Goal: Task Accomplishment & Management: Manage account settings

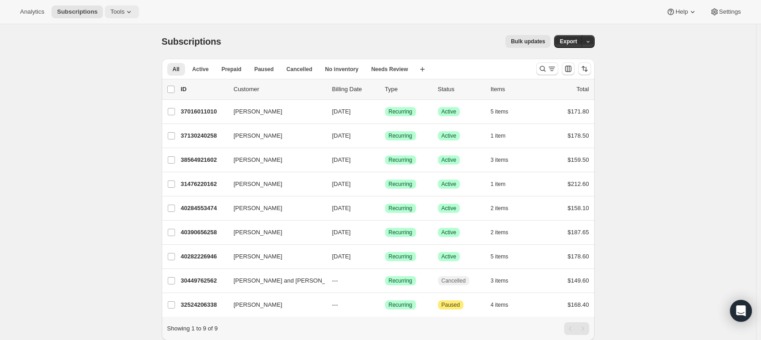
click at [109, 6] on button "Tools" at bounding box center [122, 11] width 34 height 13
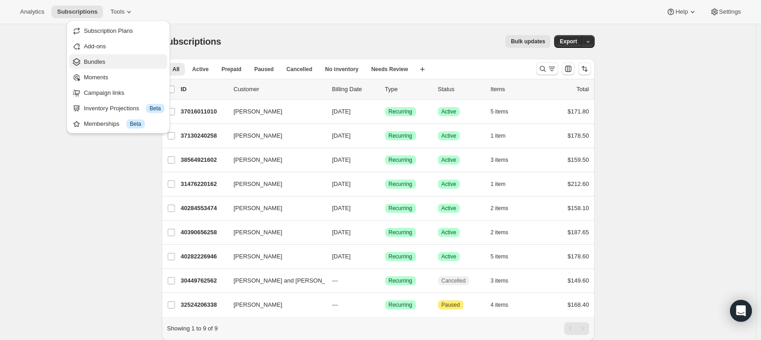
click at [104, 64] on span "Bundles" at bounding box center [94, 61] width 21 height 7
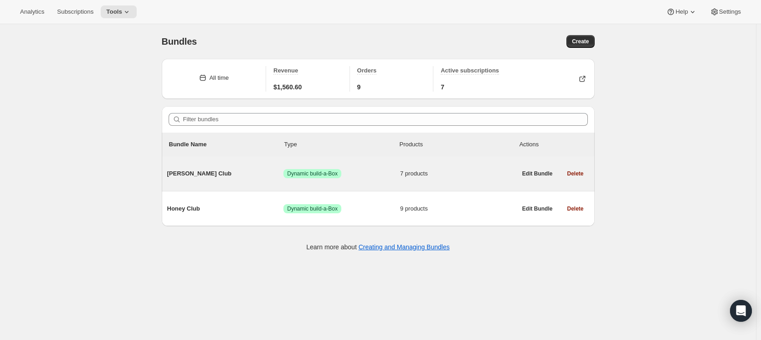
click at [182, 170] on span "[PERSON_NAME] Club" at bounding box center [225, 173] width 117 height 9
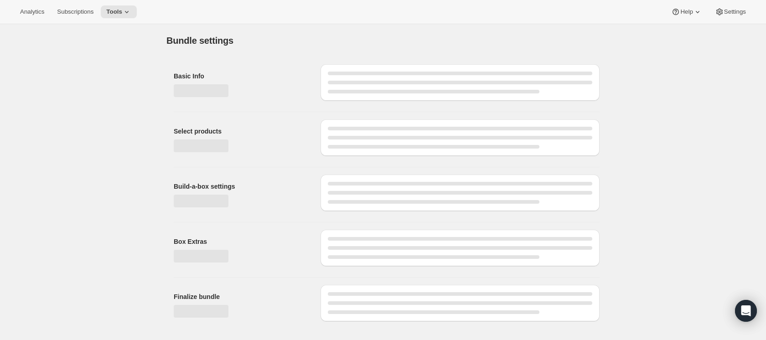
type input "[PERSON_NAME] Club"
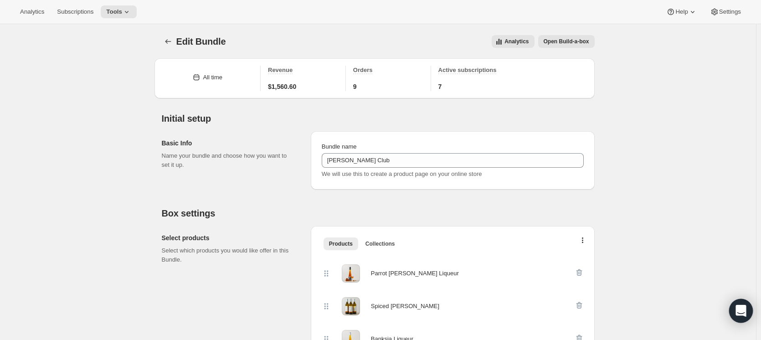
click at [740, 316] on div "Open Intercom Messenger" at bounding box center [741, 311] width 24 height 24
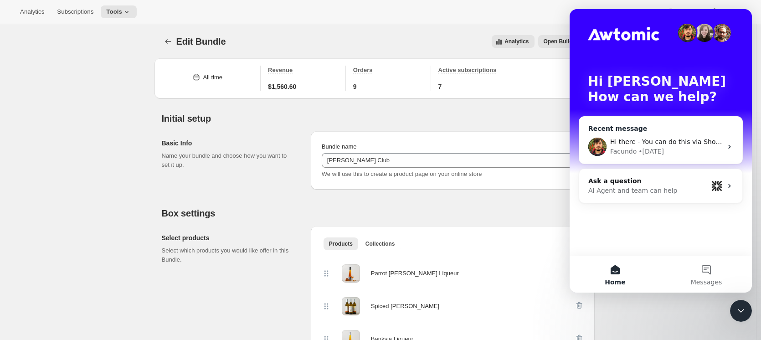
click at [635, 152] on div "Facundo • 6d ago" at bounding box center [666, 152] width 112 height 10
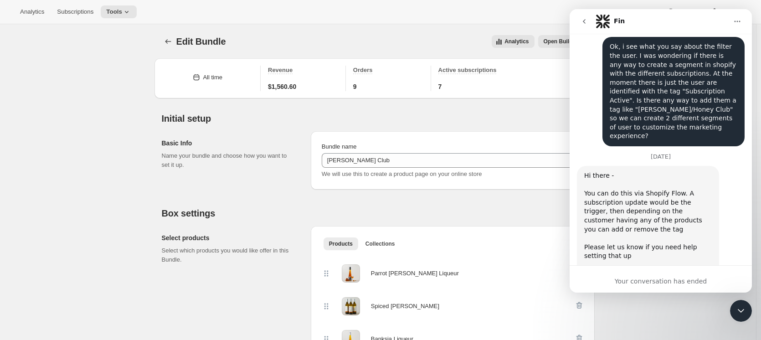
scroll to position [807, 0]
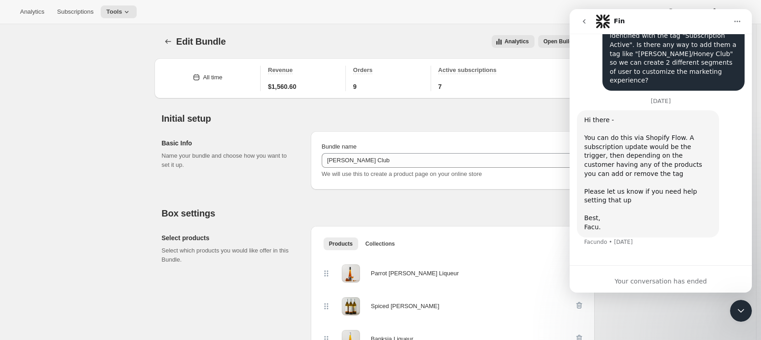
click at [739, 310] on icon "Close Intercom Messenger" at bounding box center [741, 311] width 6 height 4
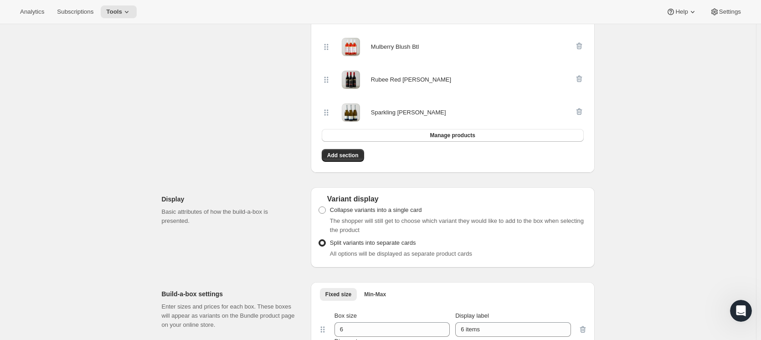
scroll to position [410, 0]
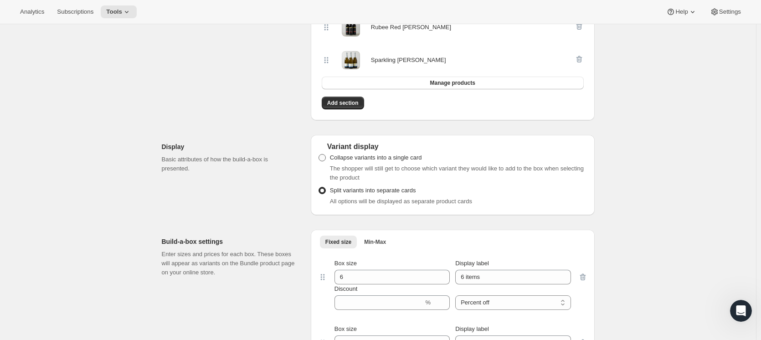
click at [385, 157] on span "Collapse variants into a single card" at bounding box center [376, 157] width 92 height 7
click at [319, 154] on input "Collapse variants into a single card" at bounding box center [319, 154] width 0 height 0
radio input "true"
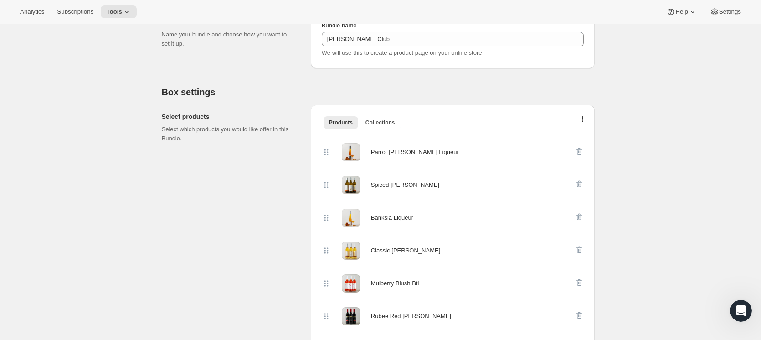
scroll to position [0, 0]
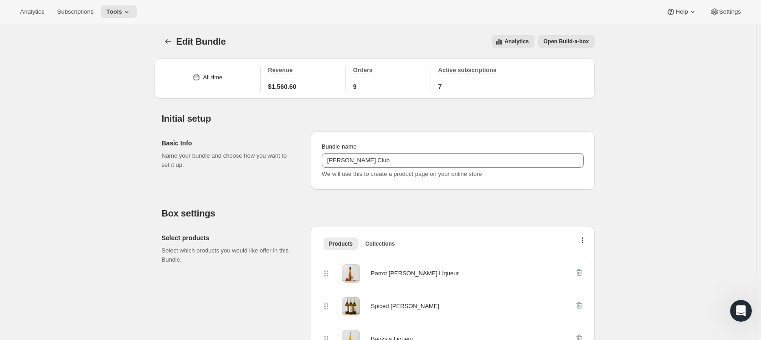
click at [165, 45] on button "Bundles" at bounding box center [168, 41] width 13 height 13
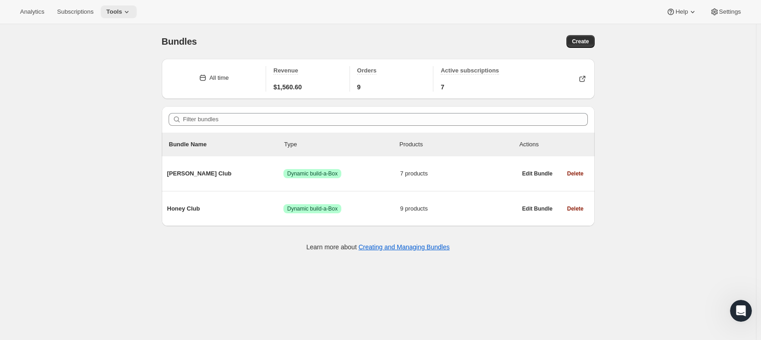
click at [123, 10] on icon at bounding box center [126, 11] width 9 height 9
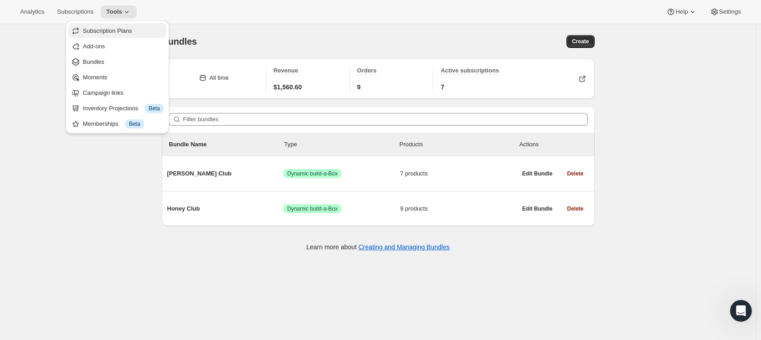
click at [113, 32] on span "Subscription Plans" at bounding box center [107, 30] width 49 height 7
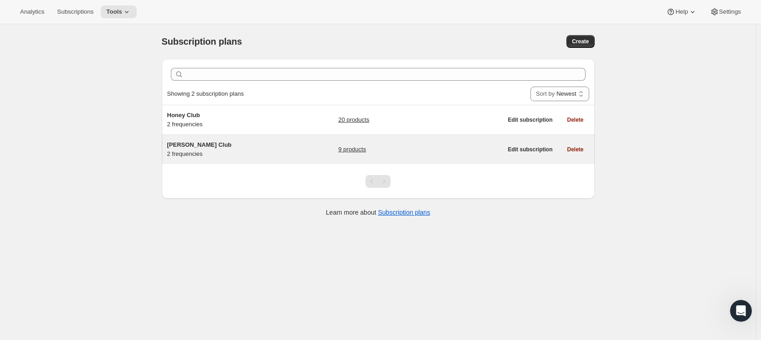
click at [190, 145] on span "[PERSON_NAME] Club" at bounding box center [199, 144] width 65 height 7
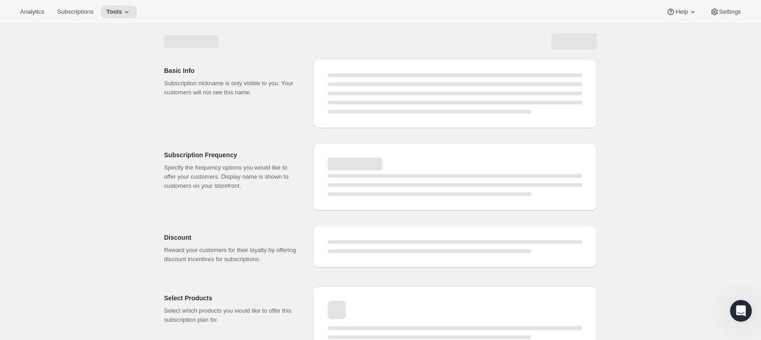
select select "WEEK"
select select "MONTH"
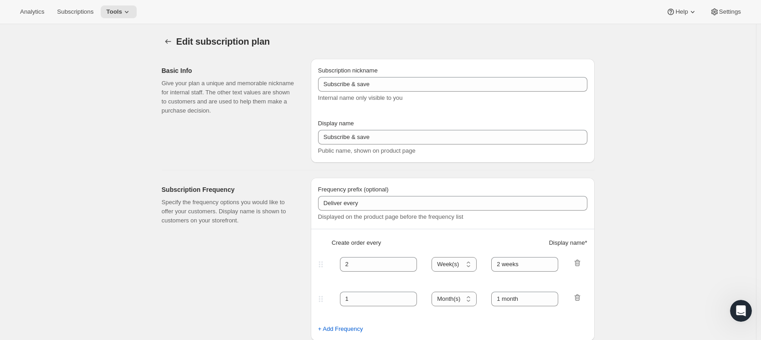
type input "[PERSON_NAME] Club"
type input "Join our Mead Club"
type input "6"
select select "MONTH"
type input "6 months"
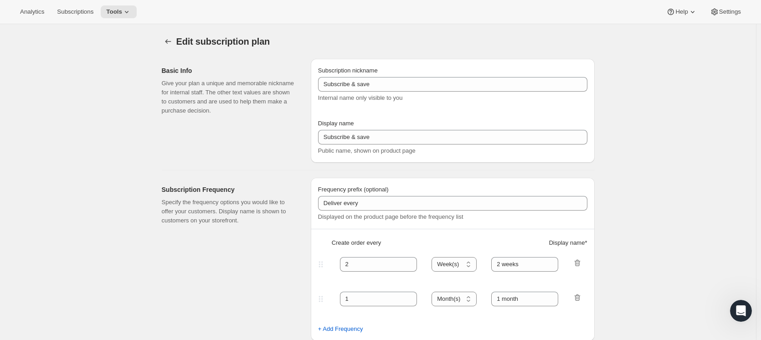
type input "3"
type input "3 months"
type input "15"
checkbox input "true"
select select "YEARDAY"
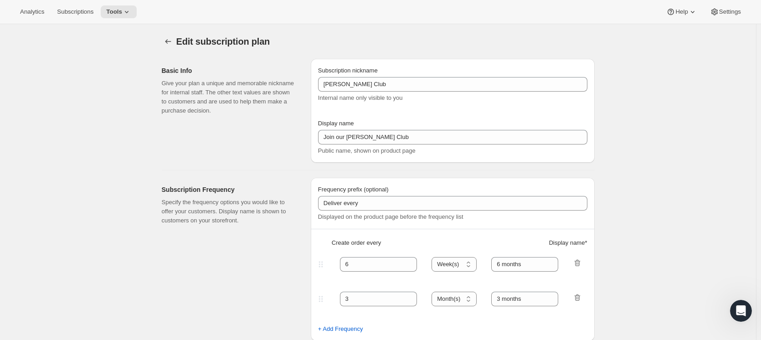
select select "3"
select select "6"
select select "9"
select select "12"
click at [123, 14] on icon at bounding box center [126, 11] width 9 height 9
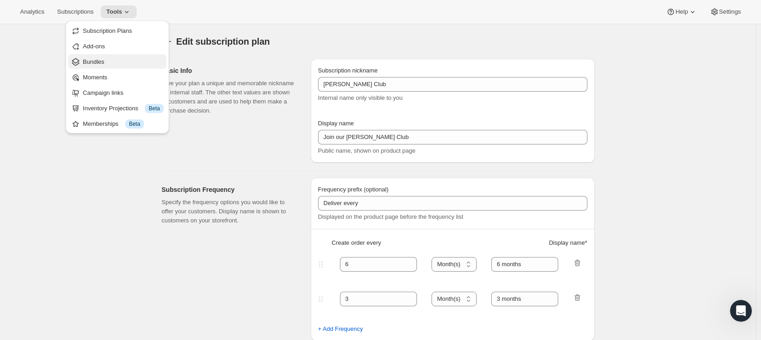
click at [113, 61] on span "Bundles" at bounding box center [123, 61] width 81 height 9
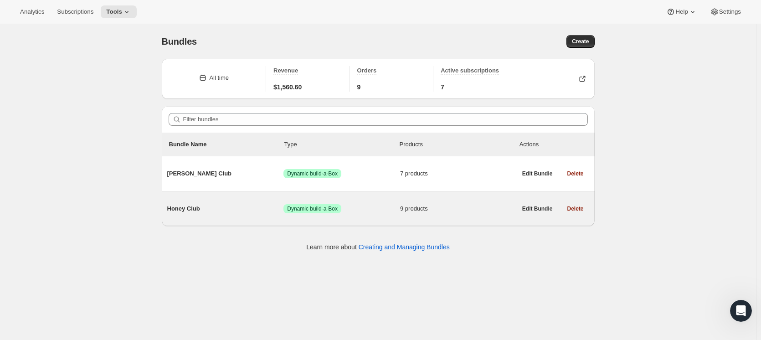
click at [190, 213] on div "Honey Club Success Dynamic build-a-Box 9 products" at bounding box center [341, 209] width 349 height 24
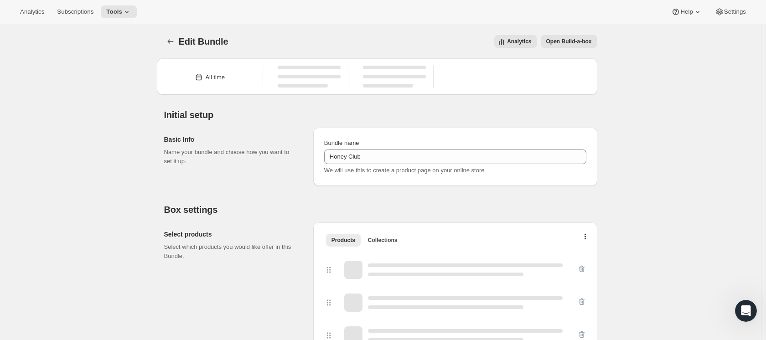
type input "Honey Club"
radio input "true"
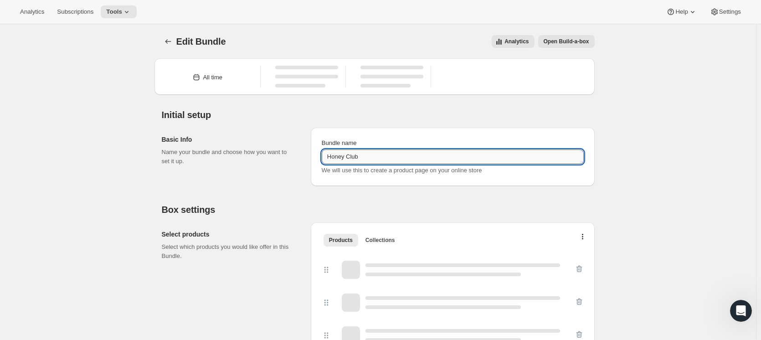
click at [331, 154] on input "Honey Club" at bounding box center [453, 156] width 262 height 15
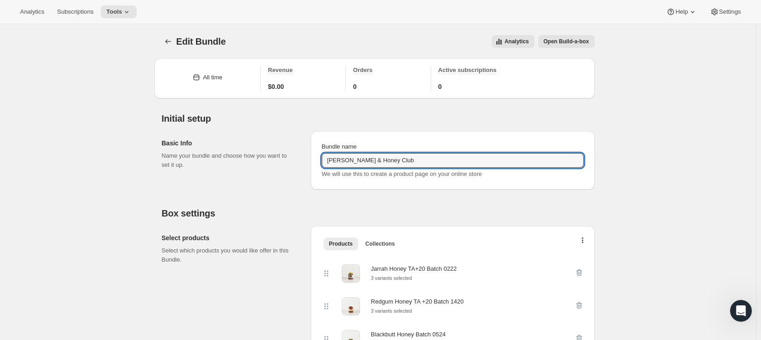
type input "[PERSON_NAME] & Honey Club"
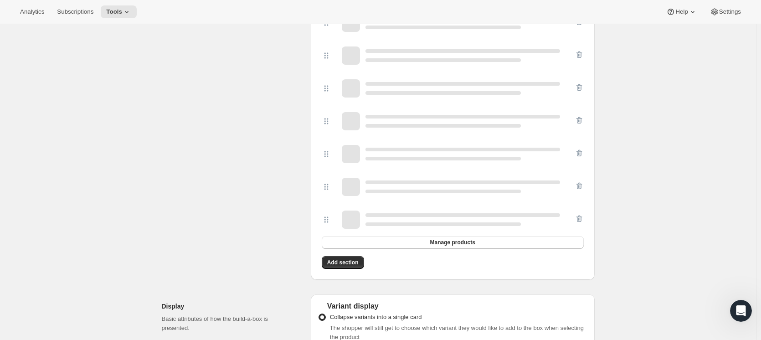
scroll to position [319, 0]
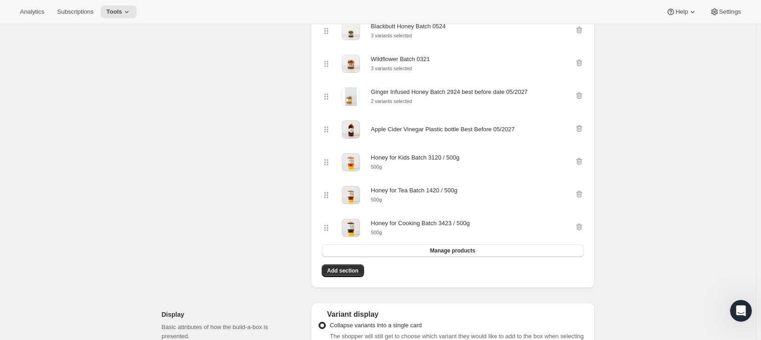
click at [358, 263] on div "Jarrah Honey TA+20 Batch 0222 3 variants selected Redgum Honey TA +20 Batch 142…" at bounding box center [452, 112] width 269 height 335
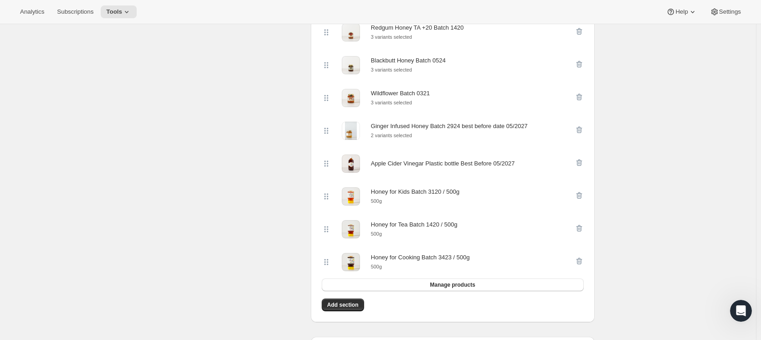
scroll to position [273, 0]
click at [342, 309] on span "Add section" at bounding box center [342, 305] width 31 height 7
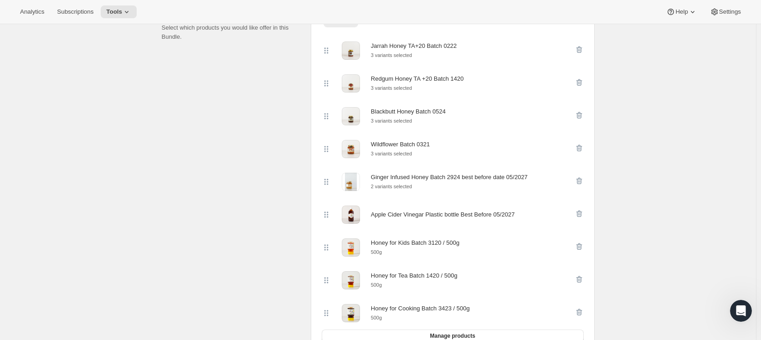
scroll to position [91, 0]
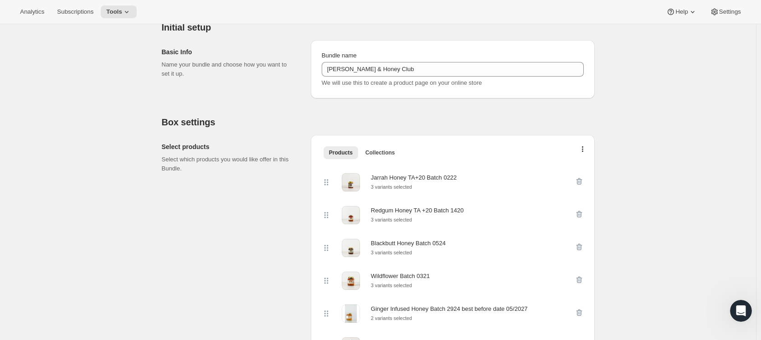
click at [391, 146] on li "Collections" at bounding box center [380, 152] width 41 height 13
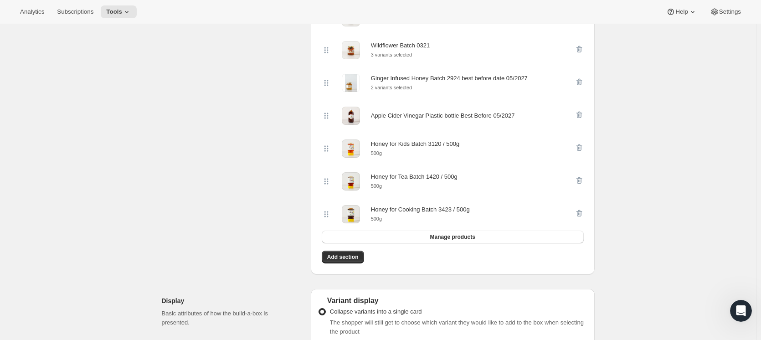
scroll to position [365, 0]
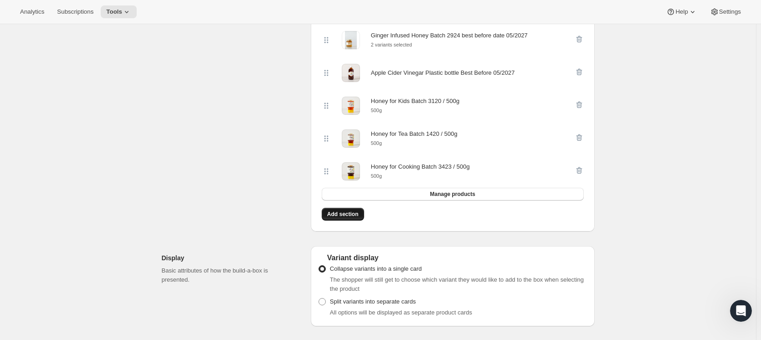
click at [346, 218] on span "Add section" at bounding box center [342, 214] width 31 height 7
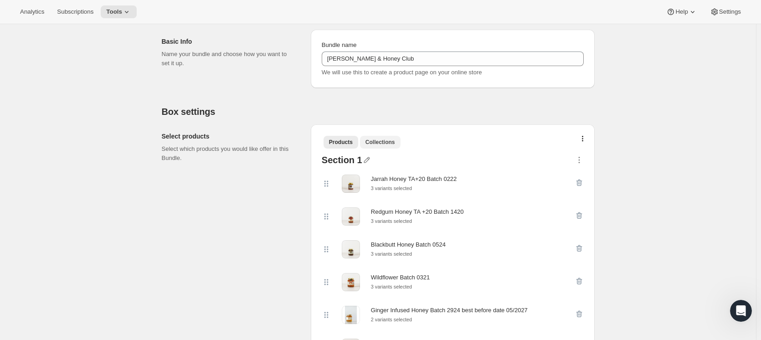
scroll to position [91, 0]
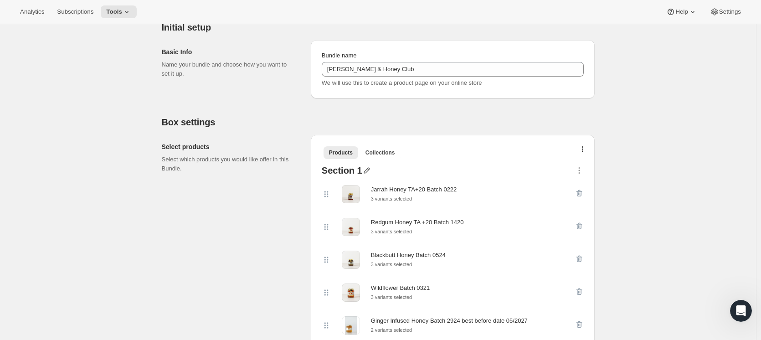
click at [367, 170] on icon "button" at bounding box center [367, 171] width 6 height 6
click at [351, 186] on input "text" at bounding box center [369, 188] width 87 height 15
type input "Honey"
click at [366, 170] on icon "button" at bounding box center [366, 170] width 9 height 9
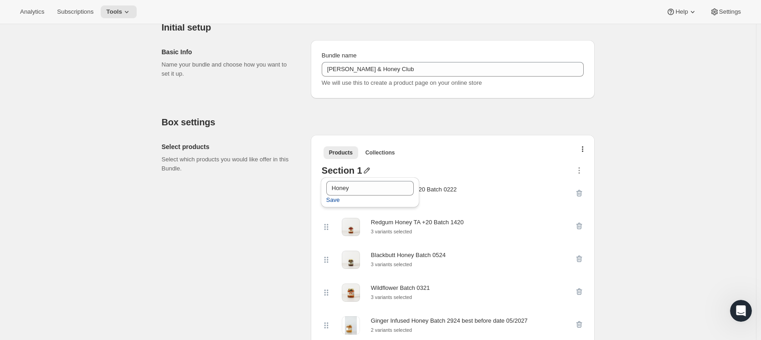
click at [328, 203] on span "Save" at bounding box center [333, 199] width 14 height 9
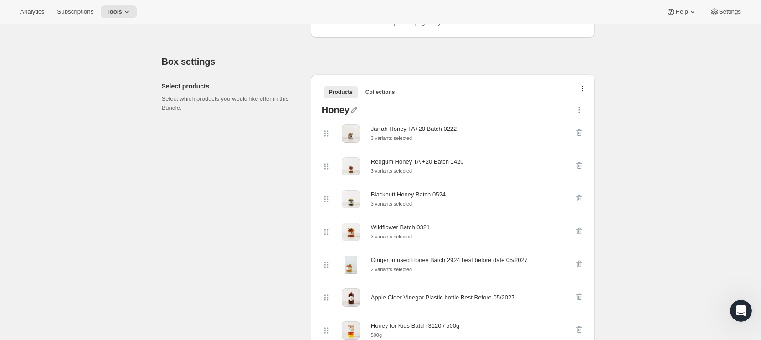
scroll to position [410, 0]
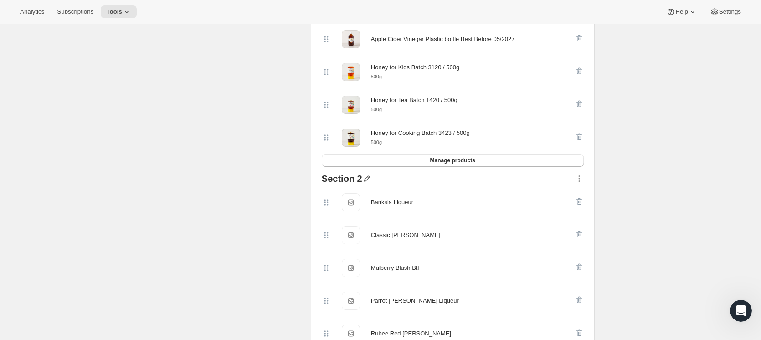
click at [365, 183] on icon "button" at bounding box center [366, 178] width 9 height 9
click at [343, 203] on input "text" at bounding box center [371, 199] width 87 height 15
type input "Add a Mead"
click at [369, 183] on icon "button" at bounding box center [366, 178] width 9 height 9
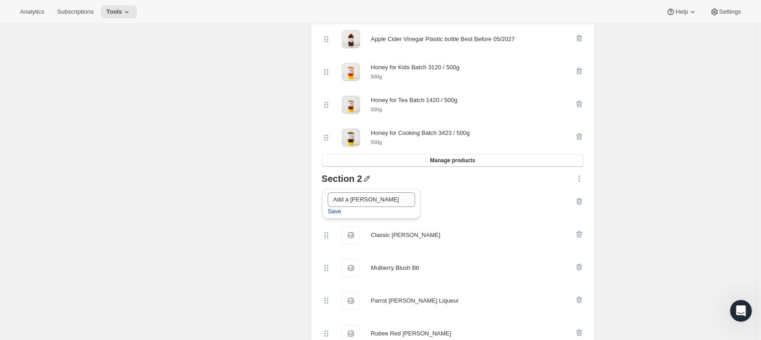
click at [331, 216] on button "Save" at bounding box center [334, 211] width 25 height 15
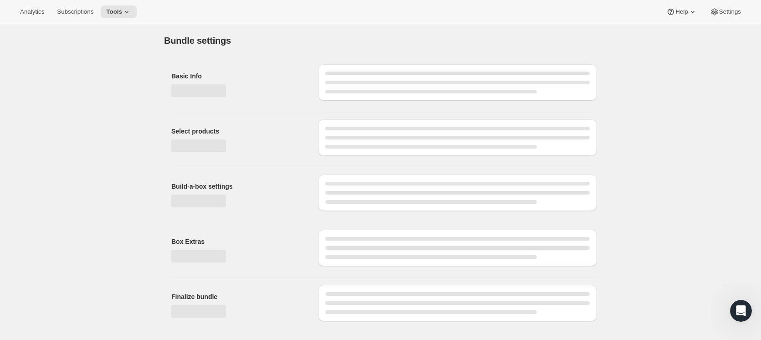
scroll to position [0, 0]
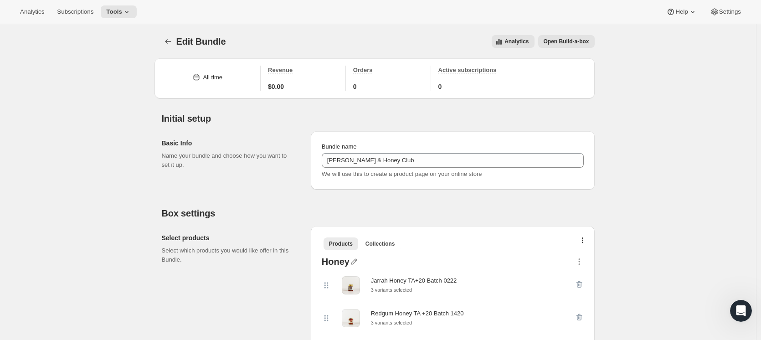
click at [577, 41] on span "Open Build-a-box" at bounding box center [567, 41] width 46 height 7
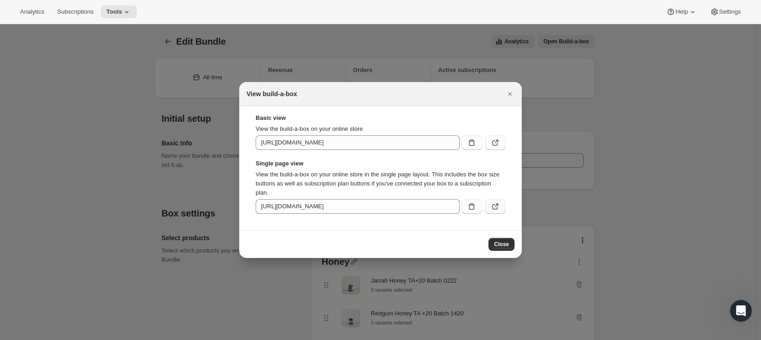
click at [486, 206] on button ":rav:" at bounding box center [495, 206] width 20 height 15
click at [514, 98] on button "Close" at bounding box center [510, 93] width 13 height 13
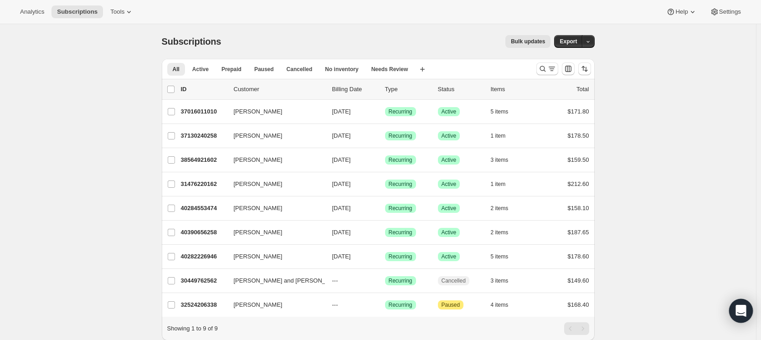
click at [742, 308] on icon "Open Intercom Messenger" at bounding box center [740, 311] width 10 height 12
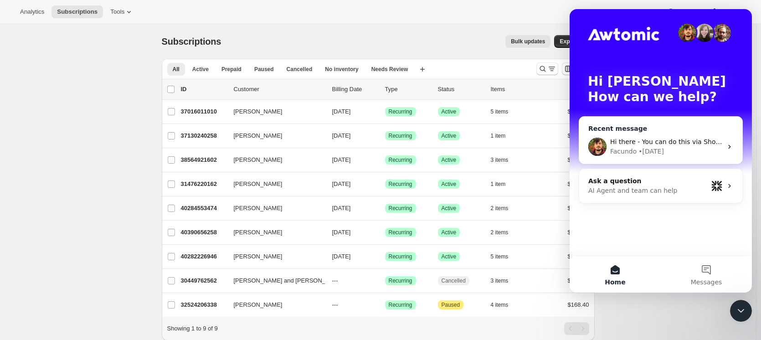
click at [657, 132] on div "Hi there - You can do this via Shopify Flow. A subscription update would be the…" at bounding box center [660, 147] width 163 height 34
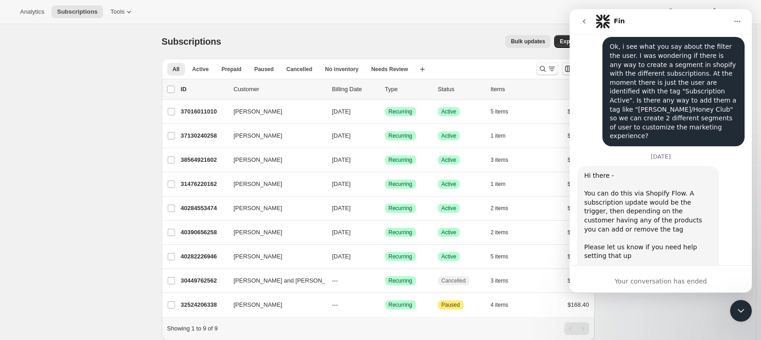
scroll to position [807, 0]
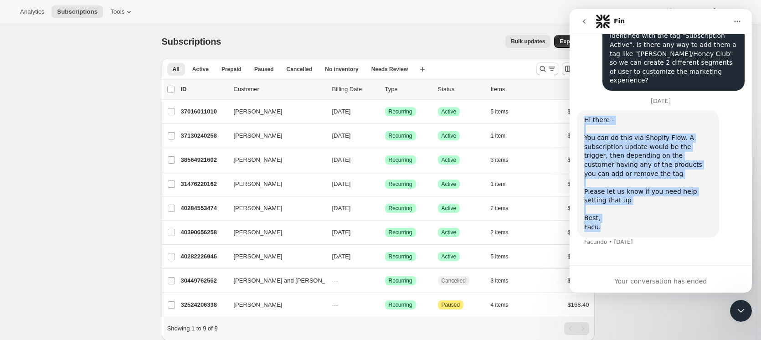
drag, startPoint x: 598, startPoint y: 225, endPoint x: 572, endPoint y: 124, distance: 104.6
drag, startPoint x: 683, startPoint y: 131, endPoint x: 689, endPoint y: 134, distance: 7.3
click at [683, 131] on div "Hi there - You can do this via Shopify Flow. A subscription update would be the…" at bounding box center [648, 174] width 128 height 116
click at [706, 182] on div "Hi there - You can do this via Shopify Flow. A subscription update would be the…" at bounding box center [648, 174] width 128 height 116
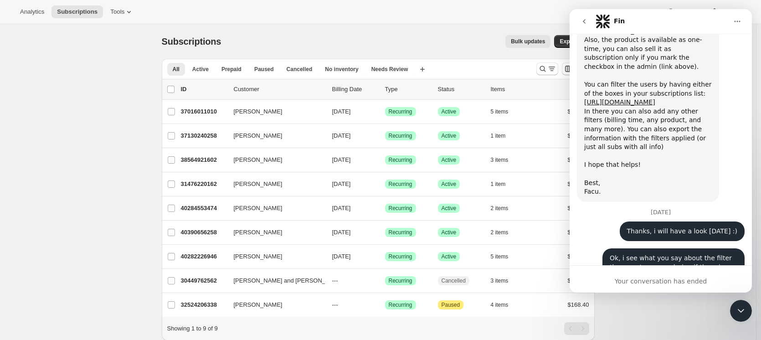
scroll to position [488, 0]
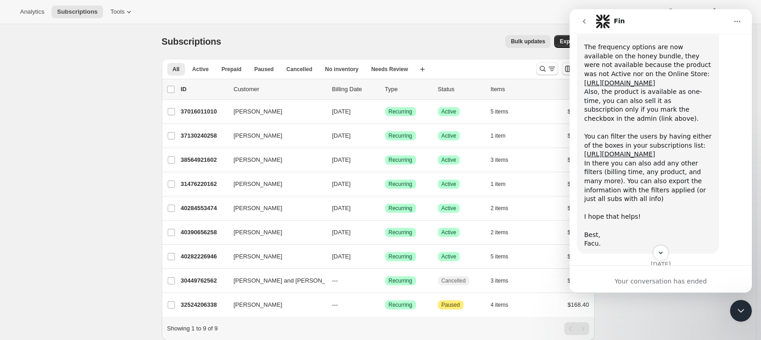
click at [583, 21] on icon "go back" at bounding box center [584, 21] width 7 height 7
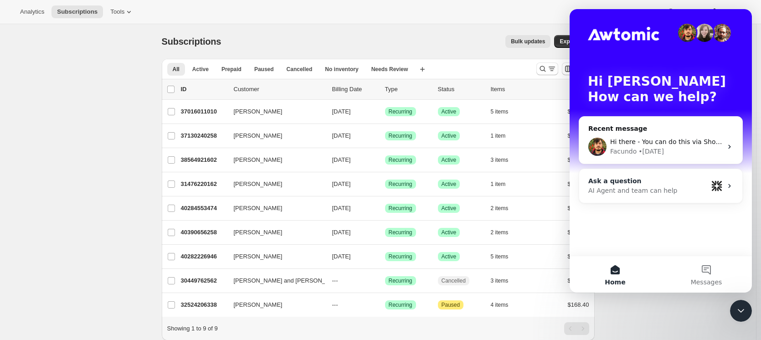
scroll to position [0, 0]
click at [714, 267] on button "Messages" at bounding box center [706, 274] width 91 height 36
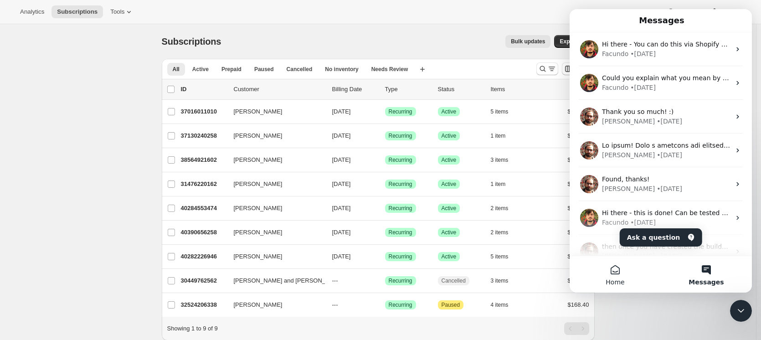
click at [606, 279] on button "Home" at bounding box center [615, 274] width 91 height 36
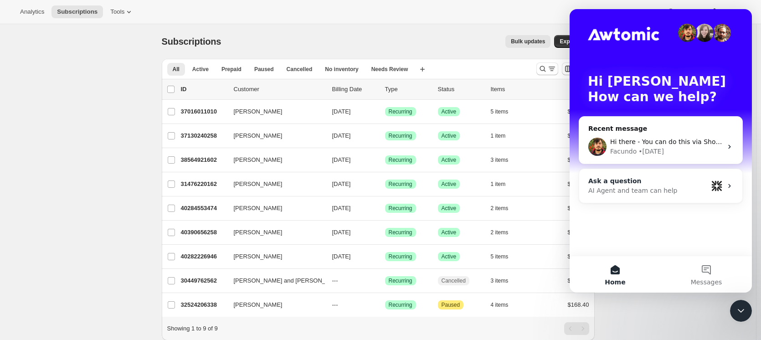
click at [669, 190] on div "AI Agent and team can help" at bounding box center [647, 191] width 119 height 10
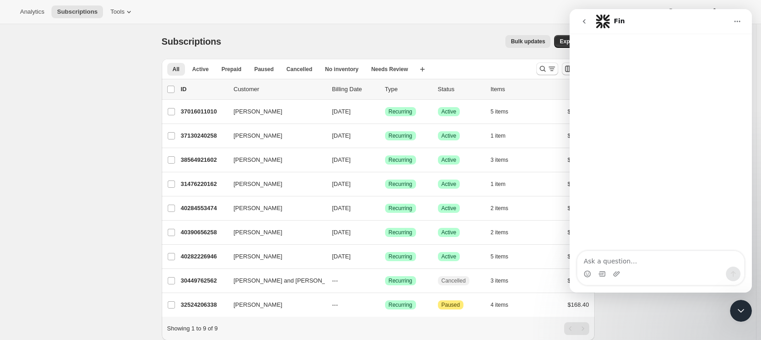
click at [649, 258] on textarea "Ask a question…" at bounding box center [660, 258] width 167 height 15
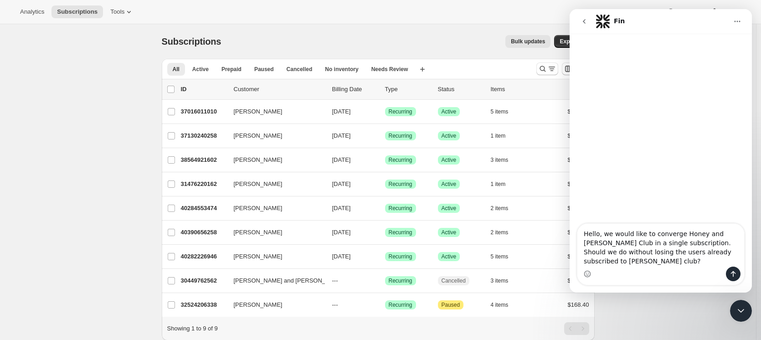
type textarea "Hello, we would like to converge Honey and Mead Club in a single subscription. …"
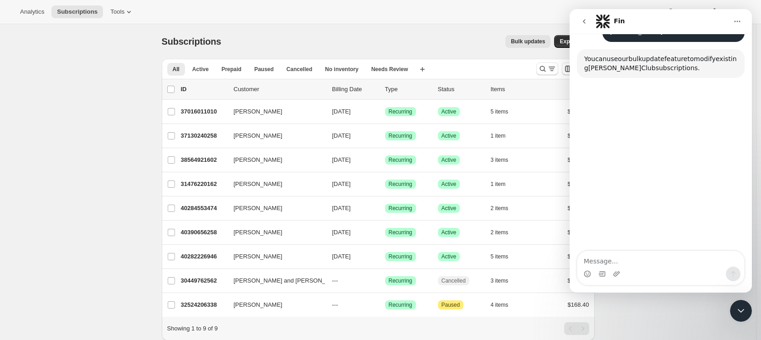
scroll to position [95, 0]
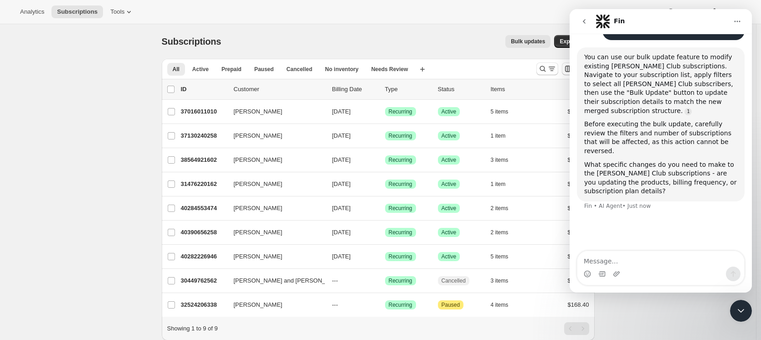
click at [667, 253] on textarea "Message…" at bounding box center [660, 258] width 167 height 15
type textarea "We are updating products and plan details"
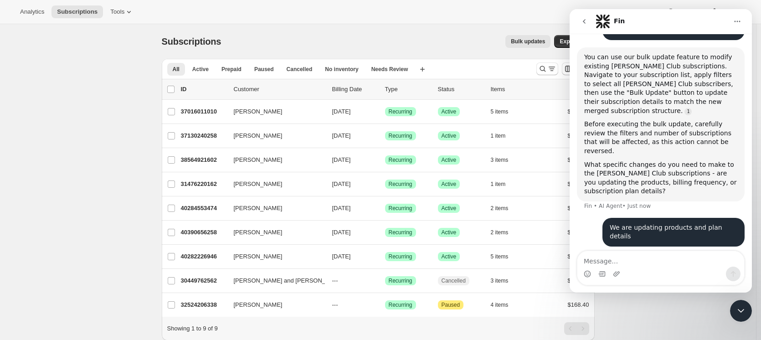
scroll to position [103, 0]
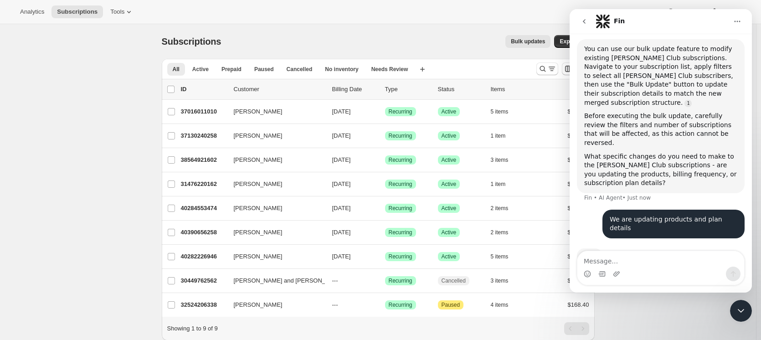
click at [81, 150] on div "Subscriptions. This page is ready Subscriptions Bulk updates More actions Bulk …" at bounding box center [378, 196] width 756 height 344
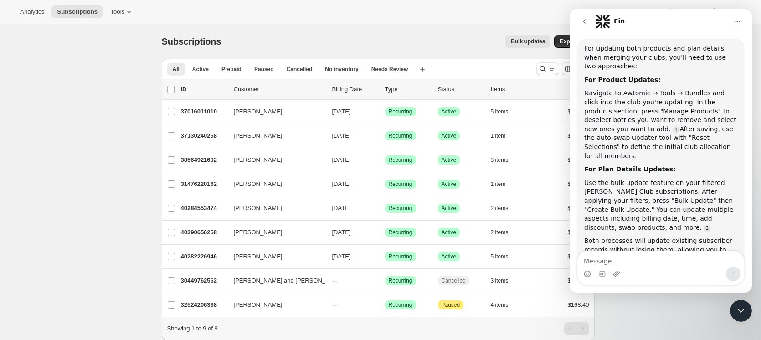
scroll to position [315, 0]
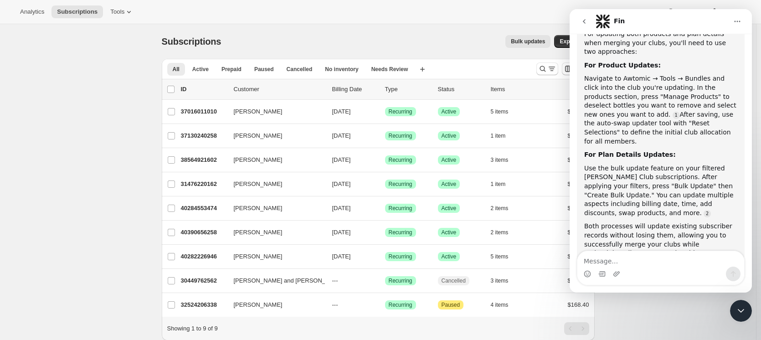
click at [745, 301] on div "Close Intercom Messenger" at bounding box center [741, 311] width 22 height 22
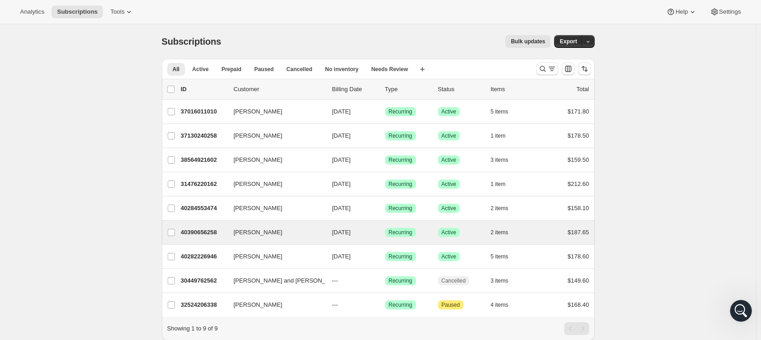
scroll to position [0, 0]
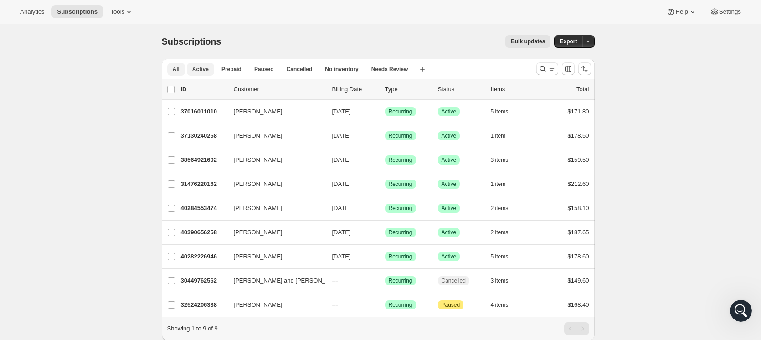
click at [204, 67] on span "Active" at bounding box center [200, 69] width 16 height 7
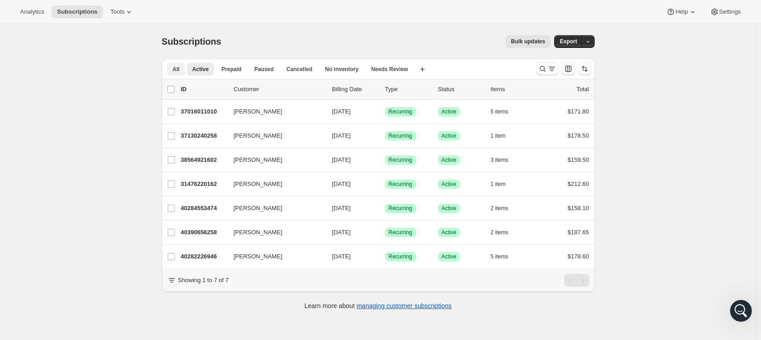
click at [174, 73] on button "All" at bounding box center [176, 69] width 18 height 13
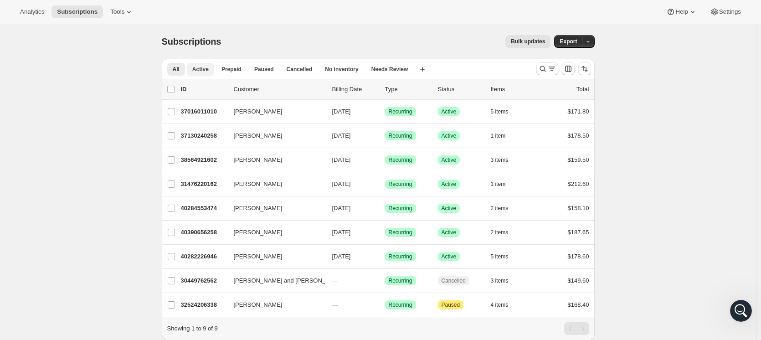
click at [199, 71] on span "Active" at bounding box center [200, 69] width 16 height 7
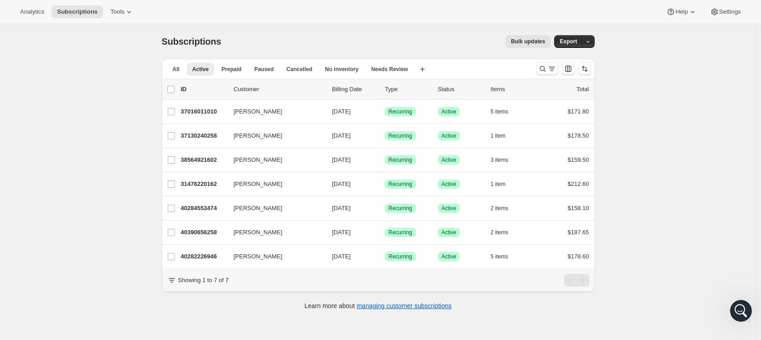
click at [180, 87] on div "list header ID Customer Billing Date Type Status Items Total" at bounding box center [378, 89] width 422 height 9
click at [171, 91] on input "0 selected" at bounding box center [170, 89] width 7 height 7
checkbox input "true"
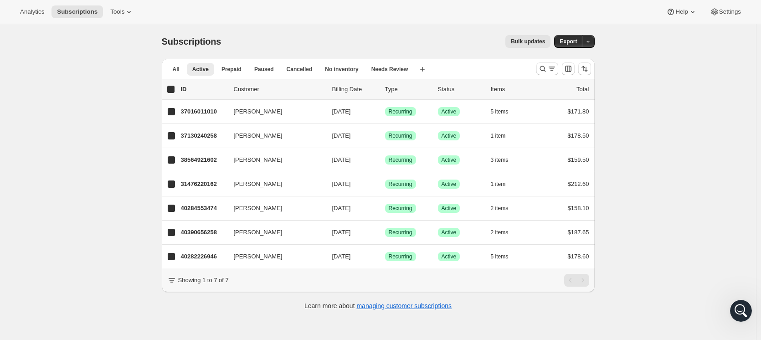
checkbox input "true"
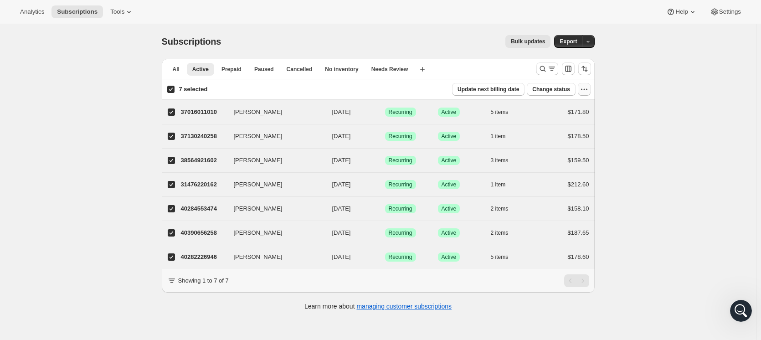
click at [586, 92] on icon "button" at bounding box center [584, 89] width 9 height 9
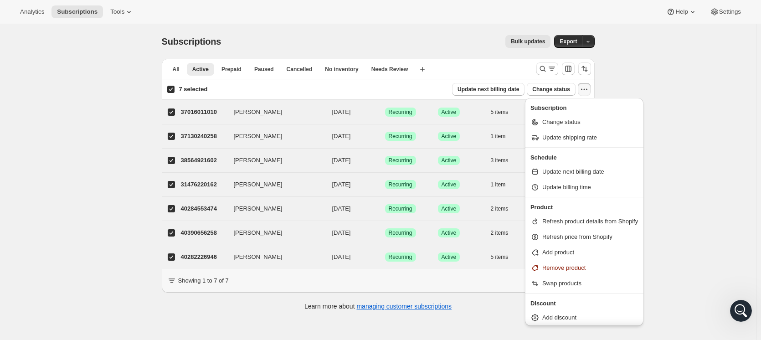
click at [586, 92] on icon "button" at bounding box center [584, 89] width 9 height 9
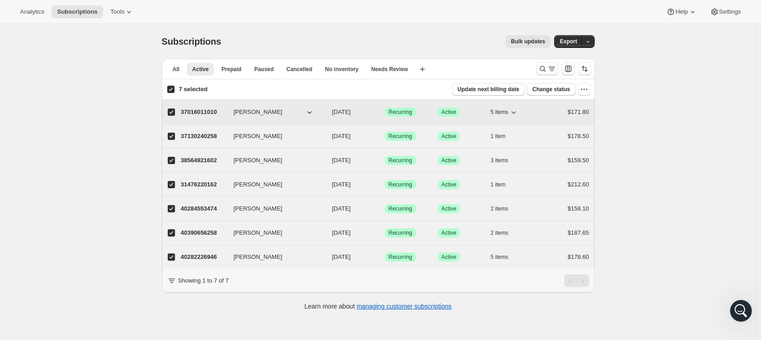
click at [247, 106] on div "37016011010 Craig Little 12/01/2025 Success Recurring Success Active 5 items $1…" at bounding box center [385, 112] width 408 height 13
checkbox input "false"
click at [204, 114] on p "37016011010" at bounding box center [204, 112] width 46 height 9
checkbox input "true"
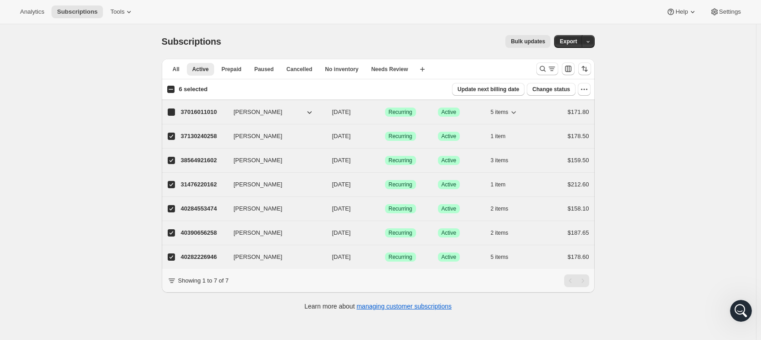
checkbox input "true"
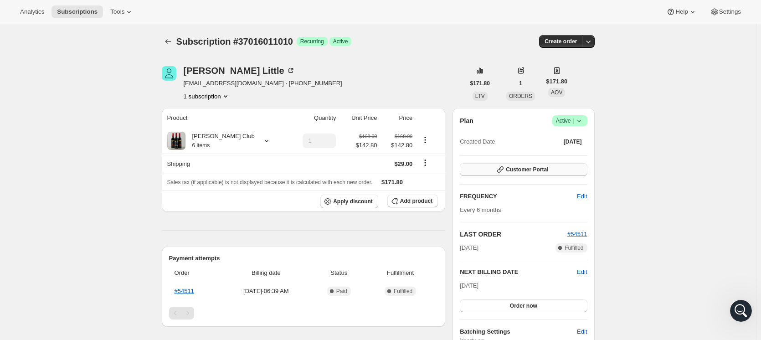
click at [567, 173] on button "Customer Portal" at bounding box center [523, 169] width 127 height 13
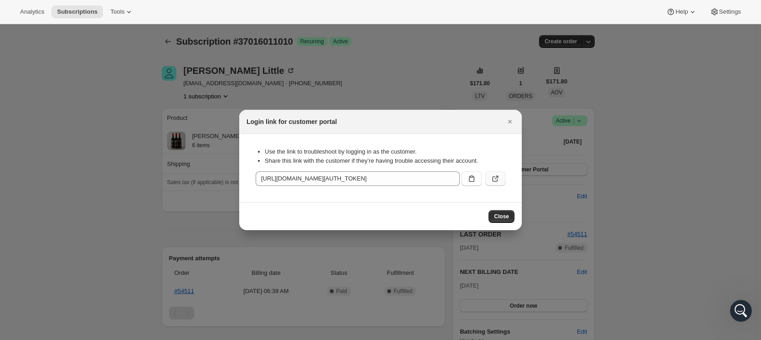
click at [498, 180] on icon ":r4t:" at bounding box center [495, 178] width 5 height 5
click at [505, 119] on button "Close" at bounding box center [510, 121] width 13 height 13
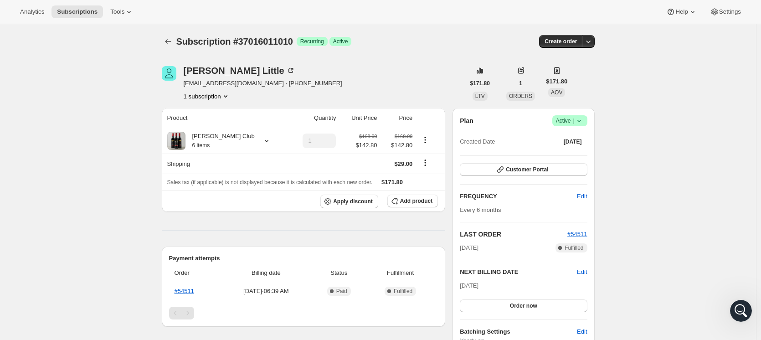
click at [721, 113] on div "Subscription #37016011010. This page is ready Subscription #37016011010 Success…" at bounding box center [378, 326] width 756 height 605
click at [169, 175] on th "Sales tax (if applicable) is not displayed because it is calculated with each n…" at bounding box center [304, 182] width 284 height 17
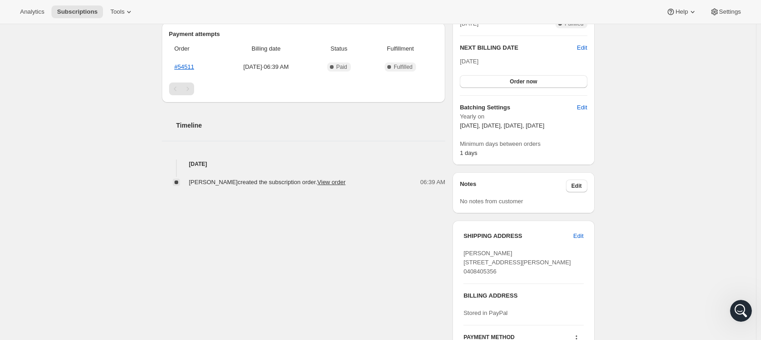
scroll to position [307, 0]
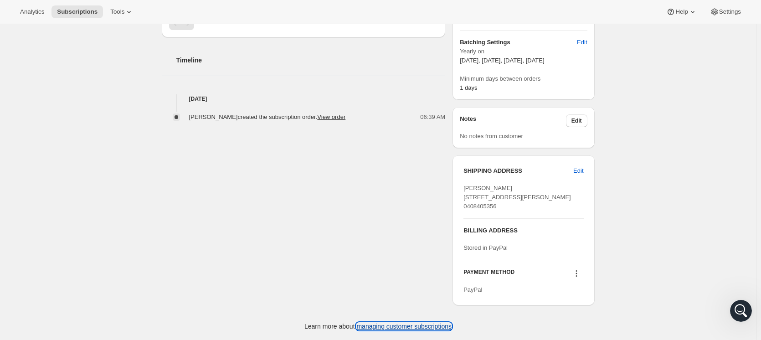
click at [414, 326] on link "managing customer subscriptions" at bounding box center [403, 326] width 95 height 7
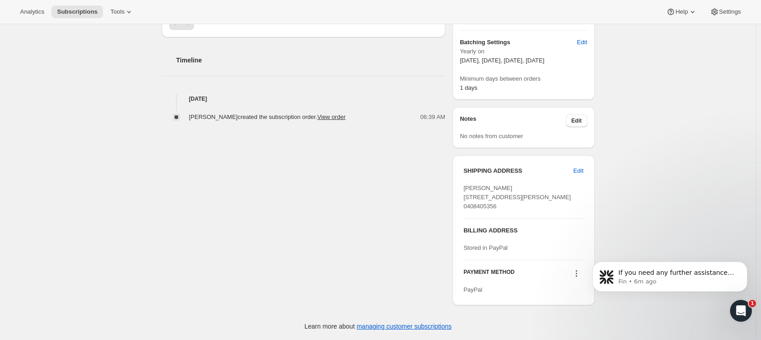
click at [301, 211] on div "Craig Little ghostcreekhoney@gmail.com · +61408405356 1 subscription $171.80 LT…" at bounding box center [374, 37] width 440 height 550
click at [732, 308] on div "Open Intercom Messenger" at bounding box center [741, 311] width 30 height 30
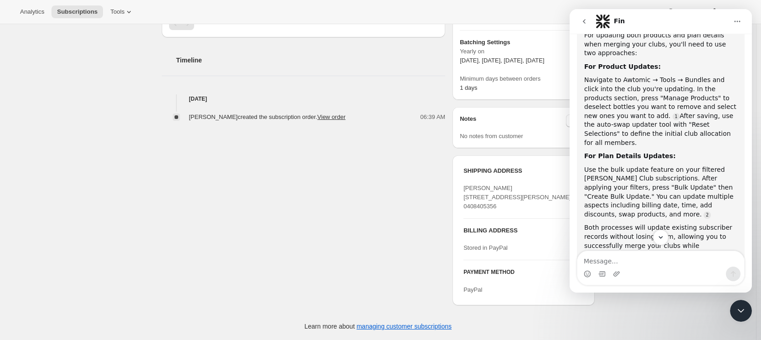
scroll to position [396, 0]
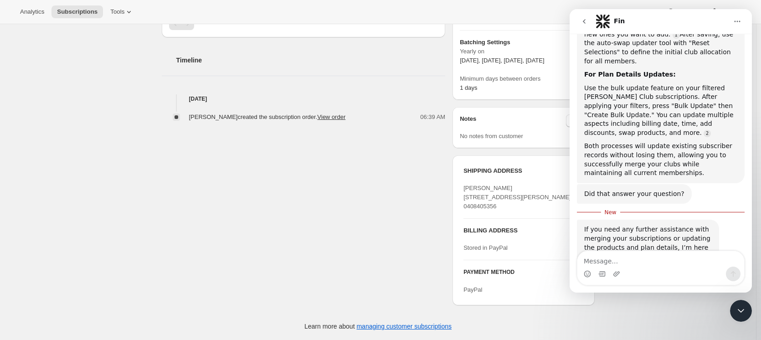
click at [187, 205] on div "Craig Little ghostcreekhoney@gmail.com · +61408405356 1 subscription $171.80 LT…" at bounding box center [374, 37] width 440 height 550
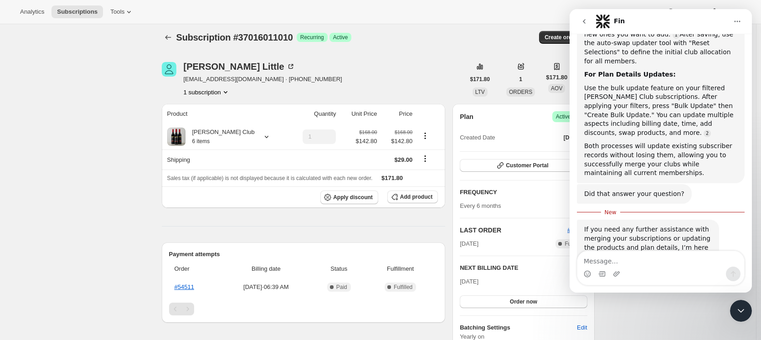
scroll to position [0, 0]
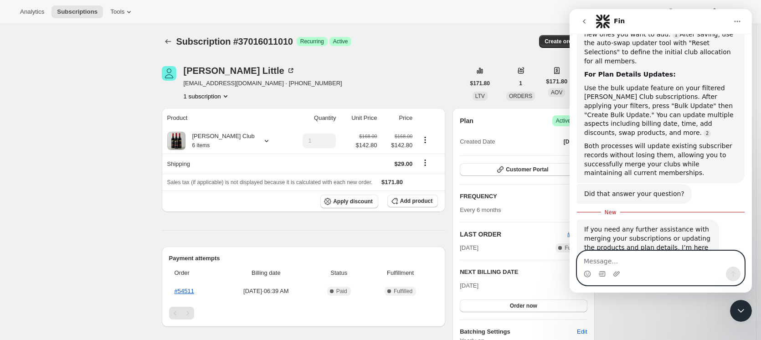
click at [645, 261] on textarea "Message…" at bounding box center [660, 258] width 167 height 15
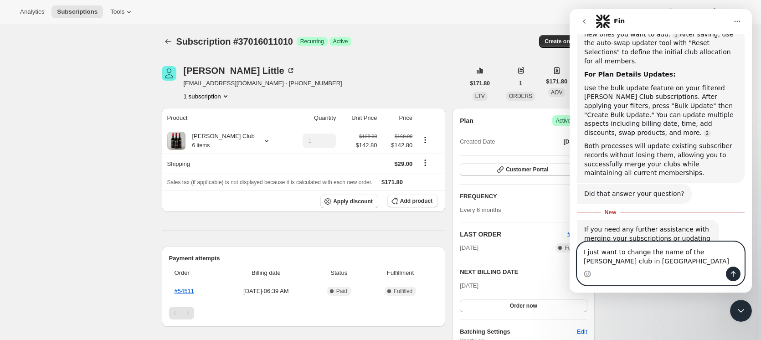
scroll to position [405, 0]
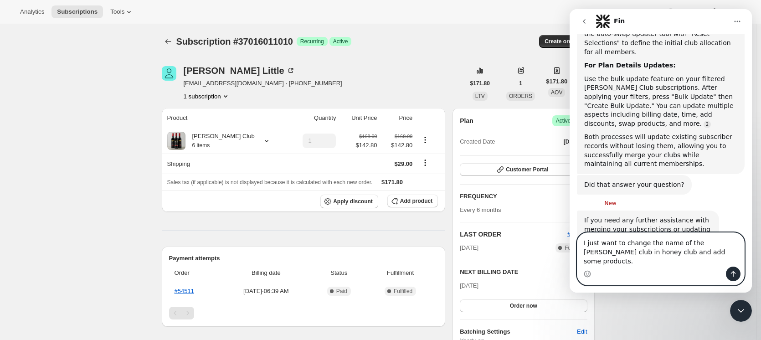
type textarea "I just want to change the name of the mead club in honey club and add some prod…"
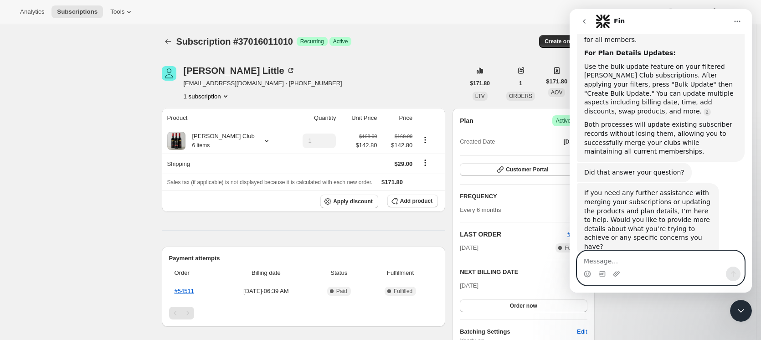
scroll to position [447, 0]
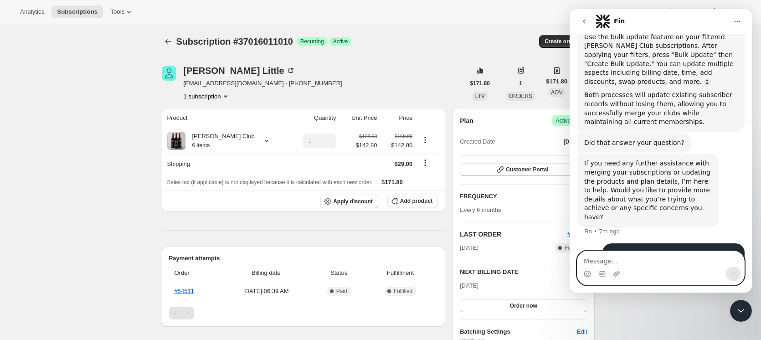
type textarea "D"
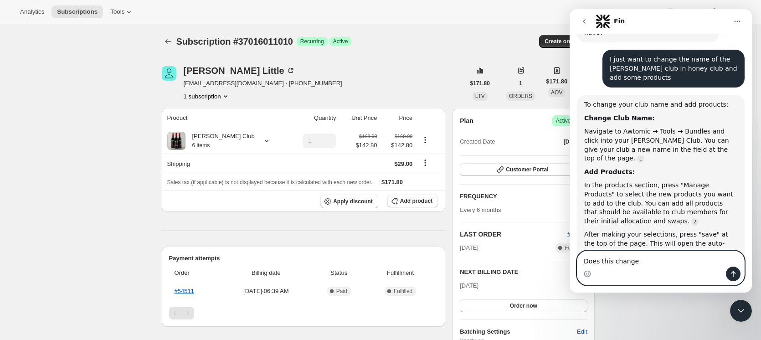
scroll to position [640, 0]
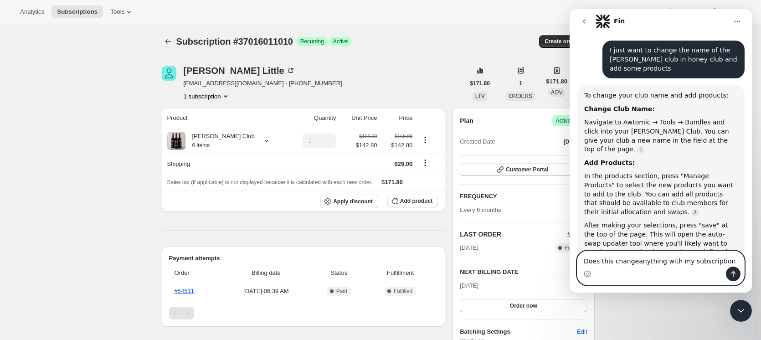
type textarea "Does this changeanything with my subscriptions"
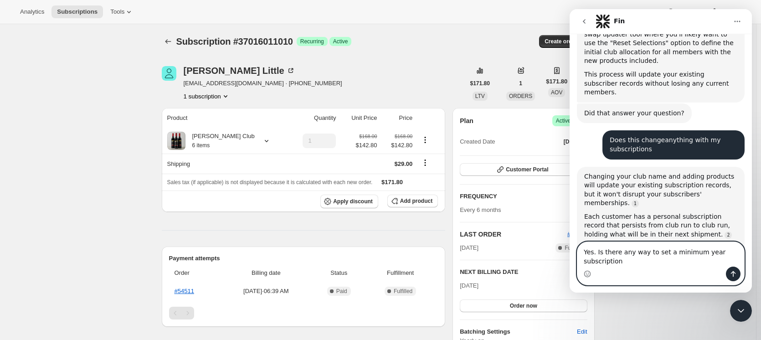
scroll to position [858, 0]
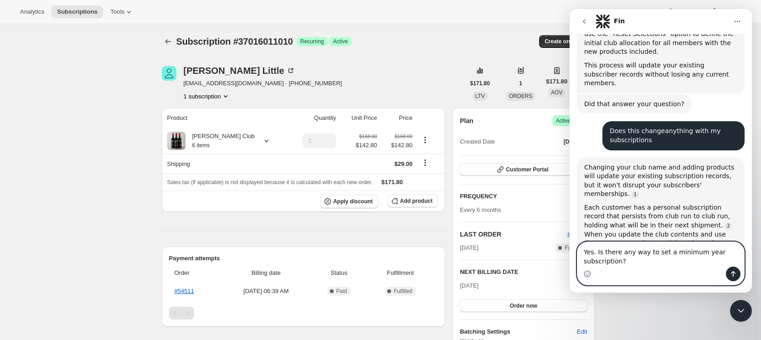
type textarea "Yes. Is there any way to set a minimum year subscription?"
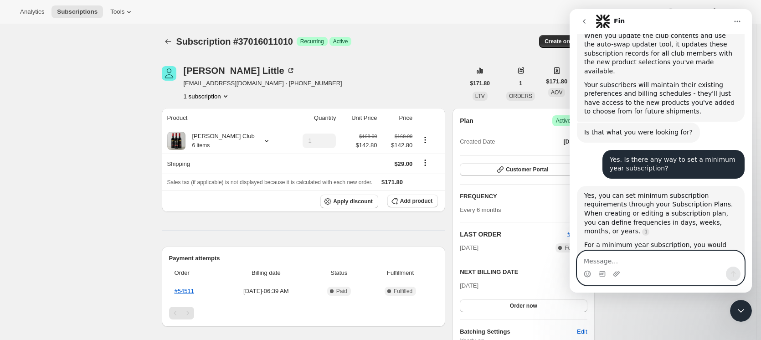
scroll to position [1068, 0]
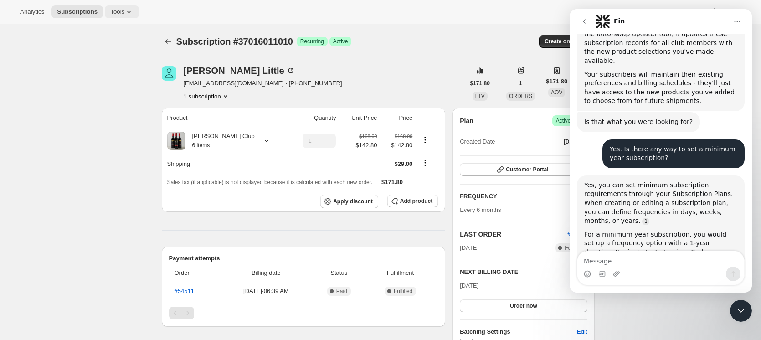
click at [128, 15] on icon at bounding box center [128, 11] width 9 height 9
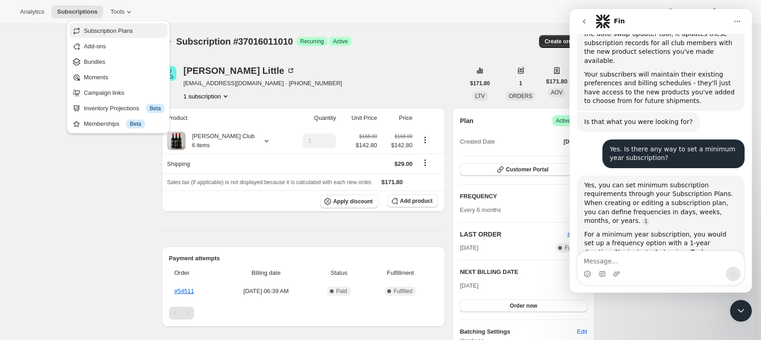
click at [126, 32] on span "Subscription Plans" at bounding box center [108, 30] width 49 height 7
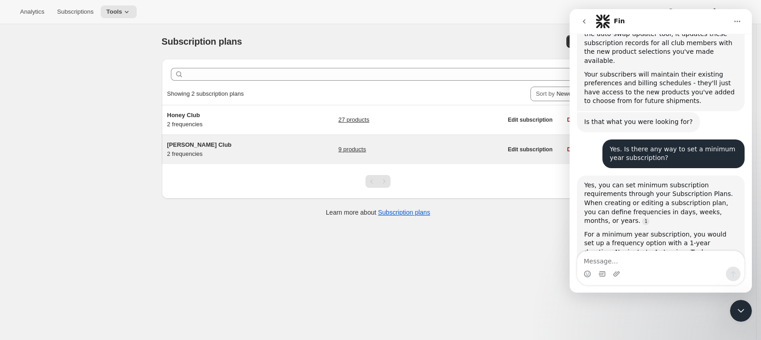
click at [178, 139] on div "Mead Club 2 frequencies 9 products Edit subscription Delete" at bounding box center [378, 149] width 433 height 29
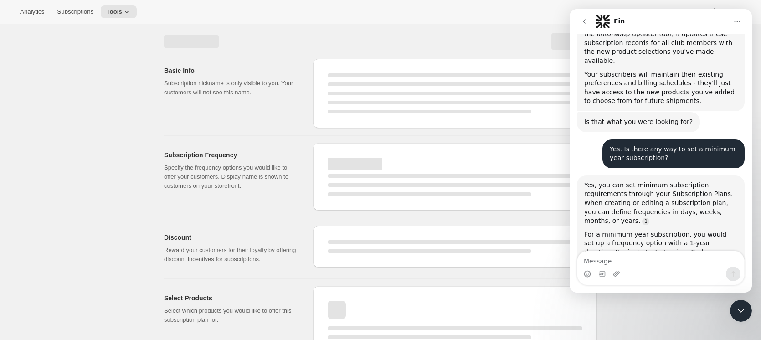
select select "WEEK"
select select "MONTH"
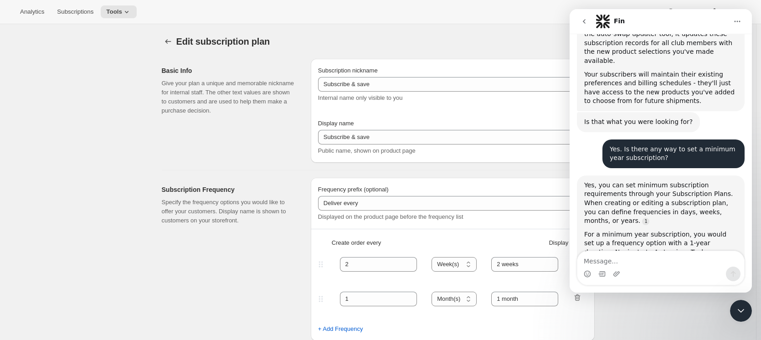
type input "[PERSON_NAME] Club"
type input "Join our Mead Club"
type input "6"
select select "MONTH"
type input "6 months"
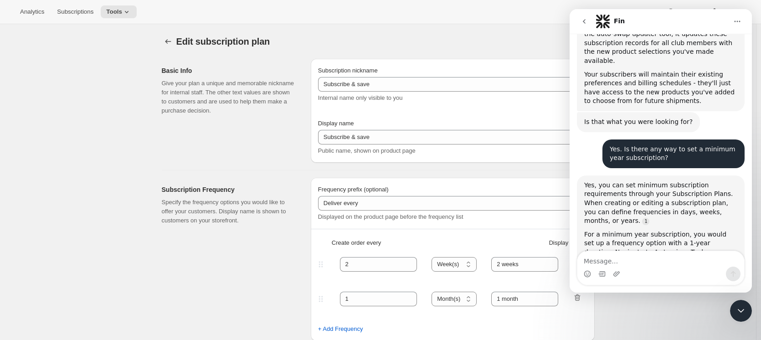
type input "3"
type input "3 months"
type input "15"
checkbox input "true"
select select "YEARDAY"
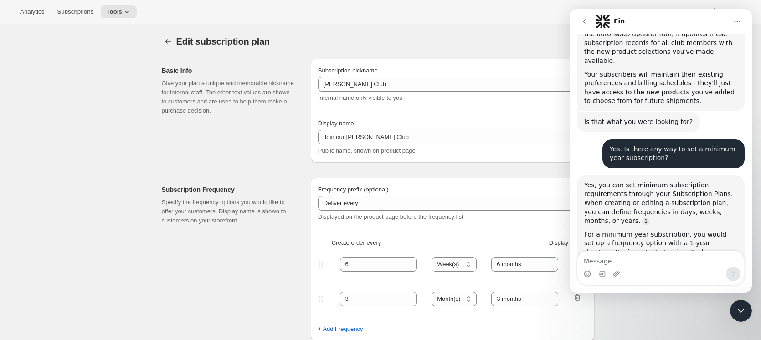
select select "3"
select select "6"
select select "9"
select select "12"
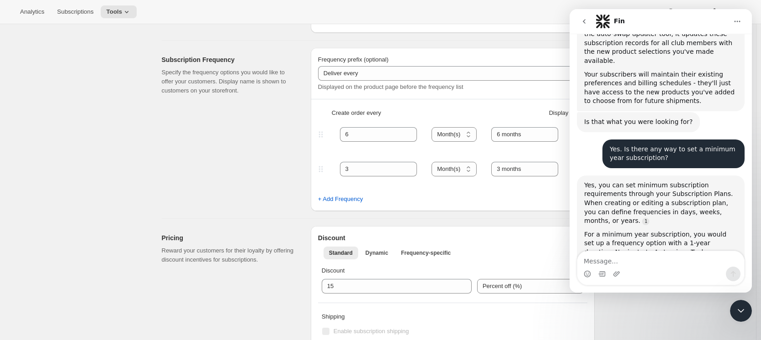
scroll to position [182, 0]
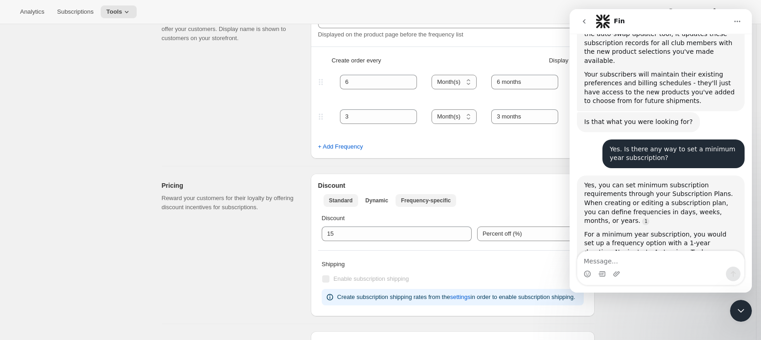
click at [406, 197] on span "Frequency-specific" at bounding box center [426, 200] width 50 height 7
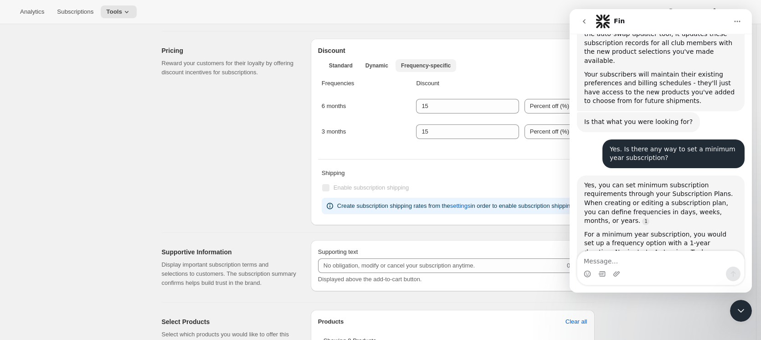
scroll to position [319, 0]
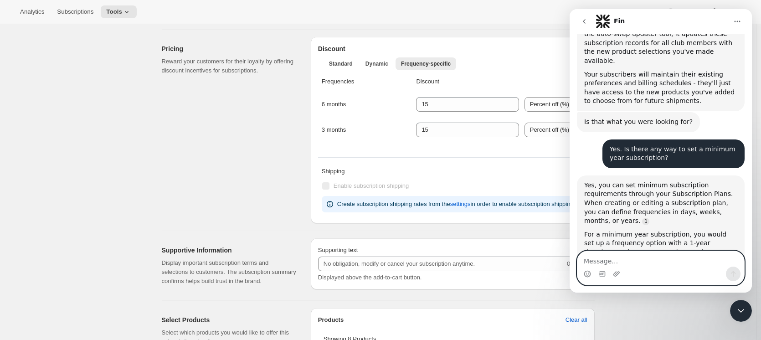
click at [678, 259] on textarea "Message…" at bounding box center [660, 258] width 167 height 15
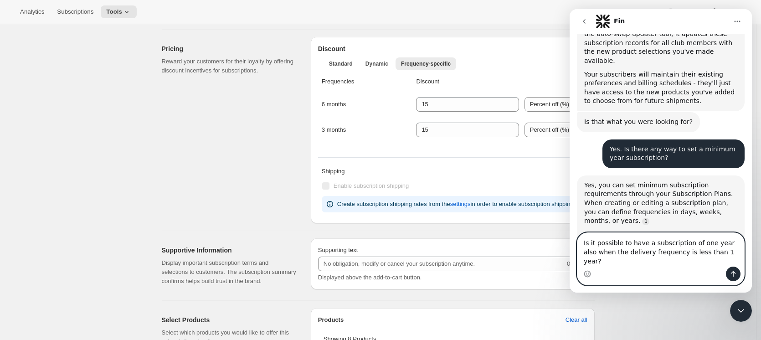
type textarea "Is it possible to have a subscription of one year also when the delivery freque…"
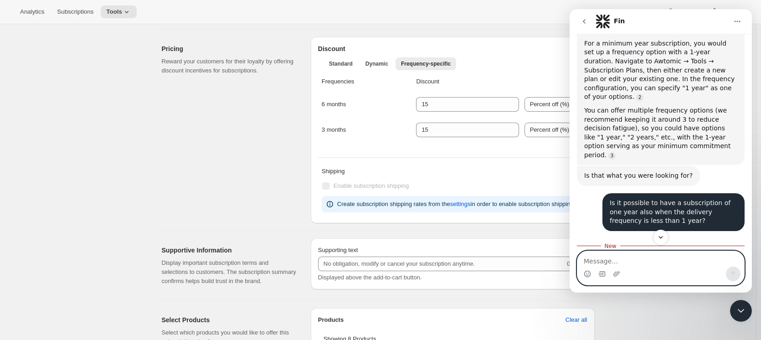
scroll to position [1273, 0]
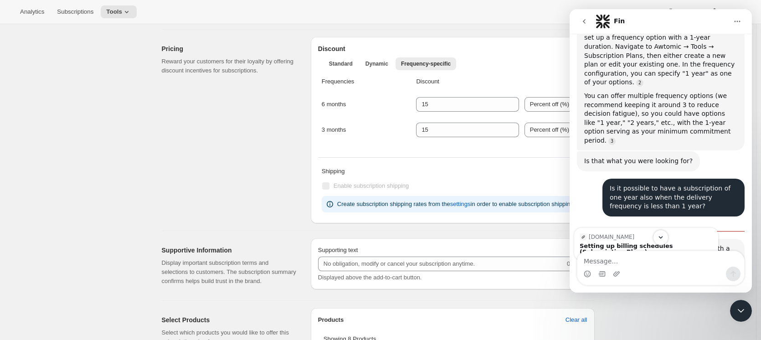
click at [686, 263] on link "Source reference 136121962:" at bounding box center [689, 266] width 7 height 7
click at [652, 243] on div "Setting up billing schedules (Subscription Plans)" at bounding box center [646, 249] width 133 height 12
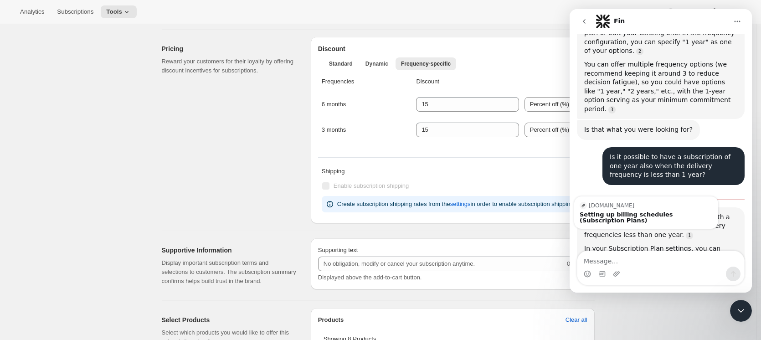
scroll to position [1319, 0]
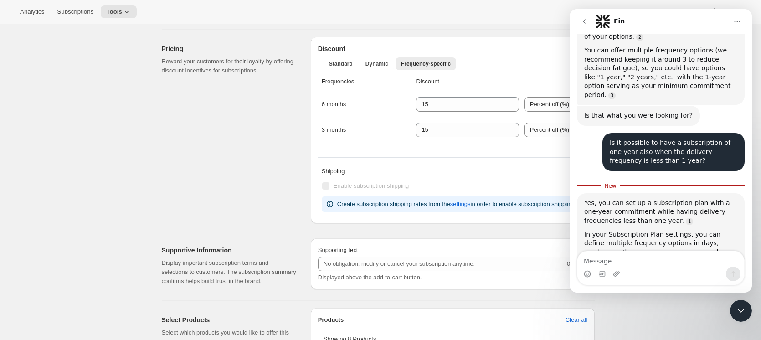
click at [685, 329] on div "Setting up Subscription Plans" at bounding box center [693, 332] width 99 height 6
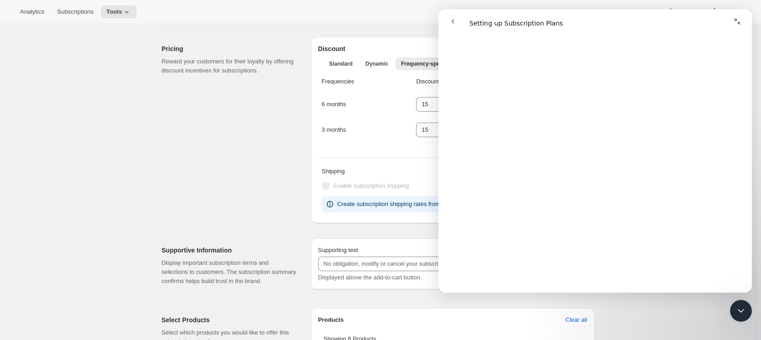
scroll to position [273, 0]
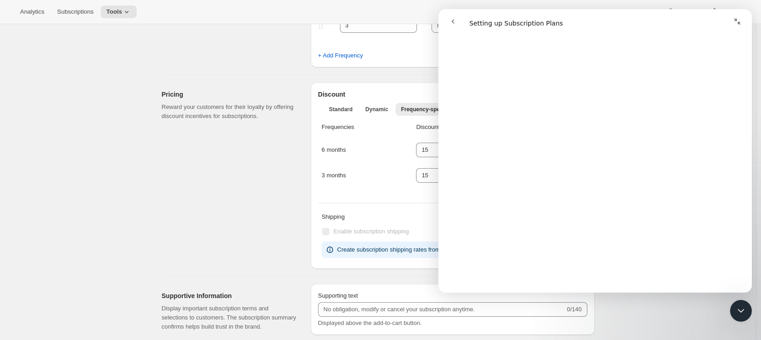
click at [242, 170] on div "Pricing Reward your customers for their loyalty by offering discount incentives…" at bounding box center [233, 175] width 142 height 186
click at [745, 311] on icon "Close Intercom Messenger" at bounding box center [740, 310] width 11 height 11
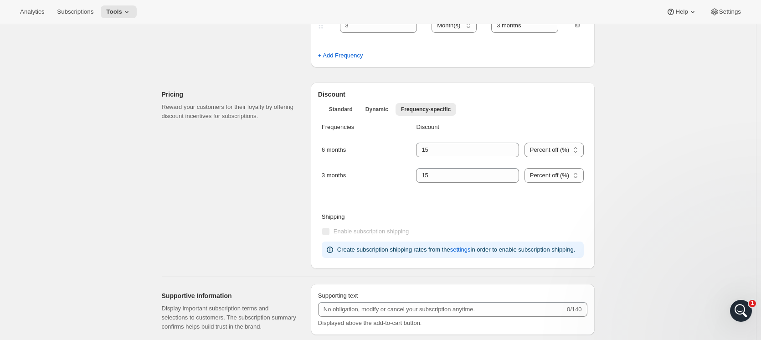
scroll to position [0, 0]
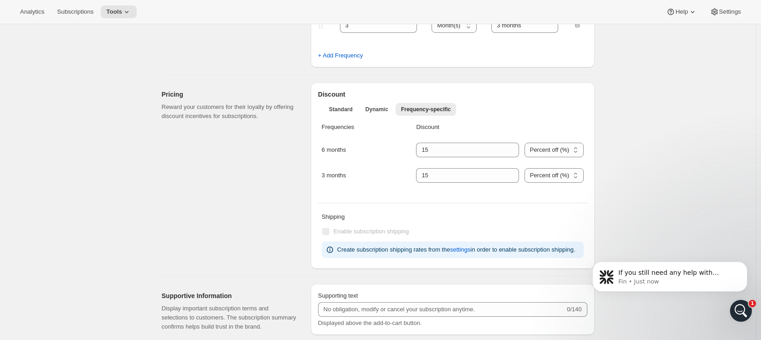
click at [745, 316] on div "Open Intercom Messenger" at bounding box center [741, 311] width 30 height 30
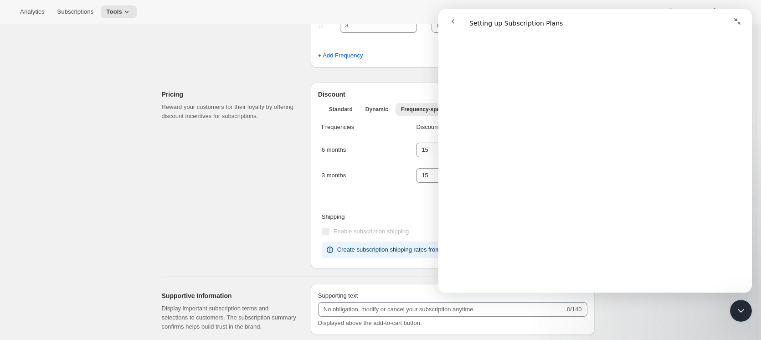
scroll to position [957, 0]
click at [452, 17] on button "go back" at bounding box center [452, 21] width 17 height 17
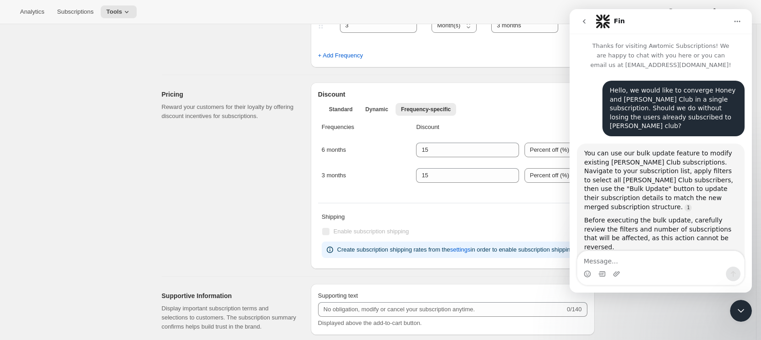
scroll to position [955, 0]
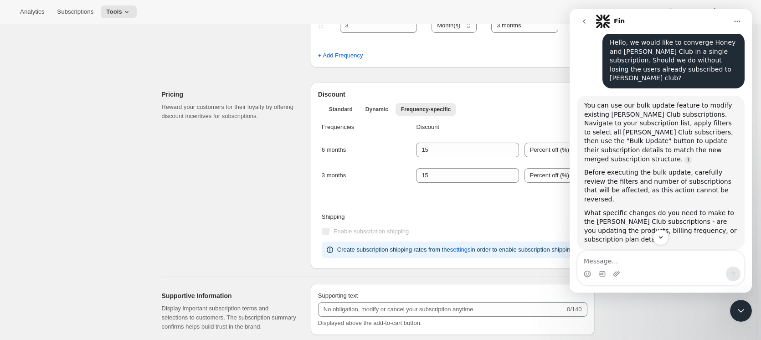
click at [633, 109] on div "You can use our bulk update feature to modify existing Mead Club subscriptions.…" at bounding box center [660, 132] width 153 height 62
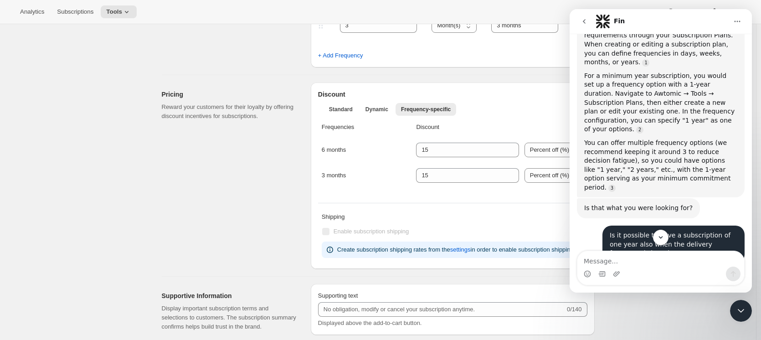
scroll to position [1384, 0]
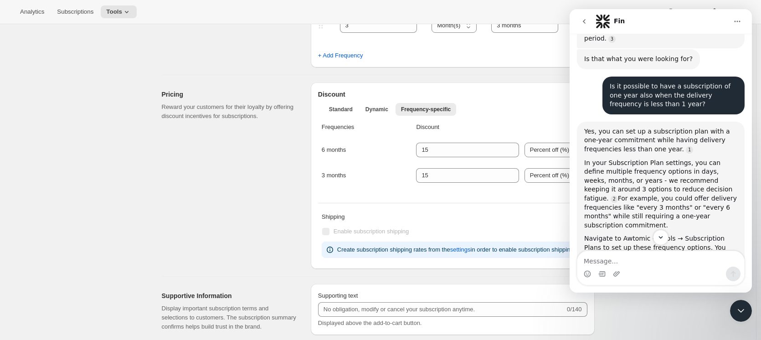
drag, startPoint x: 750, startPoint y: 129, endPoint x: 1325, endPoint y: 271, distance: 592.6
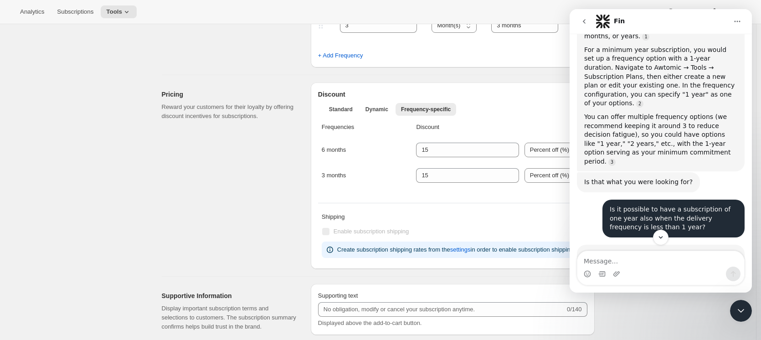
scroll to position [1248, 0]
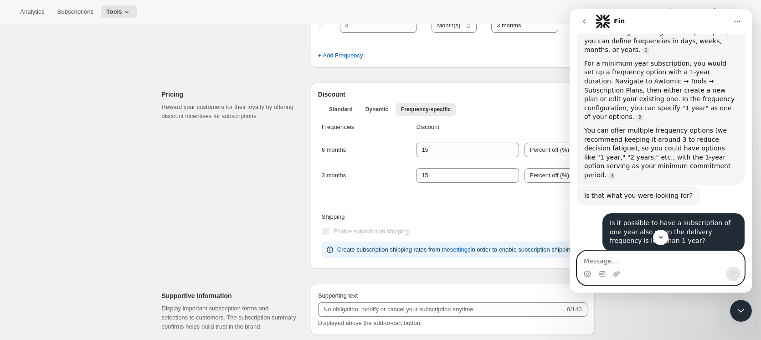
click at [658, 254] on textarea "Message…" at bounding box center [660, 258] width 167 height 15
drag, startPoint x: 584, startPoint y: 209, endPoint x: 683, endPoint y: 211, distance: 98.9
copy div "one-year subscription commitment"
click at [683, 262] on textarea "How can I set up the" at bounding box center [660, 258] width 167 height 15
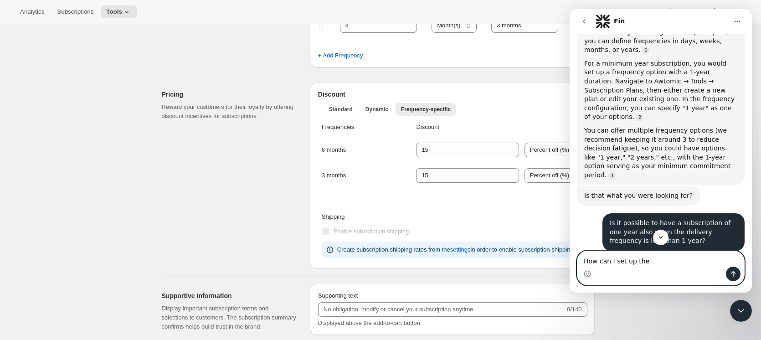
paste textarea "one-year subscription commitment"
type textarea "How can I set up the one-year subscription commitment?"
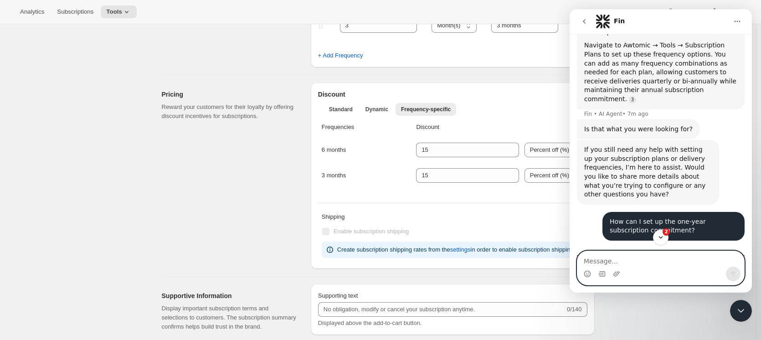
scroll to position [1625, 0]
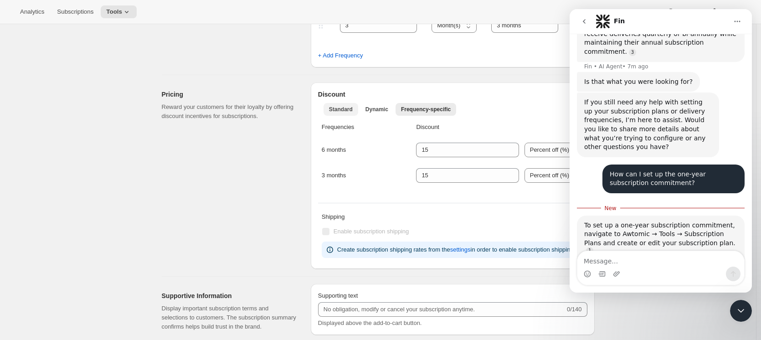
click at [331, 111] on span "Standard" at bounding box center [341, 109] width 24 height 7
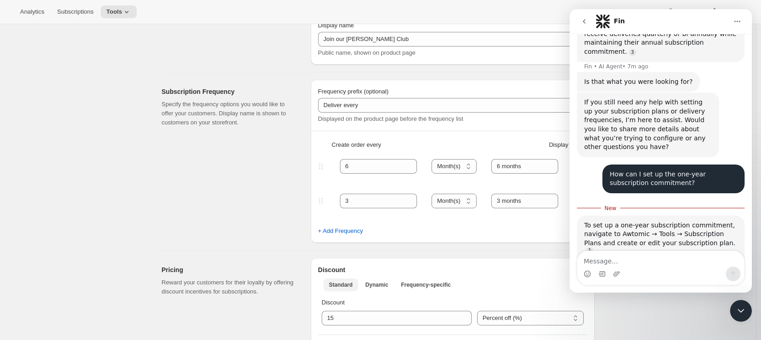
scroll to position [91, 0]
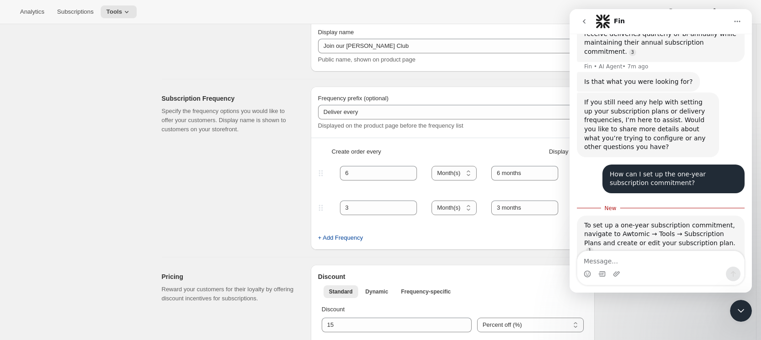
click at [352, 243] on button "+ Add Frequency" at bounding box center [341, 238] width 56 height 15
select select "MONTH"
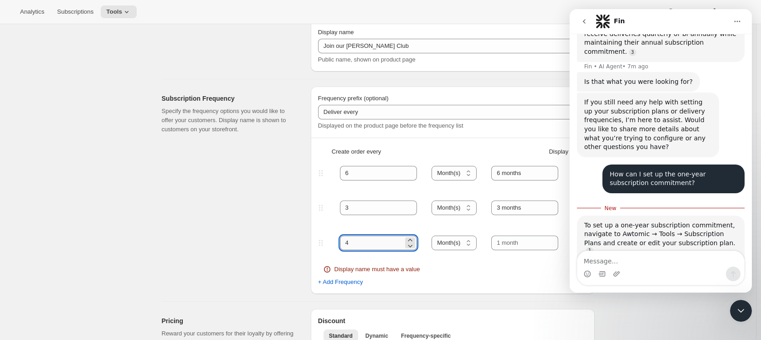
click at [401, 245] on input "4" at bounding box center [372, 243] width 64 height 15
type input "1"
click at [471, 242] on select "Day(s) Week(s) Month(s) Year(s)" at bounding box center [454, 243] width 45 height 15
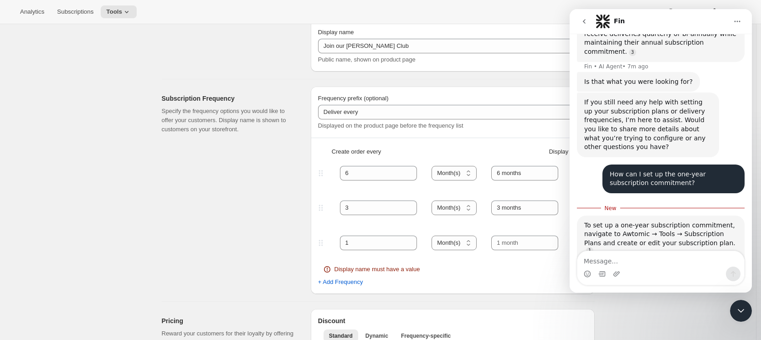
select select "YEAR"
click at [434, 236] on select "Day(s) Week(s) Month(s) Year(s)" at bounding box center [454, 243] width 45 height 15
click at [513, 244] on input "text" at bounding box center [524, 243] width 67 height 15
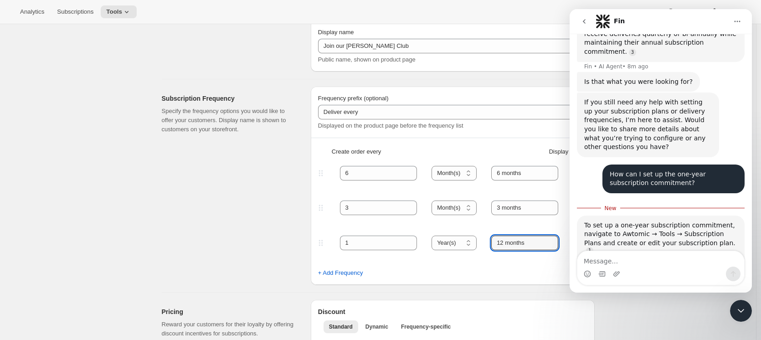
type input "12 months"
click at [277, 200] on div "Subscription Frequency Specify the frequency options you would like to offer yo…" at bounding box center [233, 186] width 142 height 198
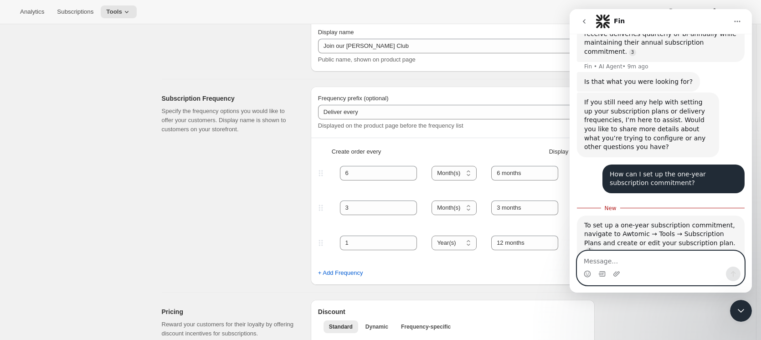
click at [643, 261] on textarea "Message…" at bounding box center [660, 258] width 167 height 15
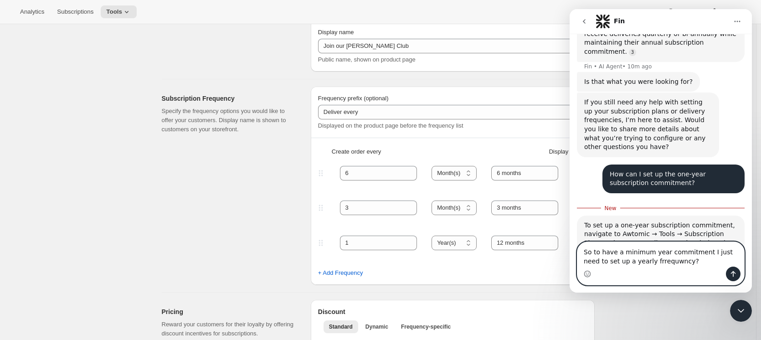
type textarea "So to have a minimum year commitment I just need to set up a yearly frrequwncy?"
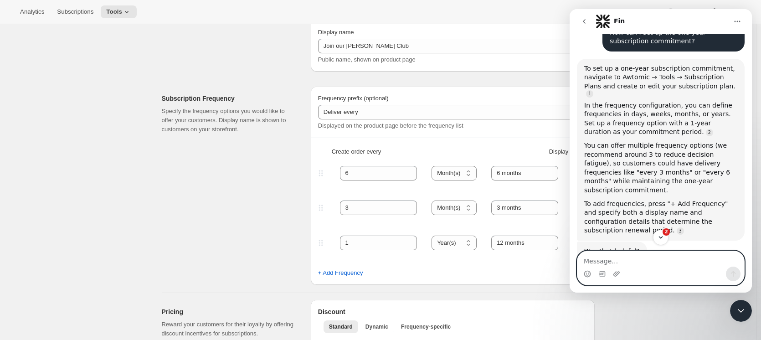
scroll to position [1812, 0]
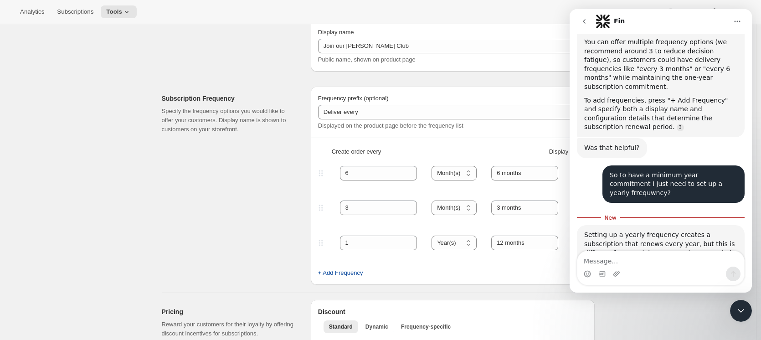
scroll to position [1875, 0]
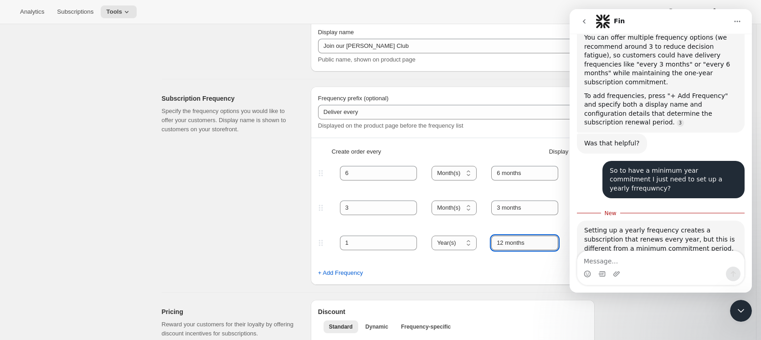
click at [528, 238] on input "12 months" at bounding box center [524, 243] width 67 height 15
click at [502, 272] on div "+ Add Frequency" at bounding box center [452, 272] width 269 height 9
click at [745, 311] on icon "Close Intercom Messenger" at bounding box center [740, 310] width 11 height 11
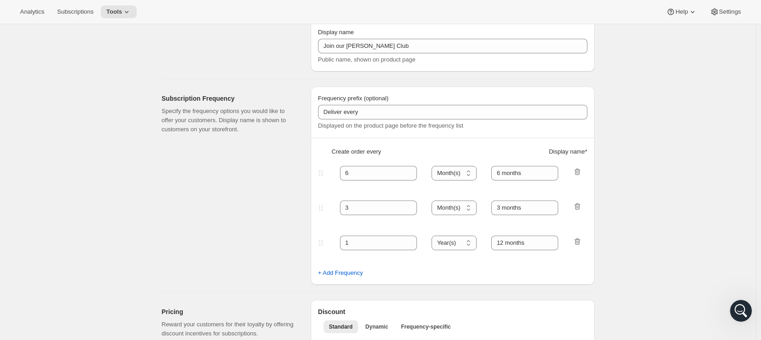
click at [576, 248] on div at bounding box center [577, 243] width 9 height 12
click at [581, 247] on div at bounding box center [577, 243] width 9 height 12
click at [579, 243] on icon "button" at bounding box center [578, 242] width 1 height 3
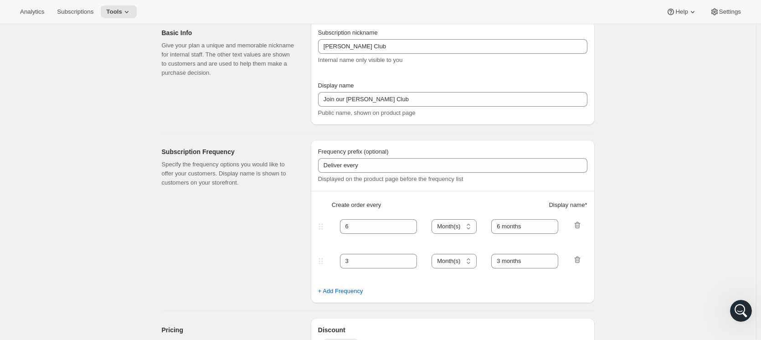
scroll to position [0, 0]
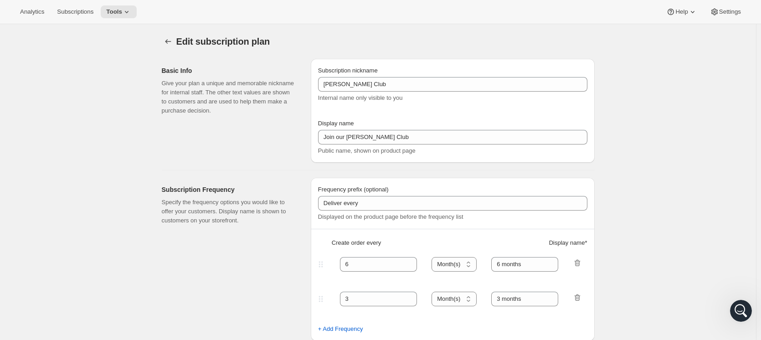
click at [748, 308] on div "Open Intercom Messenger" at bounding box center [741, 311] width 30 height 30
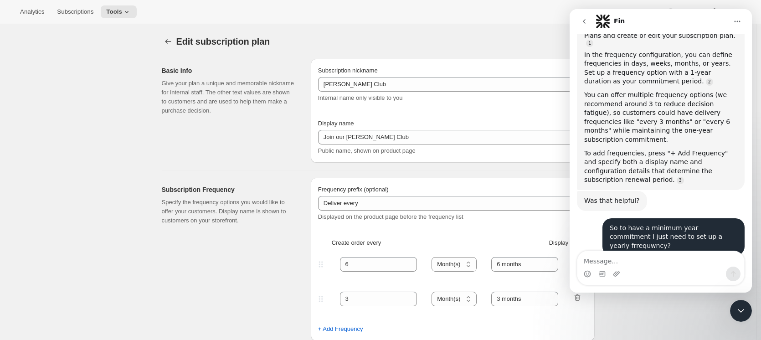
scroll to position [1832, 0]
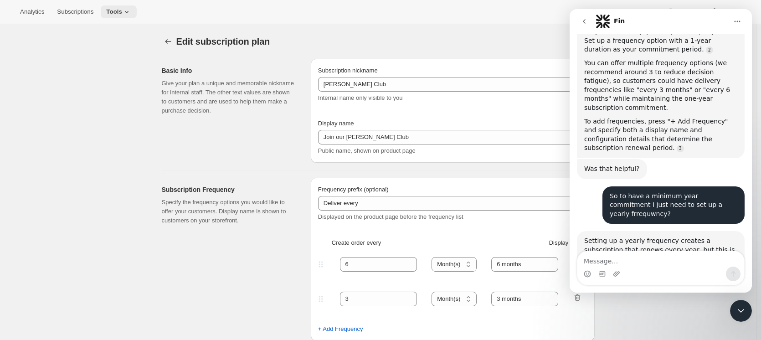
click at [122, 8] on icon at bounding box center [126, 11] width 9 height 9
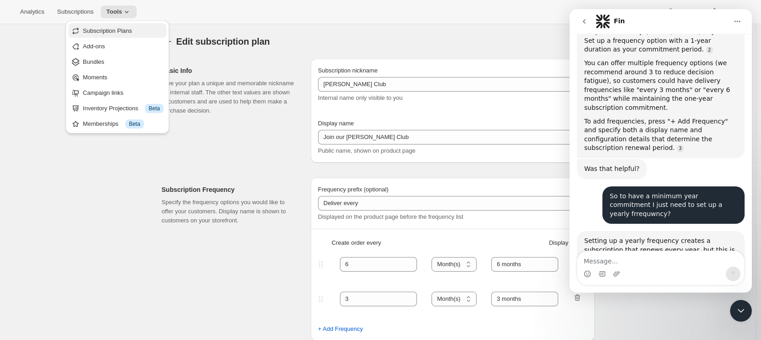
click at [130, 27] on span "Subscription Plans" at bounding box center [107, 30] width 49 height 7
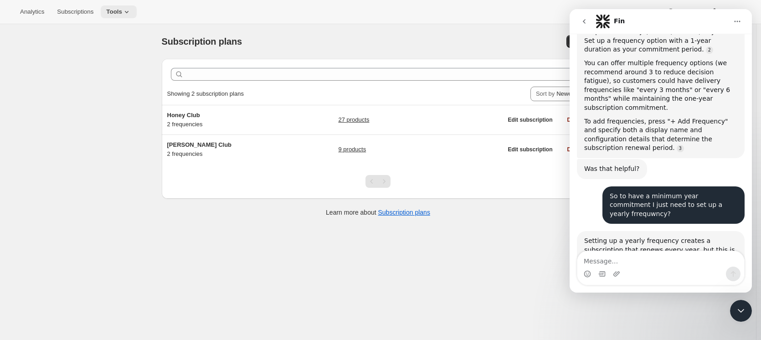
click at [127, 8] on icon at bounding box center [126, 11] width 9 height 9
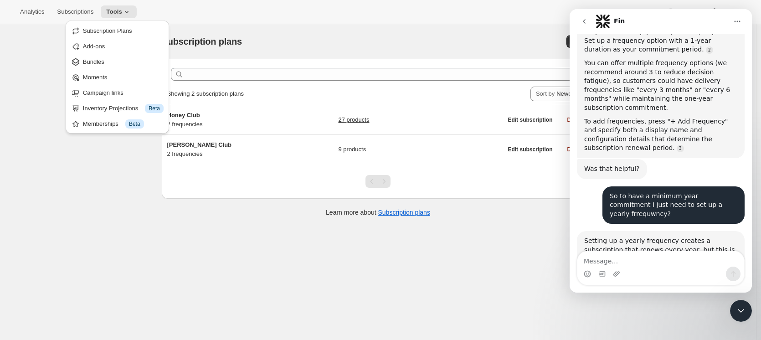
click at [116, 31] on span "Subscription Plans" at bounding box center [107, 30] width 49 height 7
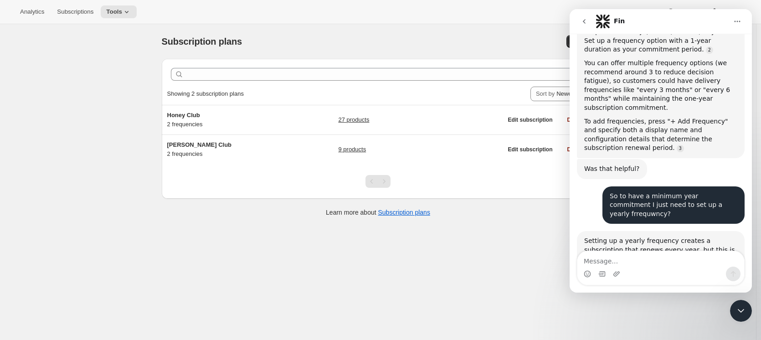
click at [738, 318] on div "Close Intercom Messenger" at bounding box center [741, 311] width 22 height 22
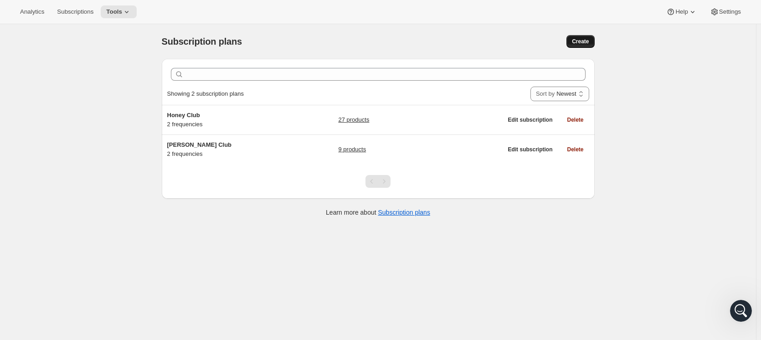
click at [594, 36] on button "Create" at bounding box center [580, 41] width 28 height 13
select select "WEEK"
select select "MONTH"
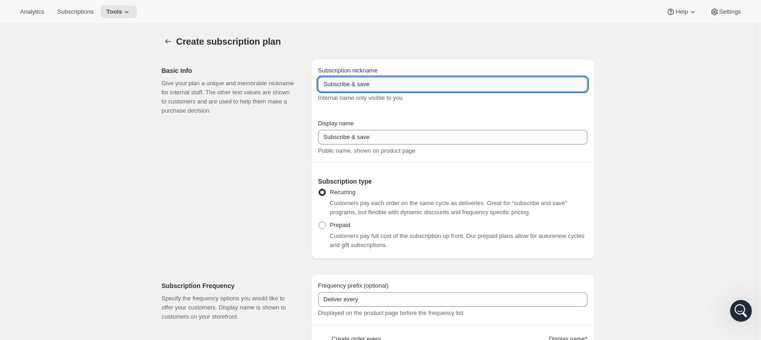
click at [355, 84] on input "Subscribe & save" at bounding box center [452, 84] width 269 height 15
type input "Honey Club"
click at [339, 225] on span "Prepaid" at bounding box center [340, 224] width 21 height 7
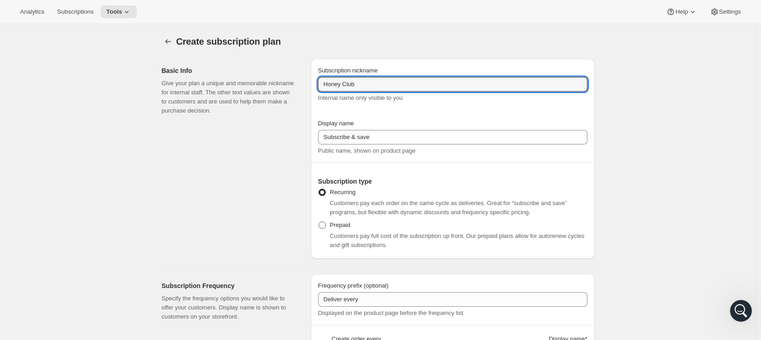
click at [319, 222] on input "Prepaid" at bounding box center [319, 221] width 0 height 0
radio input "true"
select select "MONTH"
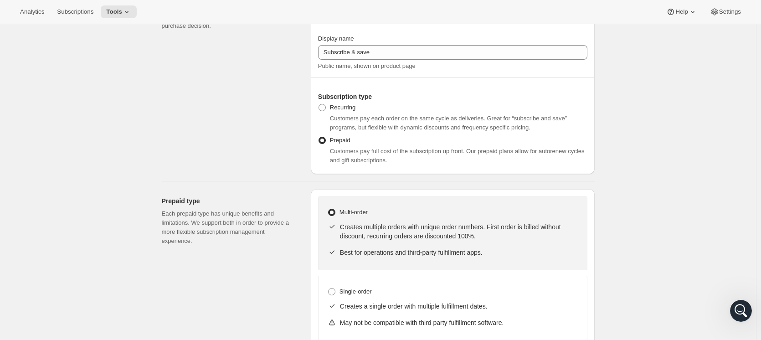
scroll to position [91, 0]
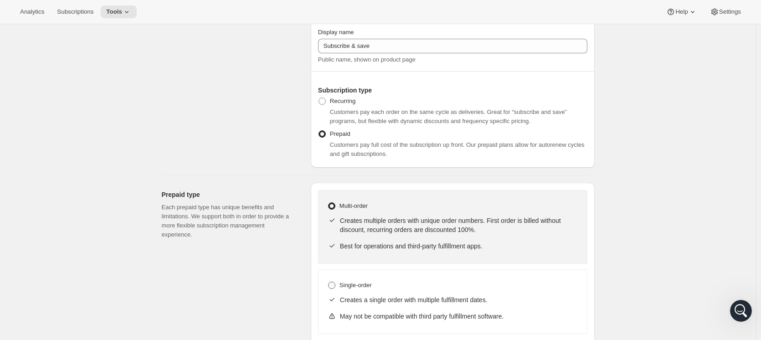
click at [352, 279] on label "Single-order" at bounding box center [350, 285] width 44 height 13
click at [329, 282] on input "Single-order" at bounding box center [328, 282] width 0 height 0
radio input "true"
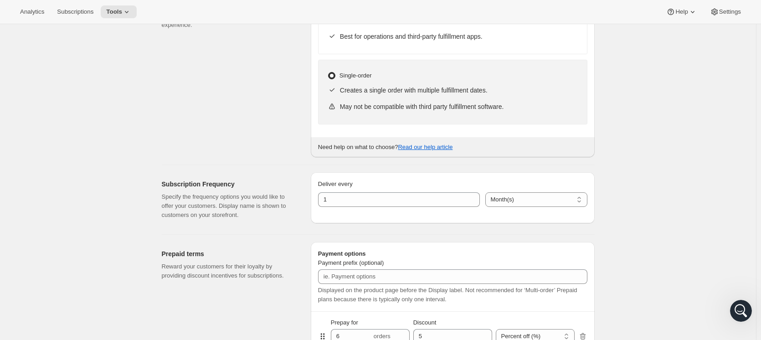
scroll to position [319, 0]
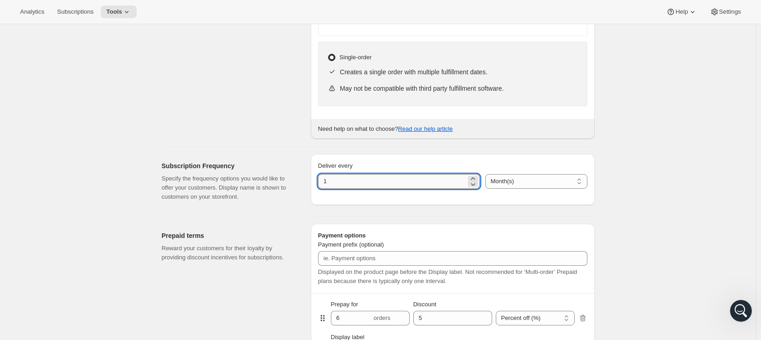
click at [452, 179] on input "1" at bounding box center [392, 181] width 148 height 15
click at [175, 195] on p "Specify the frequency options you would like to offer your customers. Display n…" at bounding box center [229, 187] width 134 height 27
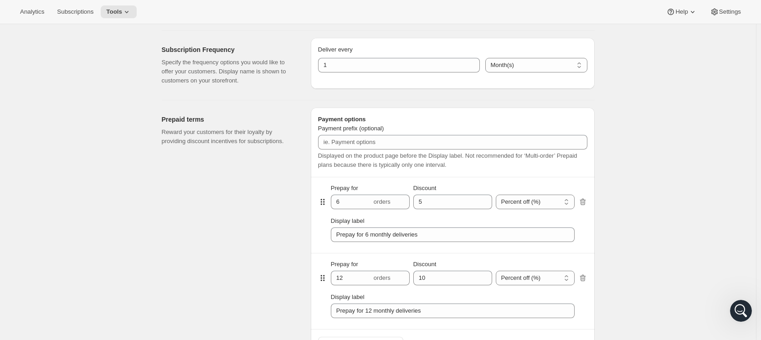
scroll to position [501, 0]
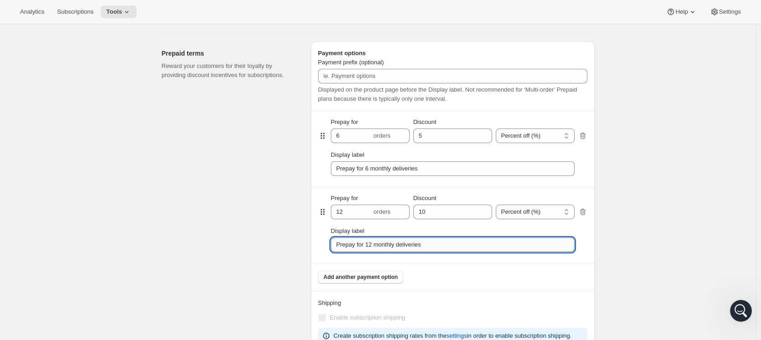
click at [387, 246] on input "Prepay for 12 monthly deliveries" at bounding box center [453, 244] width 244 height 15
click at [739, 309] on icon "Open Intercom Messenger" at bounding box center [741, 310] width 15 height 15
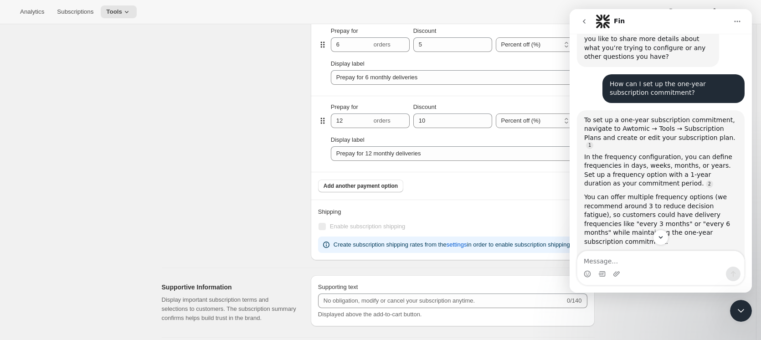
scroll to position [1696, 0]
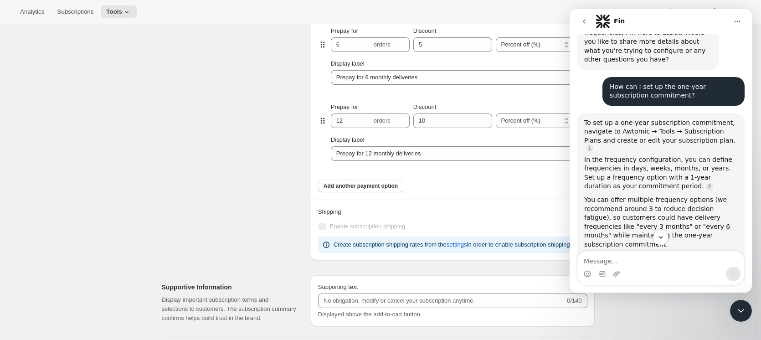
click at [678, 263] on textarea "Message…" at bounding box center [660, 258] width 167 height 15
type textarea "Can i swap a previous subscription to a prepaid one?"
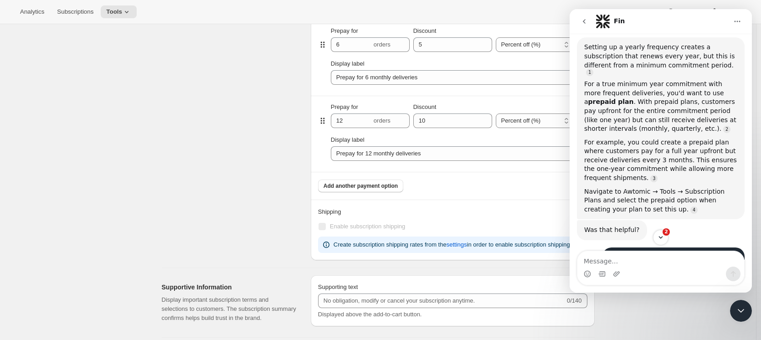
scroll to position [2040, 0]
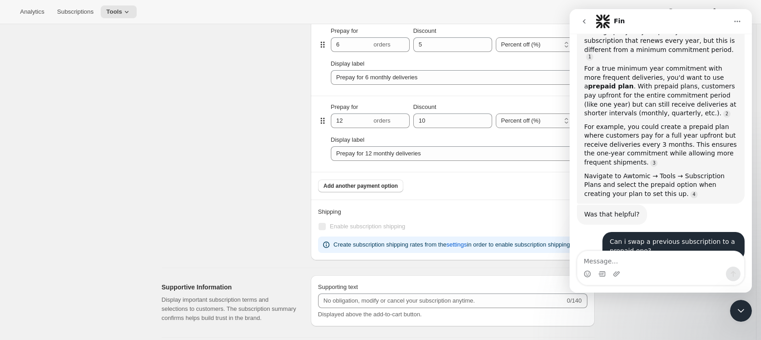
click at [654, 252] on textarea "Message…" at bounding box center [660, 258] width 167 height 15
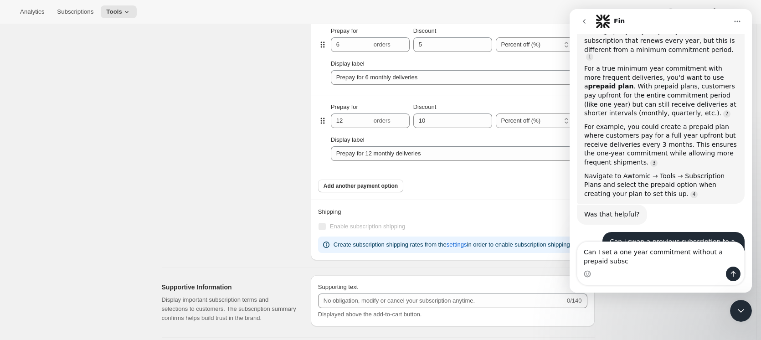
scroll to position [2034, 0]
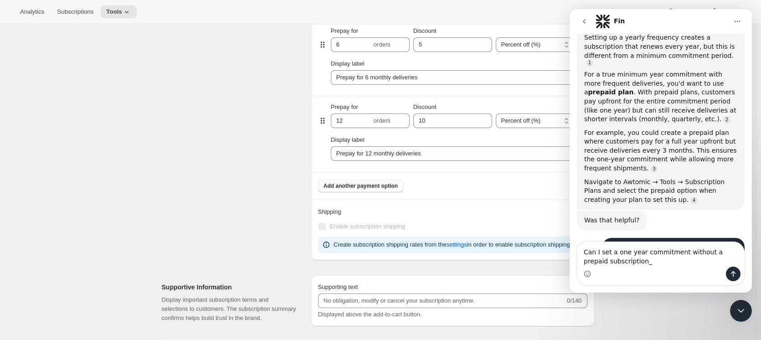
type textarea "Can I set a one year commitment without a prepaid subscription_"
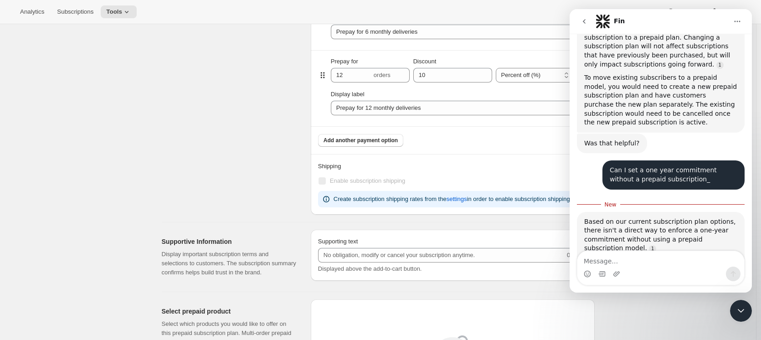
scroll to position [2292, 0]
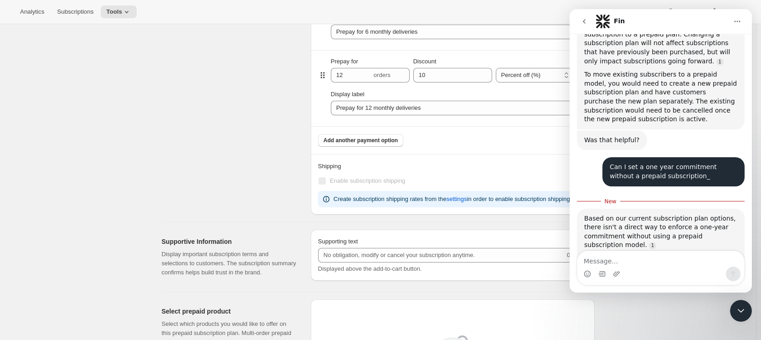
click at [669, 262] on textarea "Message…" at bounding box center [660, 258] width 167 height 15
type textarea "Yes, thanks."
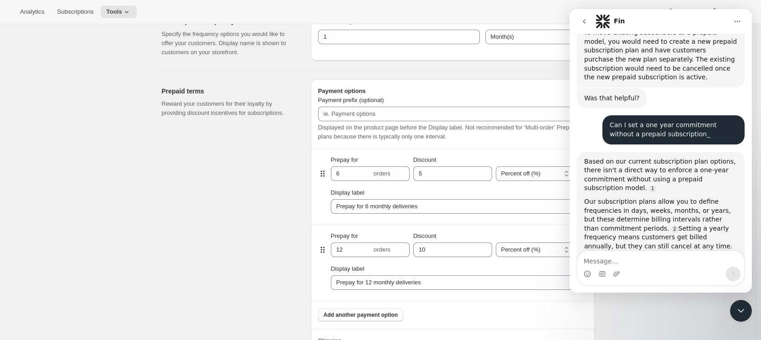
scroll to position [456, 0]
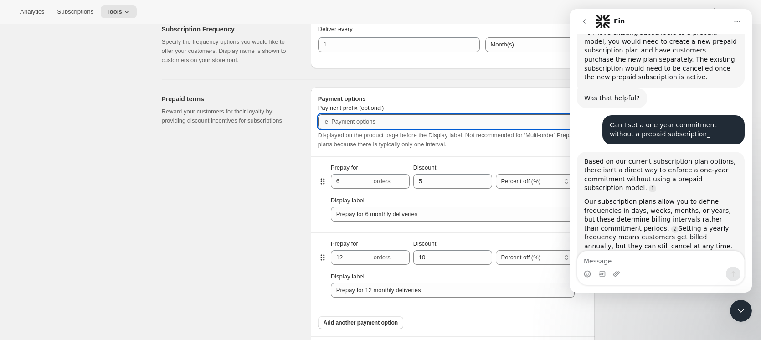
click at [342, 117] on input "Payment prefix (optional)" at bounding box center [452, 121] width 269 height 15
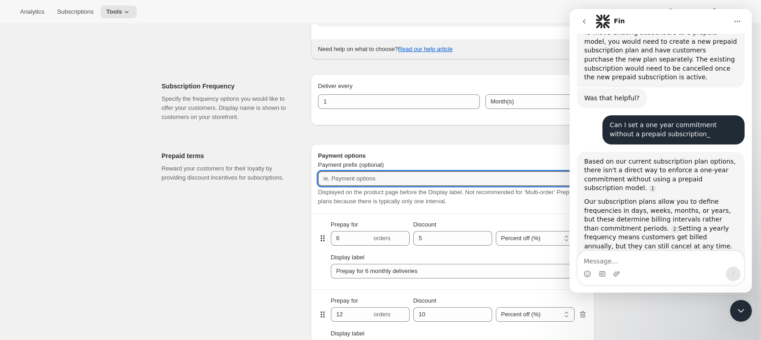
scroll to position [319, 0]
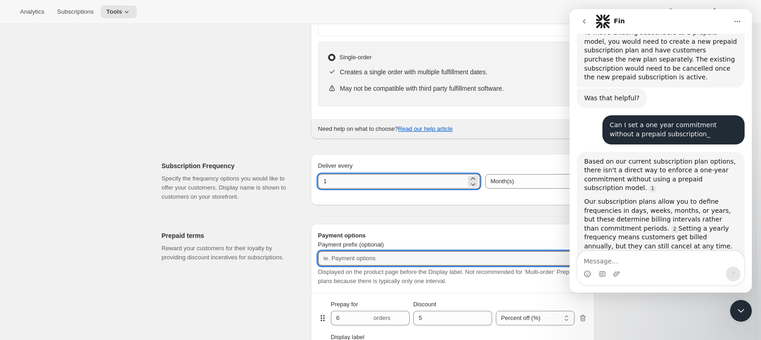
click at [442, 180] on input "1" at bounding box center [392, 181] width 148 height 15
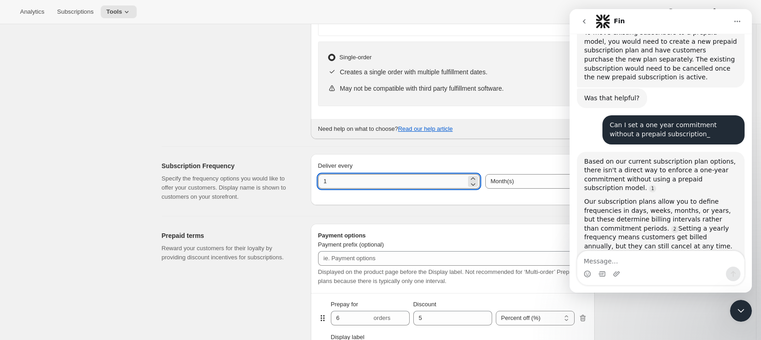
click at [429, 185] on input "1" at bounding box center [392, 181] width 148 height 15
type input "3"
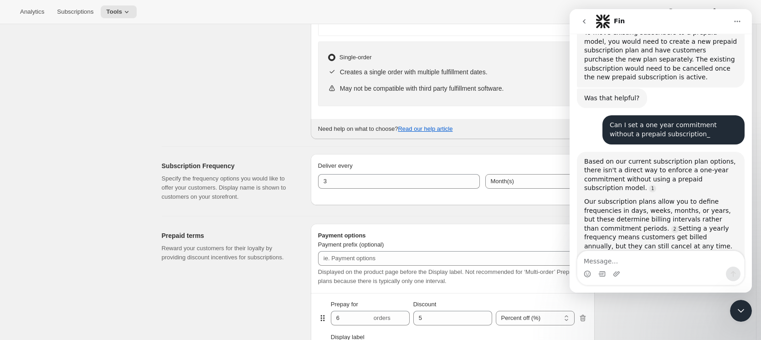
click at [738, 307] on icon "Close Intercom Messenger" at bounding box center [740, 310] width 11 height 11
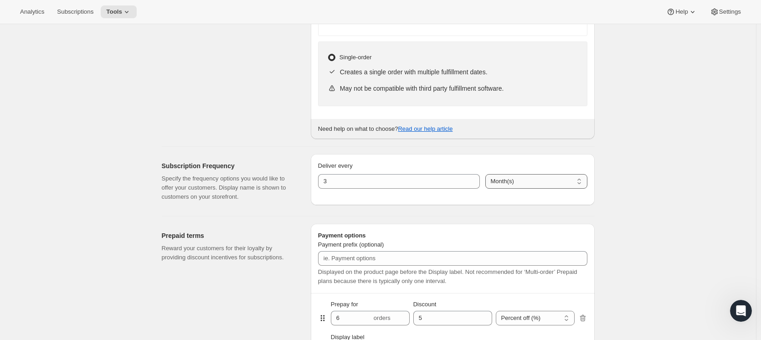
click at [549, 174] on select "Day(s) Week(s) Month(s) Year(s)" at bounding box center [536, 181] width 102 height 15
click at [564, 183] on select "Day(s) Week(s) Month(s) Year(s)" at bounding box center [536, 181] width 102 height 15
click at [485, 174] on select "Day(s) Week(s) Month(s) Year(s)" at bounding box center [536, 181] width 102 height 15
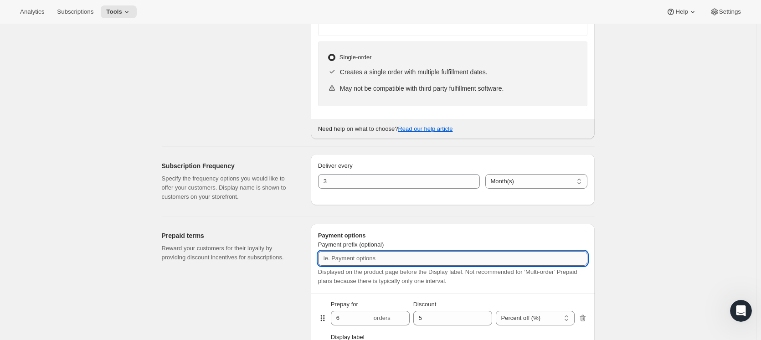
click at [337, 262] on input "Payment prefix (optional)" at bounding box center [452, 258] width 269 height 15
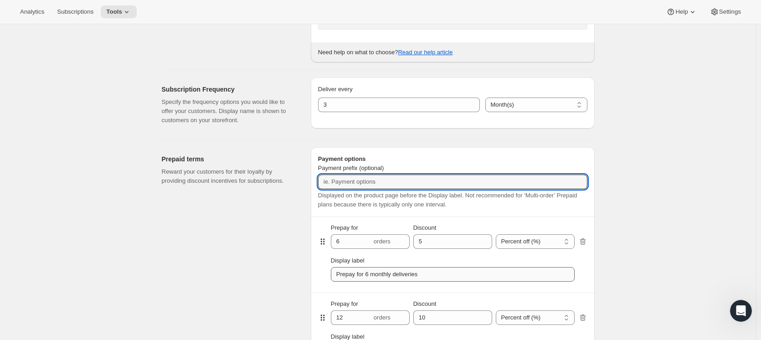
scroll to position [410, 0]
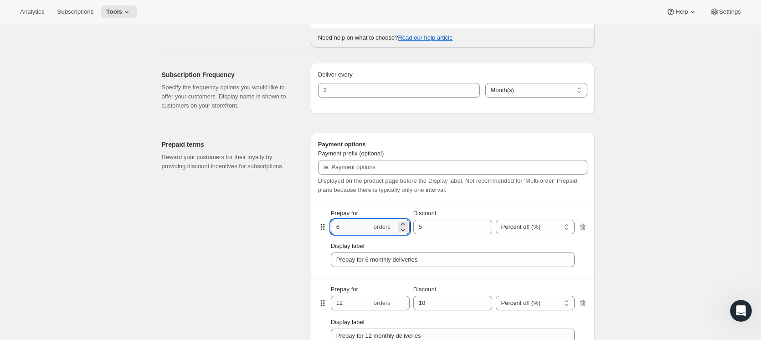
click at [347, 226] on input "6" at bounding box center [351, 227] width 41 height 15
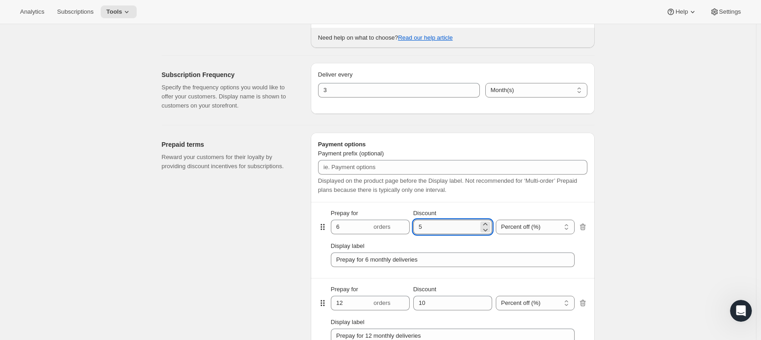
click at [469, 220] on input "Discount" at bounding box center [445, 227] width 65 height 15
click at [469, 221] on input "Discount" at bounding box center [445, 227] width 65 height 15
click at [456, 243] on div "Display label" at bounding box center [453, 246] width 244 height 9
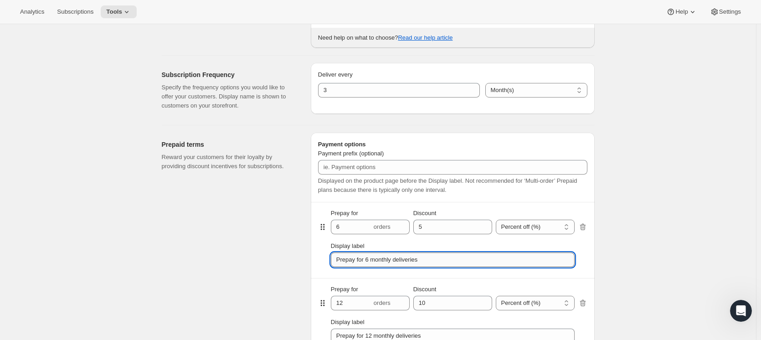
click at [399, 262] on input "Prepay for 6 monthly deliveries" at bounding box center [453, 259] width 244 height 15
click at [342, 265] on input "Prepay for 6 monthly deliveries" at bounding box center [453, 259] width 244 height 15
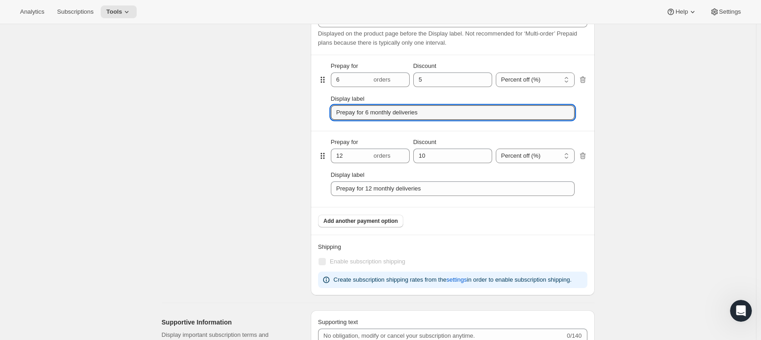
scroll to position [547, 0]
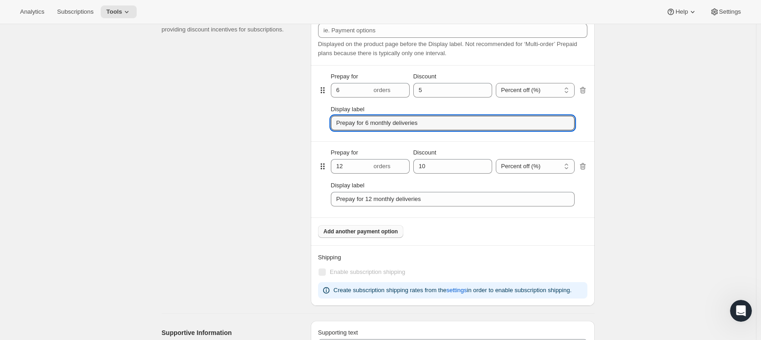
click at [364, 234] on button "Add another payment option" at bounding box center [360, 231] width 85 height 13
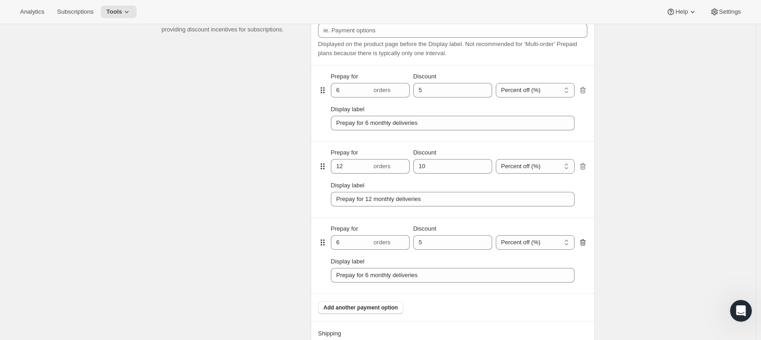
click at [581, 243] on icon "button" at bounding box center [582, 242] width 9 height 9
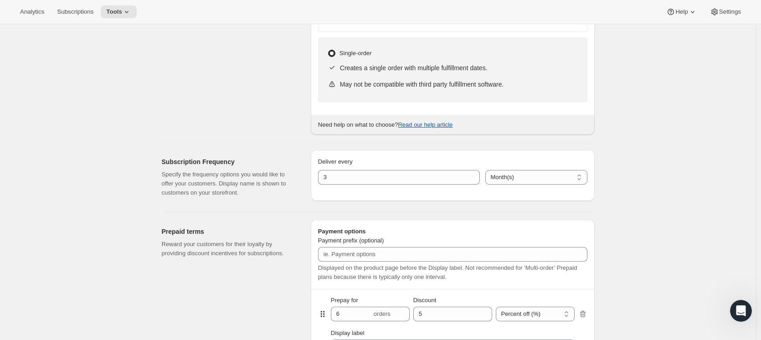
scroll to position [319, 0]
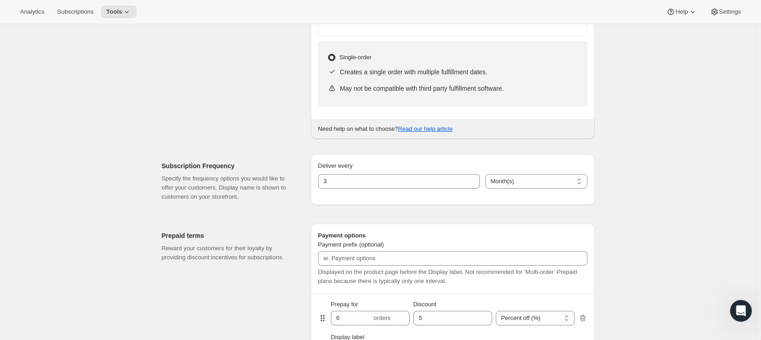
click at [739, 311] on icon "Open Intercom Messenger" at bounding box center [741, 310] width 15 height 15
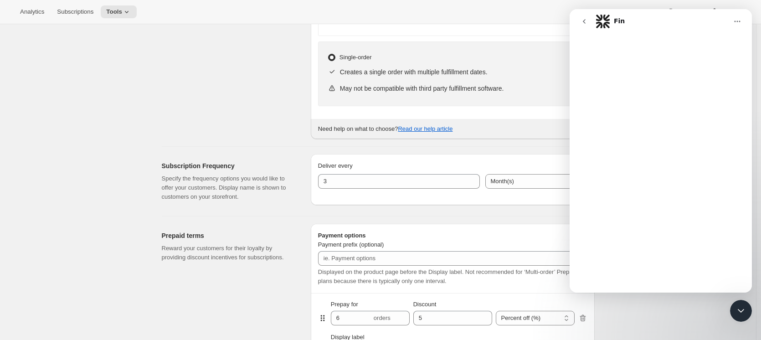
click at [665, 252] on div "Intercom messenger" at bounding box center [661, 163] width 182 height 259
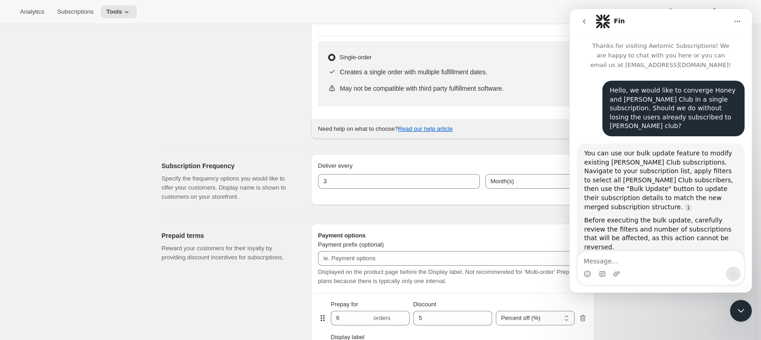
scroll to position [2147, 0]
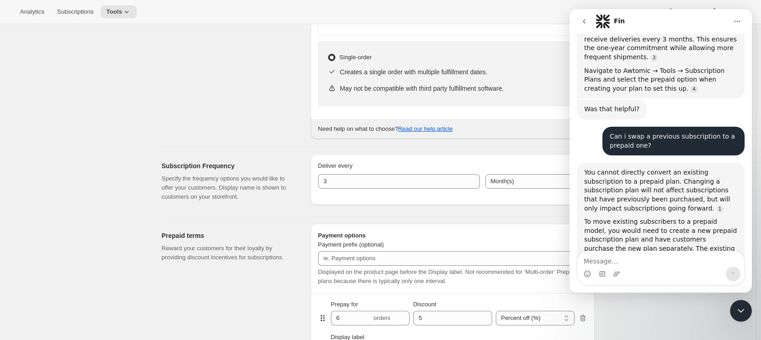
click at [743, 310] on icon "Close Intercom Messenger" at bounding box center [741, 311] width 6 height 4
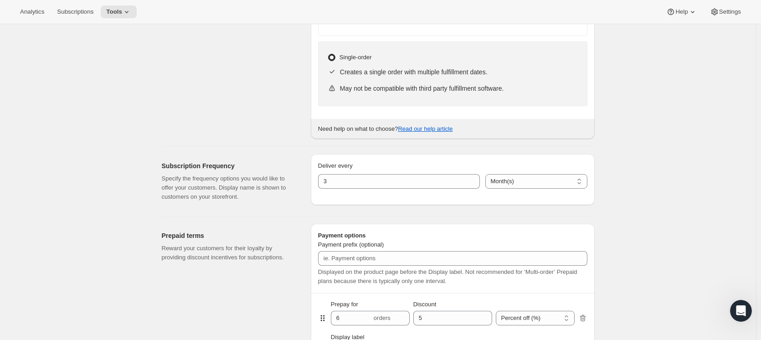
click at [743, 310] on icon "Open Intercom Messenger" at bounding box center [741, 310] width 15 height 15
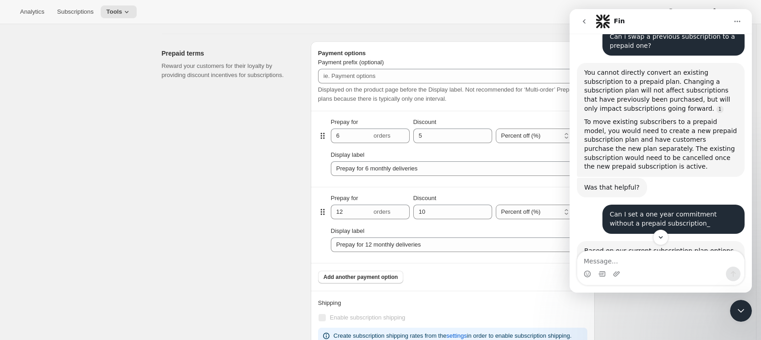
scroll to position [2341, 0]
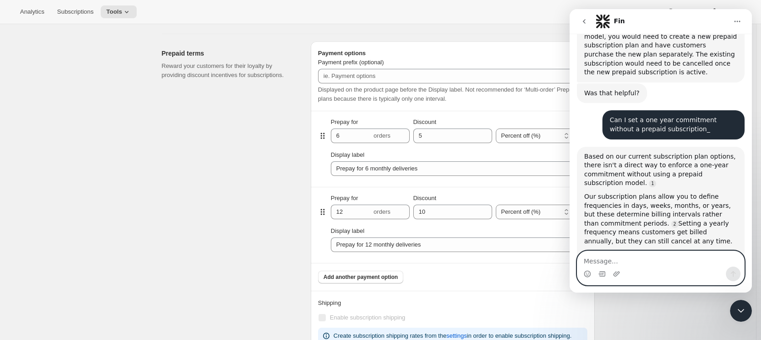
click at [628, 262] on textarea "Message…" at bounding box center [660, 258] width 167 height 15
type textarea "Can I set up different frequency delivery in the prepaid club?"
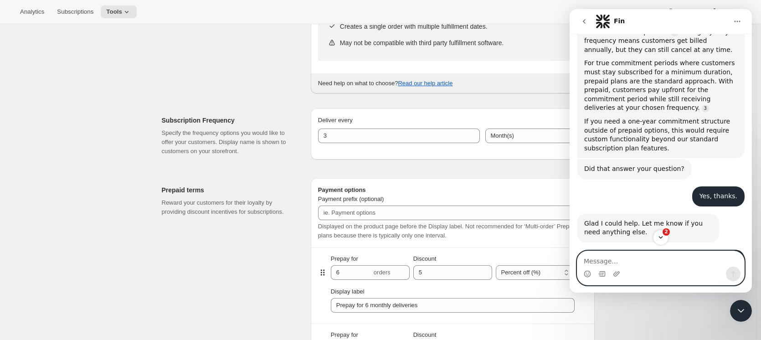
scroll to position [2556, 0]
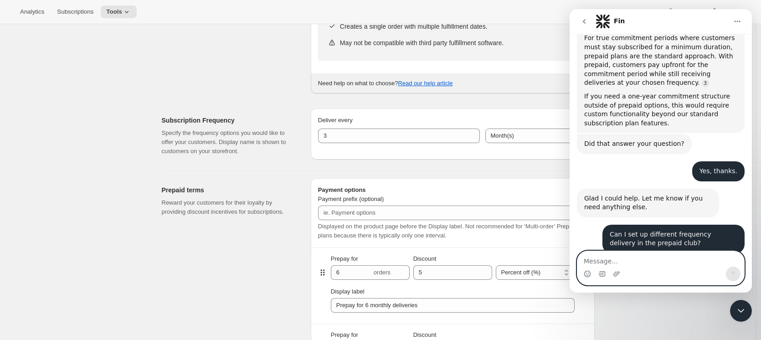
click at [619, 253] on textarea "Message…" at bounding box center [660, 258] width 167 height 15
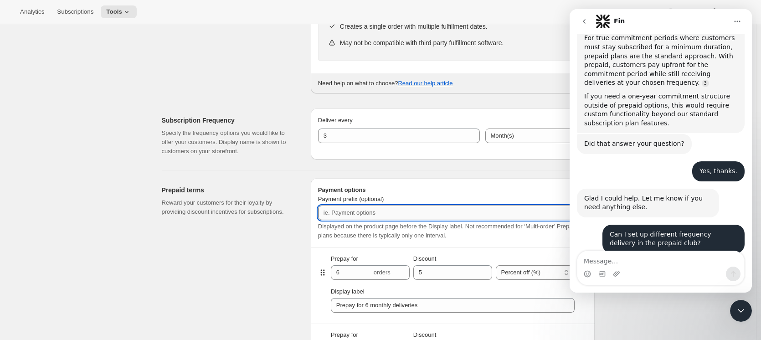
click at [364, 216] on input "Payment prefix (optional)" at bounding box center [452, 213] width 269 height 15
click at [358, 213] on input "Payment prefix (optional)" at bounding box center [452, 213] width 269 height 15
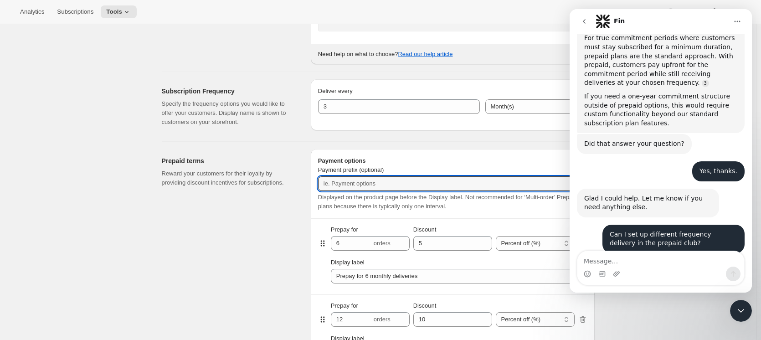
scroll to position [410, 0]
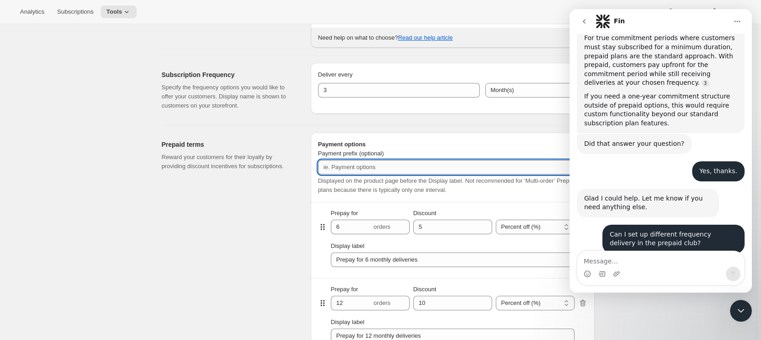
click at [422, 170] on input "Payment prefix (optional)" at bounding box center [452, 167] width 269 height 15
click at [480, 164] on input "Payment prefix (optional)" at bounding box center [452, 167] width 269 height 15
click at [743, 305] on div "Close Intercom Messenger" at bounding box center [741, 311] width 22 height 22
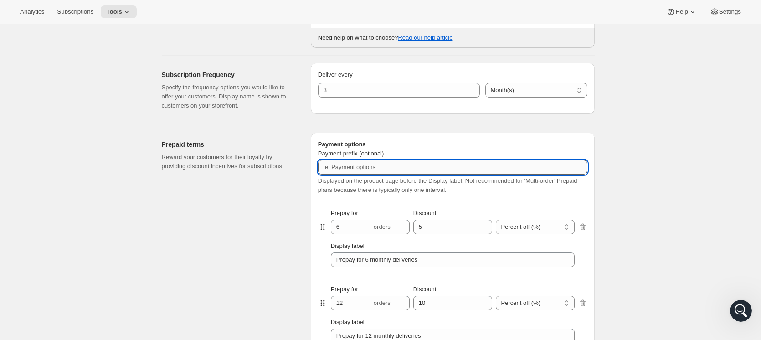
click at [498, 172] on input "Payment prefix (optional)" at bounding box center [452, 167] width 269 height 15
click at [527, 163] on input "Payment prefix (optional)" at bounding box center [452, 167] width 269 height 15
click at [527, 170] on input "Payment prefix (optional)" at bounding box center [452, 167] width 269 height 15
click at [417, 173] on input "Payment prefix (optional)" at bounding box center [452, 167] width 269 height 15
click at [350, 166] on input "Delivery Frequency" at bounding box center [452, 167] width 269 height 15
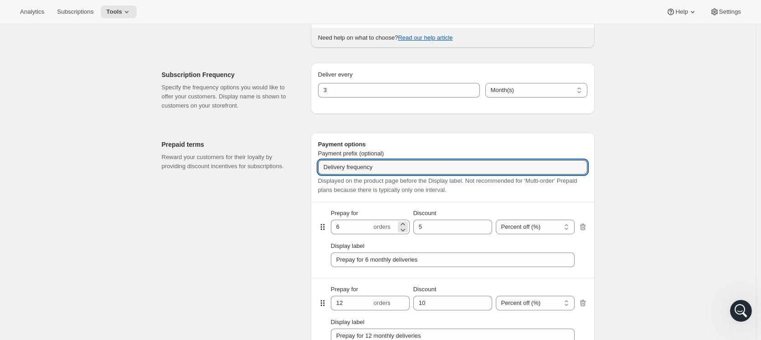
click at [383, 232] on div "6 orders" at bounding box center [370, 227] width 79 height 15
type input "Delivery frequency"
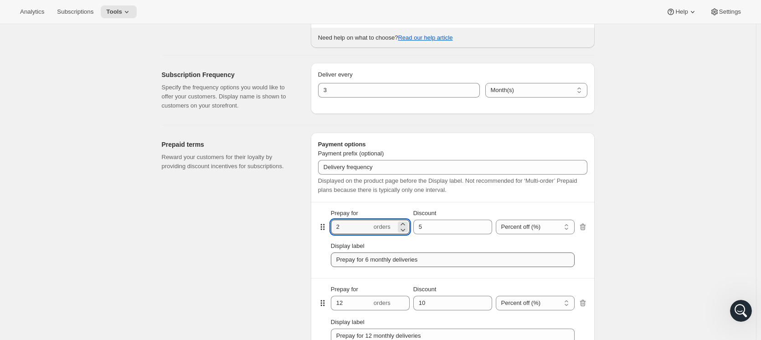
type input "2"
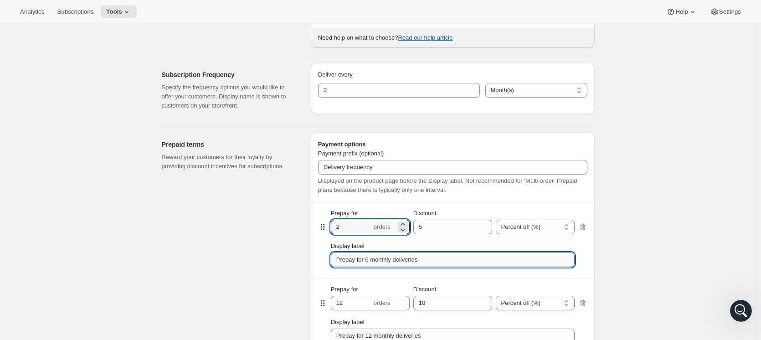
click at [434, 261] on input "Prepay for 6 monthly deliveries" at bounding box center [453, 259] width 244 height 15
drag, startPoint x: 434, startPoint y: 261, endPoint x: 297, endPoint y: 265, distance: 137.2
click at [298, 265] on div "Prepaid terms Reward your customers for their loyalty by providing discount inc…" at bounding box center [374, 283] width 440 height 317
click at [459, 236] on div "Display label 6 months" at bounding box center [452, 254] width 269 height 40
type input "6 months"
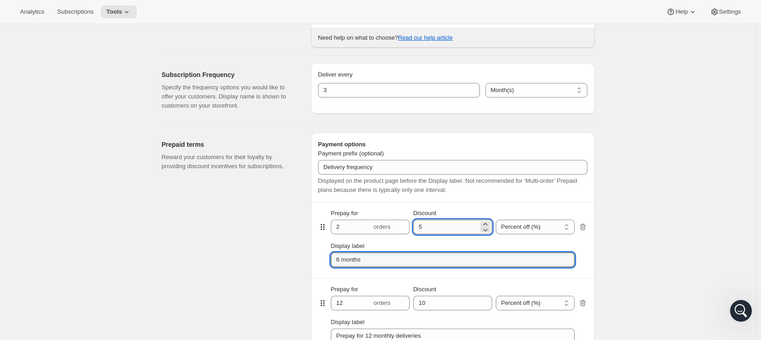
click at [459, 231] on input "Discount" at bounding box center [445, 227] width 65 height 15
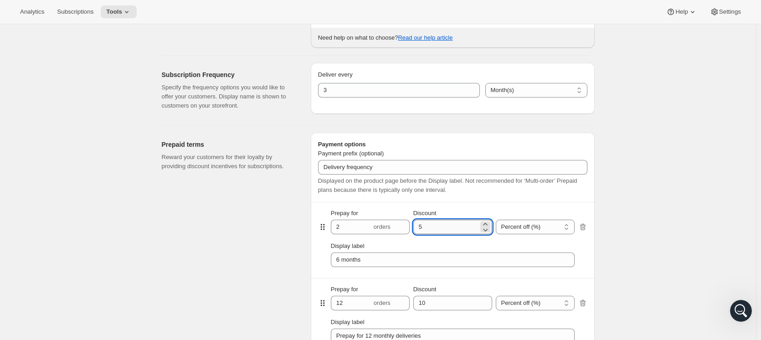
click at [459, 231] on input "Discount" at bounding box center [445, 227] width 65 height 15
click at [493, 206] on div "Prepay for 2 orders Discount Percent off (%) Dollars off ($) Percent off (%) Di…" at bounding box center [452, 240] width 269 height 76
type input "20"
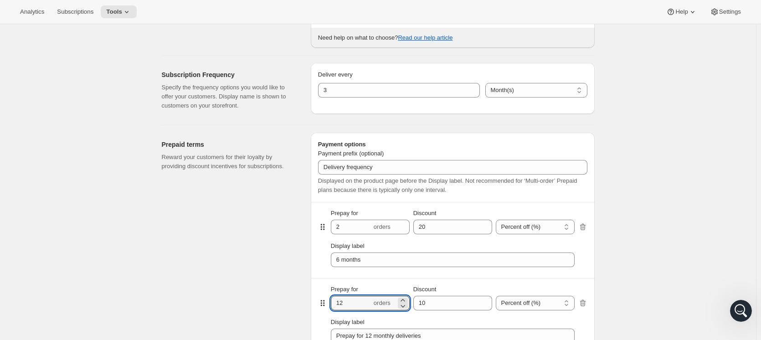
drag, startPoint x: 359, startPoint y: 303, endPoint x: 323, endPoint y: 305, distance: 36.0
click at [324, 305] on div "Prepay for 12 orders Discount Percent off (%) Dollars off ($) Percent off (%)" at bounding box center [452, 297] width 269 height 26
type input "4"
click at [461, 305] on input "Discount" at bounding box center [445, 303] width 65 height 15
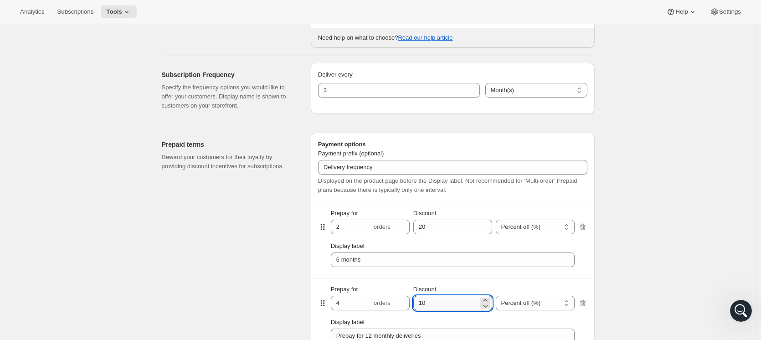
click at [461, 305] on input "Discount" at bounding box center [445, 303] width 65 height 15
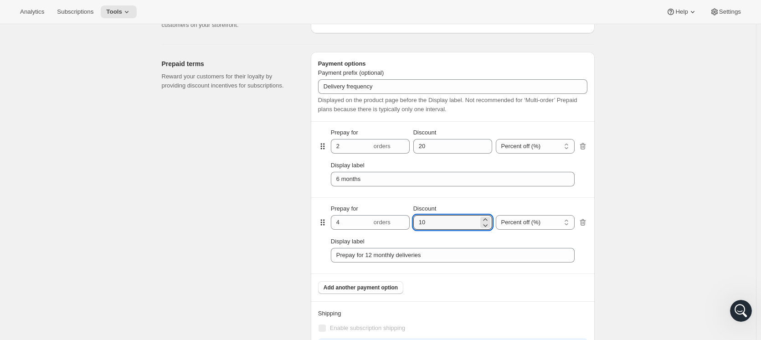
scroll to position [501, 0]
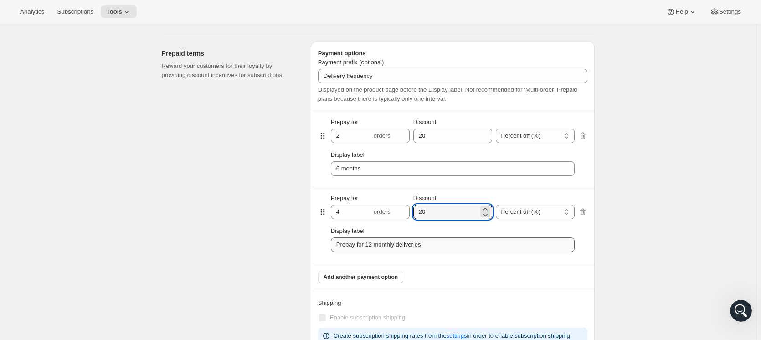
type input "20"
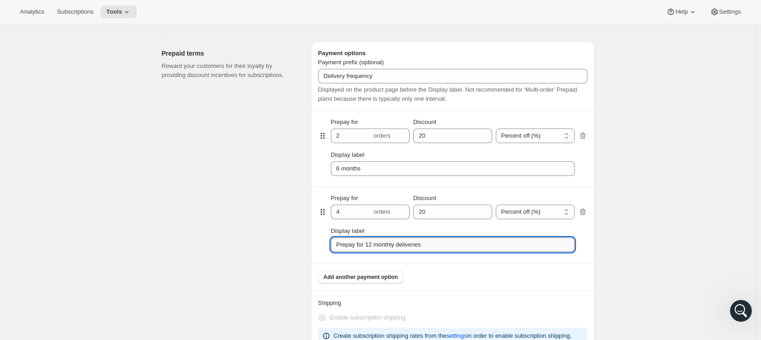
click at [459, 249] on input "Prepay for 12 monthly deliveries" at bounding box center [453, 244] width 244 height 15
click at [458, 249] on input "Prepay for 12 monthly deliveries" at bounding box center [453, 244] width 244 height 15
type input "3 months"
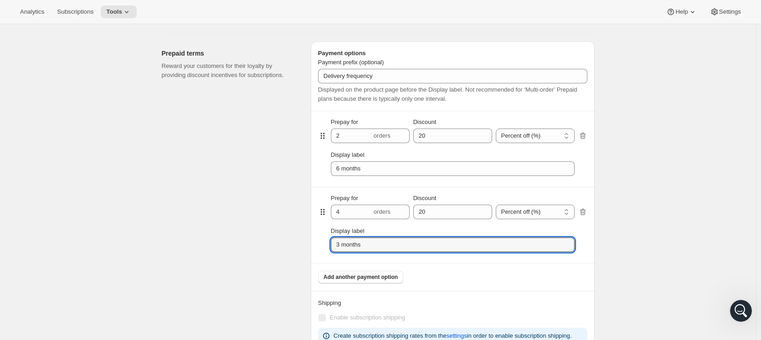
click at [483, 277] on div "Add another payment option" at bounding box center [452, 273] width 269 height 20
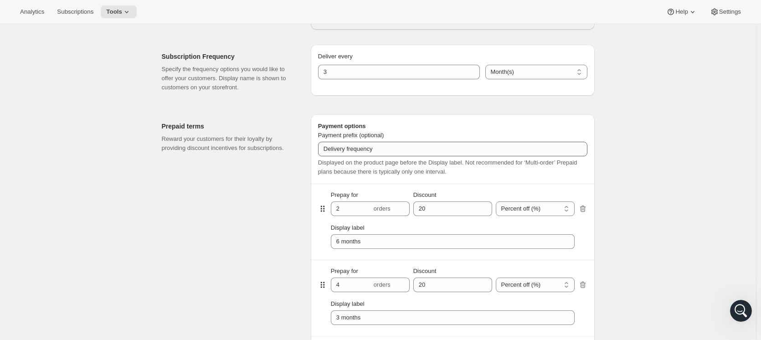
scroll to position [410, 0]
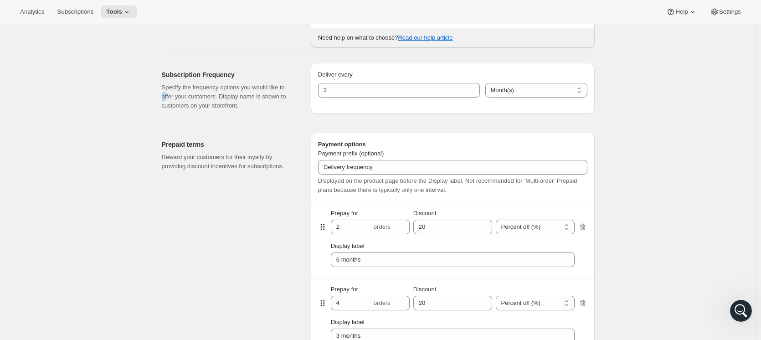
drag, startPoint x: 169, startPoint y: 92, endPoint x: 304, endPoint y: 80, distance: 135.9
click at [306, 80] on div "Subscription Frequency Specify the frequency options you would like to offer yo…" at bounding box center [374, 87] width 440 height 62
click at [282, 94] on p "Specify the frequency options you would like to offer your customers. Display n…" at bounding box center [229, 96] width 134 height 27
drag, startPoint x: 253, startPoint y: 109, endPoint x: 139, endPoint y: 83, distance: 116.4
click at [139, 83] on div "Create subscription plan. This page is ready Create subscription plan Basic Inf…" at bounding box center [378, 182] width 756 height 1137
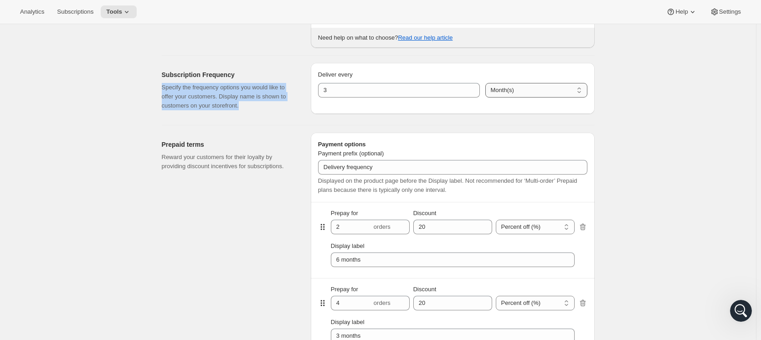
click at [516, 91] on select "Day(s) Week(s) Month(s) Year(s)" at bounding box center [536, 90] width 102 height 15
click at [302, 129] on div "Prepaid terms Reward your customers for their loyalty by providing discount inc…" at bounding box center [374, 283] width 440 height 317
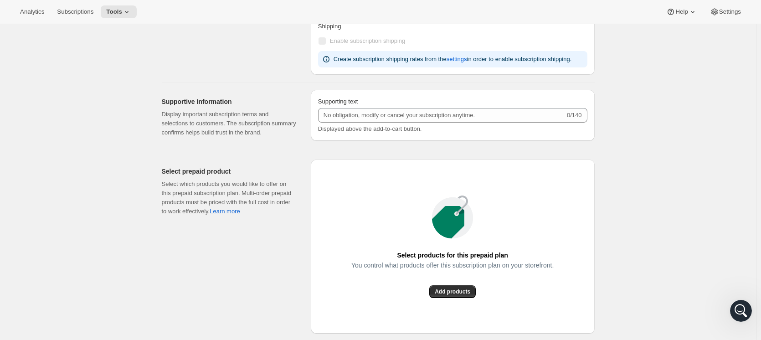
scroll to position [821, 0]
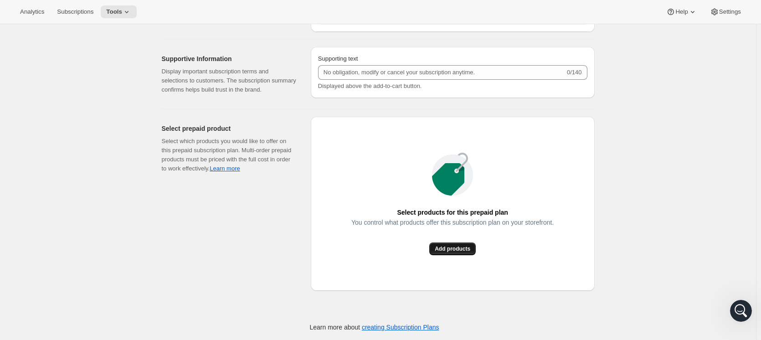
drag, startPoint x: 465, startPoint y: 244, endPoint x: 450, endPoint y: 242, distance: 14.8
click at [450, 242] on button "Add products" at bounding box center [452, 248] width 46 height 13
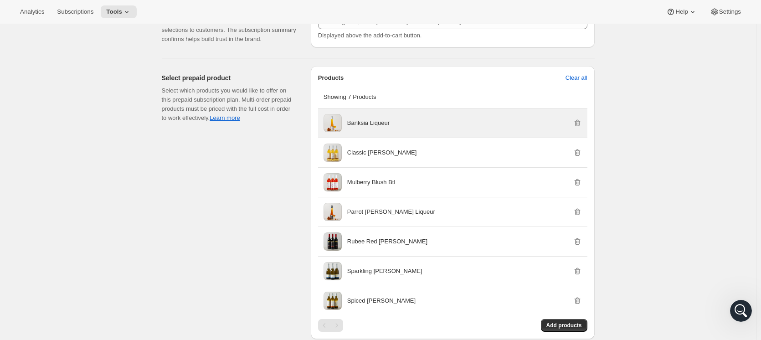
scroll to position [920, 0]
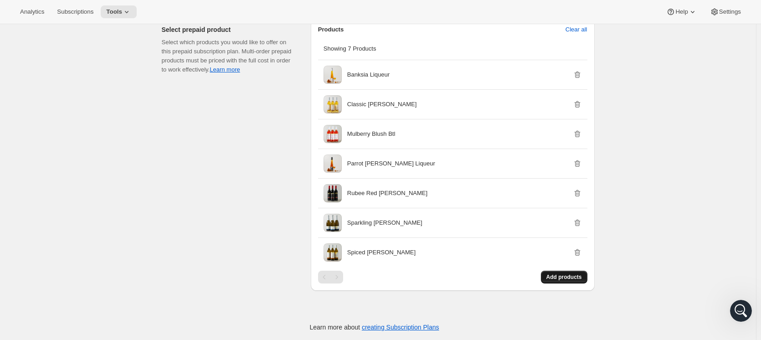
click at [554, 277] on span "Add products" at bounding box center [564, 276] width 36 height 7
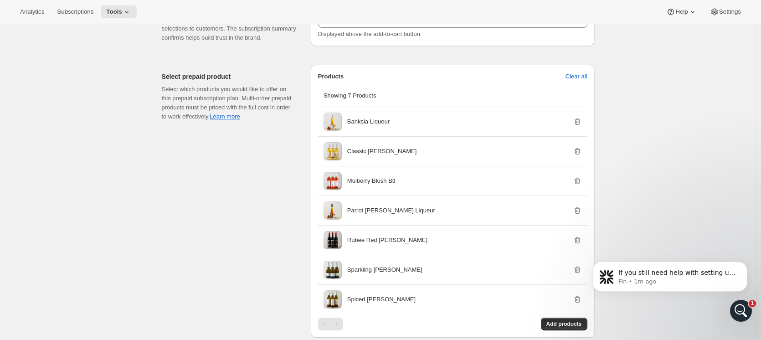
scroll to position [828, 0]
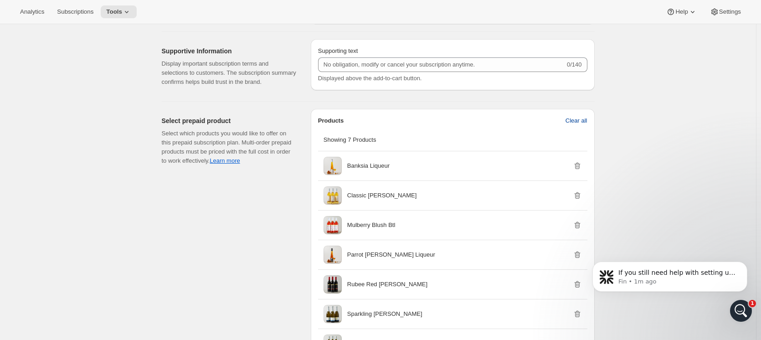
click at [590, 125] on button "Clear all" at bounding box center [576, 120] width 33 height 15
click at [572, 118] on span "Confirm clear all" at bounding box center [566, 120] width 43 height 9
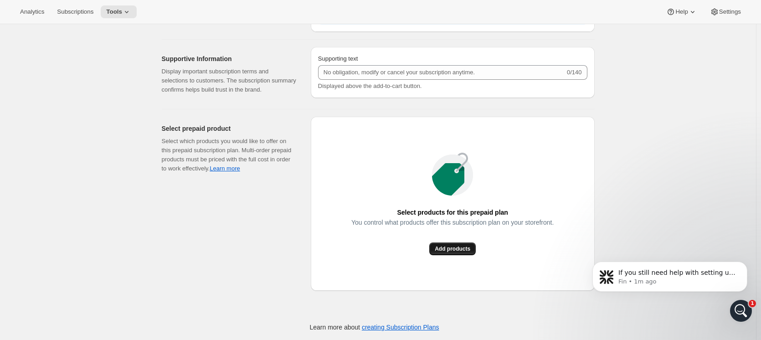
click at [470, 248] on span "Add products" at bounding box center [453, 248] width 36 height 7
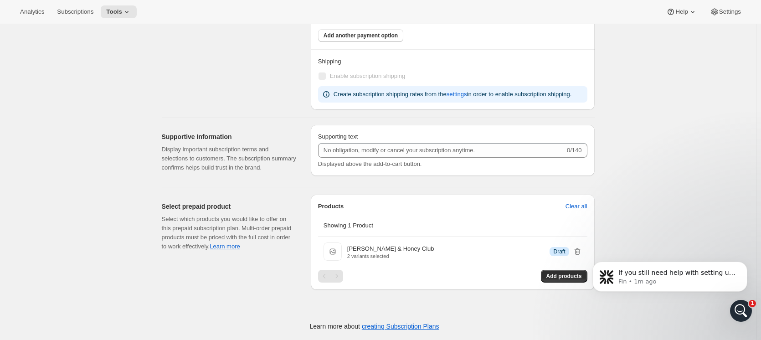
scroll to position [742, 0]
drag, startPoint x: 441, startPoint y: 290, endPoint x: 437, endPoint y: 283, distance: 7.5
click at [440, 289] on div "Products Clear all Showing 1 Product Mead & Honey Club Mead & Honey Club 2 vari…" at bounding box center [453, 254] width 284 height 118
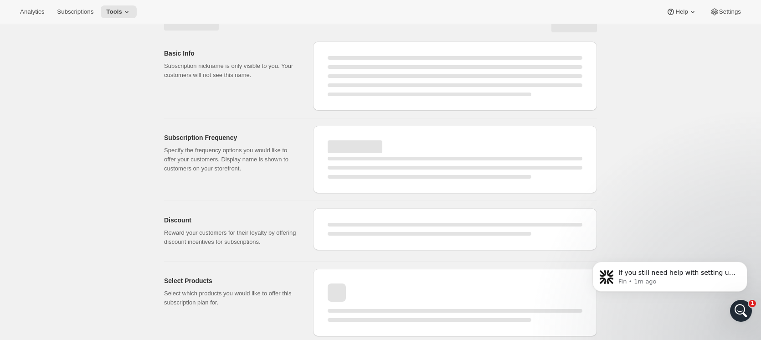
scroll to position [0, 0]
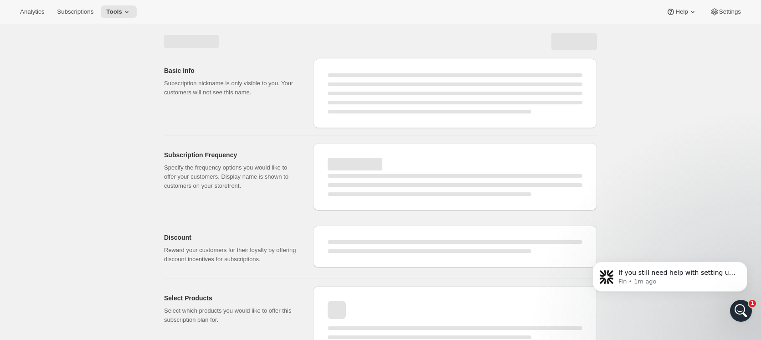
select select "WEEK"
select select "MONTH"
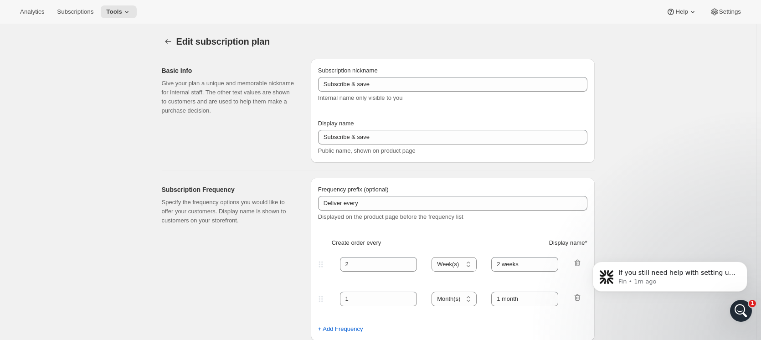
type input "Honey Club"
select select "MONTH"
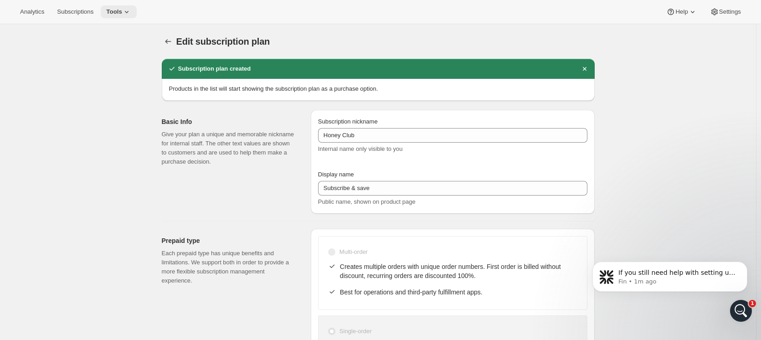
click at [125, 11] on icon at bounding box center [126, 11] width 9 height 9
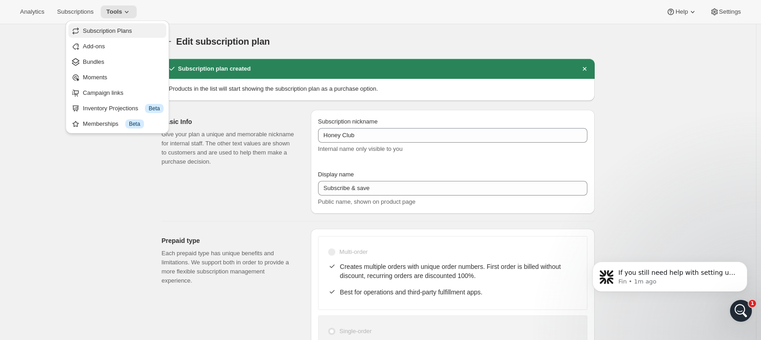
click at [128, 33] on span "Subscription Plans" at bounding box center [107, 30] width 49 height 7
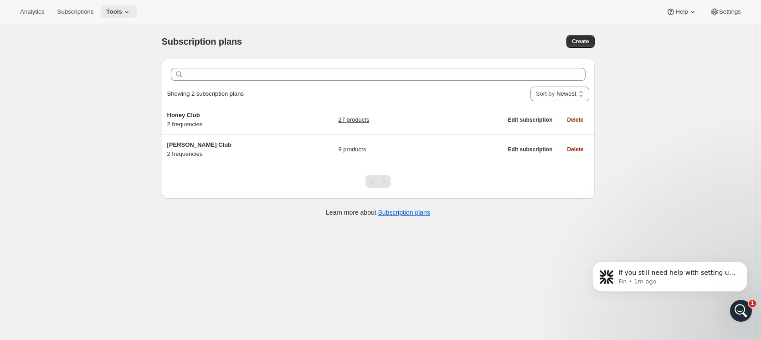
click at [122, 9] on icon at bounding box center [126, 11] width 9 height 9
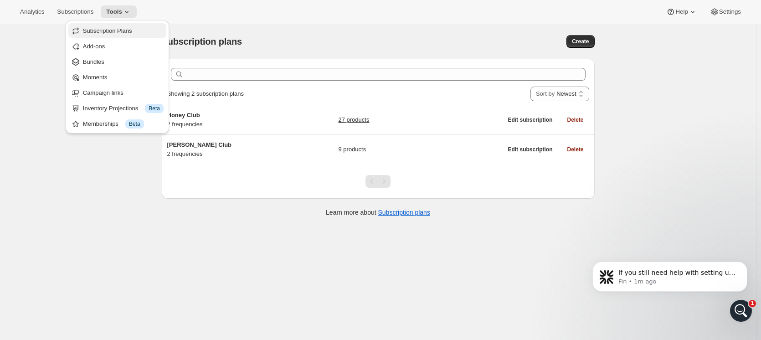
click at [124, 36] on button "Subscription Plans" at bounding box center [117, 30] width 98 height 15
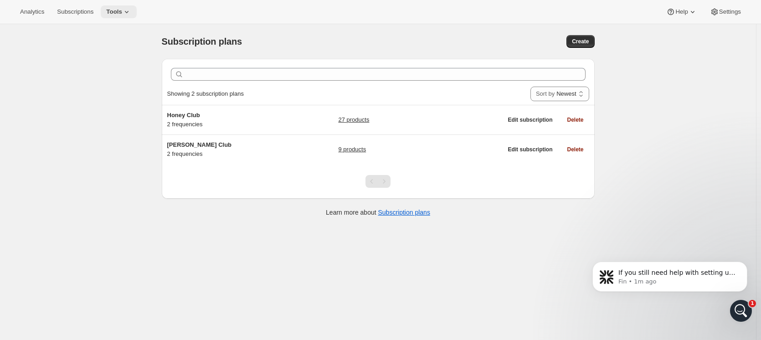
click at [122, 13] on icon at bounding box center [126, 11] width 9 height 9
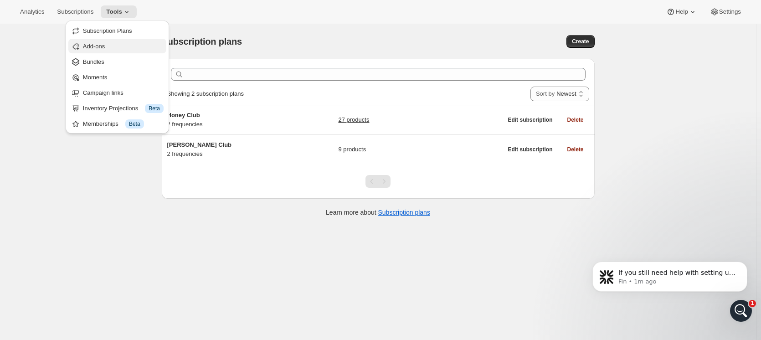
click at [123, 46] on span "Add-ons" at bounding box center [123, 46] width 81 height 9
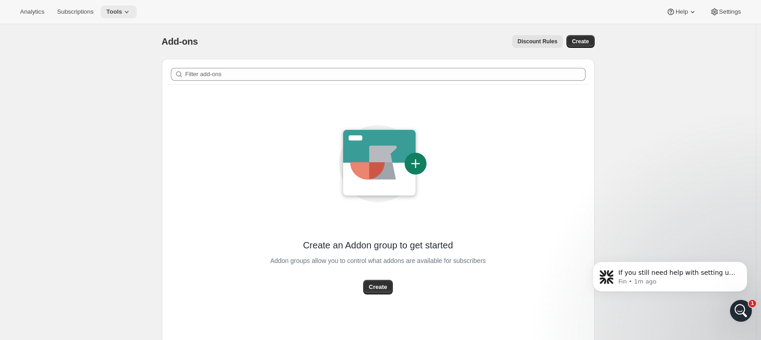
click at [125, 13] on icon at bounding box center [126, 11] width 9 height 9
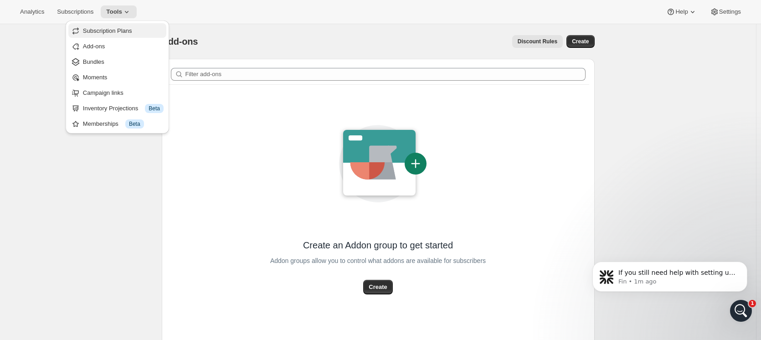
click at [124, 34] on span "Subscription Plans" at bounding box center [107, 30] width 49 height 7
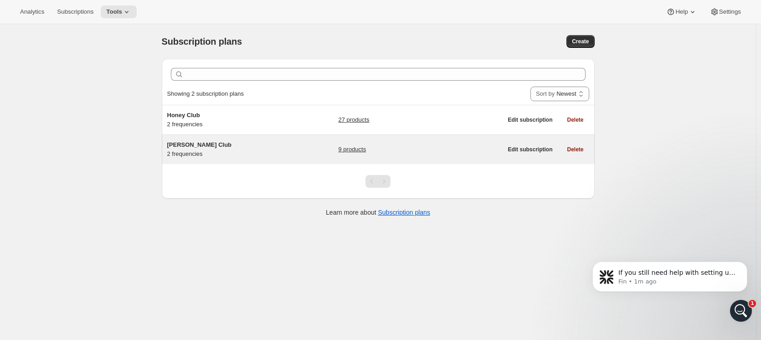
click at [275, 152] on div "Mead Club 2 frequencies" at bounding box center [224, 149] width 114 height 18
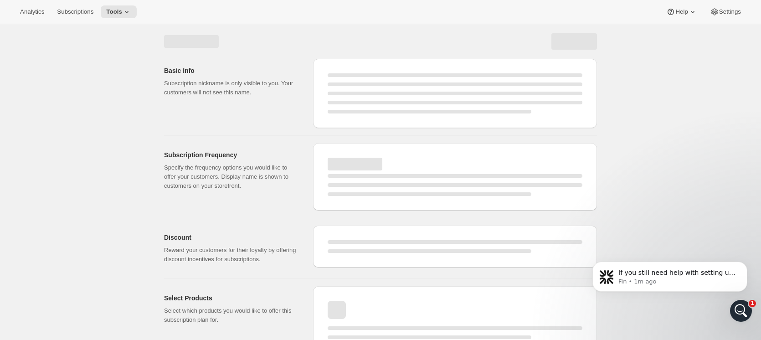
select select "WEEK"
select select "MONTH"
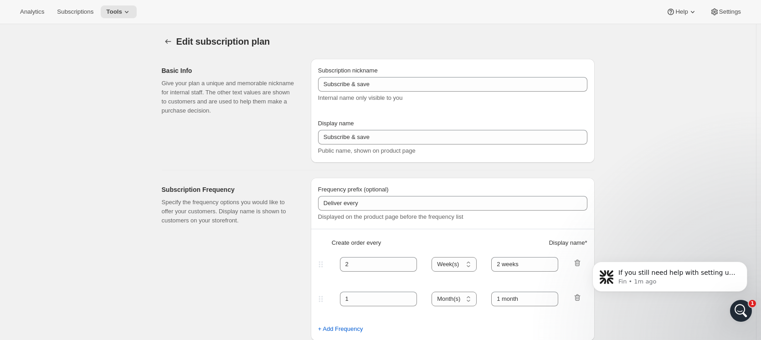
type input "[PERSON_NAME] Club"
type input "Join our Mead Club"
type input "6"
type input "6 months"
type input "3"
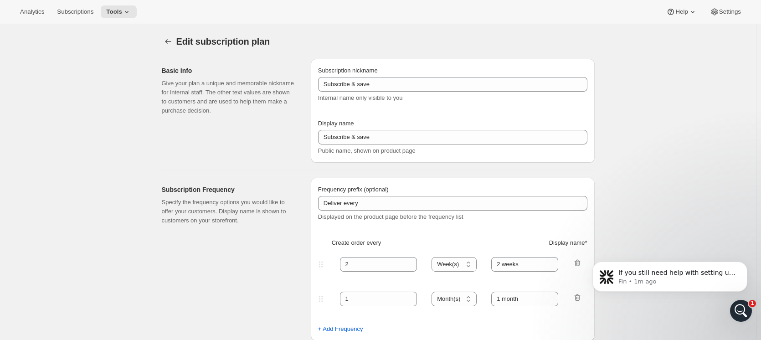
type input "3 months"
type input "15"
checkbox input "true"
select select "YEARDAY"
select select "3"
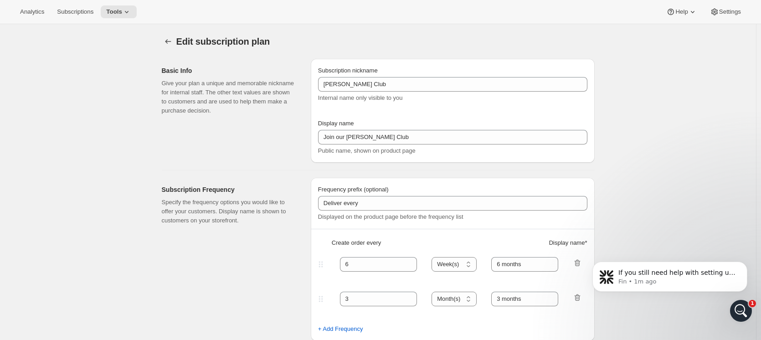
select select "6"
select select "9"
select select "12"
click at [175, 41] on button "Subscription plans" at bounding box center [168, 41] width 13 height 13
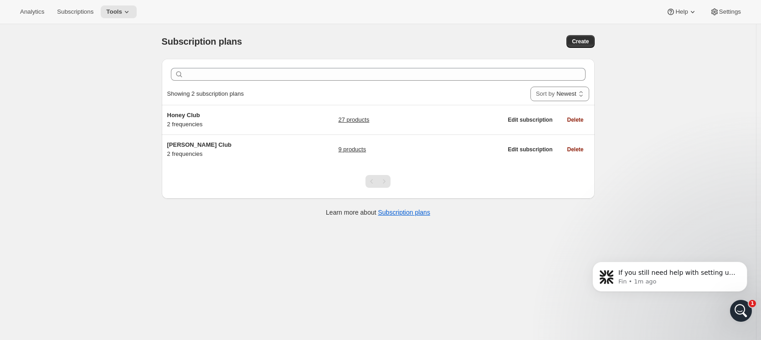
click at [234, 91] on span "Showing 2 subscription plans" at bounding box center [205, 93] width 77 height 7
click at [591, 86] on div "Showing 2 subscription plans Sort by Newest Oldest Recently updated Least recen…" at bounding box center [378, 94] width 433 height 22
click at [586, 89] on select "Newest Oldest Recently updated Least recently updated" at bounding box center [559, 94] width 59 height 15
click at [126, 7] on icon at bounding box center [126, 11] width 9 height 9
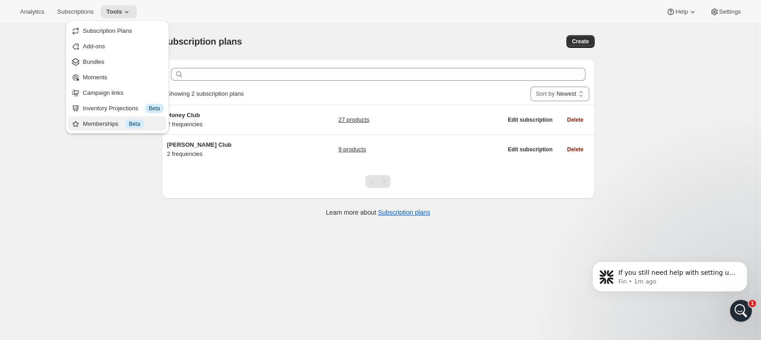
click at [94, 127] on div "Memberships Info Beta" at bounding box center [123, 123] width 81 height 9
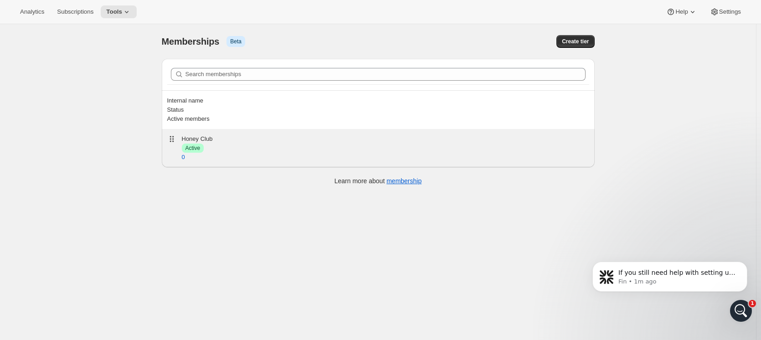
click at [213, 134] on div "Honey Club Success Active 0" at bounding box center [378, 147] width 422 height 27
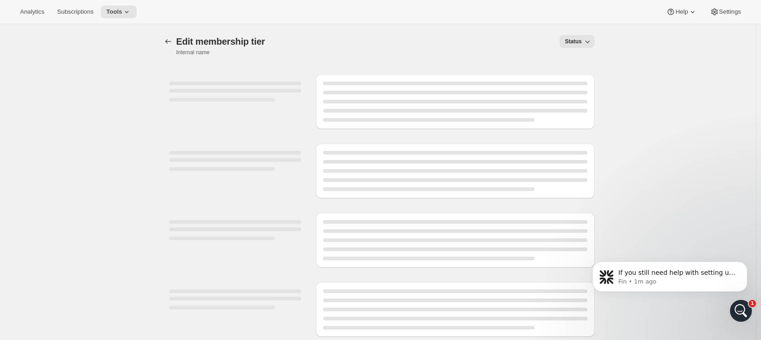
select select "products"
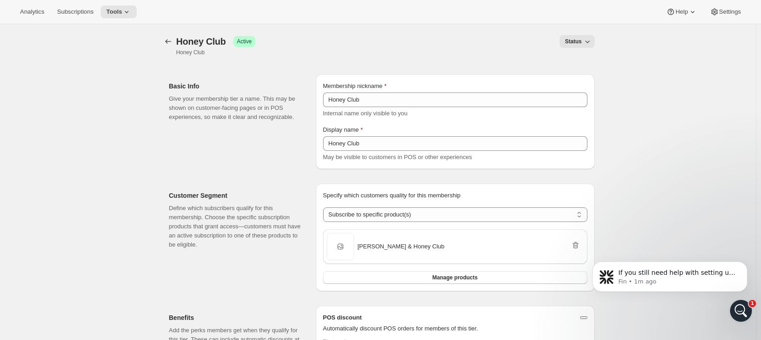
click at [357, 108] on div "Membership nickname Honey Club Internal name only visible to you" at bounding box center [455, 100] width 264 height 36
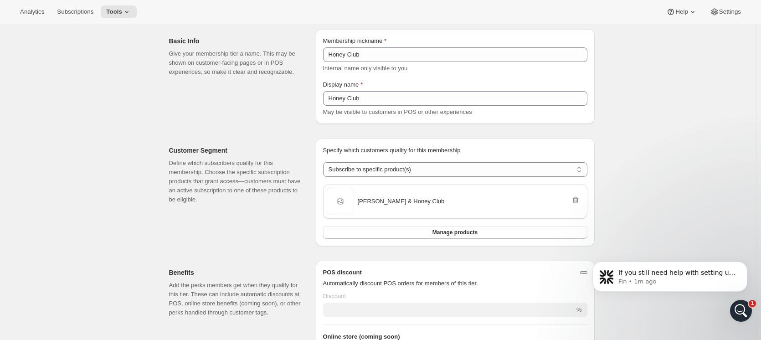
scroll to position [46, 0]
click at [380, 164] on select "Any product Subscribe to specific product(s) Subscribe to specific variant(s)" at bounding box center [455, 169] width 264 height 15
click at [298, 195] on p "Define which subscribers qualify for this membership. Choose the specific subsc…" at bounding box center [235, 181] width 132 height 46
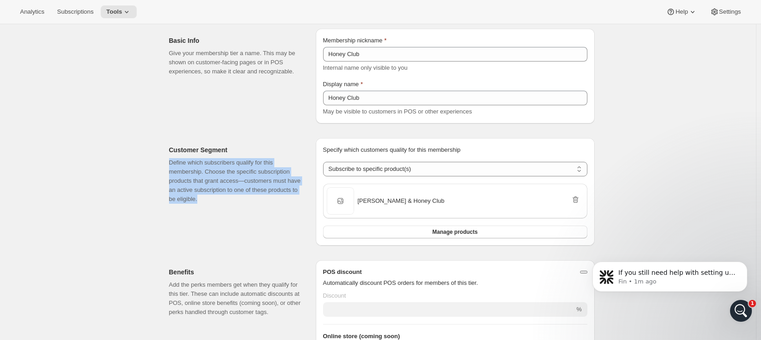
drag, startPoint x: 165, startPoint y: 161, endPoint x: 313, endPoint y: 200, distance: 153.1
click at [313, 200] on div "Customer Segment Define which subscribers qualify for this membership. Choose t…" at bounding box center [378, 188] width 433 height 115
click at [305, 213] on div "Customer Segment Define which subscribers qualify for this membership. Choose t…" at bounding box center [238, 192] width 139 height 108
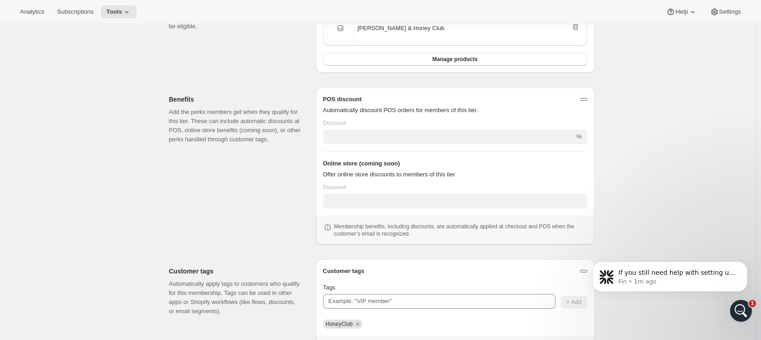
scroll to position [273, 0]
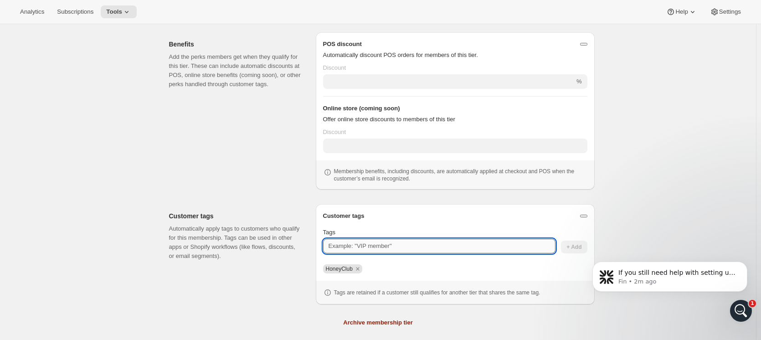
click at [395, 249] on input "Tags" at bounding box center [439, 246] width 232 height 15
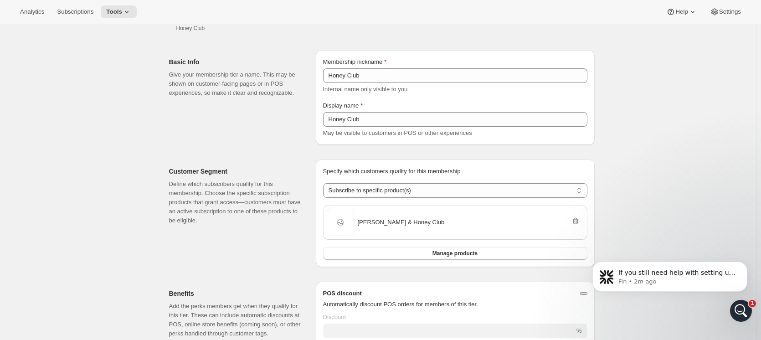
scroll to position [0, 0]
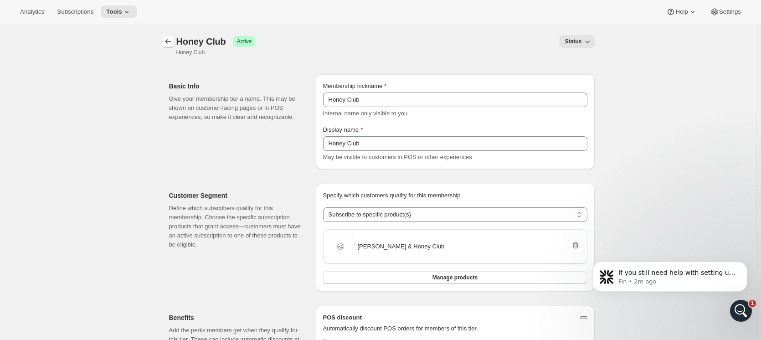
click at [170, 40] on icon "Memberships" at bounding box center [168, 41] width 9 height 9
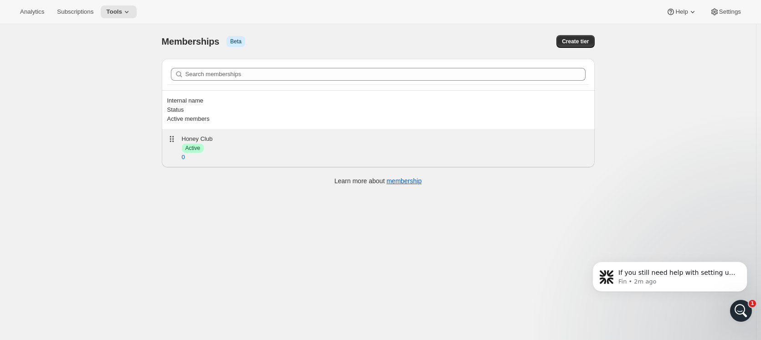
click at [176, 134] on icon at bounding box center [171, 138] width 9 height 9
select select "products"
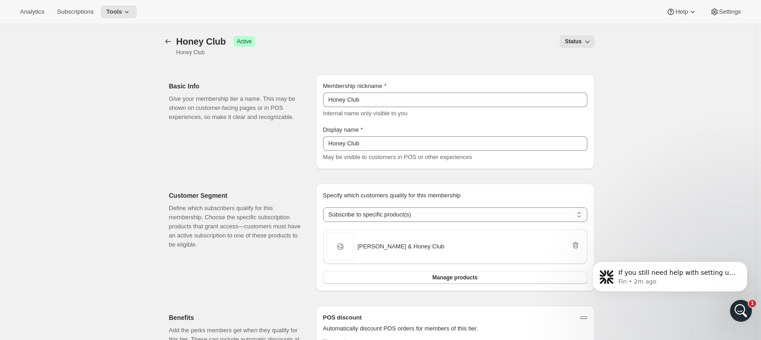
click at [579, 38] on span "Status" at bounding box center [573, 41] width 17 height 7
click at [586, 55] on button "Draft" at bounding box center [582, 60] width 33 height 15
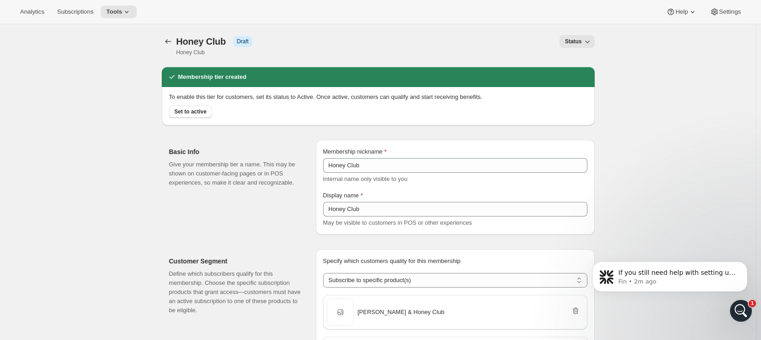
click at [499, 63] on div "[object Object]. This page is ready Honey Club Info Draft Honey Club Status Mor…" at bounding box center [378, 45] width 433 height 43
click at [170, 42] on icon "Memberships" at bounding box center [168, 41] width 9 height 9
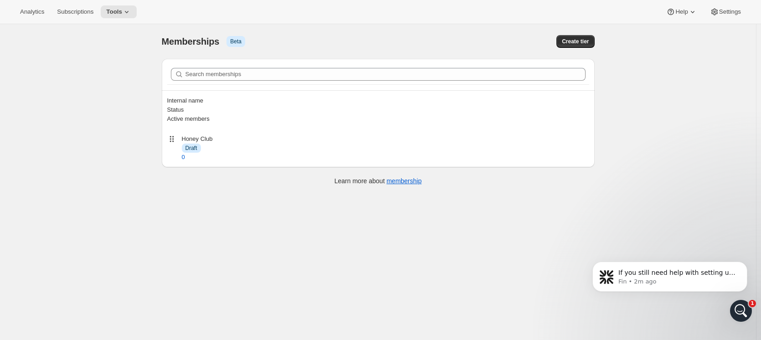
click at [121, 19] on div "Analytics Subscriptions Tools Help Settings" at bounding box center [380, 12] width 761 height 24
click at [122, 15] on icon at bounding box center [126, 11] width 9 height 9
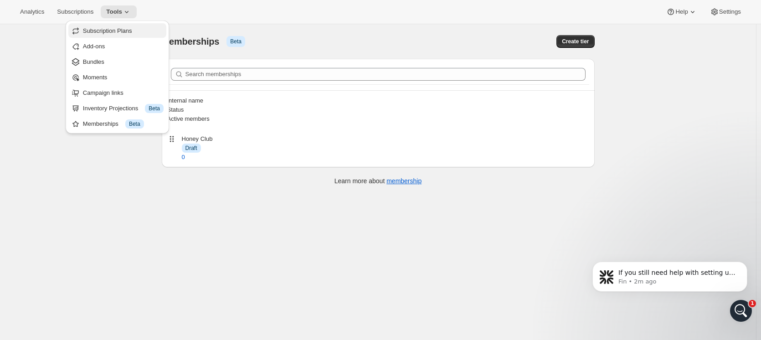
click at [102, 36] on button "Subscription Plans" at bounding box center [117, 30] width 98 height 15
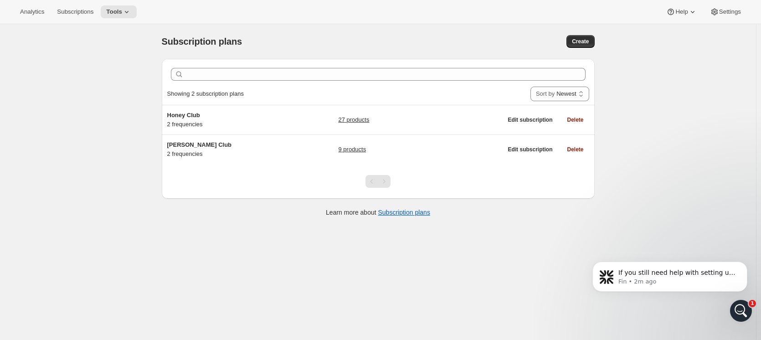
click at [736, 307] on div "Open Intercom Messenger" at bounding box center [741, 311] width 30 height 30
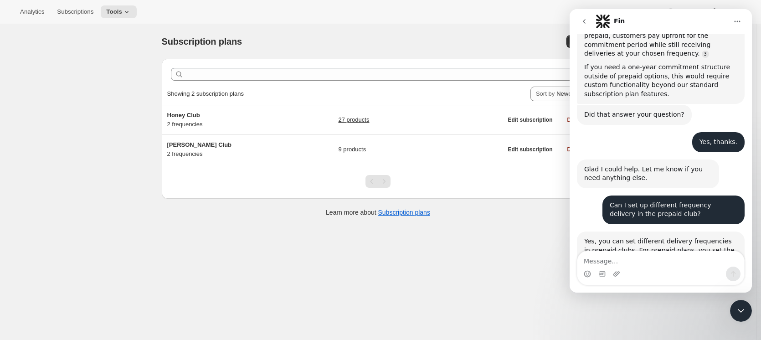
scroll to position [2597, 0]
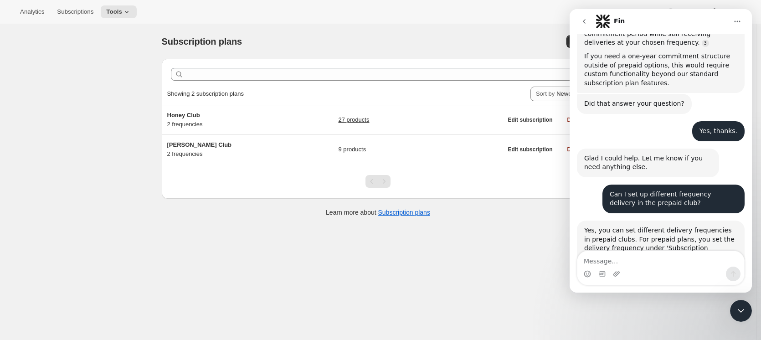
click at [661, 253] on textarea "Message…" at bounding box center [660, 258] width 167 height 15
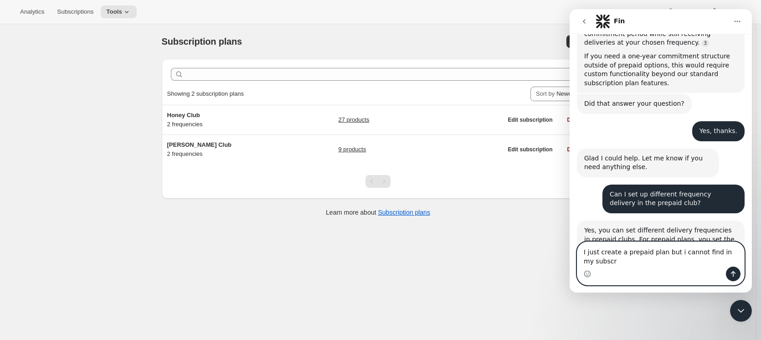
scroll to position [2606, 0]
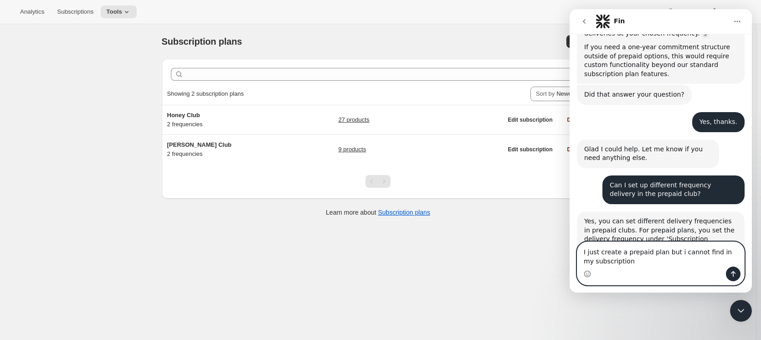
type textarea "I just create a prepaid plan but i cannot find in my subscriptions"
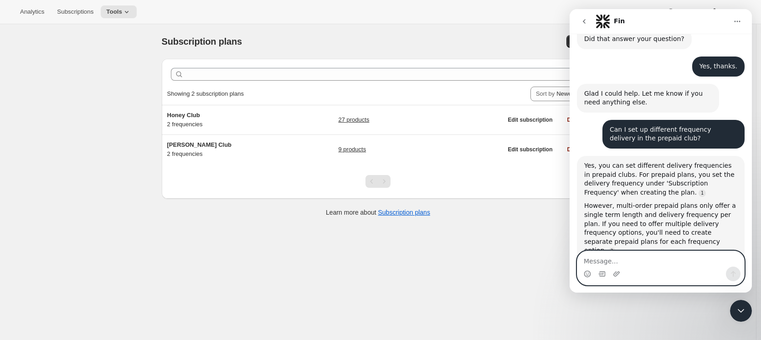
scroll to position [2663, 0]
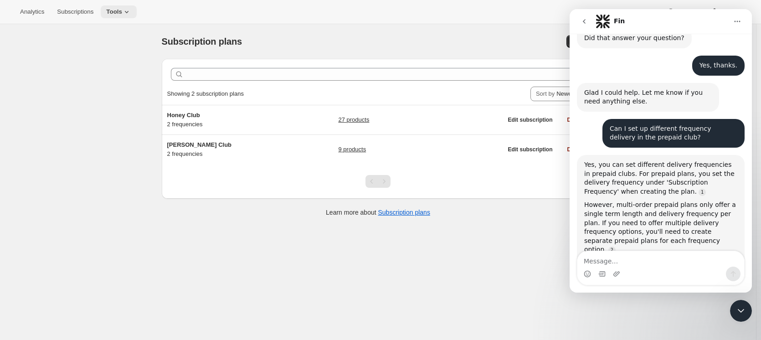
click at [119, 10] on button "Tools" at bounding box center [119, 11] width 36 height 13
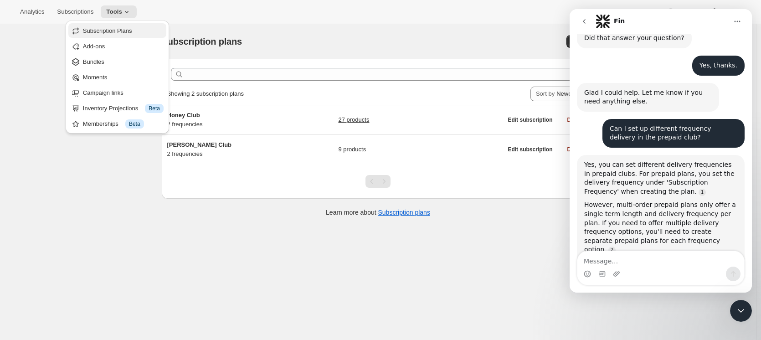
click at [113, 36] on button "Subscription Plans" at bounding box center [117, 30] width 98 height 15
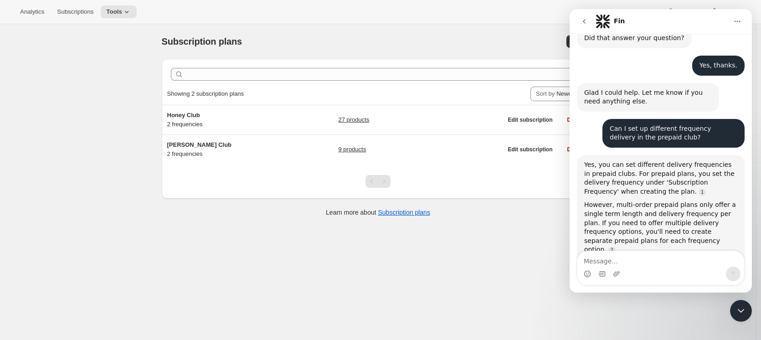
click at [119, 0] on div "Analytics Subscriptions Tools Help Settings" at bounding box center [380, 12] width 761 height 24
click at [123, 10] on icon at bounding box center [126, 11] width 9 height 9
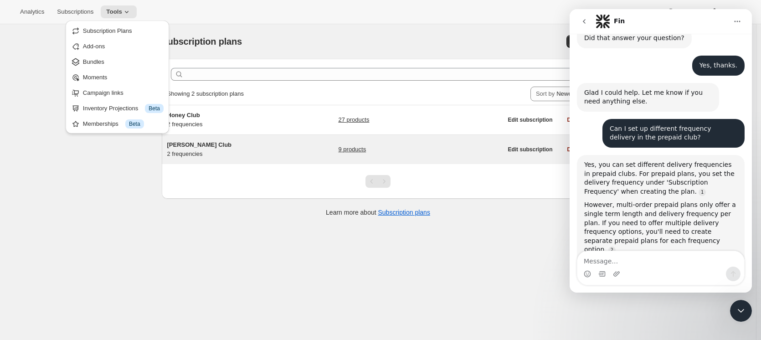
click at [190, 146] on span "[PERSON_NAME] Club" at bounding box center [199, 144] width 65 height 7
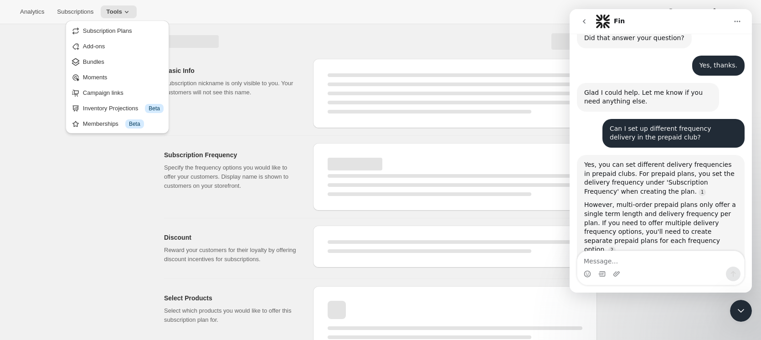
select select "WEEK"
select select "MONTH"
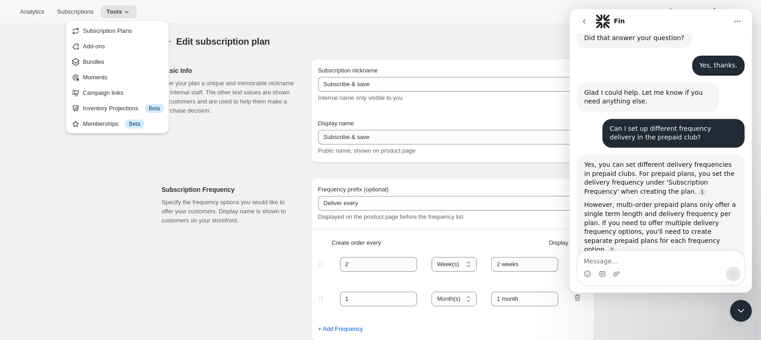
type input "[PERSON_NAME] Club"
type input "Join our Mead Club"
type input "6"
type input "6 months"
type input "3"
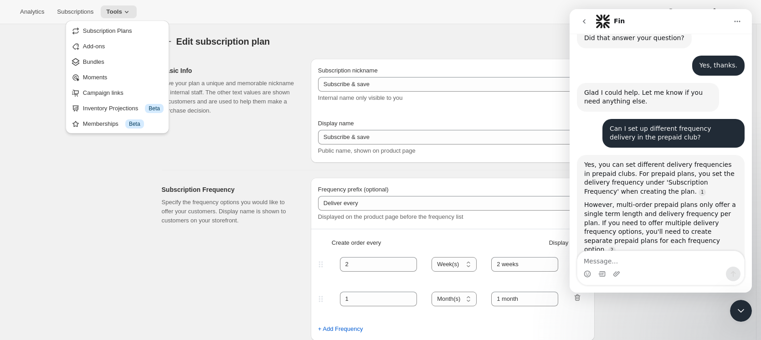
type input "3 months"
type input "15"
checkbox input "true"
select select "YEARDAY"
select select "3"
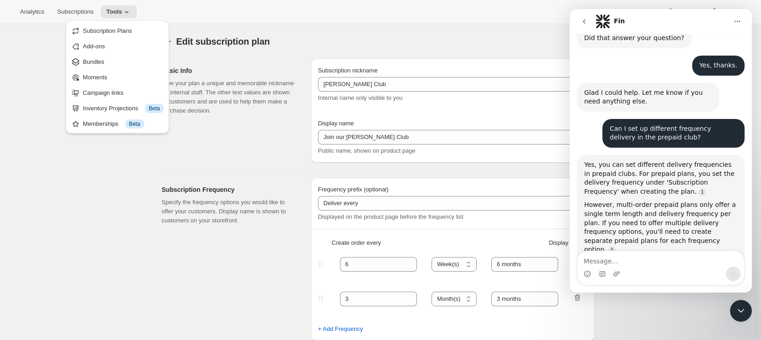
select select "6"
select select "9"
select select "12"
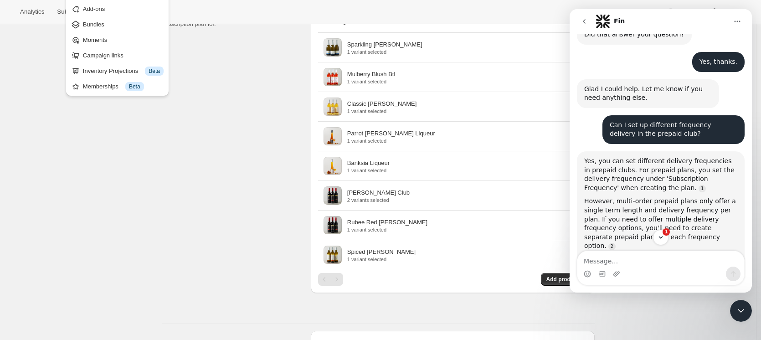
scroll to position [547, 0]
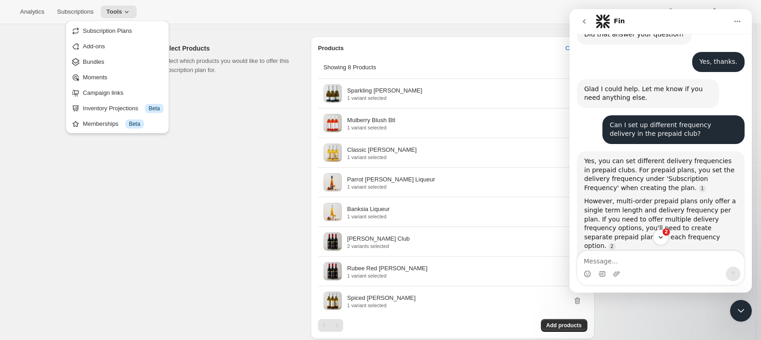
click at [299, 206] on div "Select Products Select which products you would like to offer this subscription…" at bounding box center [233, 198] width 142 height 325
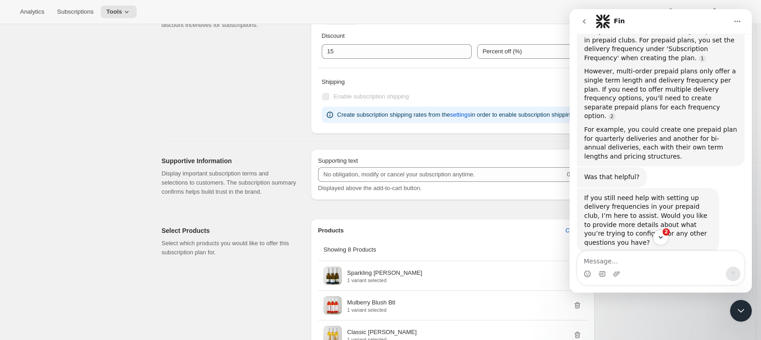
scroll to position [2802, 0]
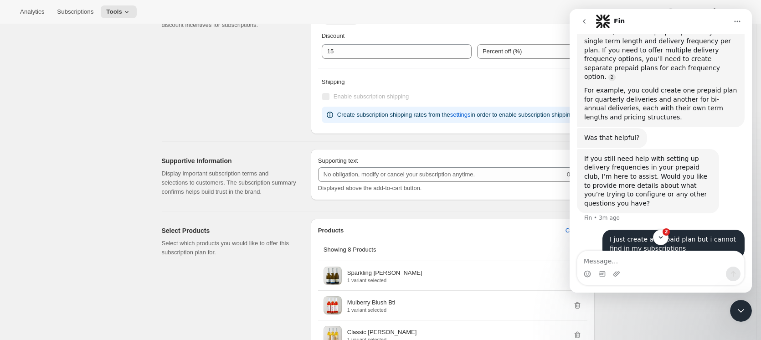
scroll to position [2847, 0]
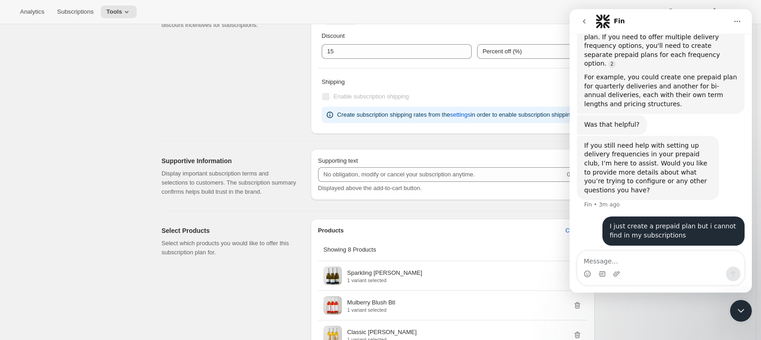
click at [721, 333] on link "Source reference 4428354:" at bounding box center [724, 336] width 7 height 7
drag, startPoint x: 709, startPoint y: 100, endPoint x: 658, endPoint y: 91, distance: 51.4
click at [658, 305] on div "Help Center Article" at bounding box center [694, 308] width 133 height 7
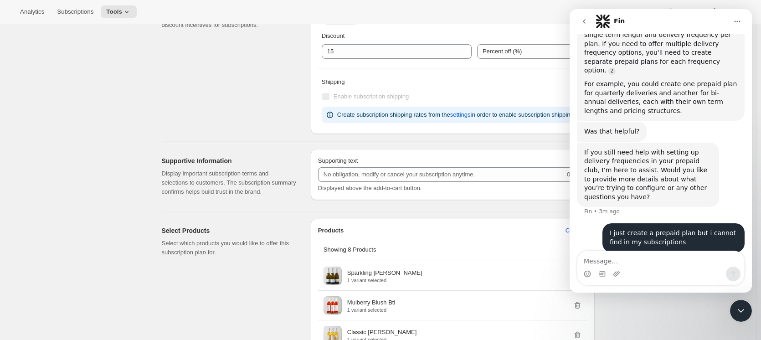
click at [658, 322] on div "Assigning subscription plans to products" at bounding box center [694, 328] width 133 height 12
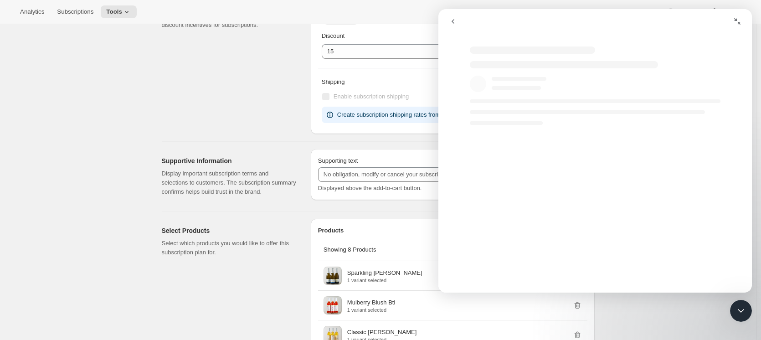
scroll to position [2769, 0]
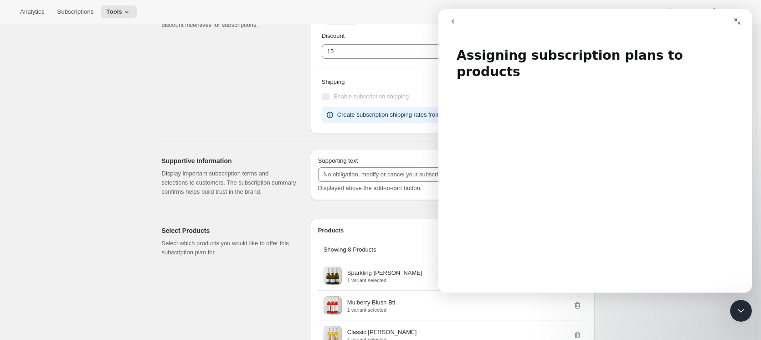
drag, startPoint x: 48, startPoint y: 40, endPoint x: 13, endPoint y: 27, distance: 37.5
click at [45, 40] on div "Edit subscription plan. This page is ready Edit subscription plan Basic Info Gi…" at bounding box center [378, 323] width 756 height 1326
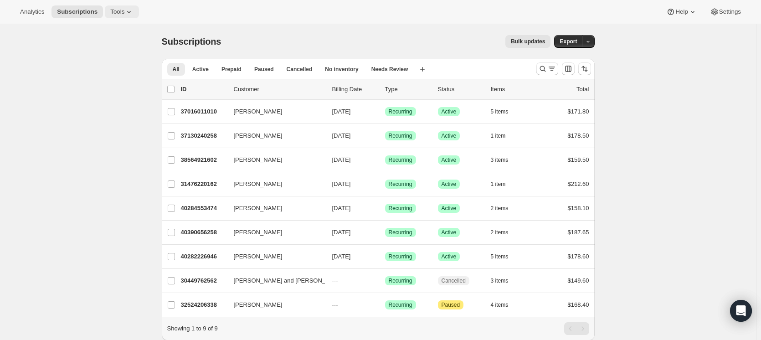
click at [127, 11] on icon at bounding box center [129, 12] width 4 height 2
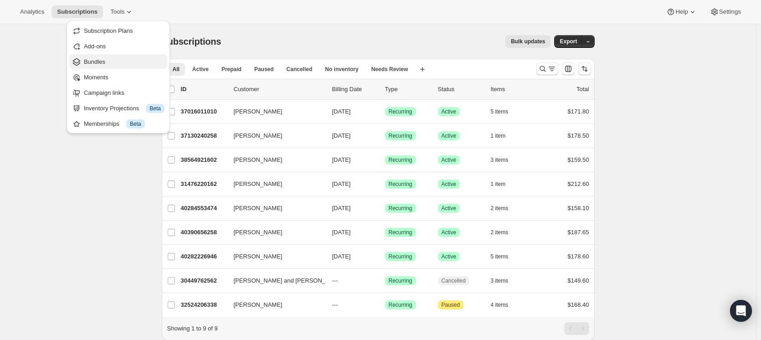
click at [83, 67] on button "Bundles" at bounding box center [118, 61] width 98 height 15
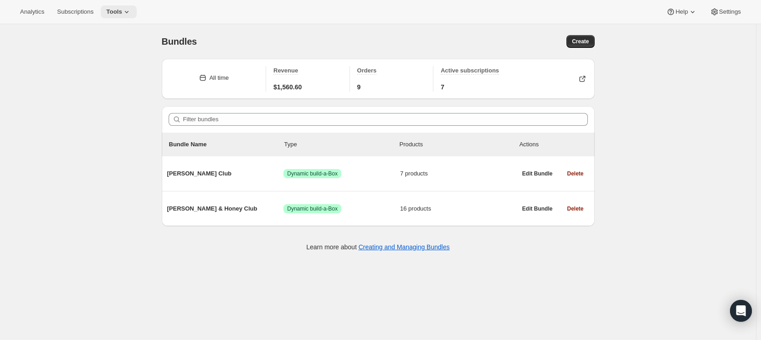
click at [118, 14] on span "Tools" at bounding box center [114, 11] width 16 height 7
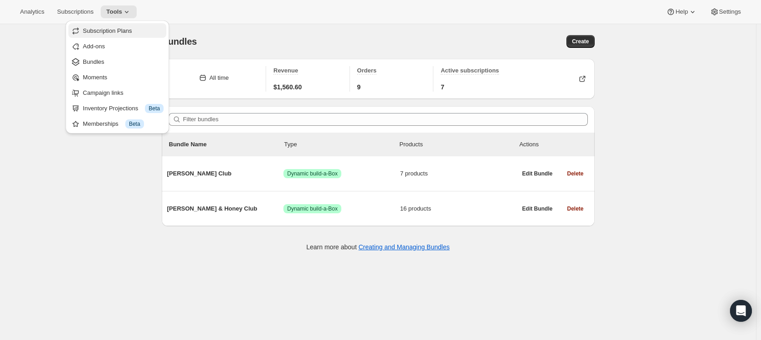
click at [126, 36] on button "Subscription Plans" at bounding box center [117, 30] width 98 height 15
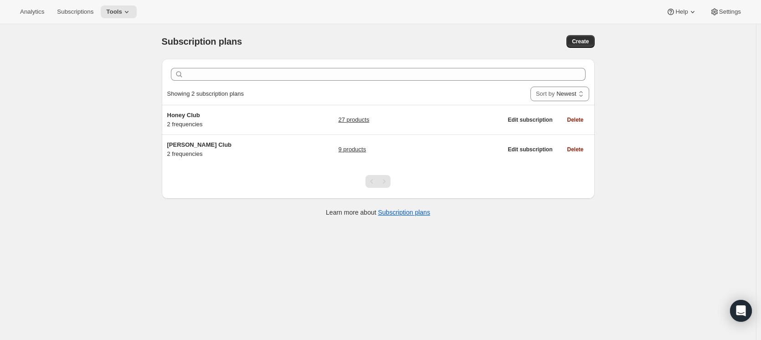
click at [116, 4] on div "Analytics Subscriptions Tools Help Settings" at bounding box center [380, 12] width 761 height 24
click at [116, 8] on span "Tools" at bounding box center [114, 11] width 16 height 7
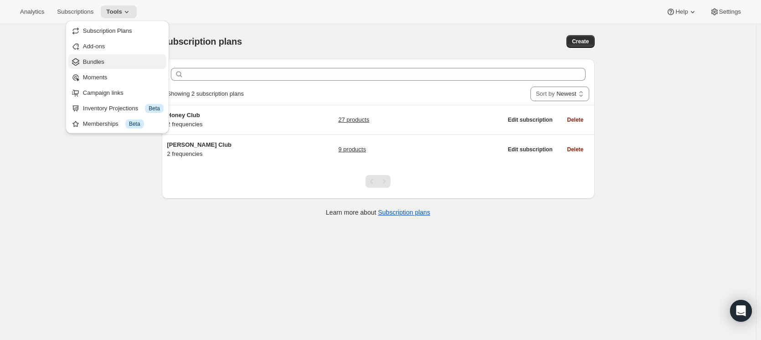
click at [99, 62] on span "Bundles" at bounding box center [93, 61] width 21 height 7
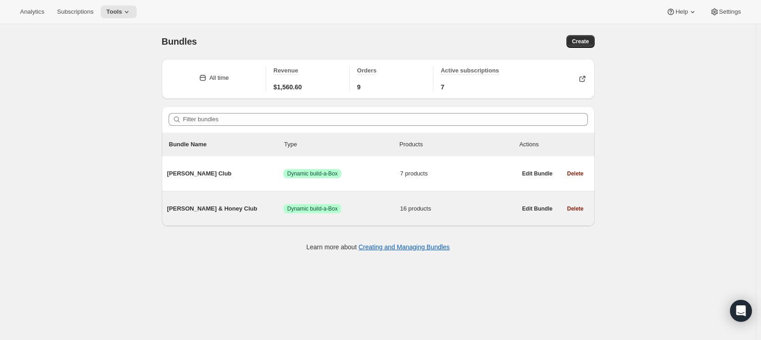
click at [196, 212] on span "[PERSON_NAME] & Honey Club" at bounding box center [225, 208] width 117 height 9
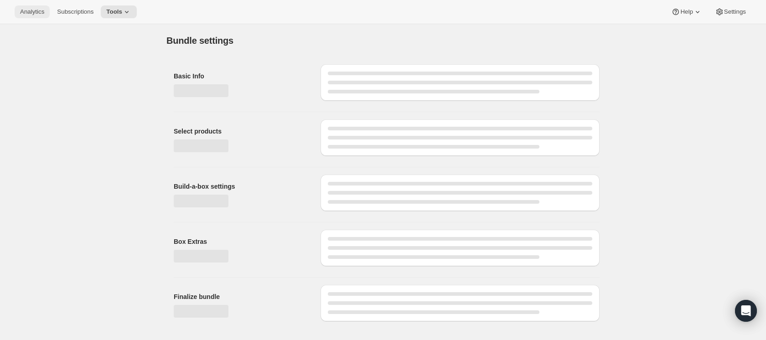
type input "[PERSON_NAME] & Honey Club"
radio input "true"
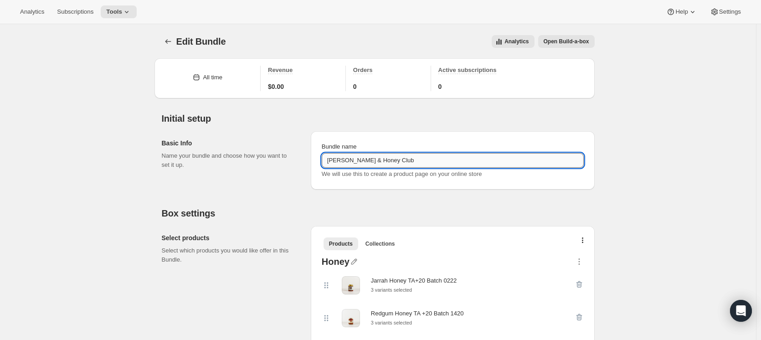
drag, startPoint x: 346, startPoint y: 159, endPoint x: 372, endPoint y: 159, distance: 26.0
click at [372, 159] on input "[PERSON_NAME] & Honey Club" at bounding box center [453, 160] width 262 height 15
click at [409, 148] on div "Bundle name" at bounding box center [453, 146] width 262 height 9
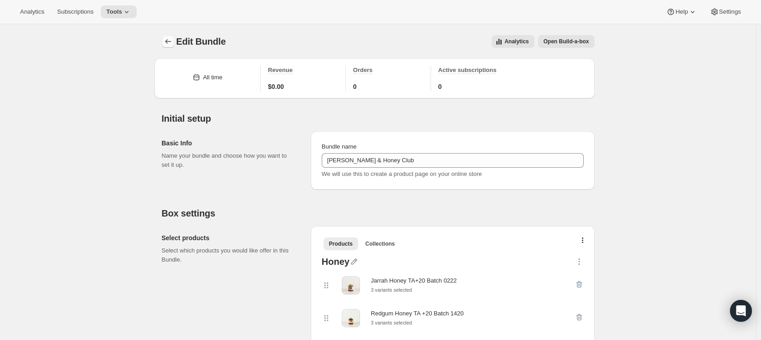
click at [165, 43] on button "Bundles" at bounding box center [168, 41] width 13 height 13
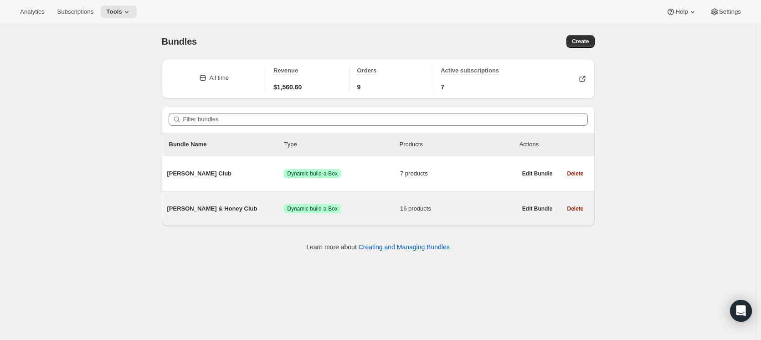
click at [207, 205] on span "[PERSON_NAME] & Honey Club" at bounding box center [225, 208] width 117 height 9
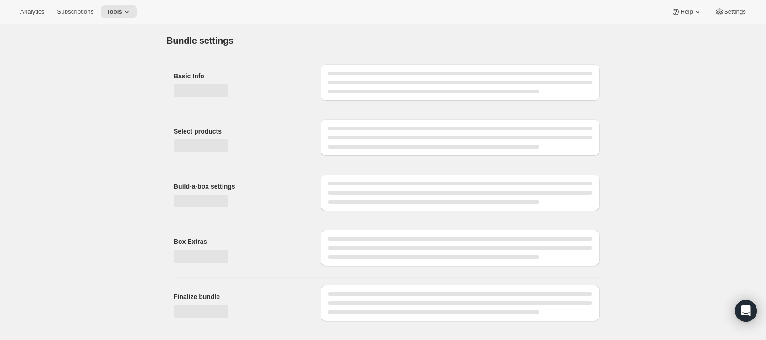
type input "[PERSON_NAME] & Honey Club"
radio input "true"
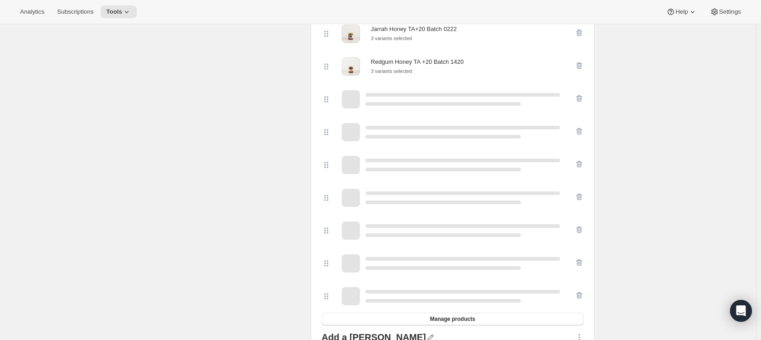
scroll to position [319, 0]
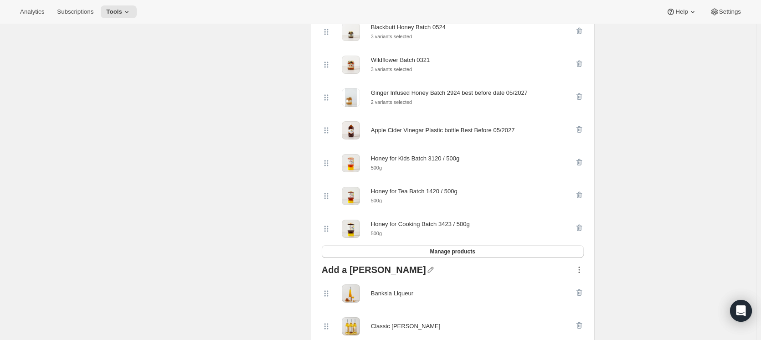
click at [584, 272] on icon "button" at bounding box center [579, 269] width 9 height 9
click at [586, 255] on span "Delete" at bounding box center [580, 253] width 41 height 9
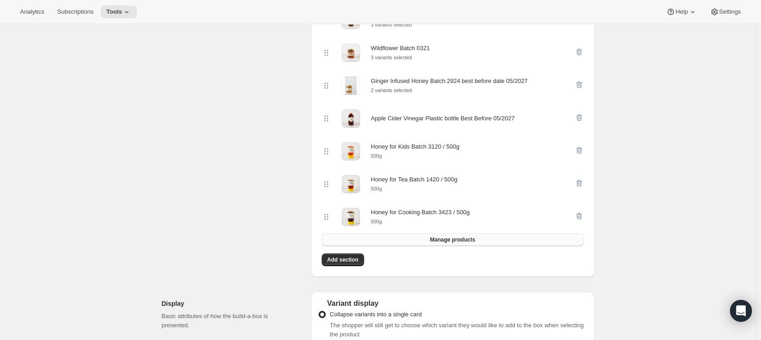
click at [464, 243] on span "Manage products" at bounding box center [452, 239] width 45 height 7
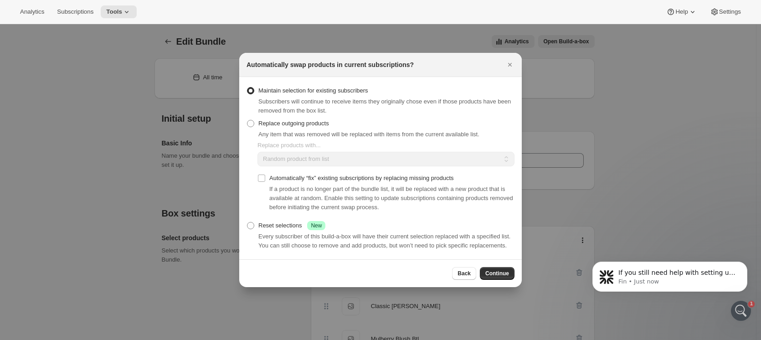
scroll to position [0, 0]
click at [272, 225] on div "Reset selections Success New" at bounding box center [291, 225] width 67 height 9
click at [247, 222] on input "Reset selections Success New" at bounding box center [247, 222] width 0 height 0
radio input "true"
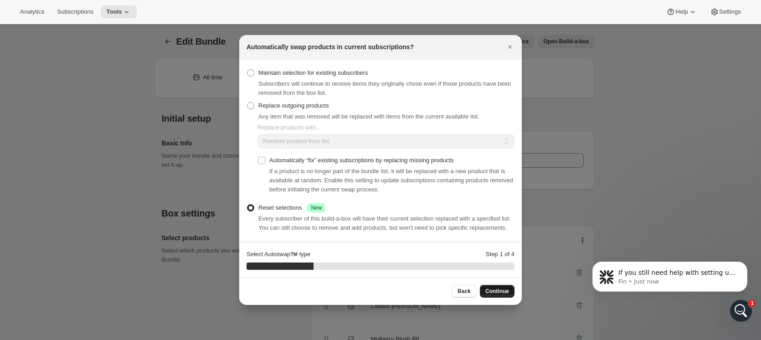
click at [507, 292] on span "Continue" at bounding box center [497, 291] width 24 height 7
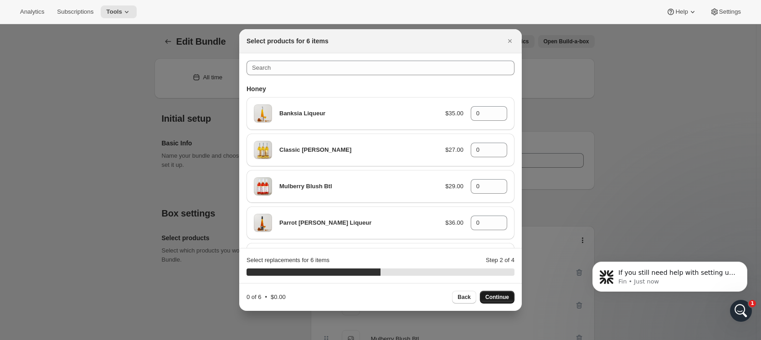
click at [403, 113] on p "Banksia Liqueur" at bounding box center [358, 113] width 159 height 9
click at [393, 117] on p "Banksia Liqueur" at bounding box center [358, 113] width 159 height 9
click at [478, 113] on input "0" at bounding box center [482, 113] width 23 height 15
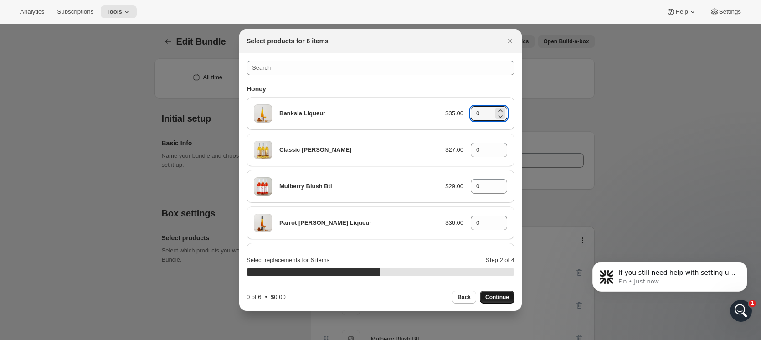
click at [457, 300] on button "Back" at bounding box center [464, 297] width 24 height 13
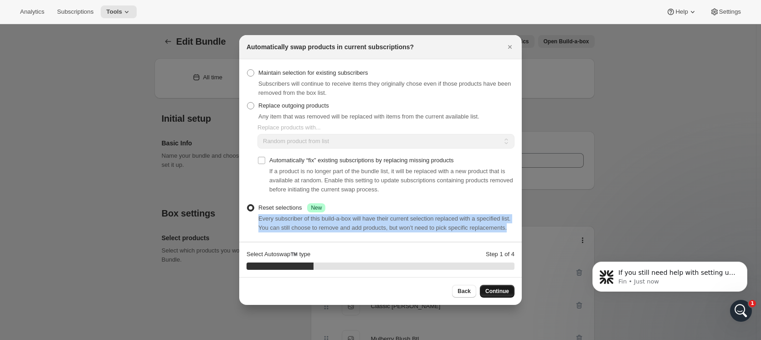
drag, startPoint x: 259, startPoint y: 222, endPoint x: 520, endPoint y: 228, distance: 261.2
click at [520, 228] on section "Maintain selection for existing subscribers Subscribers will continue to receiv…" at bounding box center [380, 150] width 283 height 182
click at [264, 161] on input "Automatically “fix” existing subscriptions by replacing missing products" at bounding box center [261, 160] width 7 height 7
checkbox input "true"
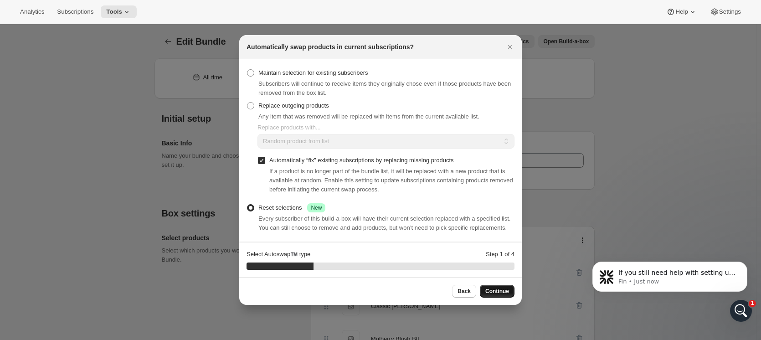
click at [250, 210] on span ":r8c:" at bounding box center [250, 207] width 7 height 7
click at [247, 205] on input "Reset selections Success New" at bounding box center [247, 204] width 0 height 0
click at [256, 113] on div "Any item that was removed will be replaced with items from the current availabl…" at bounding box center [363, 116] width 233 height 9
click at [252, 104] on span ":r8c:" at bounding box center [250, 105] width 7 height 7
click at [247, 103] on input "Replace outgoing products" at bounding box center [247, 102] width 0 height 0
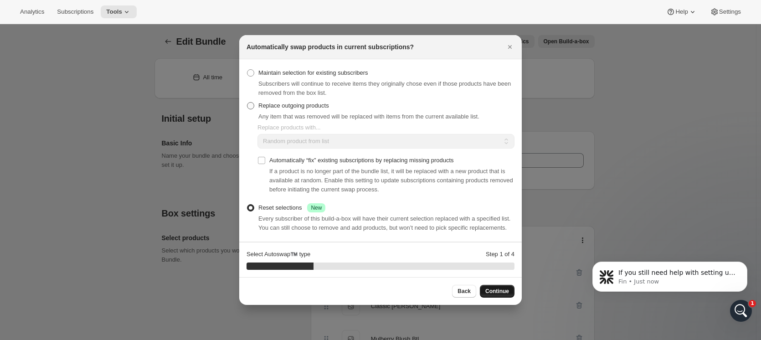
radio input "true"
checkbox input "false"
click at [349, 143] on select "Random product from list Matching product type Select specific replacements" at bounding box center [385, 141] width 257 height 15
select select "selection"
click at [257, 134] on select "Random product from list Matching product type Select specific replacements" at bounding box center [385, 141] width 257 height 15
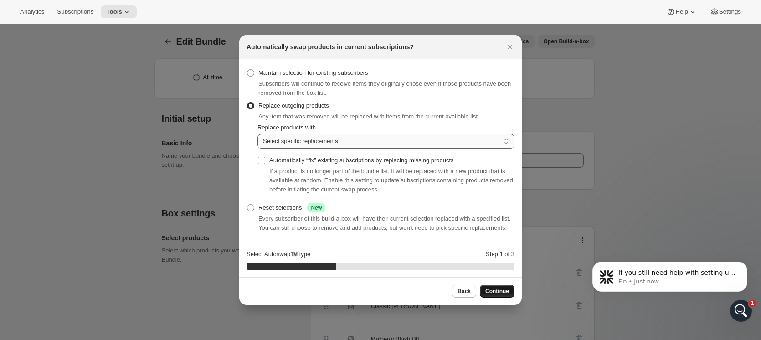
click at [356, 139] on select "Random product from list Matching product type Select specific replacements" at bounding box center [385, 141] width 257 height 15
drag, startPoint x: 356, startPoint y: 139, endPoint x: 362, endPoint y: 140, distance: 6.1
click at [356, 139] on select "Random product from list Matching product type Select specific replacements" at bounding box center [385, 141] width 257 height 15
click at [492, 293] on span "Continue" at bounding box center [497, 291] width 24 height 7
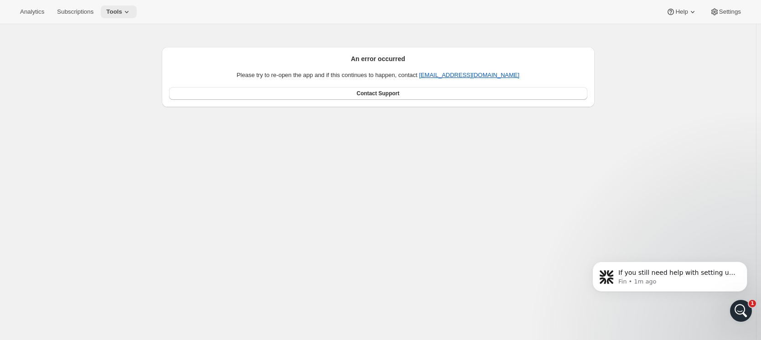
click at [122, 11] on icon at bounding box center [126, 11] width 9 height 9
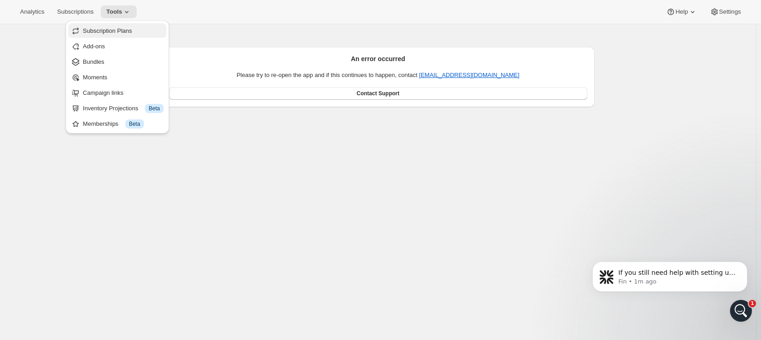
click at [131, 26] on button "Subscription Plans" at bounding box center [117, 30] width 98 height 15
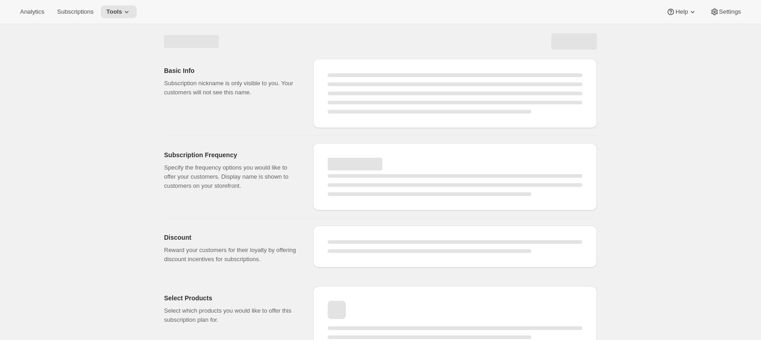
select select "WEEK"
select select "MONTH"
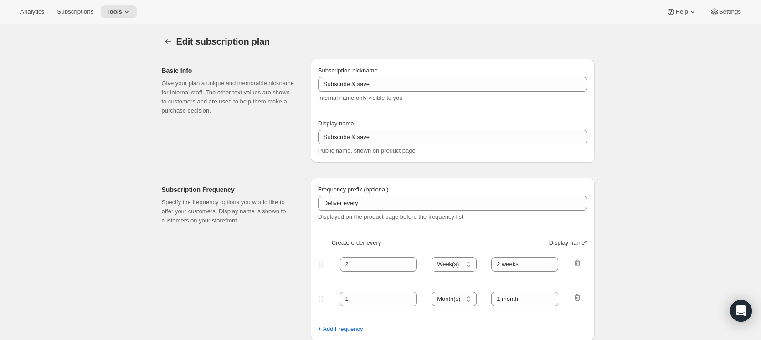
type input "Honey Club"
type input "3"
select select "MONTH"
type input "3 months"
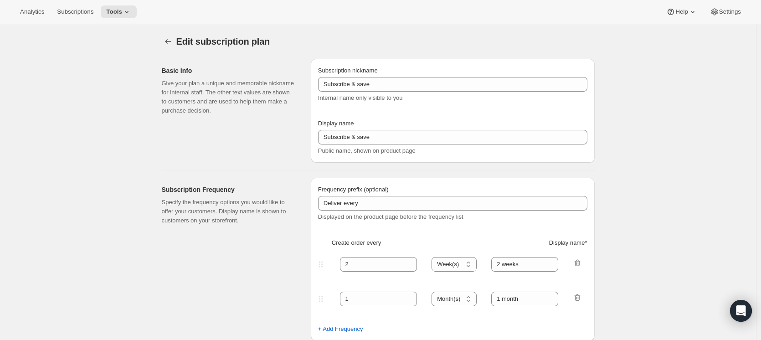
type input "6"
type input "6 months"
type input "15"
checkbox input "true"
select select "YEARDAY"
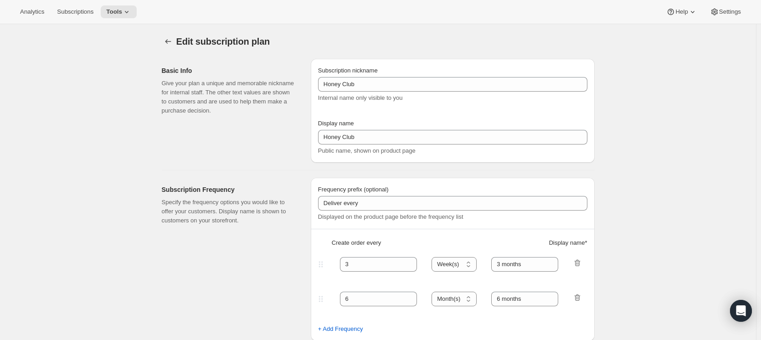
select select "3"
select select "6"
select select "9"
select select "12"
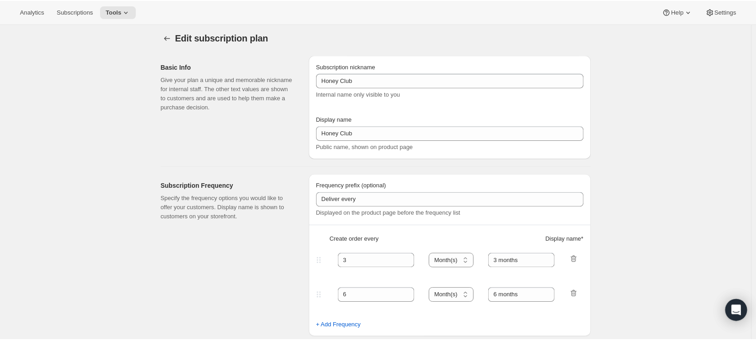
scroll to position [1, 0]
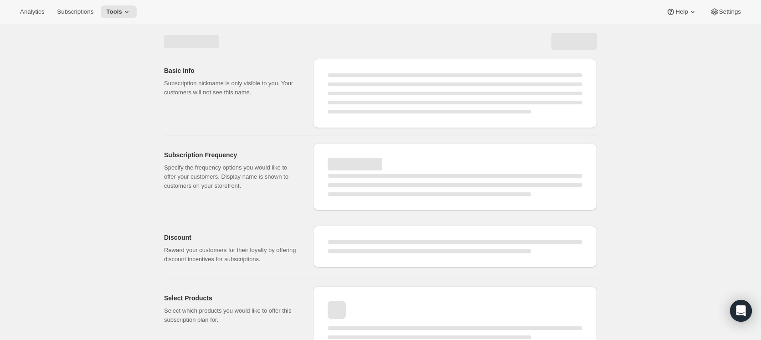
select select "WEEK"
select select "MONTH"
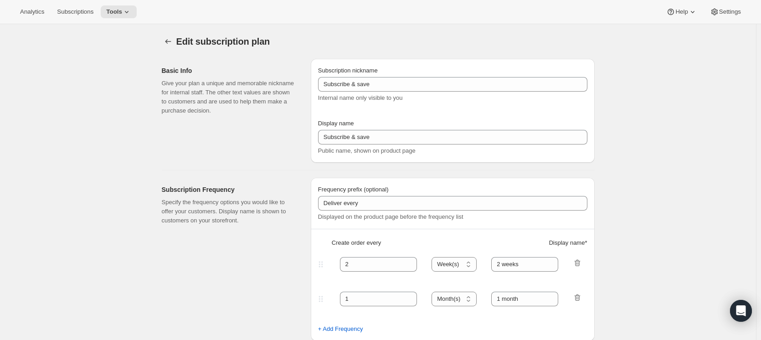
type input "Honey Club"
select select "MONTH"
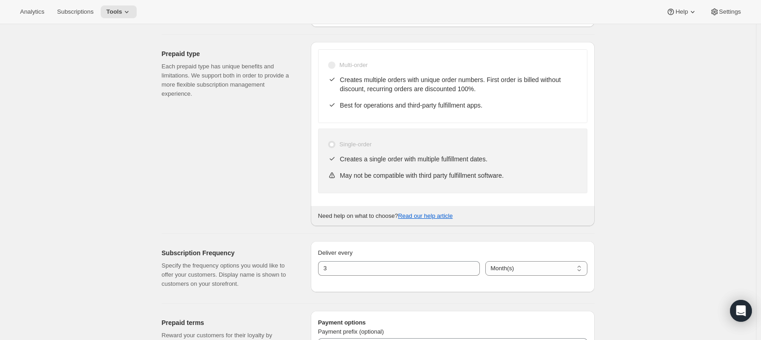
scroll to position [137, 0]
click at [334, 174] on icon at bounding box center [331, 173] width 5 height 5
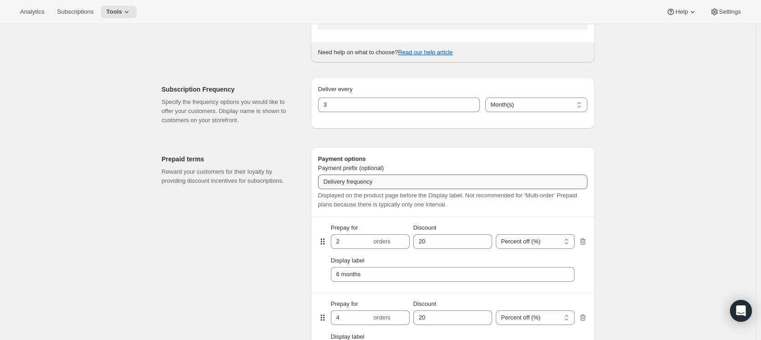
scroll to position [0, 0]
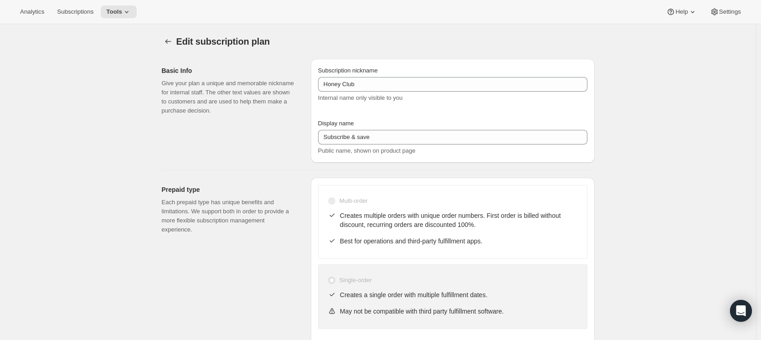
click at [172, 40] on icon "Subscription plans" at bounding box center [168, 41] width 9 height 9
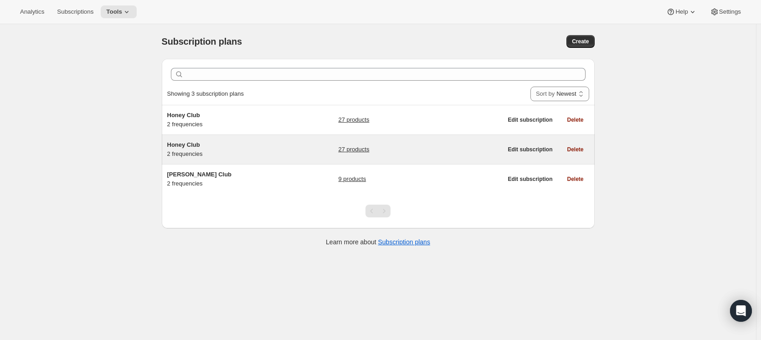
click at [189, 148] on span "Honey Club" at bounding box center [183, 144] width 33 height 7
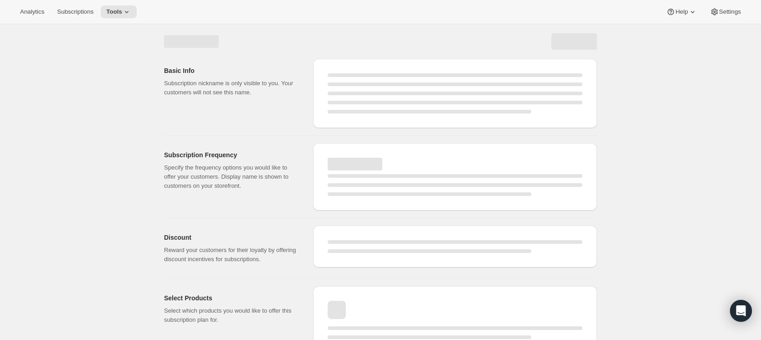
select select "WEEK"
select select "MONTH"
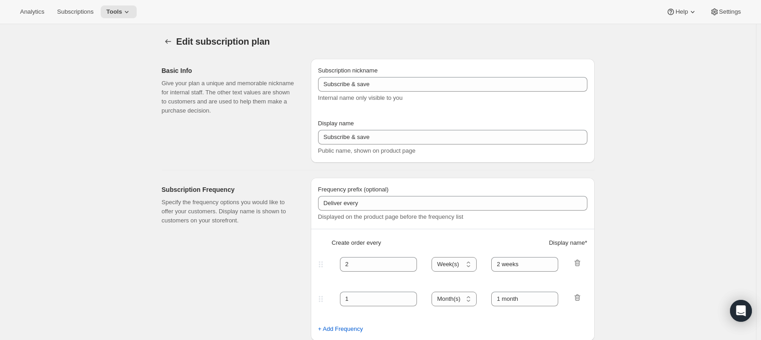
type input "Honey Club"
type input "3"
select select "MONTH"
type input "3 months"
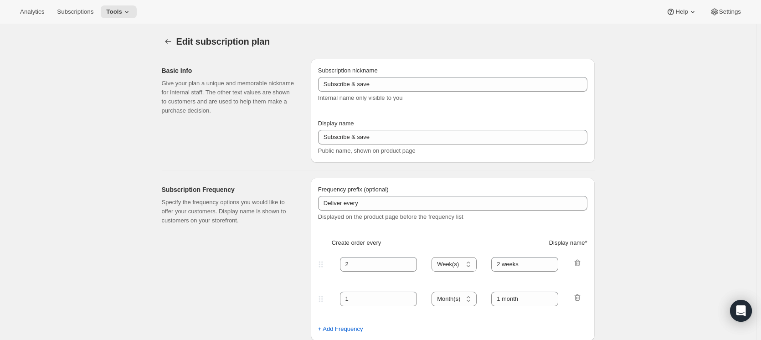
type input "6"
type input "6 months"
type input "15"
checkbox input "true"
select select "YEARDAY"
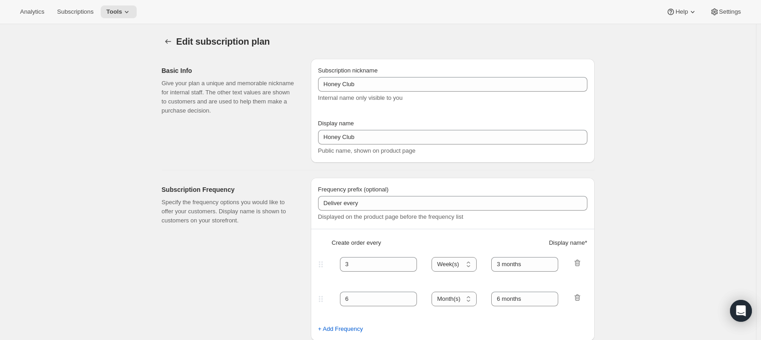
select select "3"
select select "6"
select select "9"
select select "12"
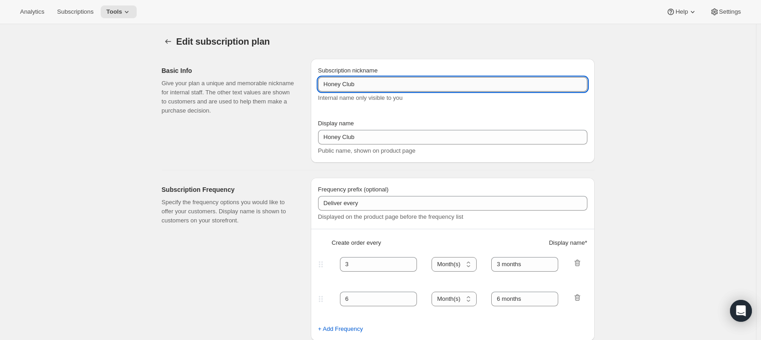
click at [397, 82] on input "Honey Club" at bounding box center [452, 84] width 269 height 15
type input "Honey Club - old"
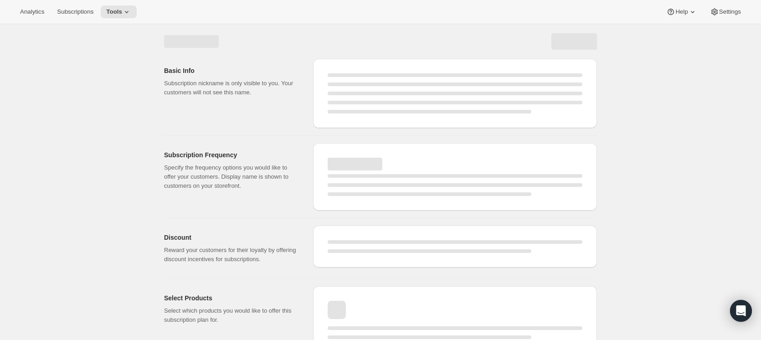
select select "MONTH"
select select "YEARDAY"
select select "3"
select select "6"
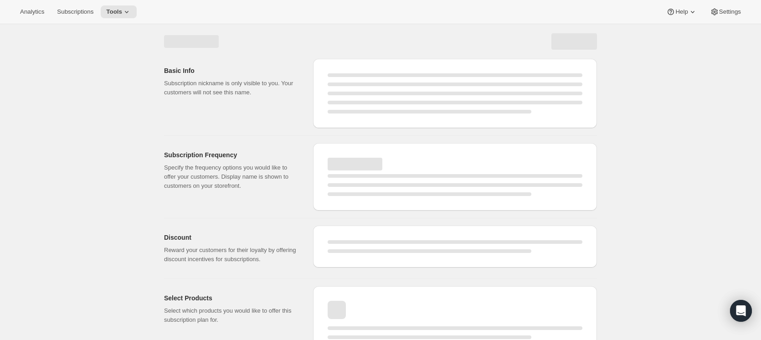
select select "9"
select select "12"
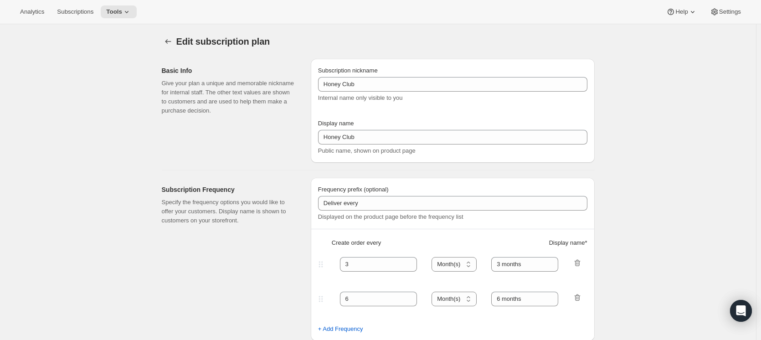
type input "Honey Club - old"
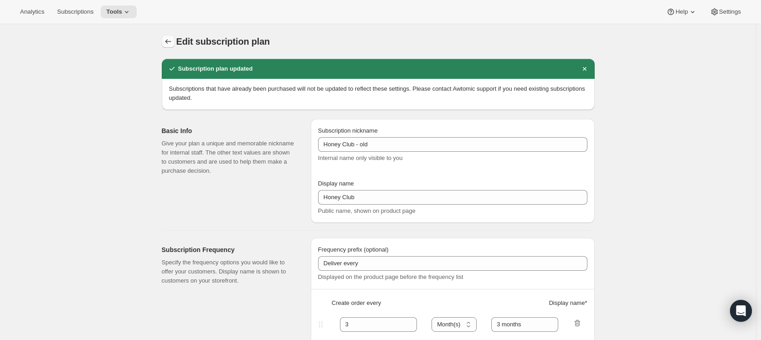
click at [172, 37] on icon "Subscription plans" at bounding box center [168, 41] width 9 height 9
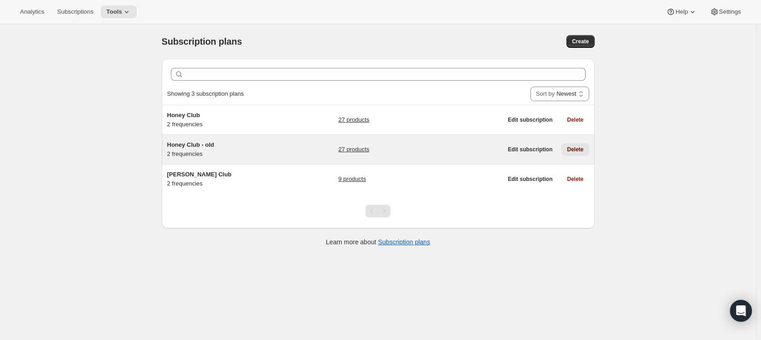
click at [576, 146] on span "Delete" at bounding box center [575, 149] width 16 height 7
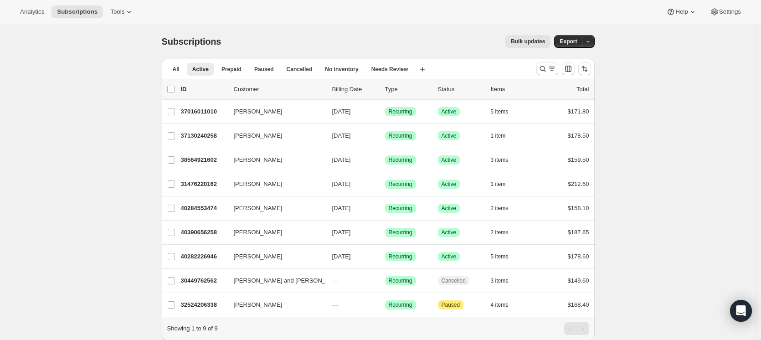
click at [125, 0] on div "Analytics Subscriptions Tools Help Settings" at bounding box center [380, 12] width 761 height 24
click at [110, 19] on div "Analytics Subscriptions Tools Help Settings" at bounding box center [380, 12] width 761 height 24
click at [114, 6] on button "Tools" at bounding box center [122, 11] width 34 height 13
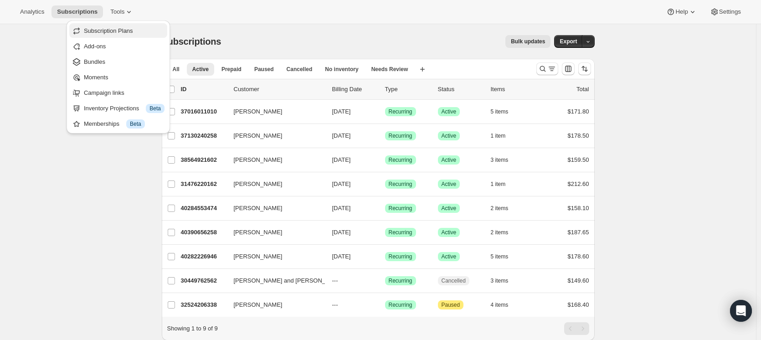
click at [129, 27] on span "Subscription Plans" at bounding box center [108, 30] width 49 height 7
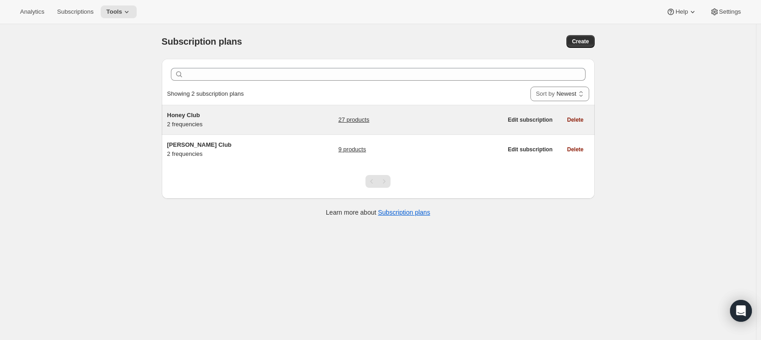
click at [271, 128] on div "Honey Club 2 frequencies" at bounding box center [224, 120] width 114 height 18
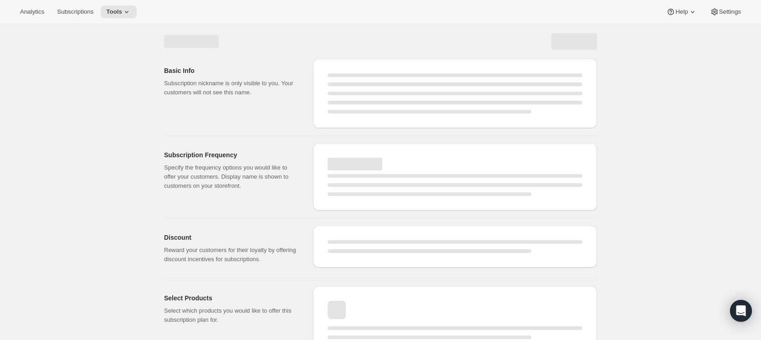
select select "WEEK"
select select "MONTH"
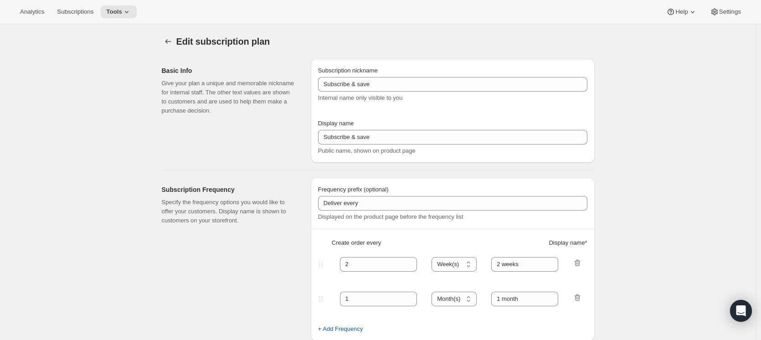
type input "Honey Club"
select select "MONTH"
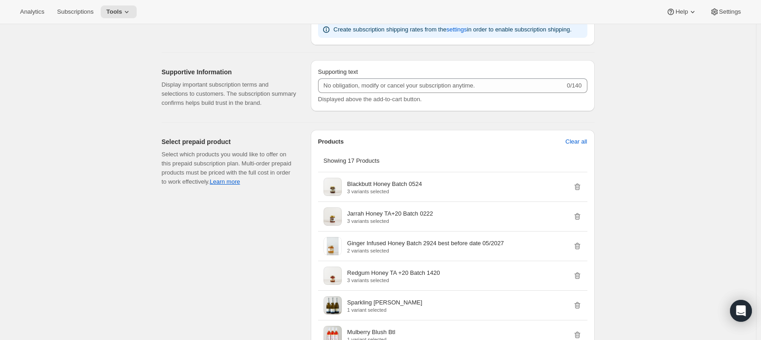
scroll to position [573, 0]
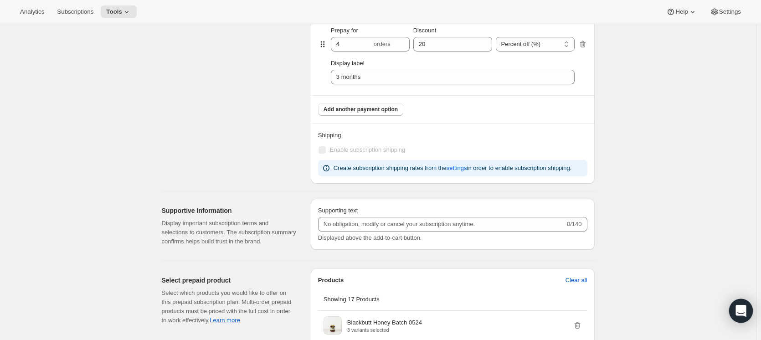
click at [743, 308] on icon "Open Intercom Messenger" at bounding box center [740, 311] width 10 height 12
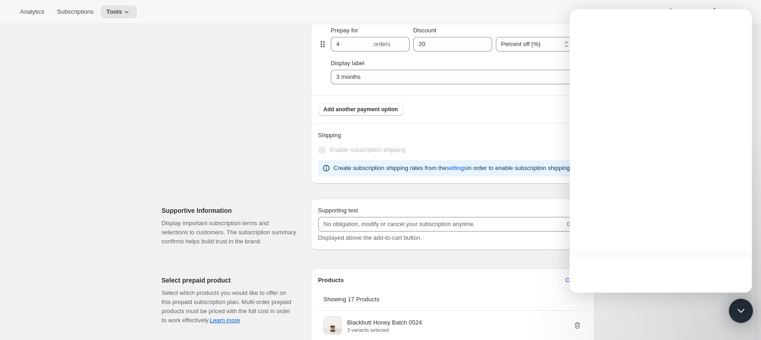
scroll to position [0, 0]
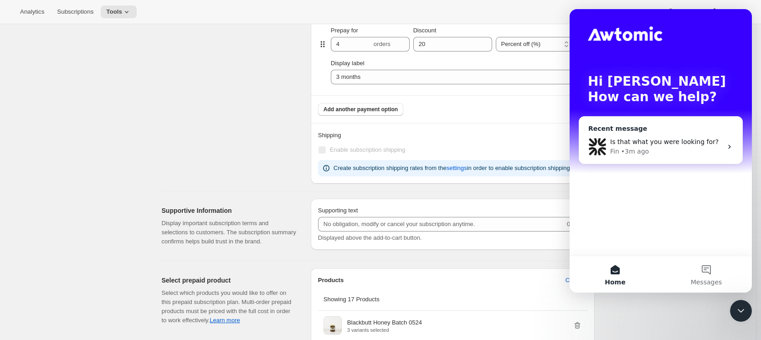
click at [684, 137] on div "Is that what you were looking for?" at bounding box center [666, 142] width 112 height 10
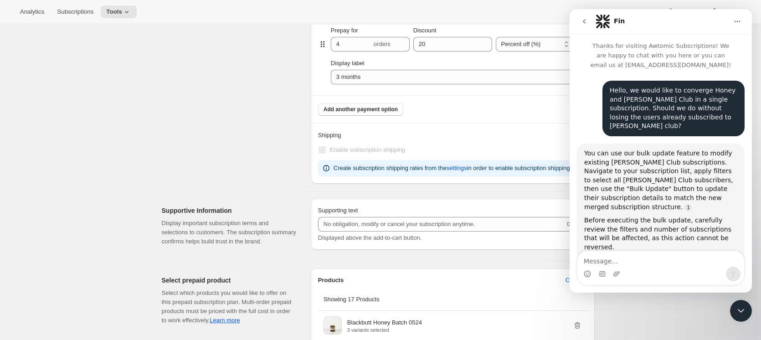
scroll to position [2591, 0]
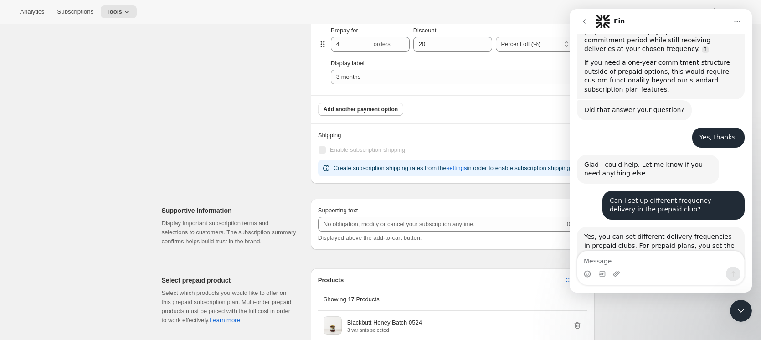
click at [649, 265] on textarea "Message…" at bounding box center [660, 258] width 167 height 15
type textarea "Yes"
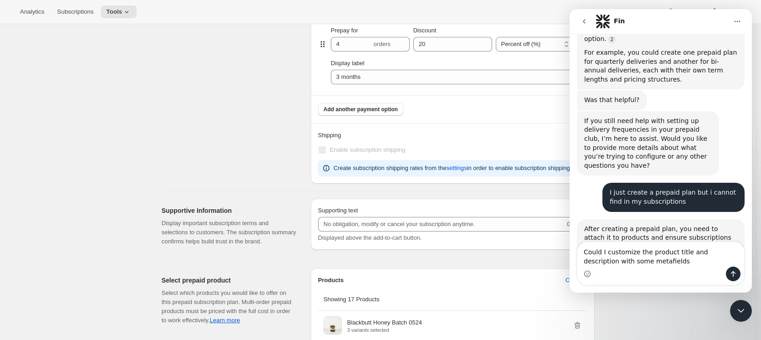
scroll to position [2883, 0]
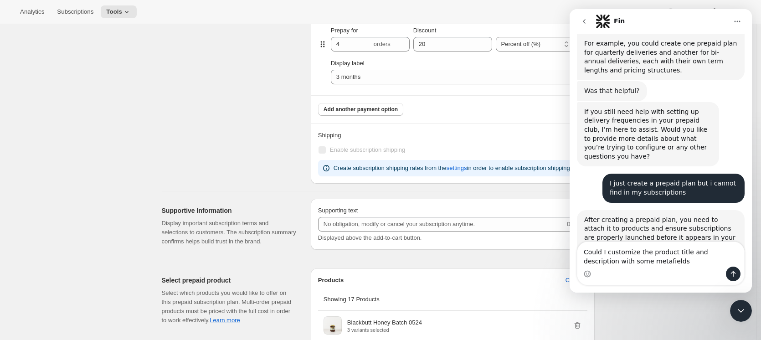
click at [633, 252] on textarea "Could I customize the product title and description with some metafields" at bounding box center [660, 254] width 167 height 25
click at [661, 263] on textarea "Could I customize the product bundle tempalate replacing the product title and …" at bounding box center [660, 250] width 167 height 34
click at [653, 243] on textarea "Could I customize the product bundle tempalate replacing the product title and …" at bounding box center [660, 250] width 167 height 34
click at [720, 242] on textarea "Could I customize the build a box bundle tempalate replacing the product title …" at bounding box center [660, 250] width 167 height 34
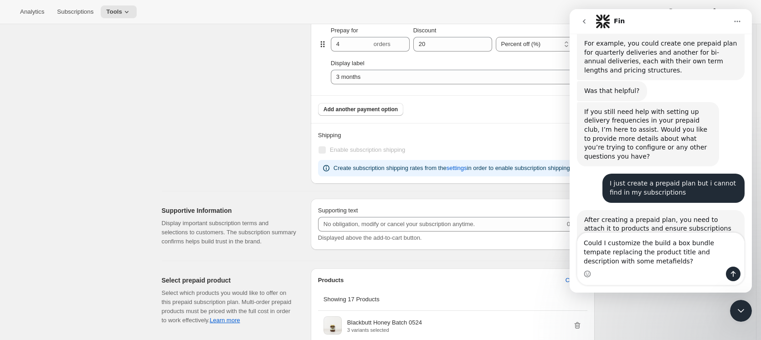
type textarea "Could I customize the build a box bundle template replacing the product title a…"
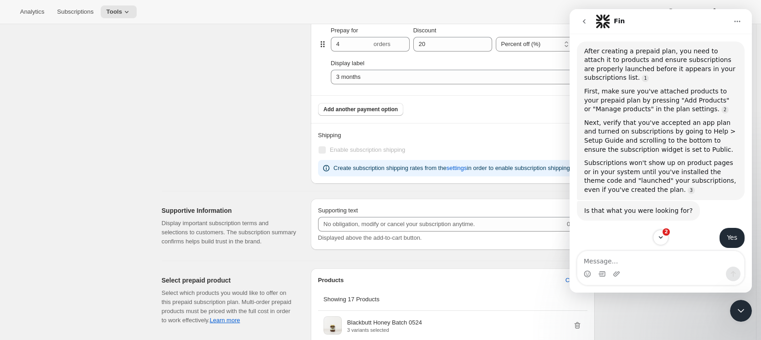
scroll to position [3066, 0]
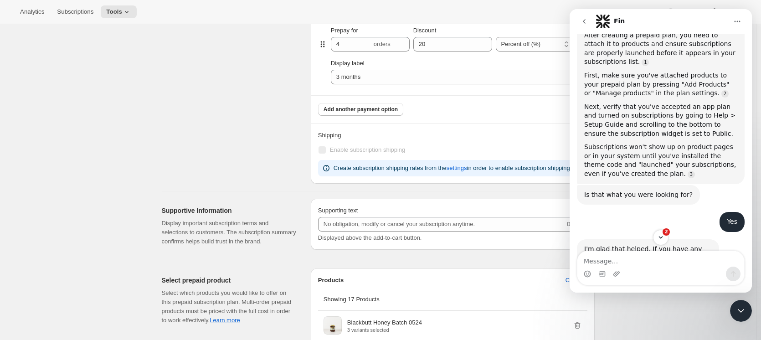
drag, startPoint x: 664, startPoint y: 153, endPoint x: 693, endPoint y: 169, distance: 32.8
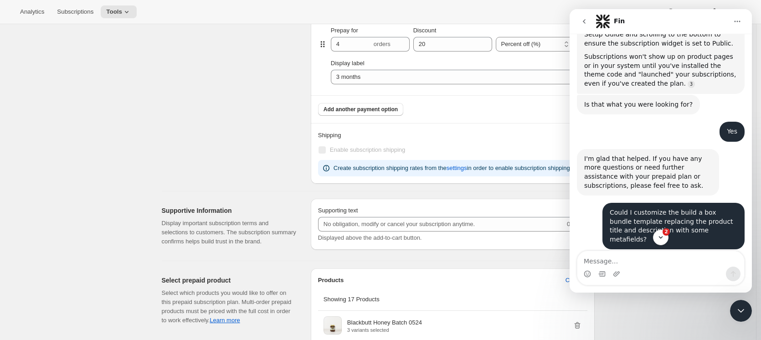
scroll to position [3157, 0]
click at [694, 317] on div "For subtitles, create a product metafield with namespace and key bundle.subtitl…" at bounding box center [660, 339] width 153 height 45
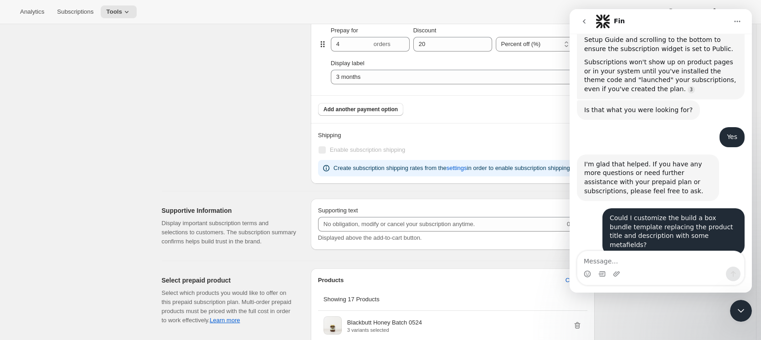
scroll to position [3150, 0]
drag, startPoint x: 585, startPoint y: 150, endPoint x: 752, endPoint y: 147, distance: 166.8
click html "Fin Thanks for visiting Awtomic Subscriptions! We are happy to chat with you he…"
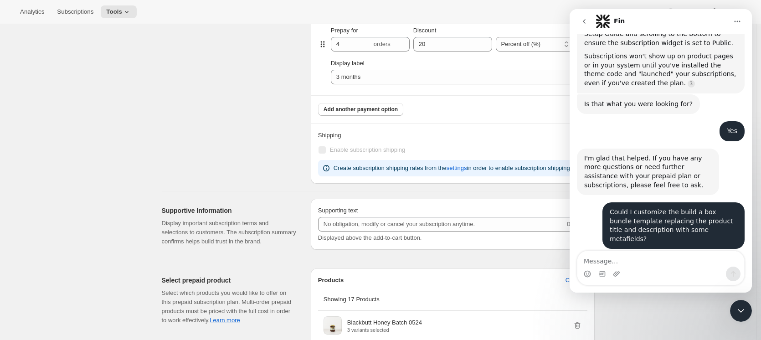
scroll to position [3157, 0]
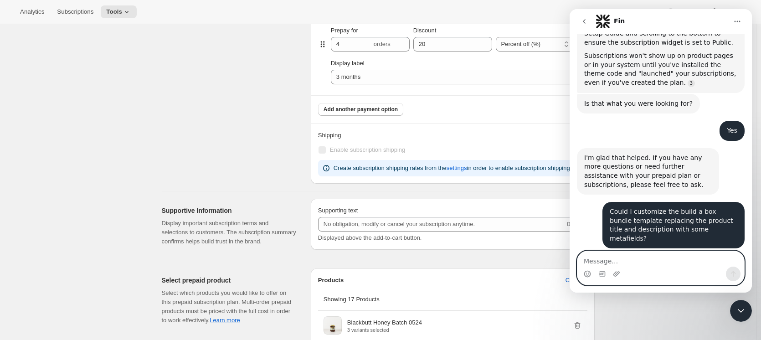
click at [625, 253] on textarea "Message…" at bounding box center [660, 258] width 167 height 15
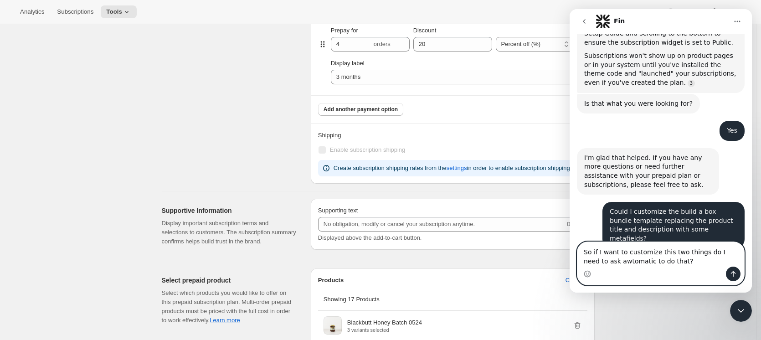
type textarea "So if I want to customize this two things do I need to ask awtomatic to do that?"
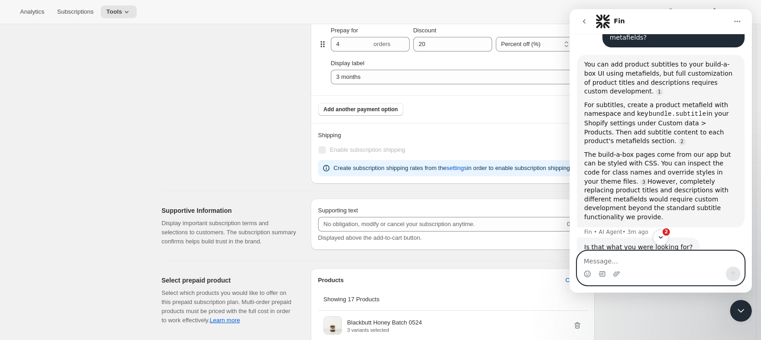
scroll to position [3360, 0]
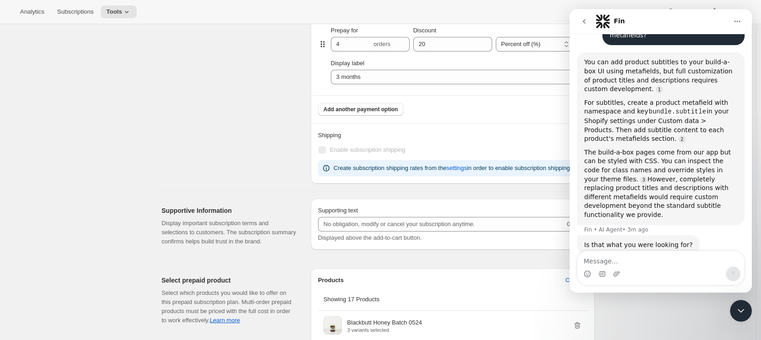
click at [682, 256] on textarea "Message…" at bounding box center [660, 258] width 167 height 15
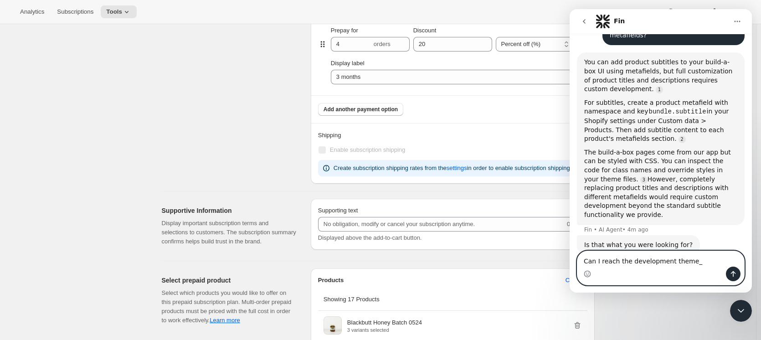
type textarea "Can I reach the development theme_"
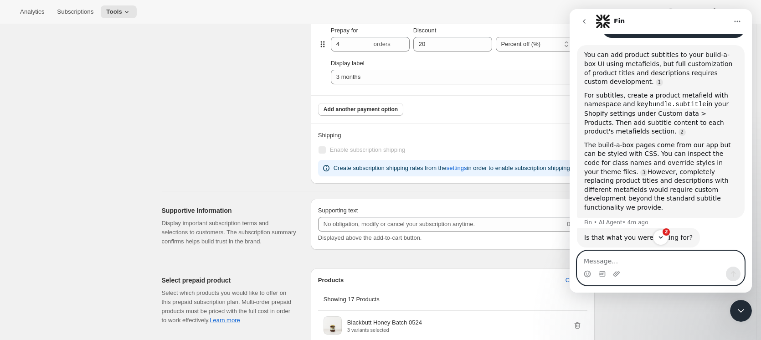
scroll to position [3322, 0]
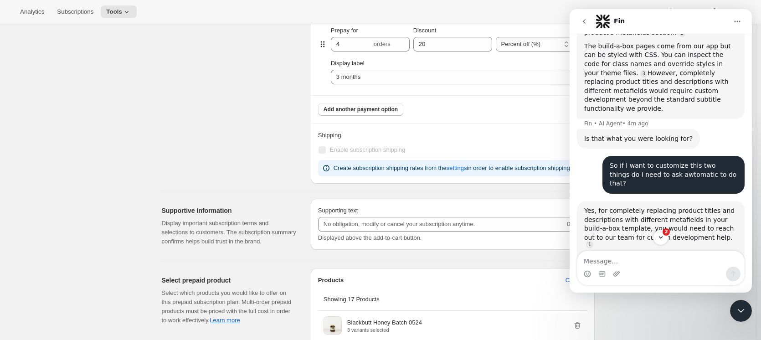
scroll to position [3574, 0]
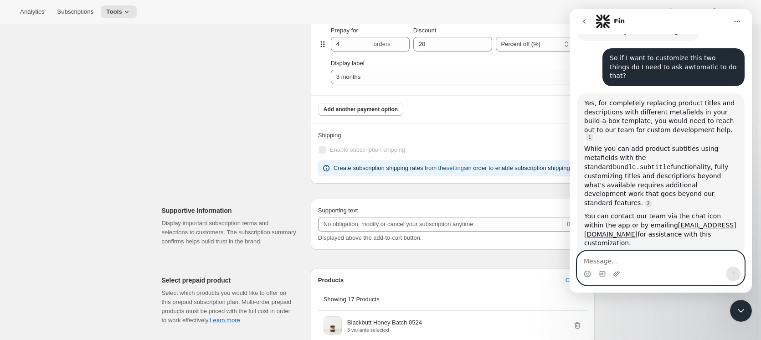
click at [667, 255] on textarea "Message…" at bounding box center [660, 258] width 167 height 15
click at [656, 254] on textarea "Sorry, Can I reach the devlopment team with my request?" at bounding box center [660, 254] width 167 height 25
type textarea "Sorry, Can I reach the development team with my request?"
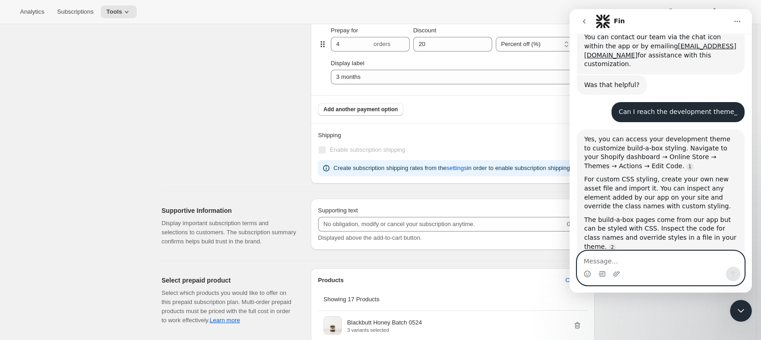
scroll to position [3767, 0]
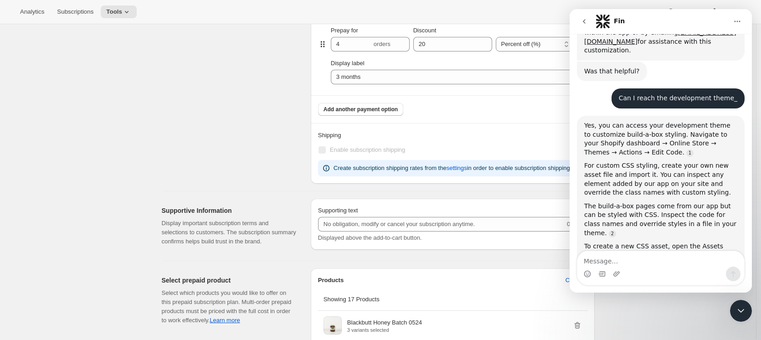
drag, startPoint x: 619, startPoint y: 127, endPoint x: 677, endPoint y: 124, distance: 57.9
drag, startPoint x: 619, startPoint y: 126, endPoint x: 684, endPoint y: 124, distance: 65.2
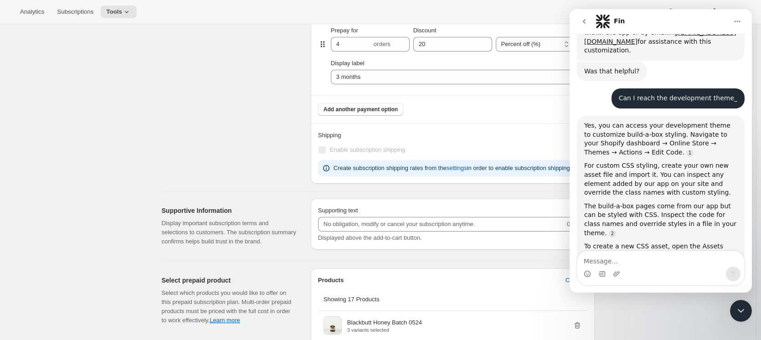
copy div "support@awtomic.com"
click at [676, 258] on textarea "Message…" at bounding box center [660, 258] width 167 height 15
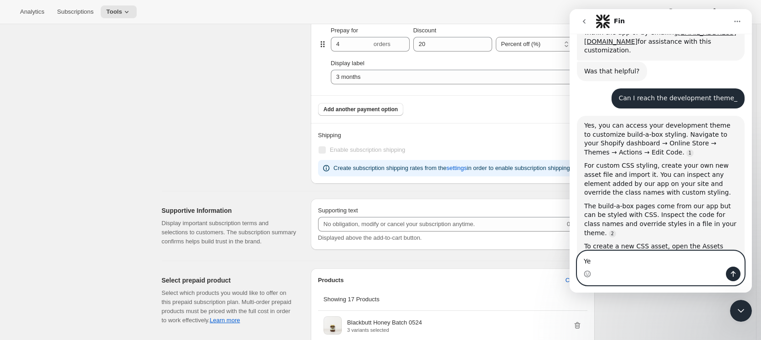
type textarea "Yes"
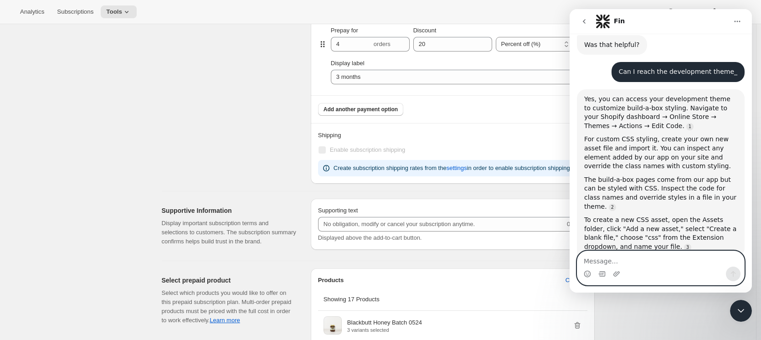
scroll to position [3793, 0]
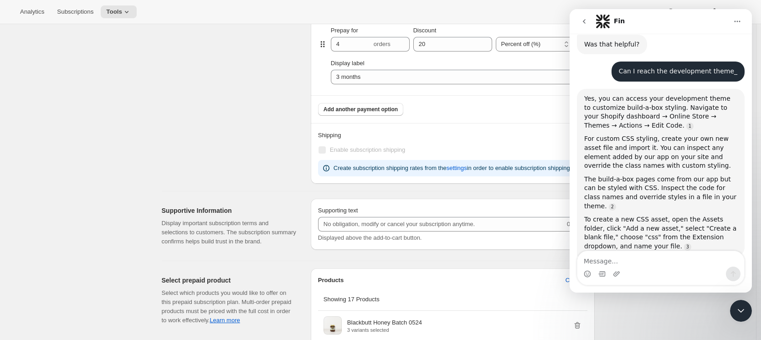
click at [739, 306] on icon "Close Intercom Messenger" at bounding box center [740, 310] width 11 height 11
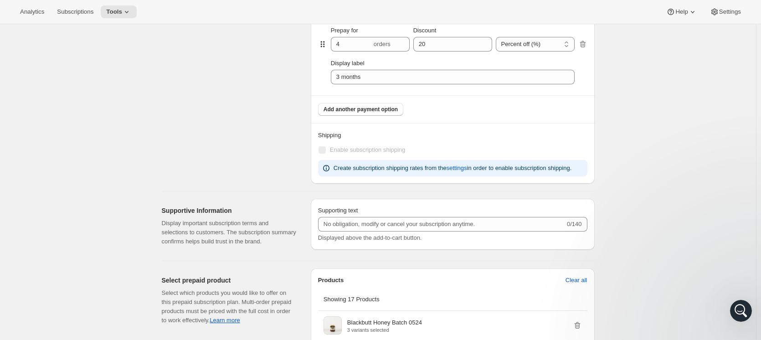
scroll to position [3540, 0]
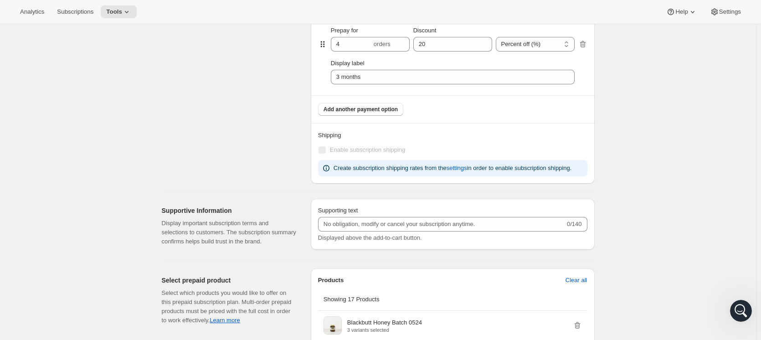
click at [739, 306] on icon "Open Intercom Messenger" at bounding box center [741, 310] width 15 height 15
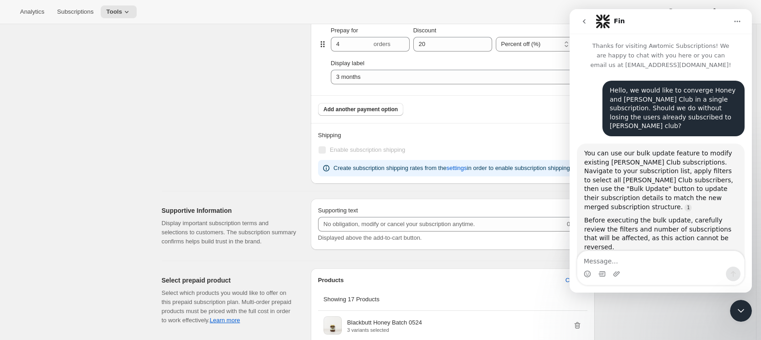
scroll to position [3426, 0]
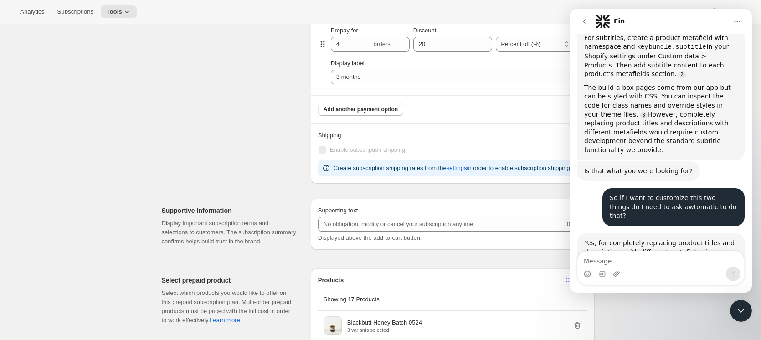
click at [581, 21] on icon "go back" at bounding box center [584, 21] width 7 height 7
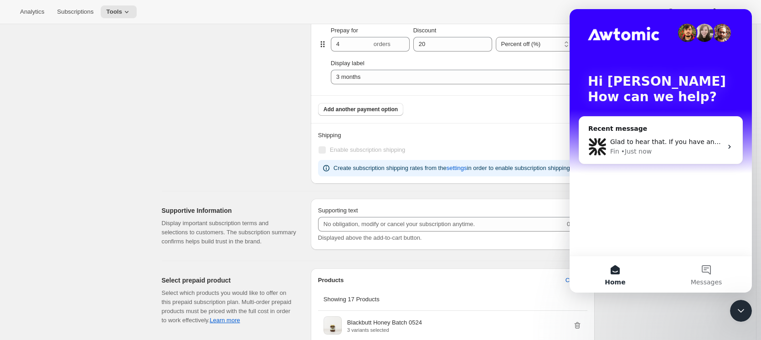
scroll to position [0, 0]
click at [667, 154] on div "Fin • Just now" at bounding box center [666, 152] width 112 height 10
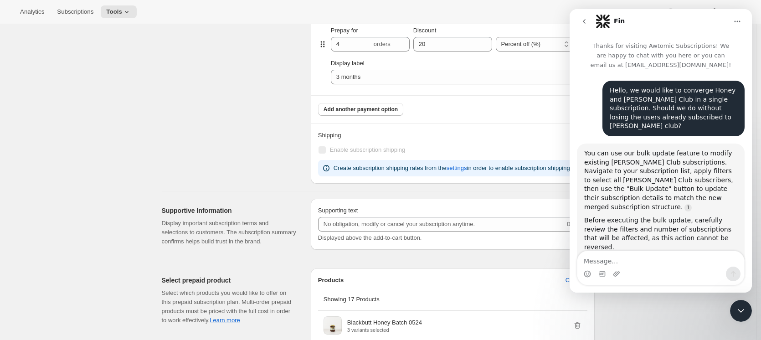
scroll to position [3434, 0]
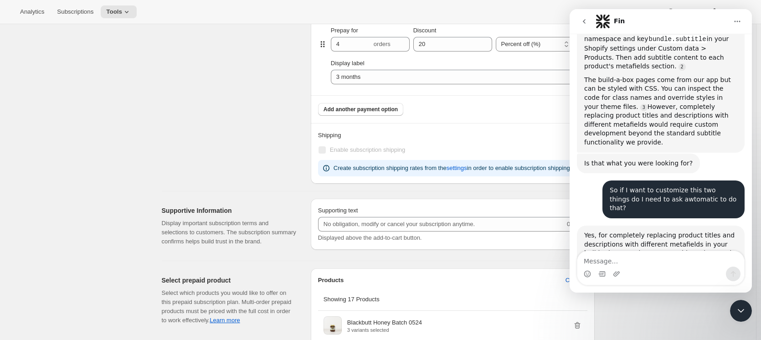
click at [640, 255] on textarea "Message…" at bounding box center [660, 258] width 167 height 15
type textarea "Could you redirect me to development team?"
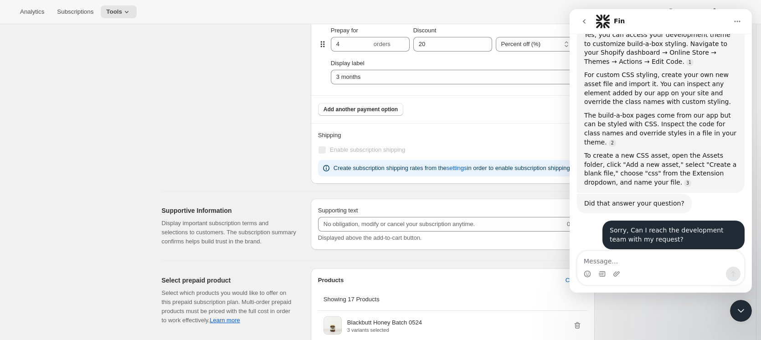
scroll to position [3856, 0]
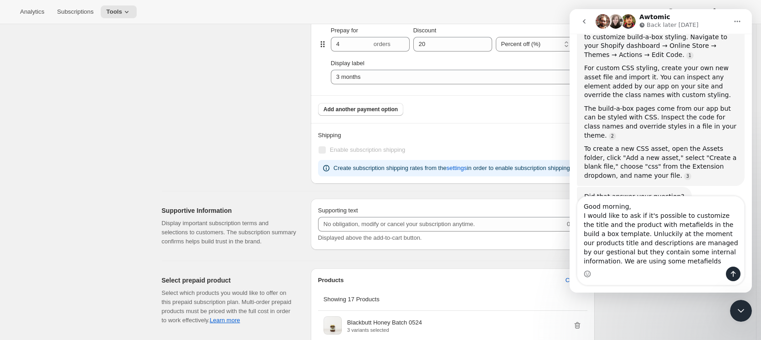
click at [598, 261] on textarea "Good morning, I would like to ask if it's possible to customize the title and t…" at bounding box center [660, 231] width 167 height 70
click at [669, 262] on textarea "Good morning, I would like to ask if it's possible to customize the title and t…" at bounding box center [660, 231] width 167 height 72
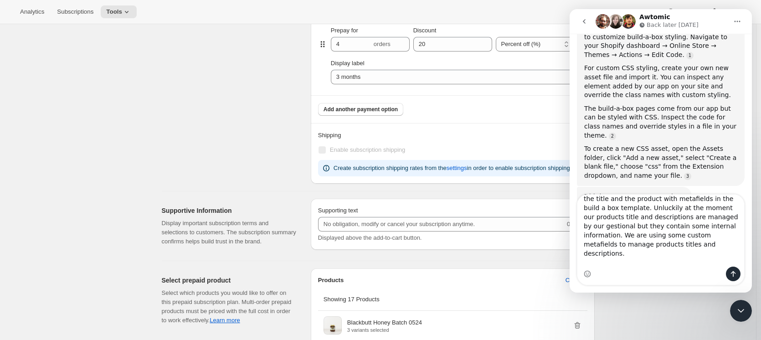
scroll to position [33, 0]
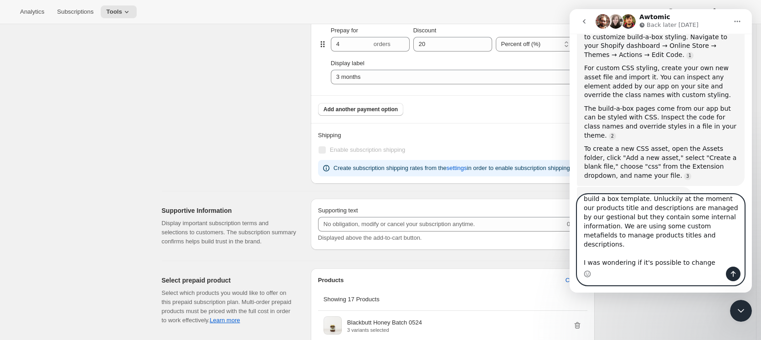
click at [682, 263] on textarea "Good morning, I would like to ask if it's possible to customize the title and t…" at bounding box center [660, 231] width 167 height 72
paste textarea "custom.product_online_title"
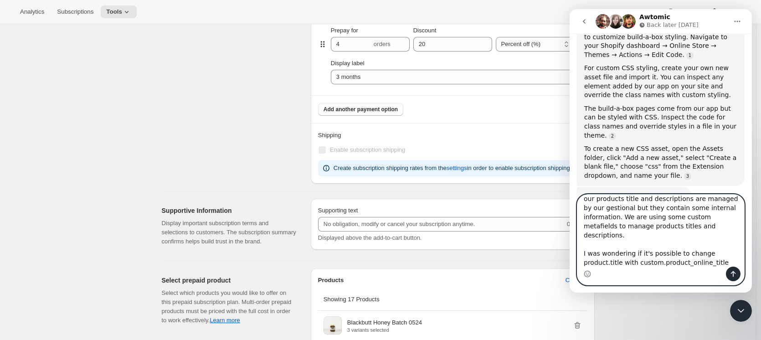
paste textarea "custom.online_description"
click at [727, 263] on textarea "Good morning, I would like to ask if it's possible to customize the title and t…" at bounding box center [660, 231] width 167 height 72
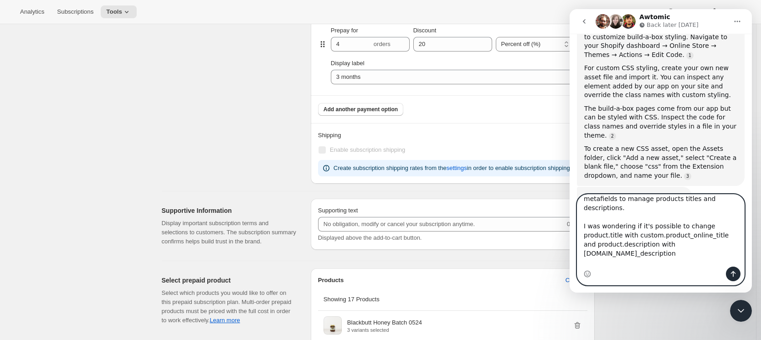
scroll to position [62, 0]
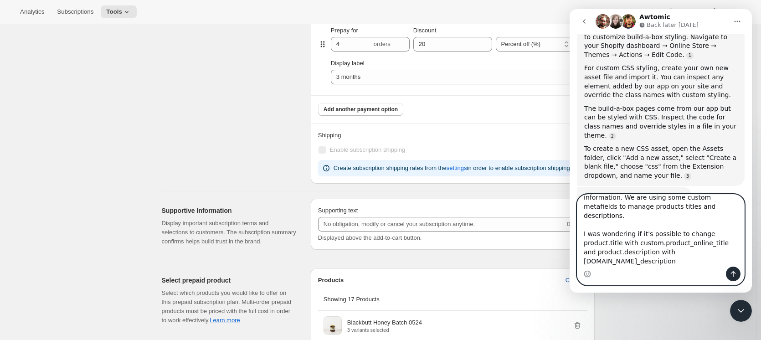
type textarea "Good morning, I would like to ask if it's possible to customize the title and t…"
click at [731, 278] on button "Send a message…" at bounding box center [733, 274] width 15 height 15
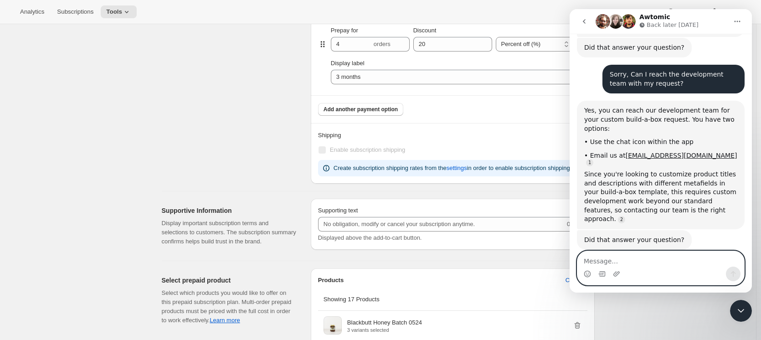
scroll to position [4041, 0]
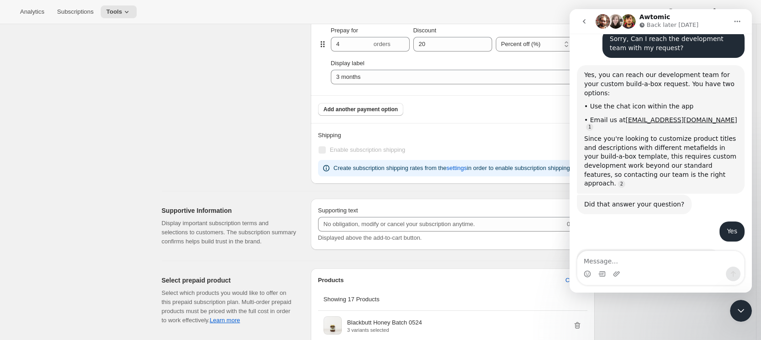
click html
click at [745, 313] on icon "Close Intercom Messenger" at bounding box center [740, 310] width 11 height 11
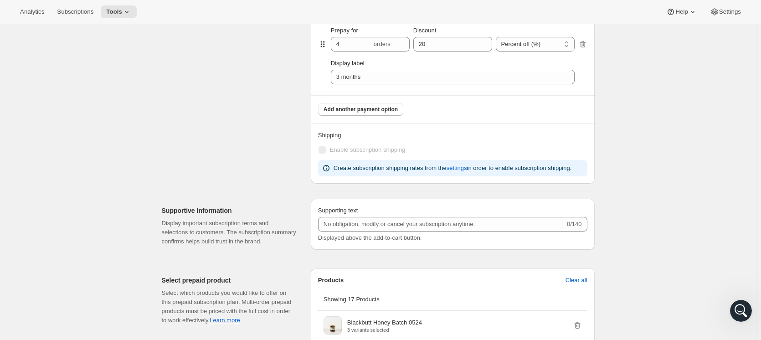
click at [711, 318] on div "Edit subscription plan. This page is ready Edit subscription plan Basic Info Gi…" at bounding box center [378, 169] width 756 height 1436
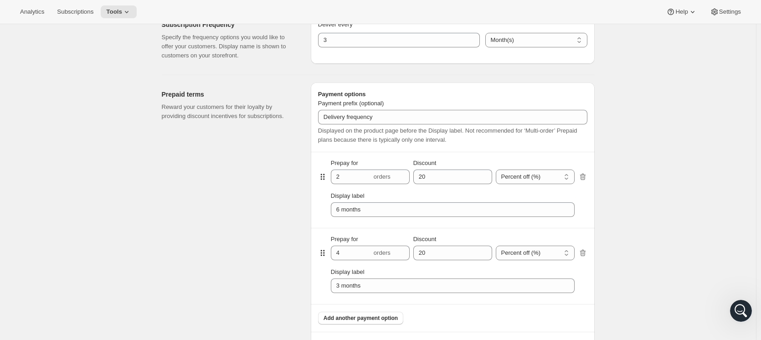
scroll to position [163, 0]
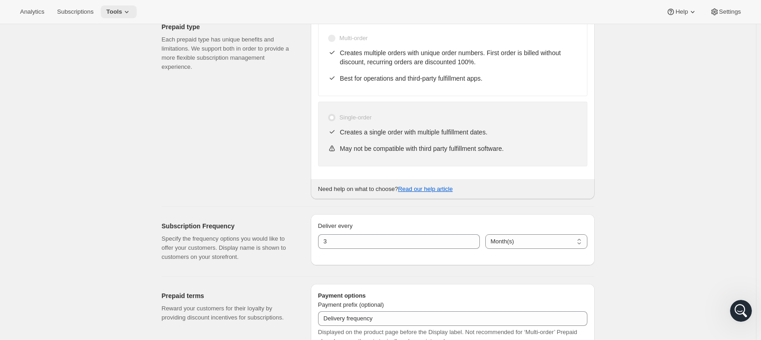
click at [125, 12] on icon at bounding box center [126, 11] width 9 height 9
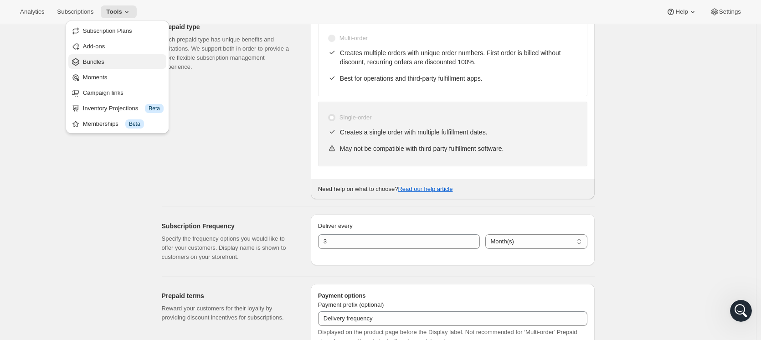
click at [115, 64] on span "Bundles" at bounding box center [123, 61] width 81 height 9
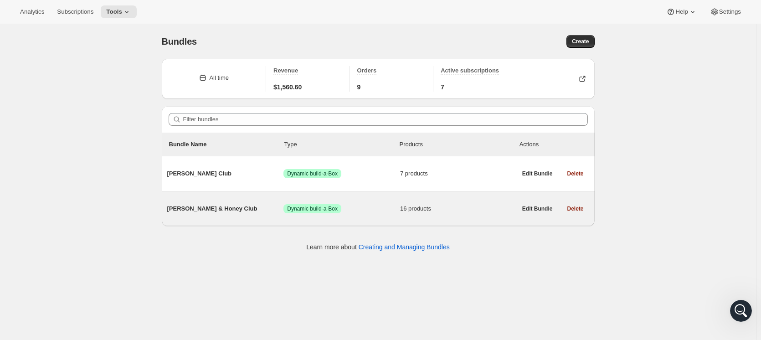
click at [184, 205] on span "Mead & Honey Club" at bounding box center [225, 208] width 117 height 9
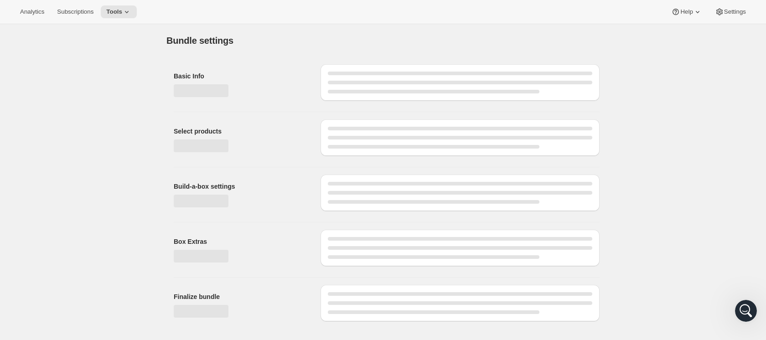
type input "Mead & Honey Club"
radio input "true"
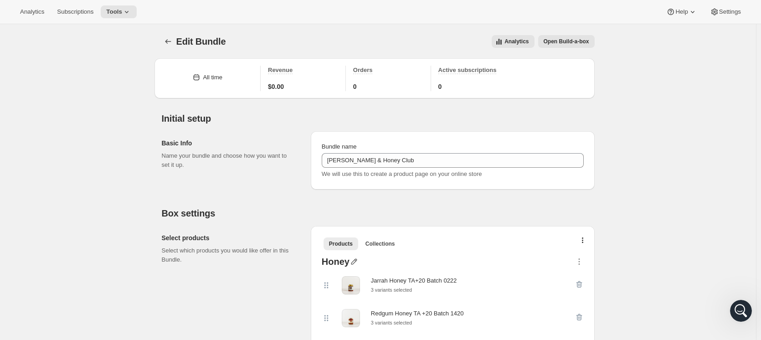
click at [355, 263] on icon "button" at bounding box center [353, 261] width 9 height 9
click at [341, 281] on input "text" at bounding box center [359, 279] width 87 height 15
drag, startPoint x: 364, startPoint y: 252, endPoint x: 407, endPoint y: 244, distance: 44.1
click at [365, 252] on div "Products Collections More views Products Collections More views" at bounding box center [452, 243] width 269 height 20
click at [578, 41] on span "Open Build-a-box" at bounding box center [567, 41] width 46 height 7
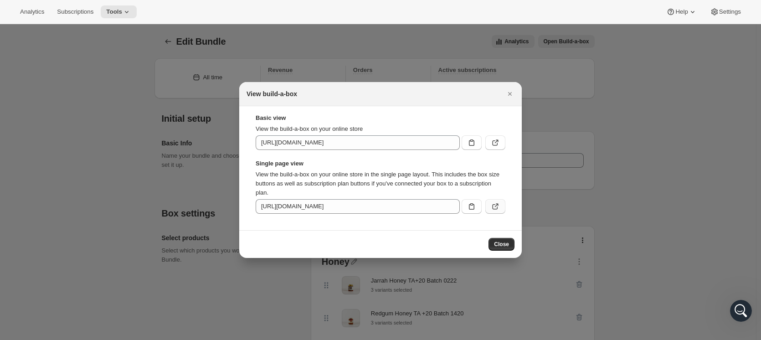
click at [492, 213] on button ":r7s:" at bounding box center [495, 206] width 20 height 15
click at [501, 247] on span "Close" at bounding box center [501, 244] width 15 height 7
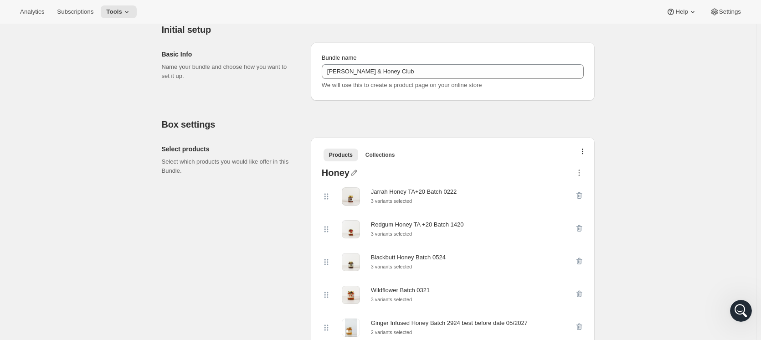
scroll to position [365, 0]
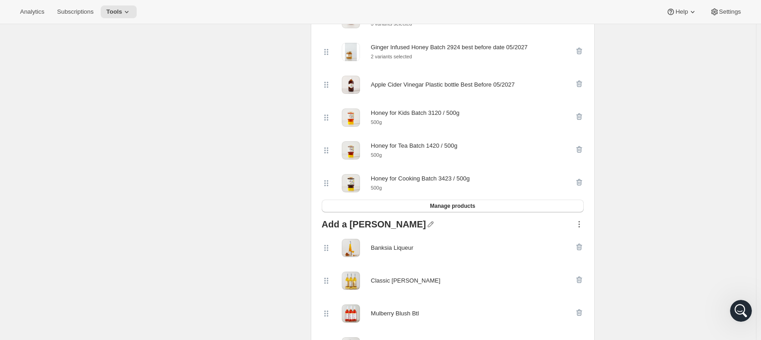
click at [581, 229] on icon "button" at bounding box center [579, 224] width 9 height 9
click at [583, 316] on span "Delete" at bounding box center [580, 315] width 41 height 9
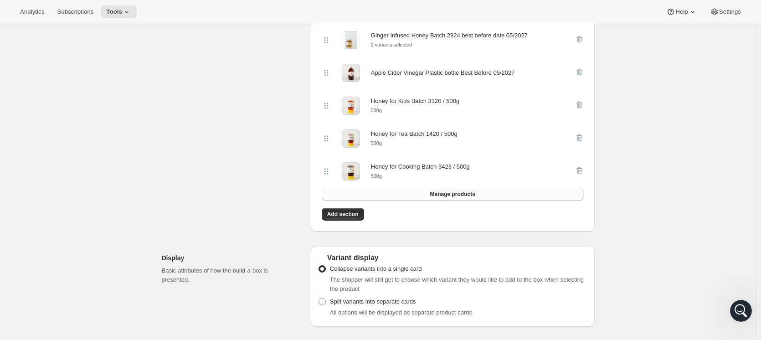
click at [407, 200] on button "Manage products" at bounding box center [453, 194] width 262 height 13
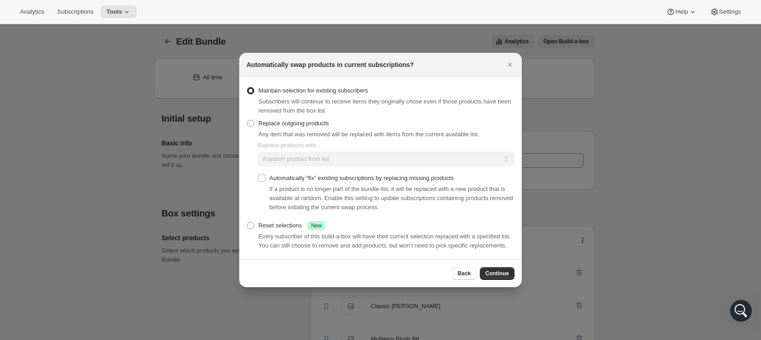
scroll to position [0, 0]
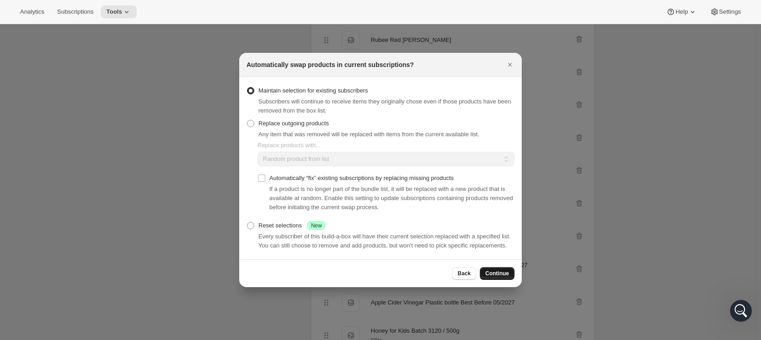
click at [509, 272] on button "Continue" at bounding box center [497, 273] width 35 height 13
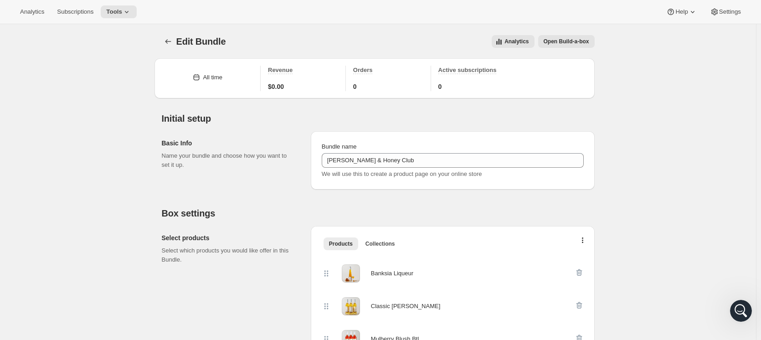
click at [310, 213] on h2 "Box settings" at bounding box center [378, 213] width 433 height 11
click at [401, 148] on div "Bundle name" at bounding box center [453, 146] width 262 height 9
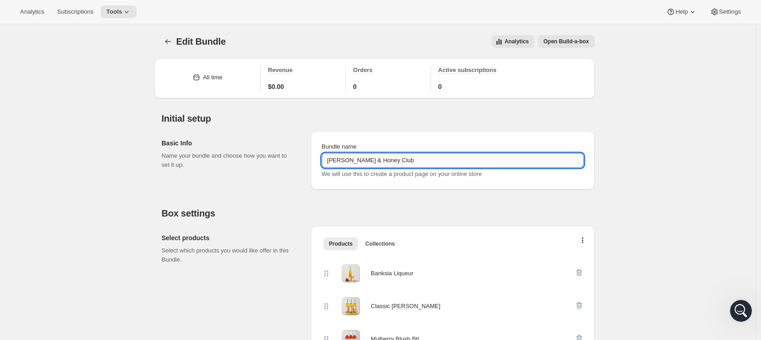
click at [410, 163] on input "Mead & Honey Club" at bounding box center [453, 160] width 262 height 15
drag, startPoint x: 351, startPoint y: 159, endPoint x: 288, endPoint y: 165, distance: 63.6
click at [288, 165] on div "Basic Info Name your bundle and choose how you want to set it up. Bundle name M…" at bounding box center [378, 157] width 433 height 66
type input "Honey Club"
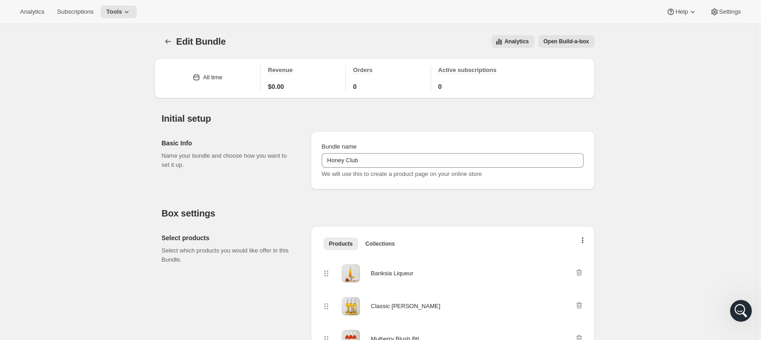
click at [576, 40] on span "Open Build-a-box" at bounding box center [567, 41] width 46 height 7
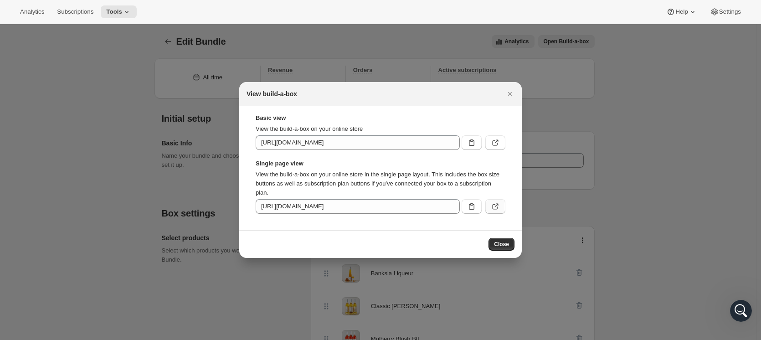
click at [498, 206] on icon ":r7s:" at bounding box center [495, 206] width 9 height 9
click at [513, 90] on icon "Close" at bounding box center [509, 93] width 9 height 9
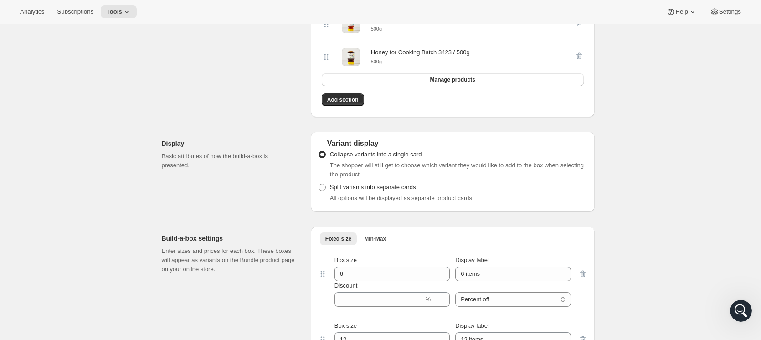
scroll to position [729, 0]
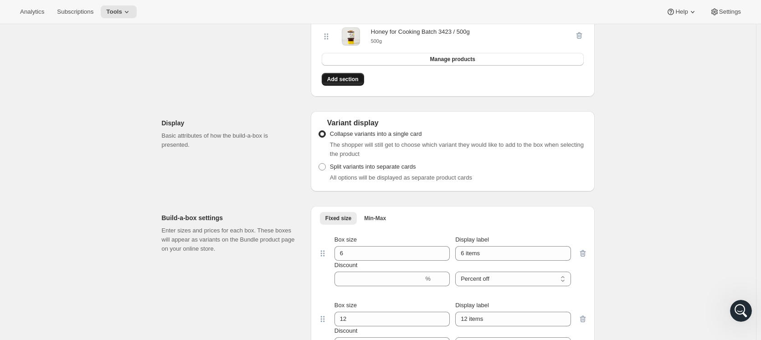
click at [354, 83] on span "Add section" at bounding box center [342, 79] width 31 height 7
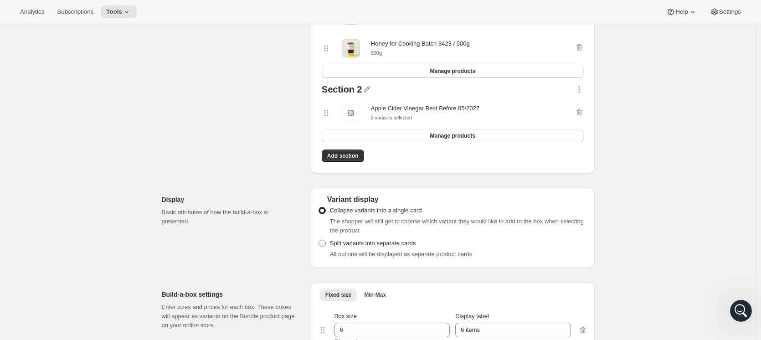
click at [579, 117] on div at bounding box center [579, 113] width 9 height 18
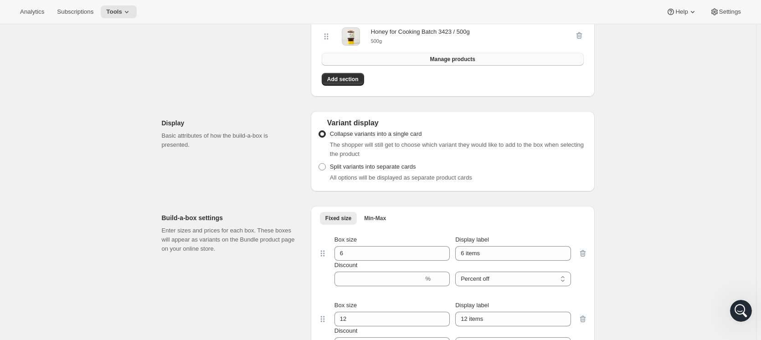
click at [523, 57] on button "Manage products" at bounding box center [453, 59] width 262 height 13
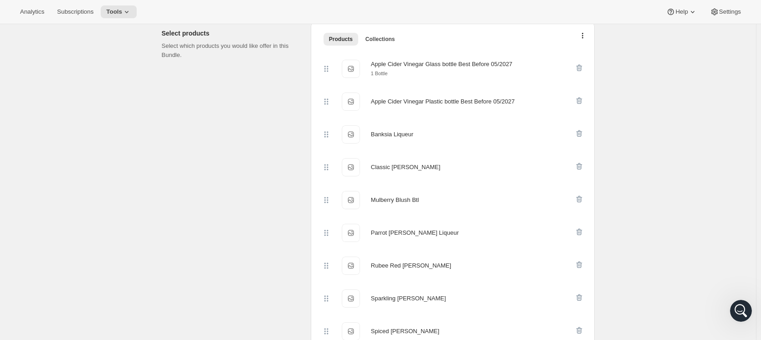
scroll to position [137, 0]
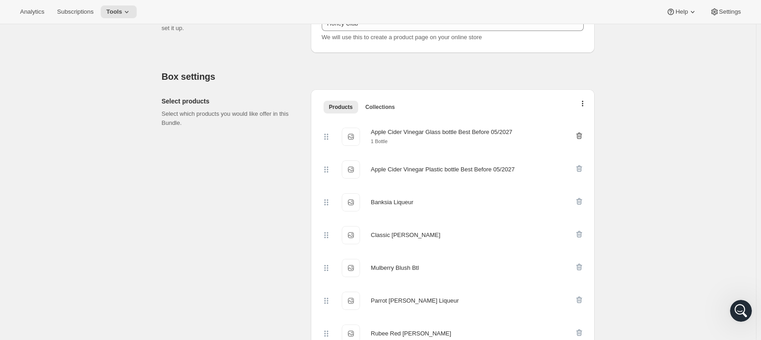
click at [579, 130] on span "button" at bounding box center [579, 134] width 9 height 14
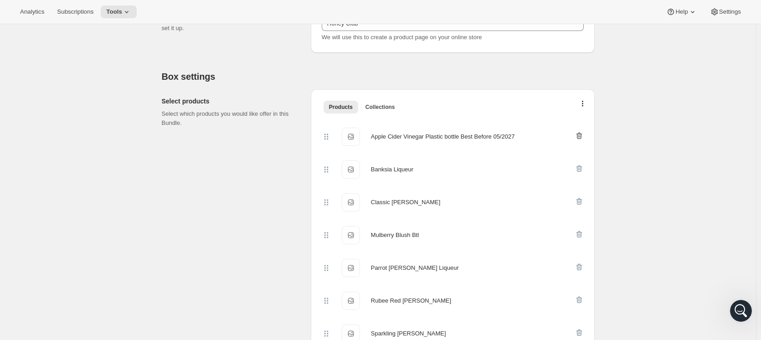
click at [581, 135] on icon "button" at bounding box center [579, 135] width 9 height 9
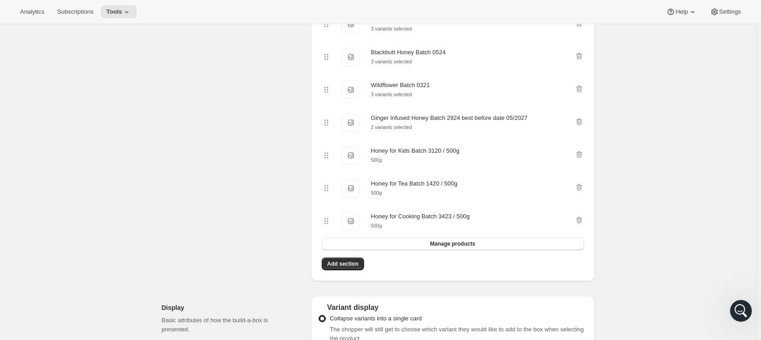
scroll to position [547, 0]
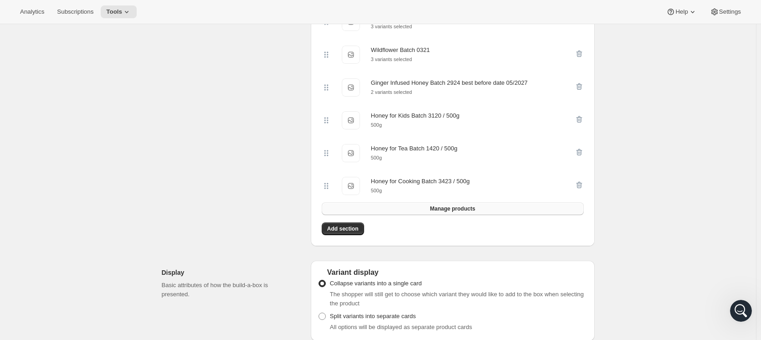
click at [518, 209] on button "Manage products" at bounding box center [453, 208] width 262 height 13
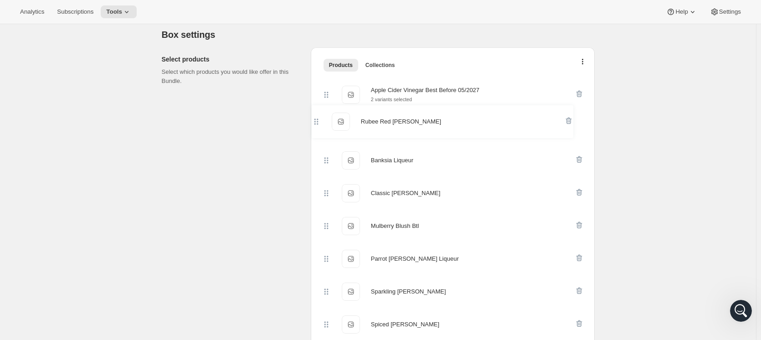
scroll to position [177, 0]
drag, startPoint x: 330, startPoint y: 210, endPoint x: 320, endPoint y: 86, distance: 124.3
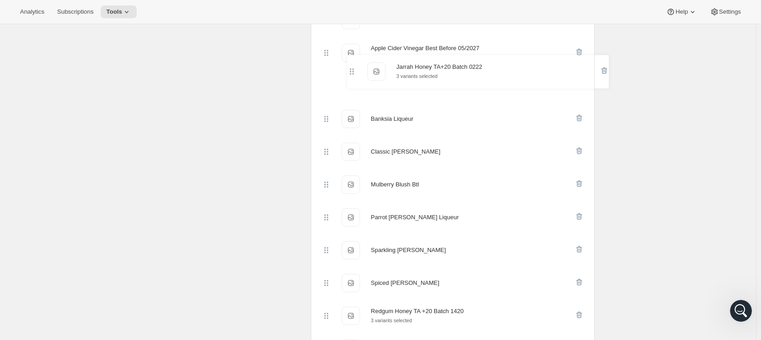
scroll to position [249, 0]
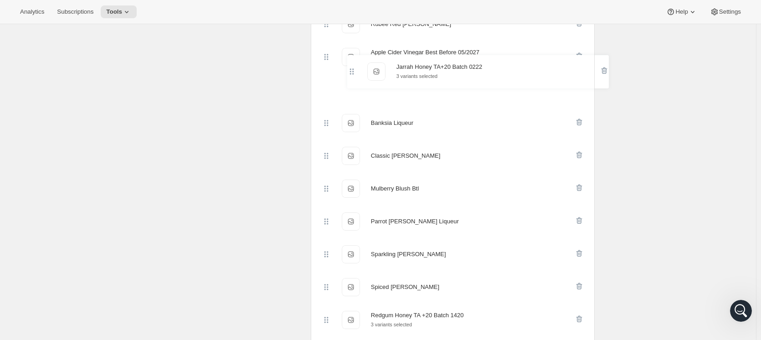
drag, startPoint x: 330, startPoint y: 220, endPoint x: 354, endPoint y: 62, distance: 159.8
click at [354, 62] on div "Rubee Red Mead Rubee Red Mead Apple Cider Vinegar Best Before 05/2027 Apple Cid…" at bounding box center [453, 270] width 262 height 525
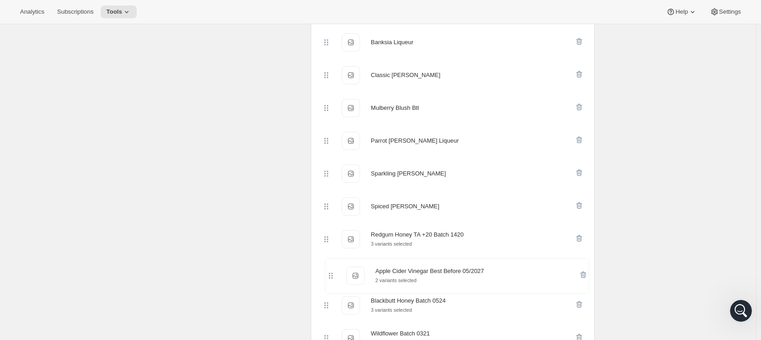
scroll to position [298, 0]
drag, startPoint x: 327, startPoint y: 227, endPoint x: 334, endPoint y: 250, distance: 24.1
click at [334, 250] on div "Rubee Red Mead Rubee Red Mead Jarrah Honey TA+20 Batch 0222 Jarrah Honey TA+20 …" at bounding box center [453, 221] width 262 height 525
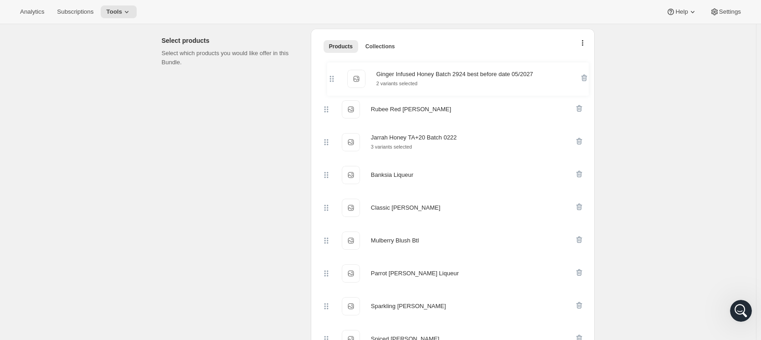
scroll to position [189, 0]
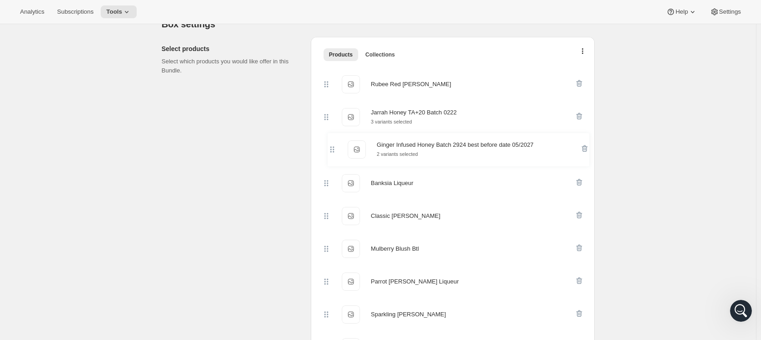
drag, startPoint x: 331, startPoint y: 234, endPoint x: 340, endPoint y: 152, distance: 82.5
click at [336, 141] on div "Rubee Red Mead Rubee Red Mead Jarrah Honey TA+20 Batch 0222 Jarrah Honey TA+20 …" at bounding box center [453, 330] width 262 height 525
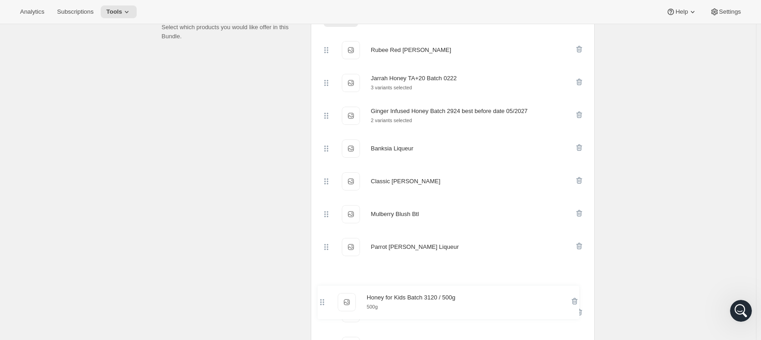
scroll to position [225, 0]
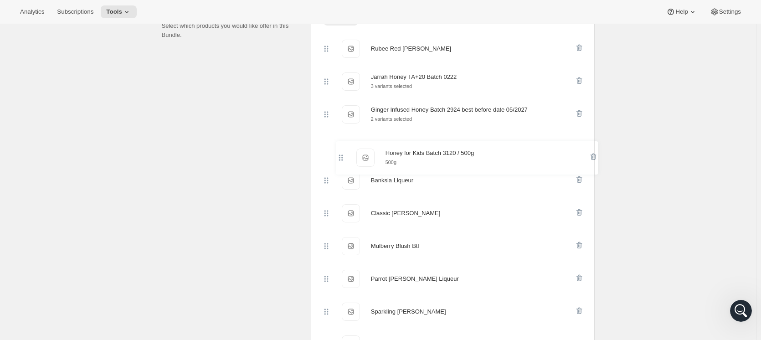
drag, startPoint x: 329, startPoint y: 152, endPoint x: 342, endPoint y: 155, distance: 14.0
click at [342, 155] on div "Rubee Red Mead Rubee Red Mead Jarrah Honey TA+20 Batch 0222 Jarrah Honey TA+20 …" at bounding box center [453, 294] width 262 height 525
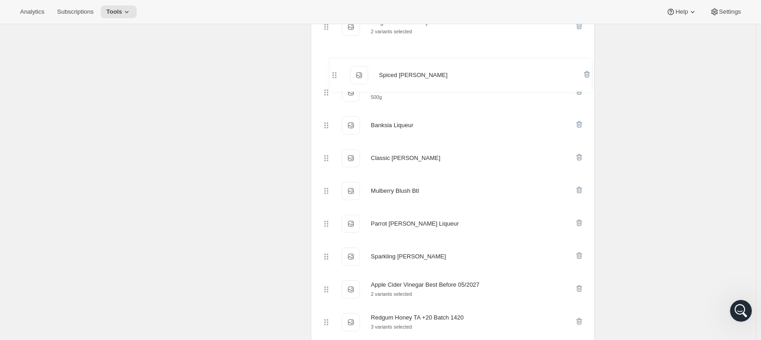
scroll to position [307, 0]
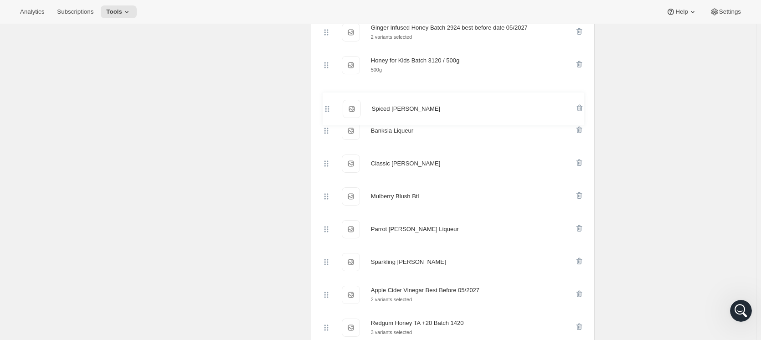
drag, startPoint x: 324, startPoint y: 250, endPoint x: 324, endPoint y: 96, distance: 154.5
click at [324, 96] on div "Rubee Red Mead Rubee Red Mead Jarrah Honey TA+20 Batch 0222 Jarrah Honey TA+20 …" at bounding box center [453, 212] width 262 height 525
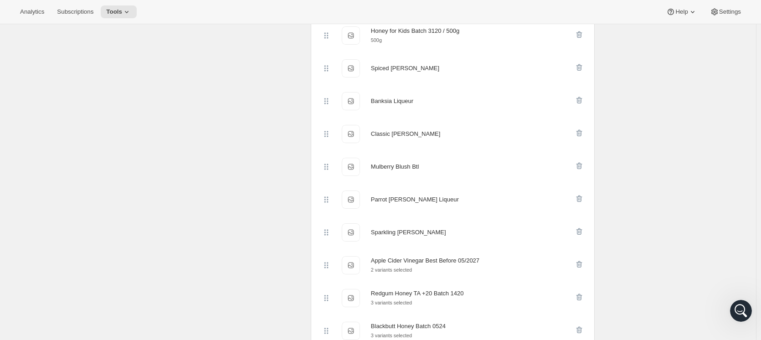
scroll to position [352, 0]
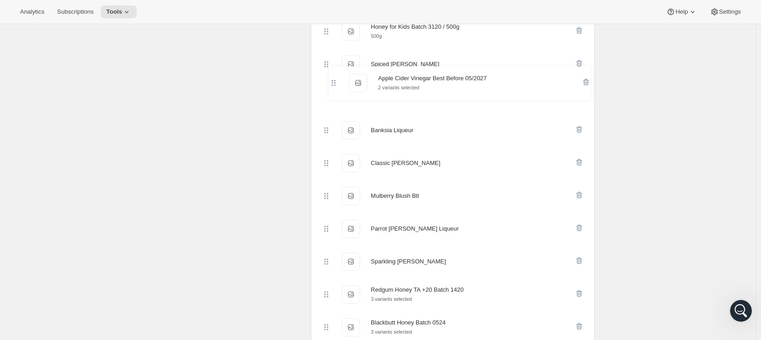
drag, startPoint x: 324, startPoint y: 257, endPoint x: 329, endPoint y: 94, distance: 163.2
click at [329, 94] on div "Rubee Red Mead Rubee Red Mead Jarrah Honey TA+20 Batch 0222 Jarrah Honey TA+20 …" at bounding box center [453, 179] width 262 height 525
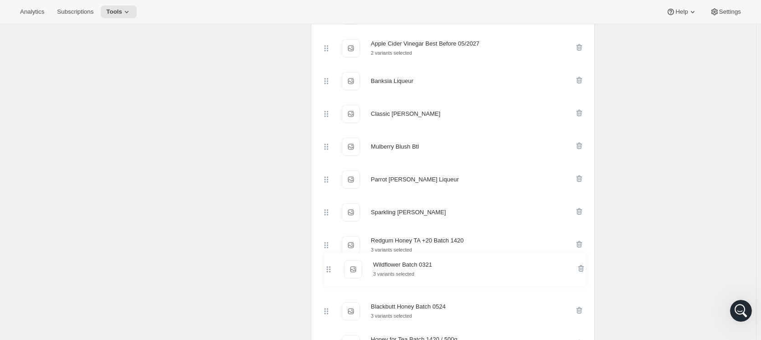
scroll to position [391, 0]
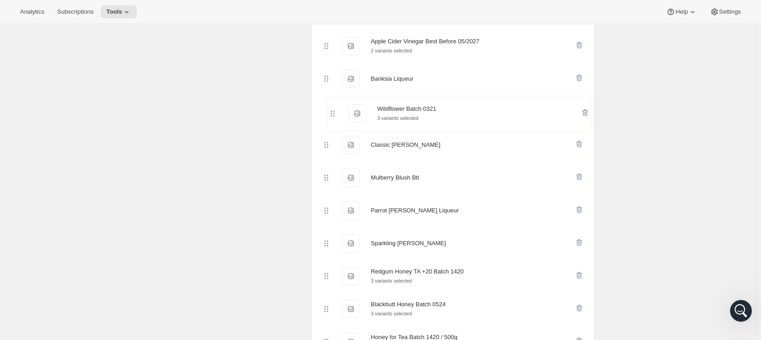
drag, startPoint x: 329, startPoint y: 316, endPoint x: 333, endPoint y: 108, distance: 208.7
click at [333, 108] on div "Rubee Red Mead Rubee Red Mead Jarrah Honey TA+20 Batch 0222 Jarrah Honey TA+20 …" at bounding box center [453, 128] width 262 height 525
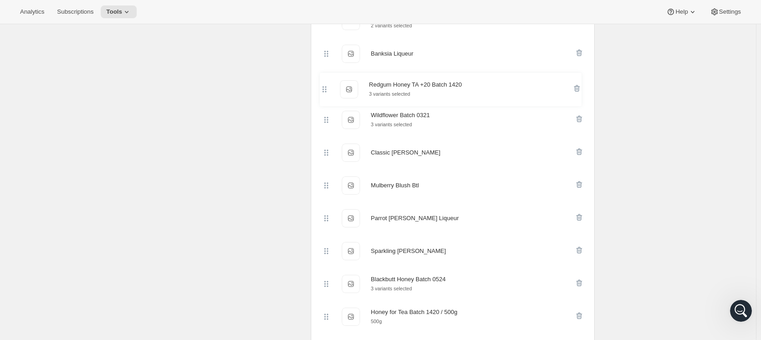
scroll to position [415, 0]
drag, startPoint x: 326, startPoint y: 230, endPoint x: 322, endPoint y: 82, distance: 148.1
click at [322, 82] on div "Rubee Red Mead Rubee Red Mead Jarrah Honey TA+20 Batch 0222 Jarrah Honey TA+20 …" at bounding box center [452, 110] width 269 height 545
drag, startPoint x: 332, startPoint y: 191, endPoint x: 323, endPoint y: 156, distance: 36.3
click at [323, 156] on div "Rubee Red Mead Rubee Red Mead Jarrah Honey TA+20 Batch 0222 Jarrah Honey TA+20 …" at bounding box center [452, 110] width 269 height 545
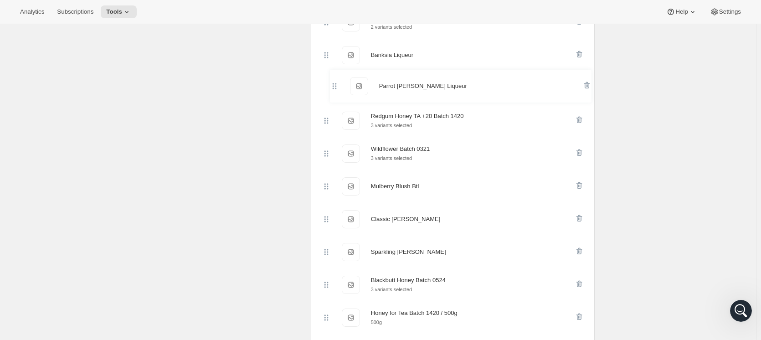
drag, startPoint x: 328, startPoint y: 221, endPoint x: 334, endPoint y: 82, distance: 138.7
click at [334, 82] on div "Rubee Red Mead Rubee Red Mead Jarrah Honey TA+20 Batch 0222 Jarrah Honey TA+20 …" at bounding box center [453, 104] width 262 height 525
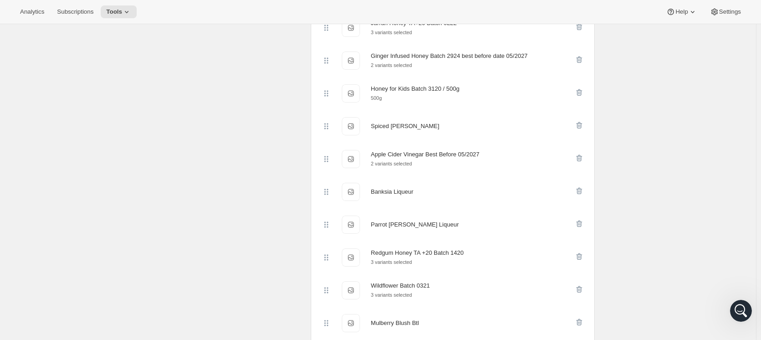
scroll to position [280, 0]
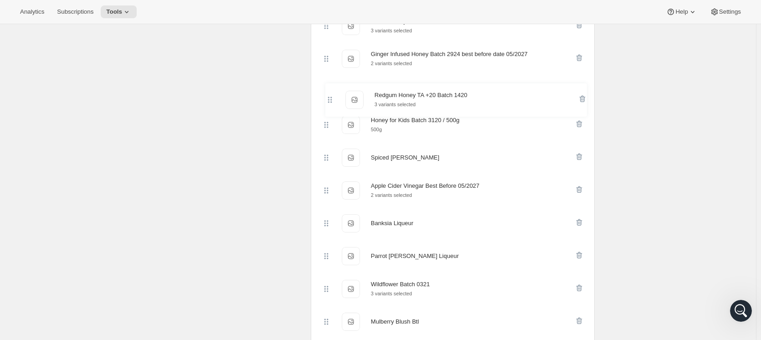
drag, startPoint x: 326, startPoint y: 263, endPoint x: 328, endPoint y: 98, distance: 164.5
click at [328, 98] on div "Rubee Red Mead Rubee Red Mead Jarrah Honey TA+20 Batch 0222 Jarrah Honey TA+20 …" at bounding box center [453, 239] width 262 height 525
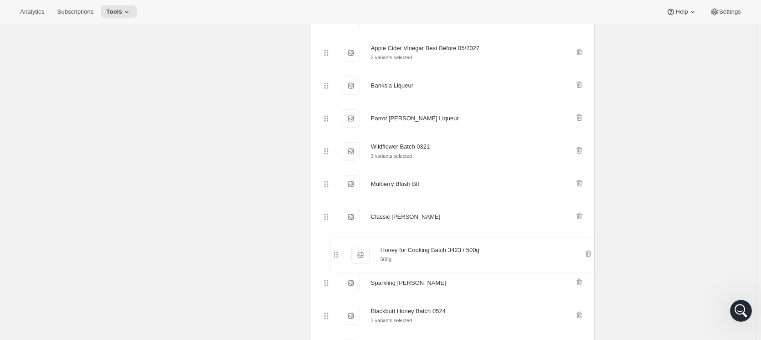
scroll to position [421, 0]
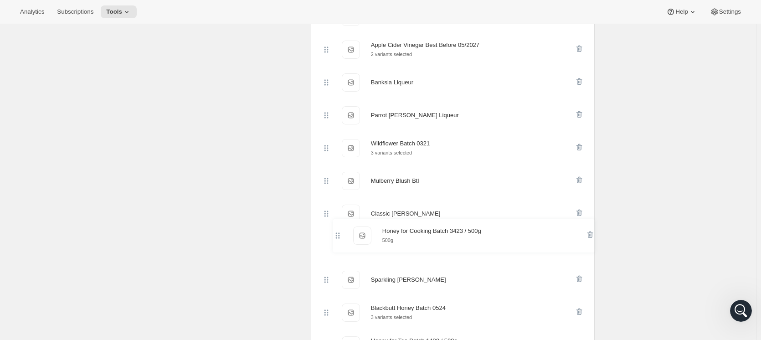
drag, startPoint x: 331, startPoint y: 257, endPoint x: 328, endPoint y: 231, distance: 26.6
click at [335, 228] on div "Rubee Red Mead Rubee Red Mead Jarrah Honey TA+20 Batch 0222 Jarrah Honey TA+20 …" at bounding box center [453, 98] width 262 height 525
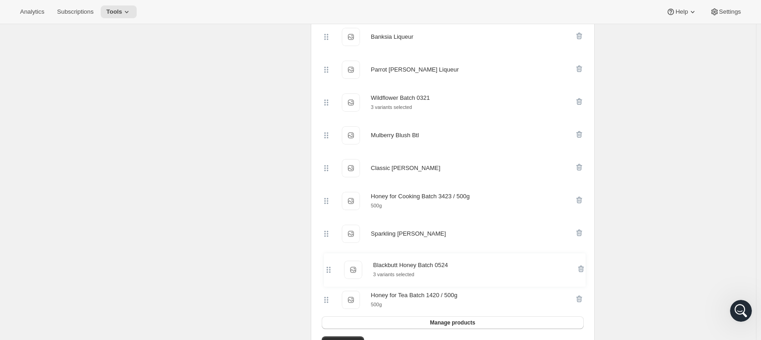
scroll to position [468, 0]
drag, startPoint x: 332, startPoint y: 272, endPoint x: 333, endPoint y: 228, distance: 44.2
click at [333, 228] on div "Rubee Red Mead Rubee Red Mead Jarrah Honey TA+20 Batch 0222 Jarrah Honey TA+20 …" at bounding box center [453, 51] width 262 height 525
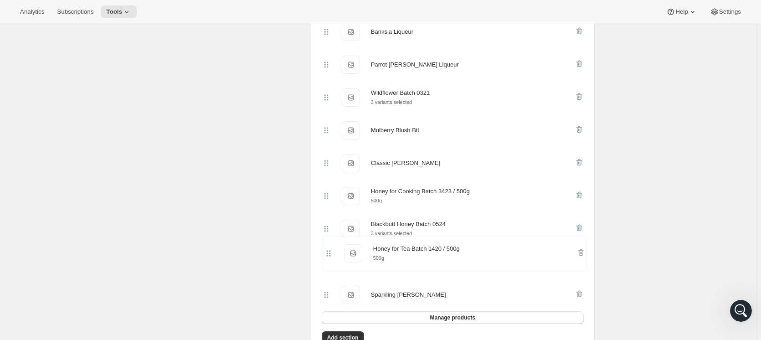
scroll to position [472, 0]
drag, startPoint x: 328, startPoint y: 304, endPoint x: 327, endPoint y: 226, distance: 77.9
click at [327, 226] on div "Rubee Red Mead Rubee Red Mead Jarrah Honey TA+20 Batch 0222 Jarrah Honey TA+20 …" at bounding box center [453, 47] width 262 height 525
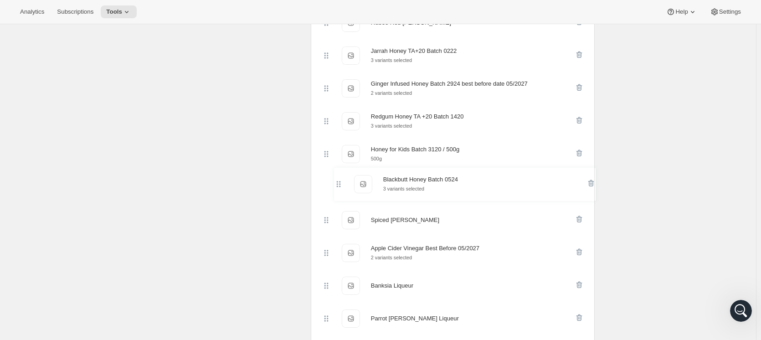
scroll to position [246, 0]
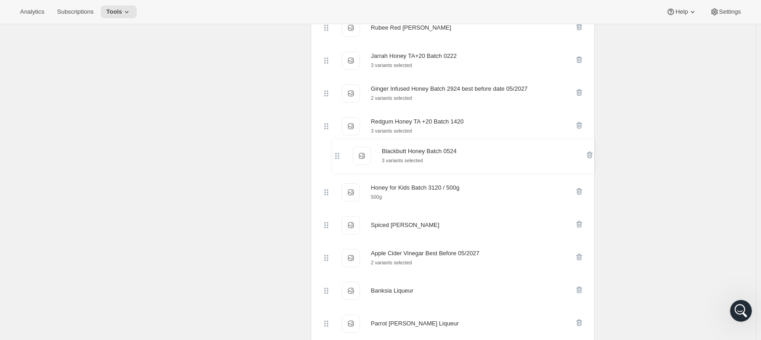
drag, startPoint x: 330, startPoint y: 266, endPoint x: 339, endPoint y: 154, distance: 112.0
click at [339, 154] on div "Rubee Red Mead Rubee Red Mead Jarrah Honey TA+20 Batch 0222 Jarrah Honey TA+20 …" at bounding box center [453, 273] width 262 height 525
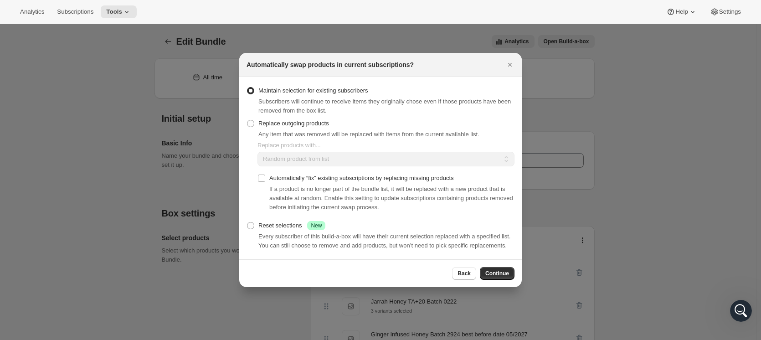
scroll to position [0, 0]
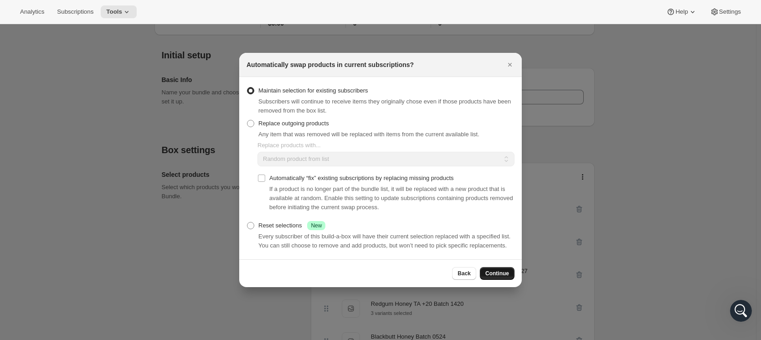
click at [495, 272] on span "Continue" at bounding box center [497, 273] width 24 height 7
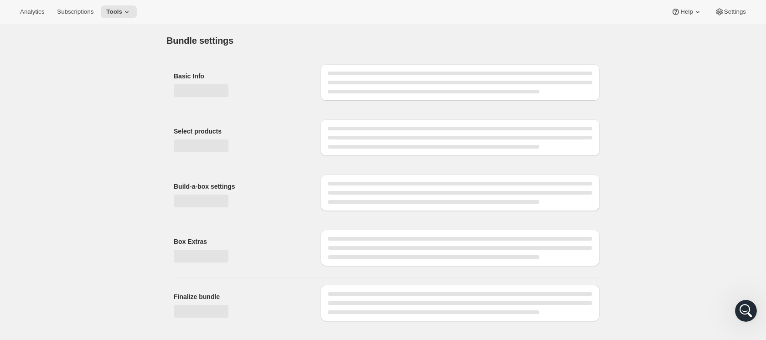
click at [650, 190] on div "Bundle settings Basic Info Select products Build-a-box settings Box Extras Fina…" at bounding box center [383, 176] width 766 height 304
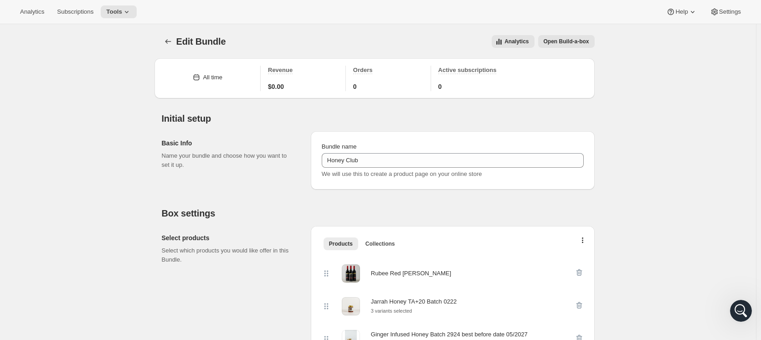
click at [589, 38] on span "Open Build-a-box" at bounding box center [567, 41] width 46 height 7
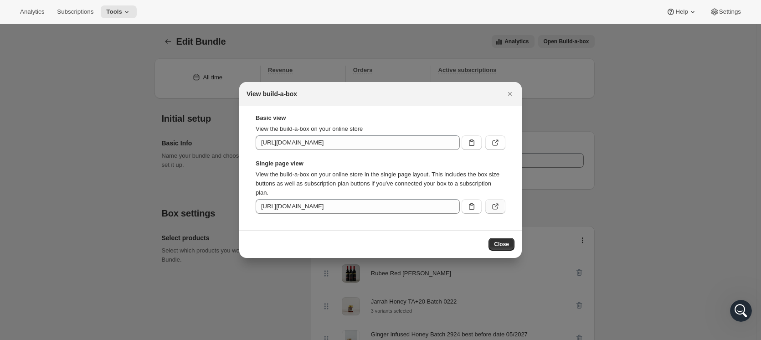
click at [500, 203] on button ":r7s:" at bounding box center [495, 206] width 20 height 15
click at [496, 240] on button "Close" at bounding box center [501, 244] width 26 height 13
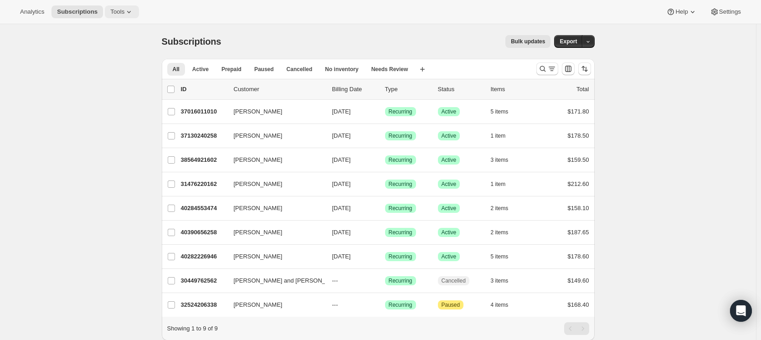
click at [117, 10] on span "Tools" at bounding box center [117, 11] width 14 height 7
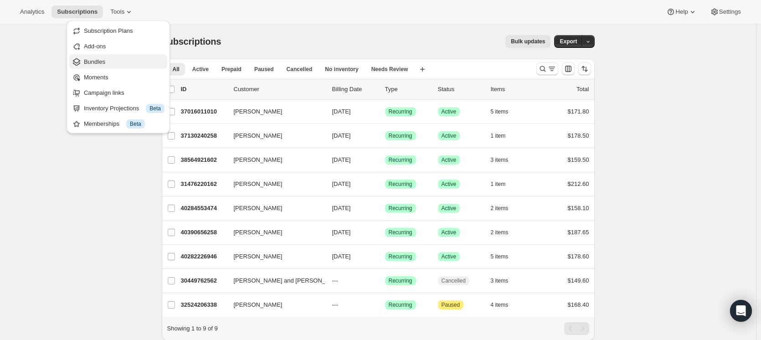
click at [144, 62] on span "Bundles" at bounding box center [124, 61] width 81 height 9
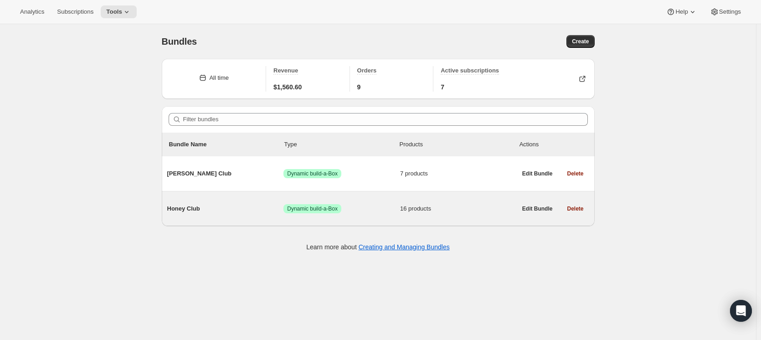
click at [197, 210] on span "Honey Club" at bounding box center [225, 208] width 117 height 9
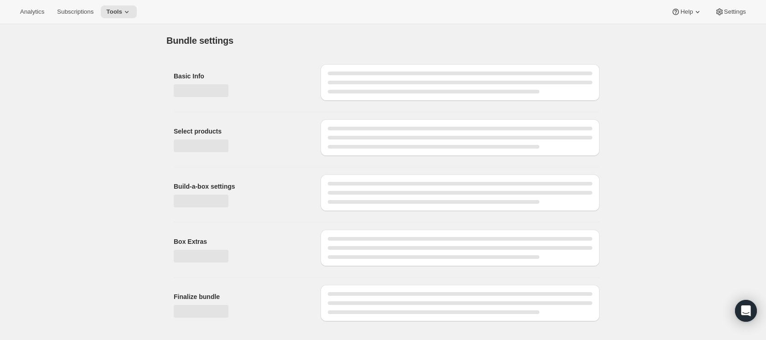
type input "Honey Club"
radio input "true"
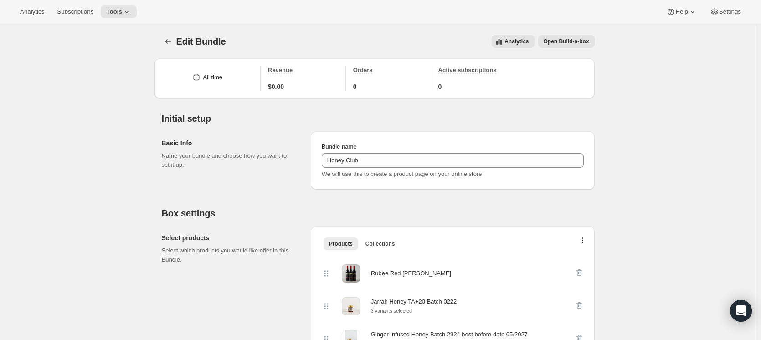
click at [568, 44] on span "Open Build-a-box" at bounding box center [567, 41] width 46 height 7
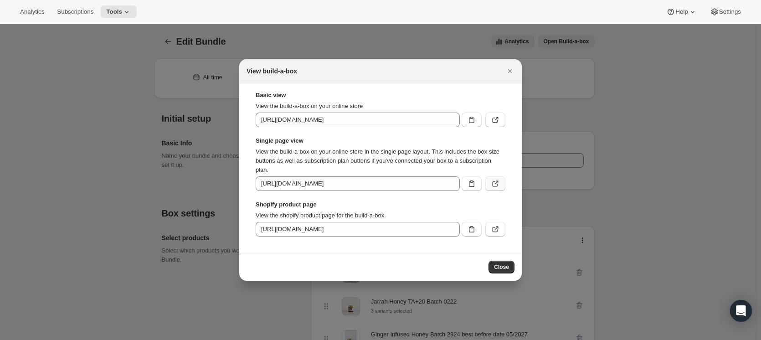
click at [493, 182] on icon ":r5n:" at bounding box center [495, 183] width 5 height 5
click at [512, 269] on button "Close" at bounding box center [501, 267] width 26 height 13
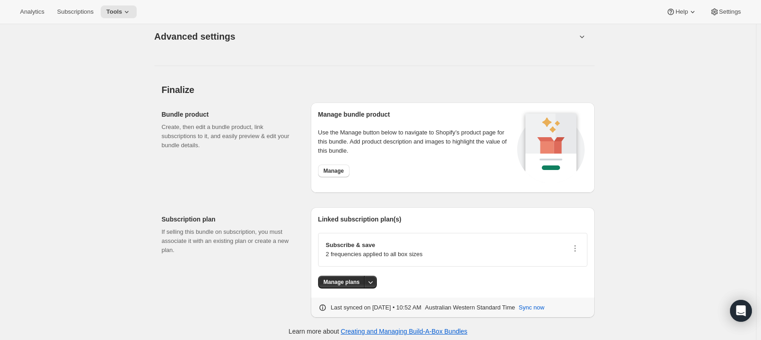
scroll to position [1209, 0]
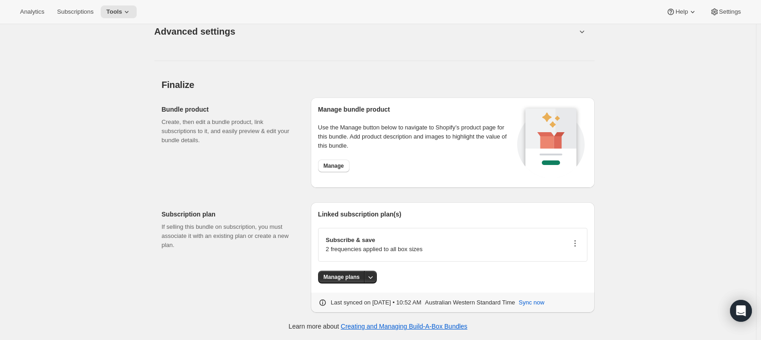
click at [578, 248] on icon "button" at bounding box center [574, 243] width 9 height 9
click at [575, 276] on span "Edit plan details" at bounding box center [566, 279] width 42 height 7
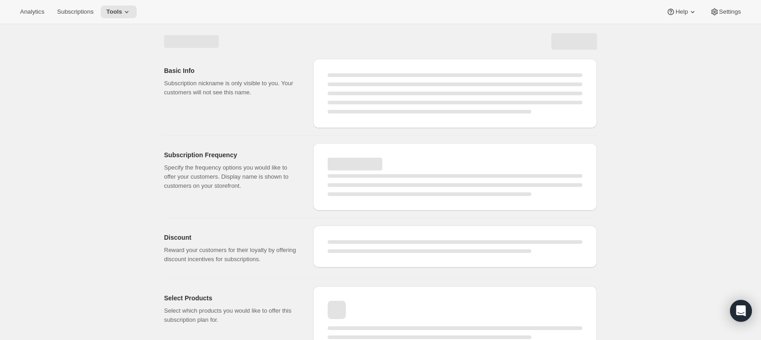
select select "WEEK"
select select "MONTH"
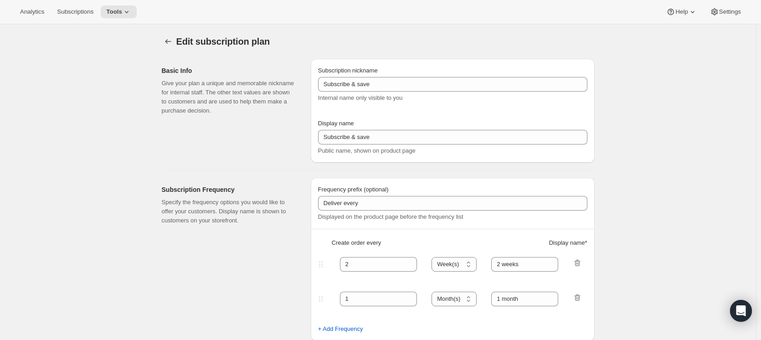
type input "Honey Club"
select select "MONTH"
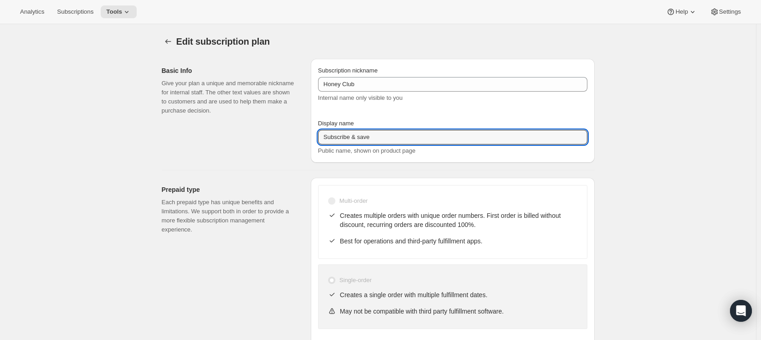
drag, startPoint x: 391, startPoint y: 136, endPoint x: 162, endPoint y: 128, distance: 228.4
click at [165, 130] on div "Basic Info Give your plan a unique and memorable nickname for internal staff. T…" at bounding box center [374, 106] width 440 height 111
type input "Honey Club"
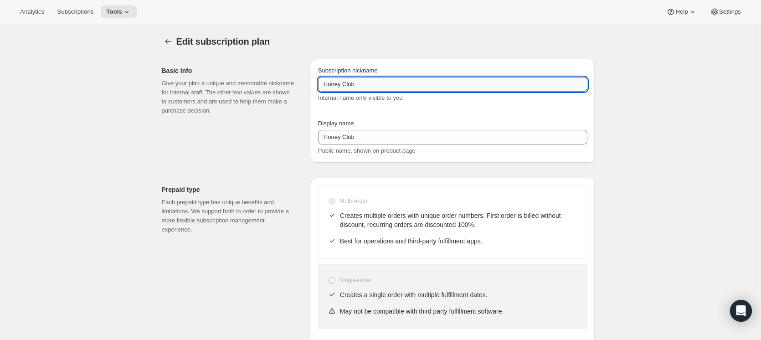
click at [383, 85] on input "Honey Club" at bounding box center [452, 84] width 269 height 15
type input "Honey Club - 1 year commitment"
click at [537, 113] on div "Subscription nickname Honey Club - 1 year commitment Internal name only visible…" at bounding box center [452, 110] width 269 height 89
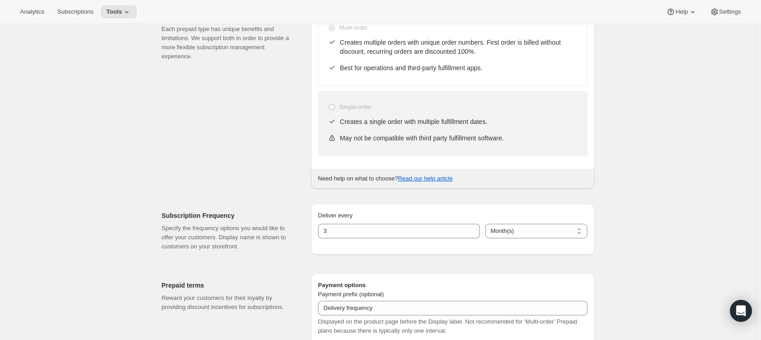
scroll to position [182, 0]
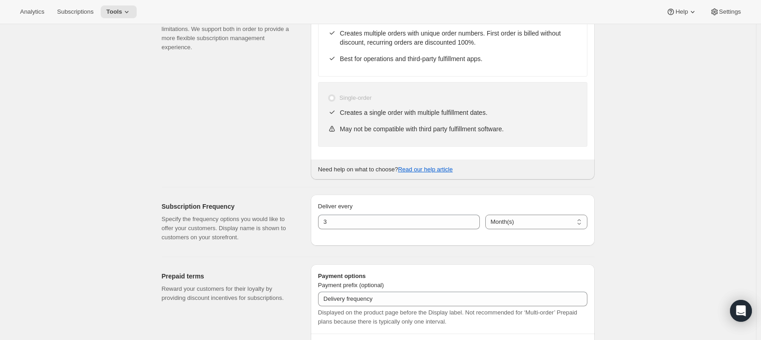
click at [379, 245] on div "Deliver every 3 Day(s) Week(s) Month(s) Year(s) Month(s)" at bounding box center [453, 220] width 284 height 51
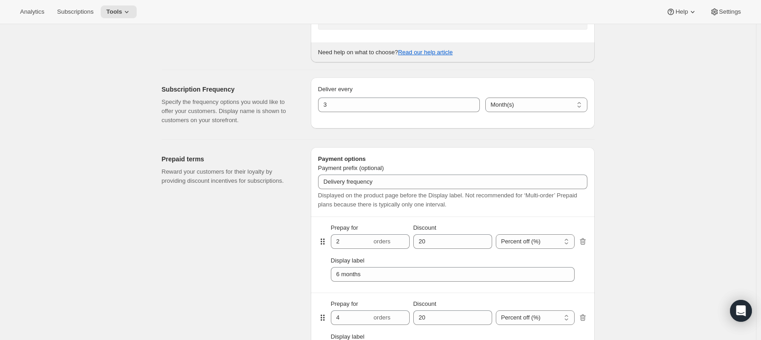
scroll to position [0, 0]
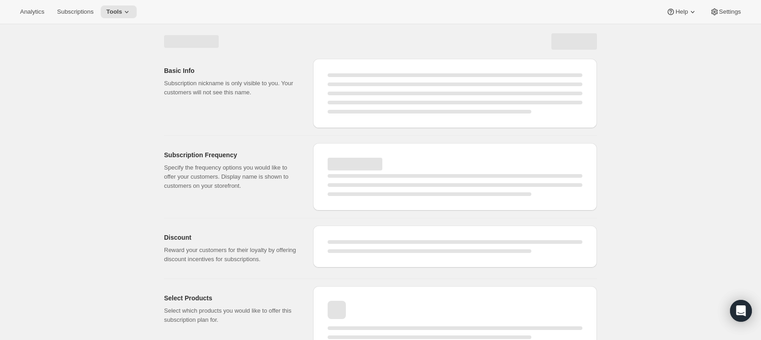
select select "MONTH"
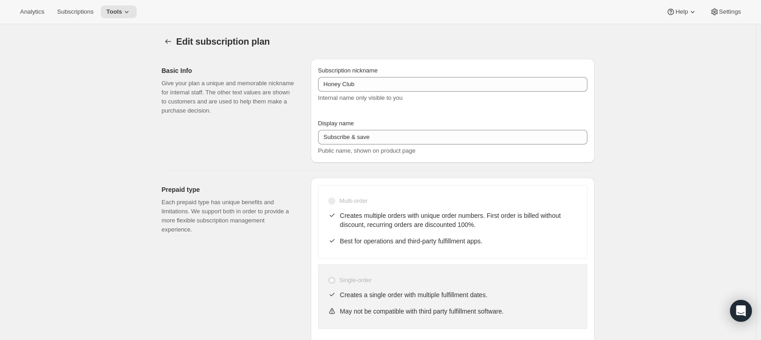
type input "Honey Club - 1 year commitment"
type input "Honey Club"
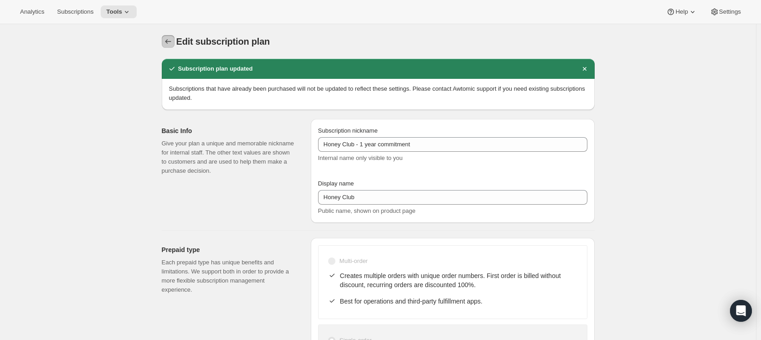
click at [170, 45] on icon "Subscription plans" at bounding box center [168, 41] width 9 height 9
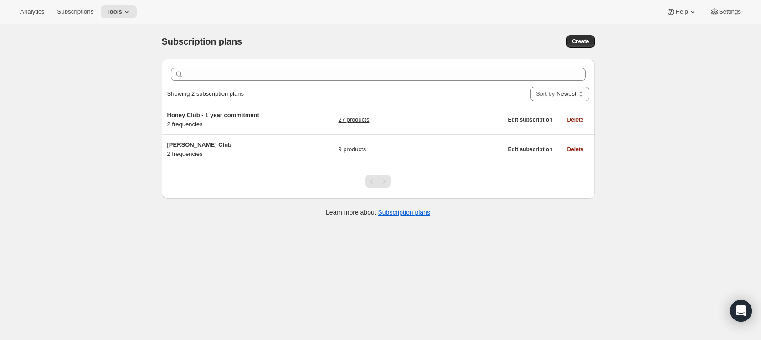
click at [122, 82] on div "Subscription plans. This page is ready Subscription plans Create Clear Showing …" at bounding box center [378, 194] width 756 height 340
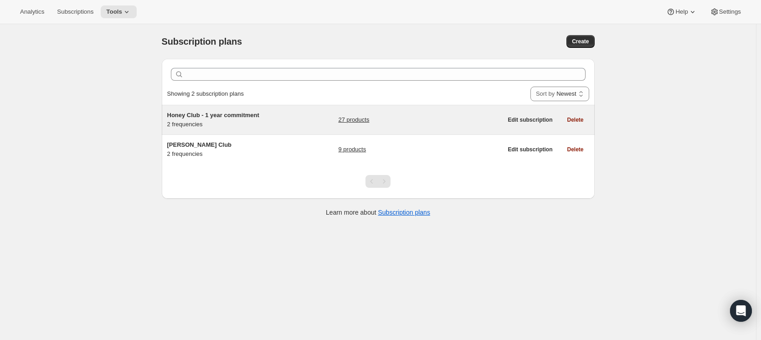
click at [360, 122] on link "27 products" at bounding box center [353, 119] width 31 height 9
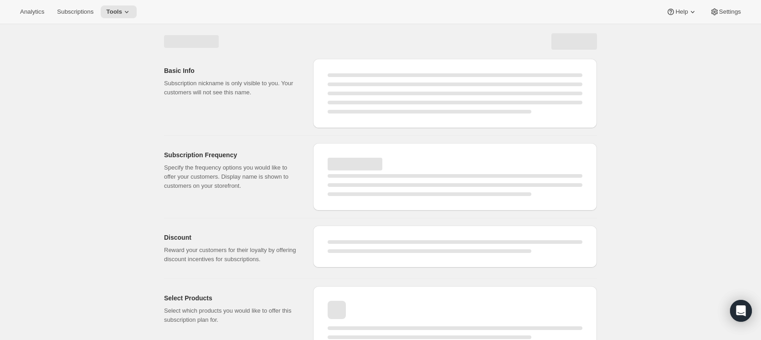
select select "WEEK"
select select "MONTH"
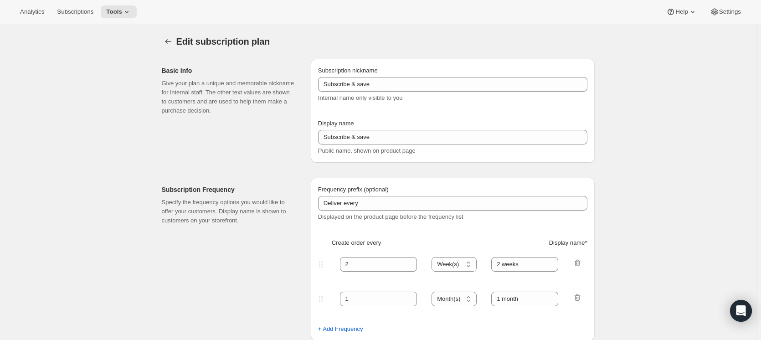
type input "Honey Club - 1 year commitment"
type input "Honey Club"
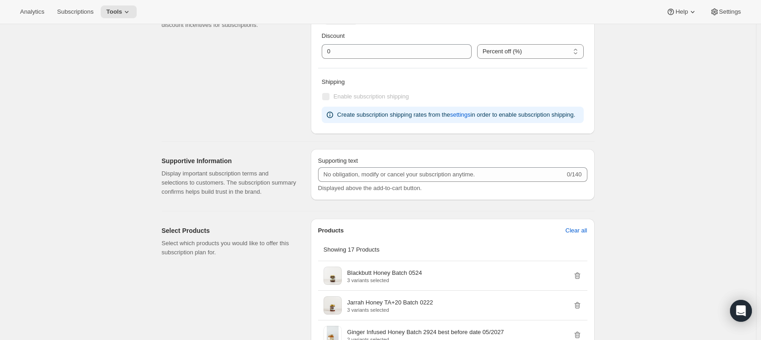
select select "MONTH"
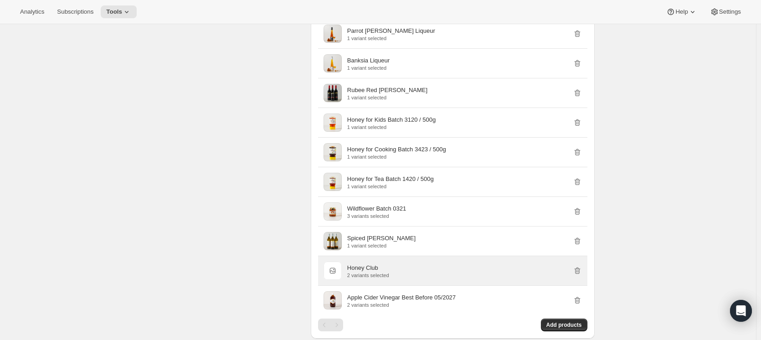
scroll to position [1120, 0]
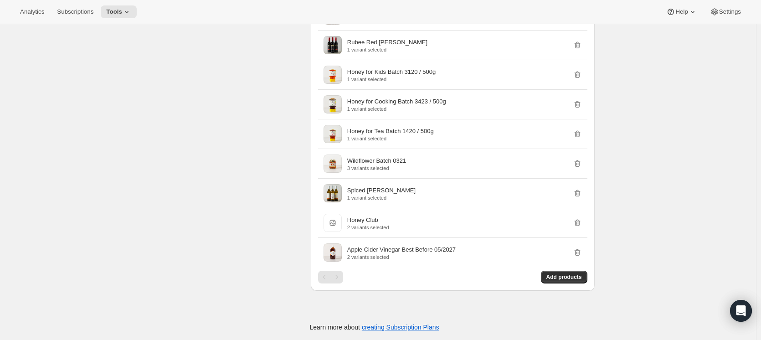
click at [341, 273] on div "Pagination" at bounding box center [336, 277] width 13 height 13
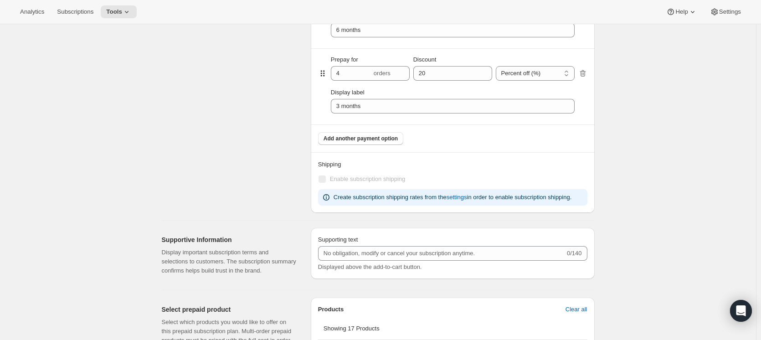
scroll to position [618, 0]
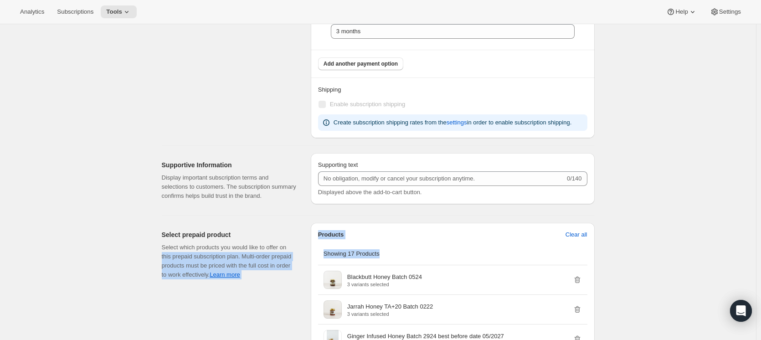
drag, startPoint x: 366, startPoint y: 252, endPoint x: 281, endPoint y: 241, distance: 86.0
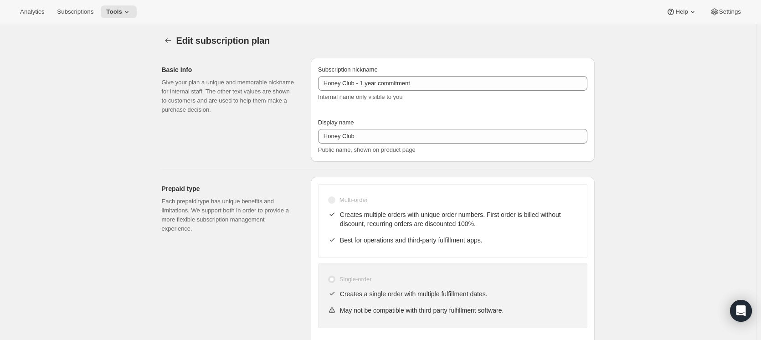
scroll to position [0, 0]
click at [167, 44] on icon "Subscription plans" at bounding box center [168, 41] width 9 height 9
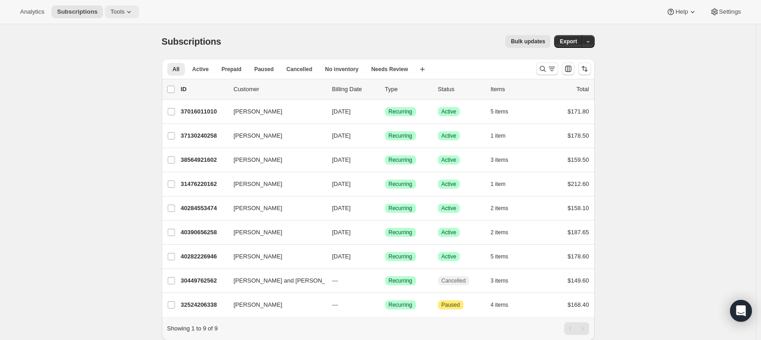
click at [119, 5] on button "Tools" at bounding box center [122, 11] width 34 height 13
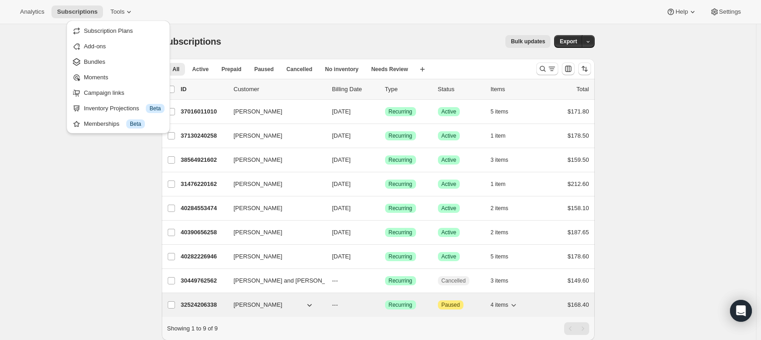
click at [521, 302] on div "4 items" at bounding box center [514, 304] width 46 height 13
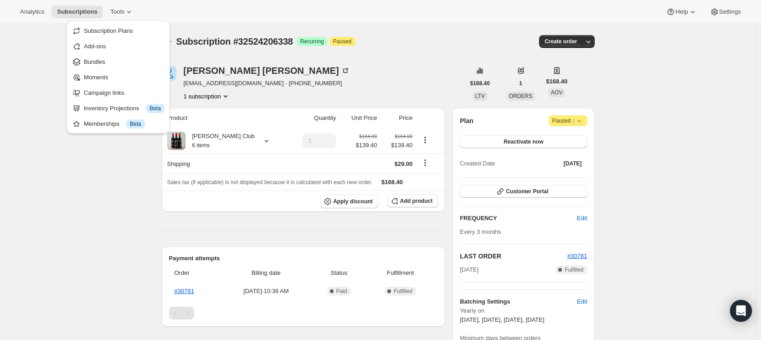
click at [157, 240] on div "[PERSON_NAME] [EMAIL_ADDRESS][DOMAIN_NAME] · [PHONE_NUMBER] 1 subscription $168…" at bounding box center [374, 320] width 440 height 539
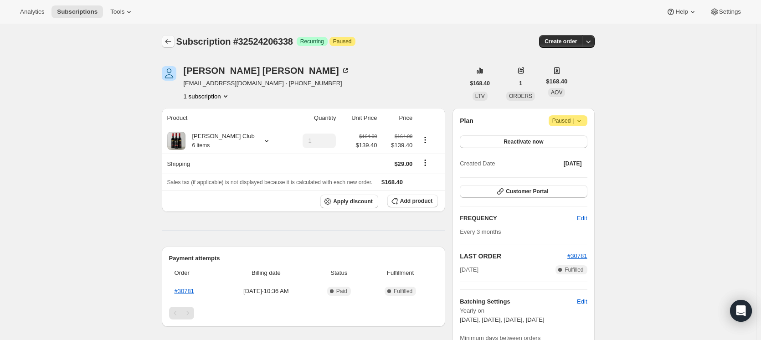
click at [170, 44] on icon "Subscriptions" at bounding box center [168, 41] width 9 height 9
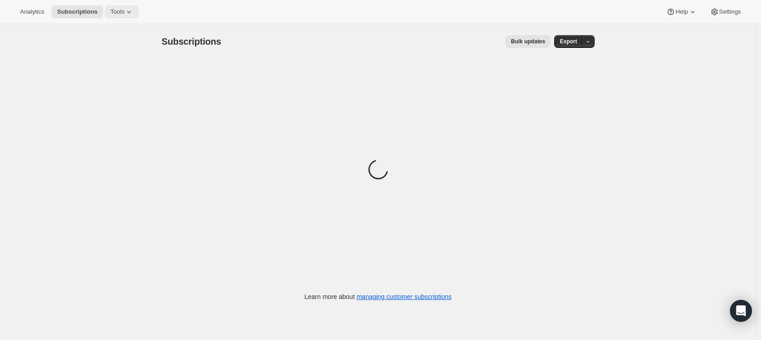
click at [124, 15] on icon at bounding box center [128, 11] width 9 height 9
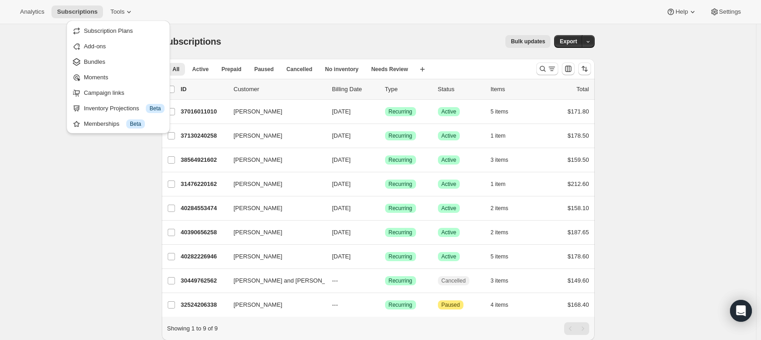
drag, startPoint x: 53, startPoint y: 122, endPoint x: 85, endPoint y: 170, distance: 57.8
click at [53, 122] on div "Subscriptions. This page is ready Subscriptions Bulk updates More actions Bulk …" at bounding box center [378, 196] width 756 height 344
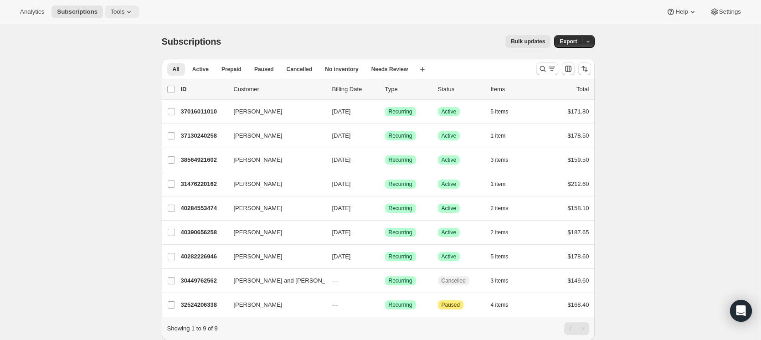
click at [110, 13] on span "Tools" at bounding box center [117, 11] width 14 height 7
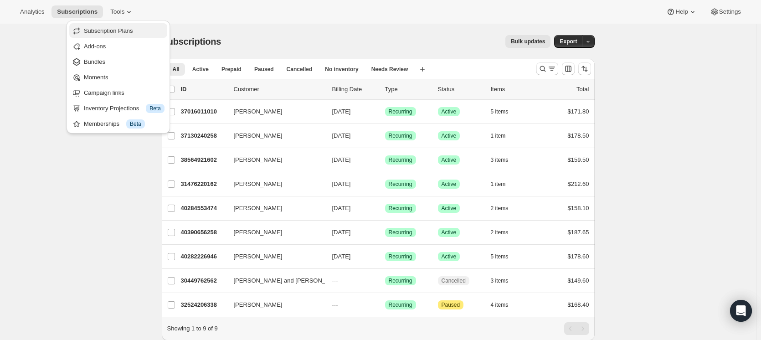
click at [111, 27] on span "Subscription Plans" at bounding box center [108, 30] width 49 height 7
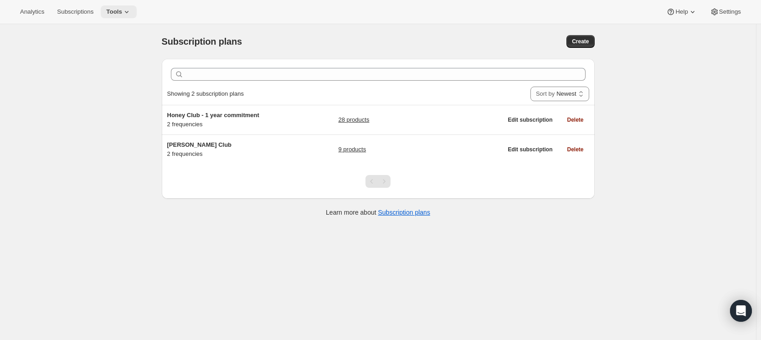
click at [125, 9] on button "Tools" at bounding box center [119, 11] width 36 height 13
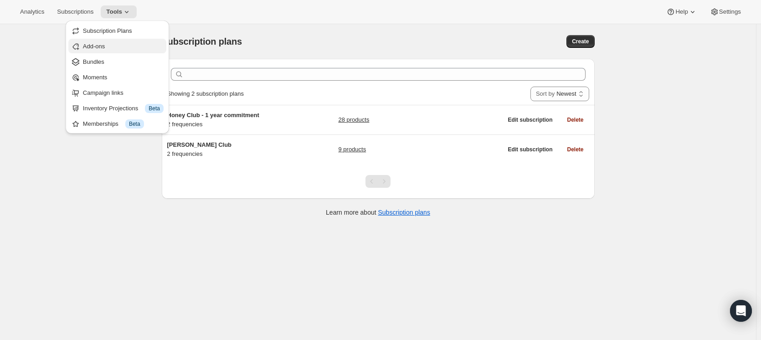
click at [123, 50] on span "Add-ons" at bounding box center [123, 46] width 81 height 9
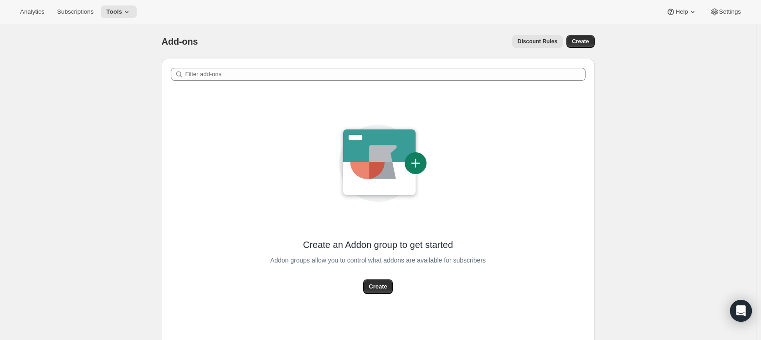
click at [127, 19] on div "Analytics Subscriptions Tools Help Settings" at bounding box center [380, 12] width 761 height 24
click at [127, 10] on icon at bounding box center [126, 11] width 9 height 9
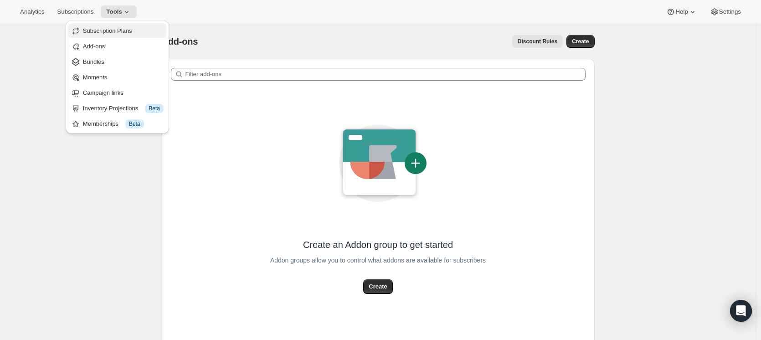
click at [109, 37] on button "Subscription Plans" at bounding box center [117, 30] width 98 height 15
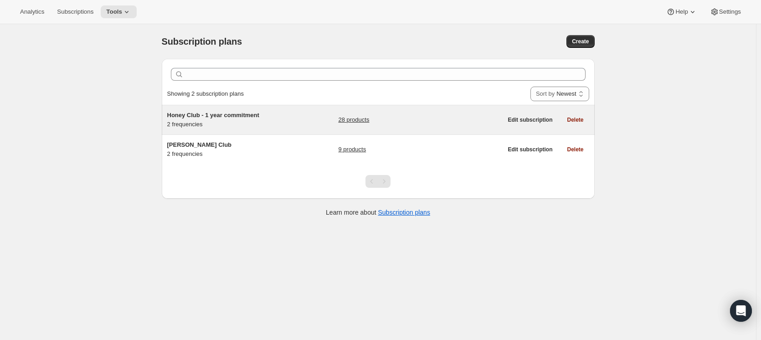
click at [226, 118] on span "Honey Club - 1 year commitment" at bounding box center [213, 115] width 92 height 7
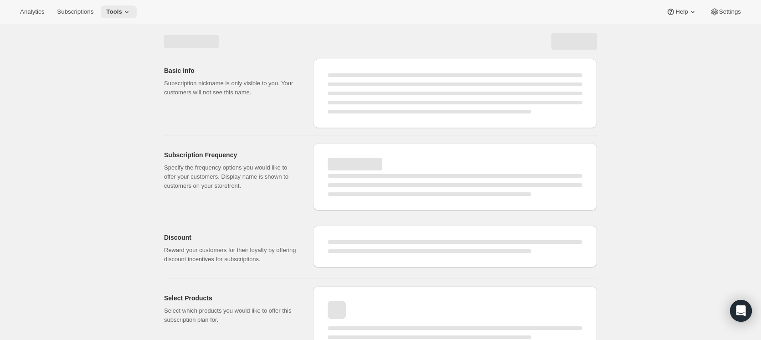
click at [123, 8] on icon at bounding box center [126, 11] width 9 height 9
select select "WEEK"
select select "MONTH"
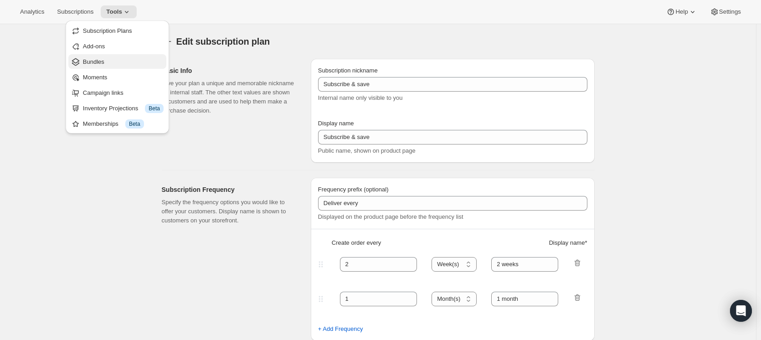
type input "Honey Club - 1 year commitment"
type input "Honey Club"
select select "MONTH"
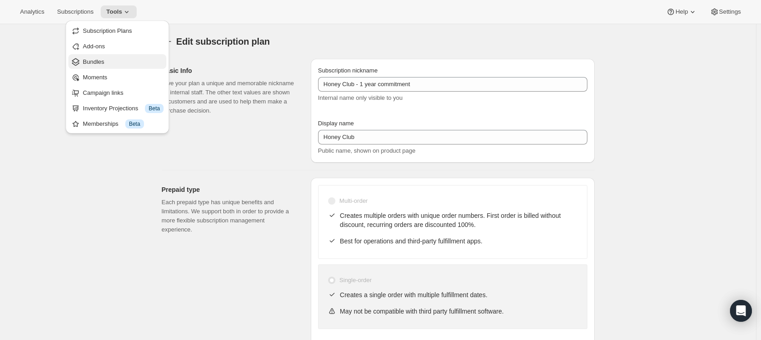
click at [124, 64] on span "Bundles" at bounding box center [123, 61] width 81 height 9
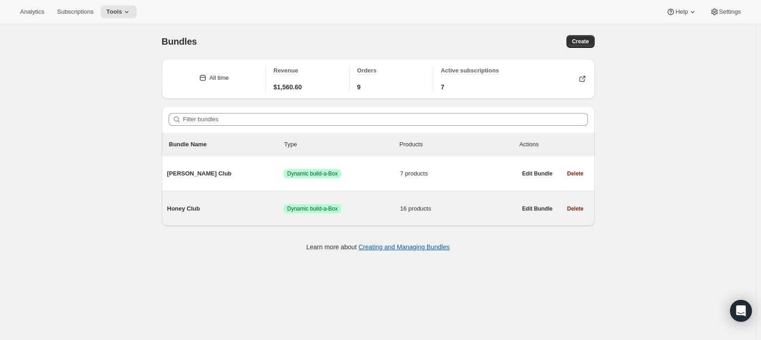
click at [191, 206] on span "Honey Club" at bounding box center [225, 208] width 117 height 9
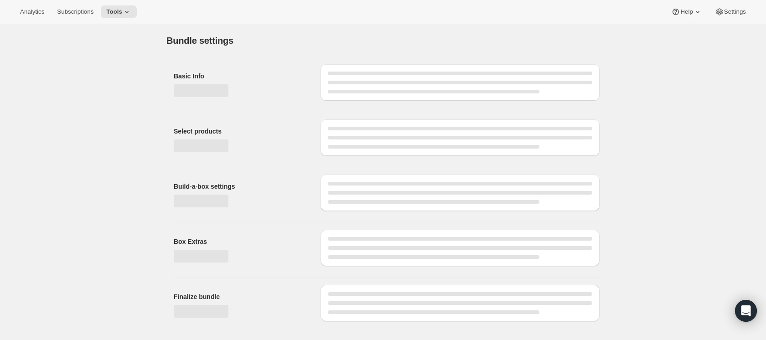
type input "Honey Club"
radio input "true"
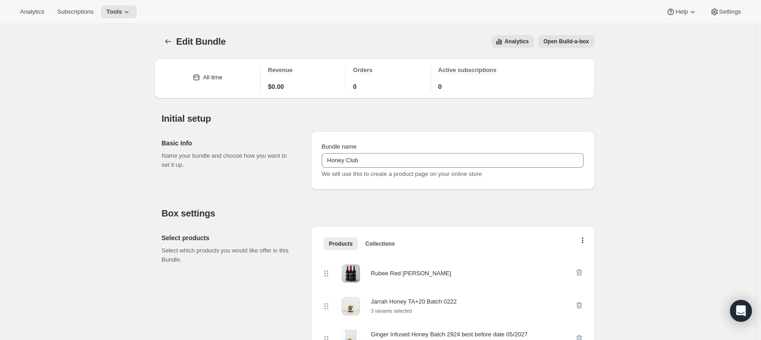
click at [574, 41] on span "Open Build-a-box" at bounding box center [567, 41] width 46 height 7
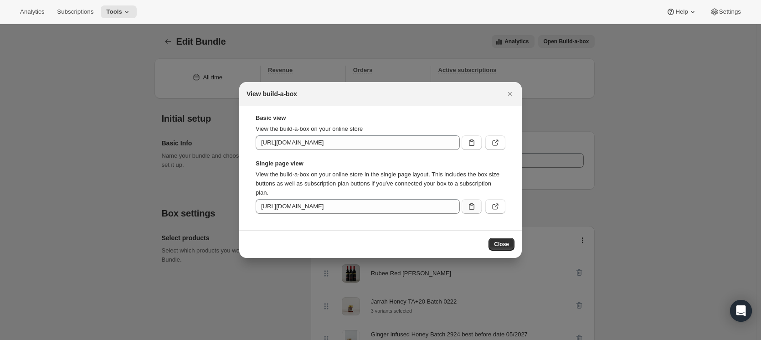
click at [465, 208] on button ":re4:" at bounding box center [472, 206] width 20 height 15
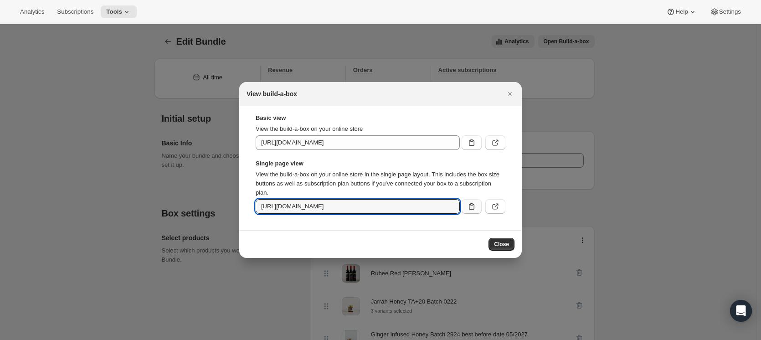
click at [473, 204] on icon ":re4:" at bounding box center [471, 206] width 9 height 9
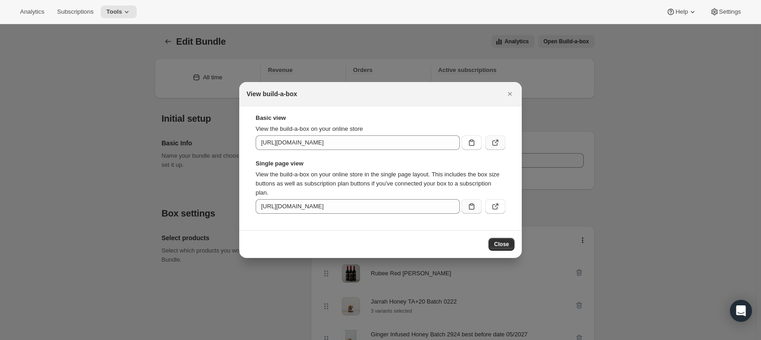
click at [504, 139] on button ":re4:" at bounding box center [495, 142] width 20 height 15
click at [254, 317] on div at bounding box center [380, 170] width 761 height 340
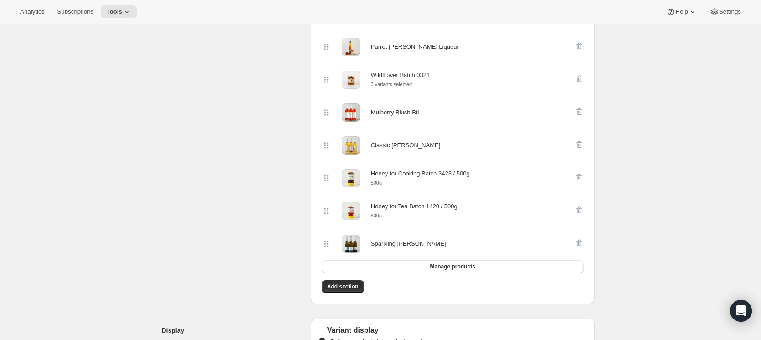
scroll to position [866, 0]
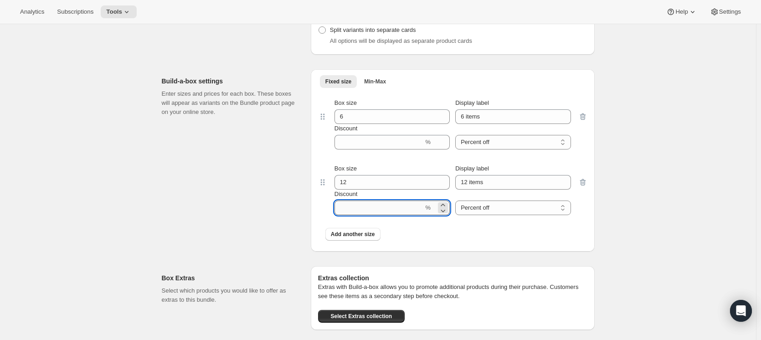
click at [402, 214] on input "Discount" at bounding box center [378, 207] width 89 height 15
click at [275, 216] on div "Build-a-box settings Enter sizes and prices for each box. These boxes will appe…" at bounding box center [233, 160] width 142 height 182
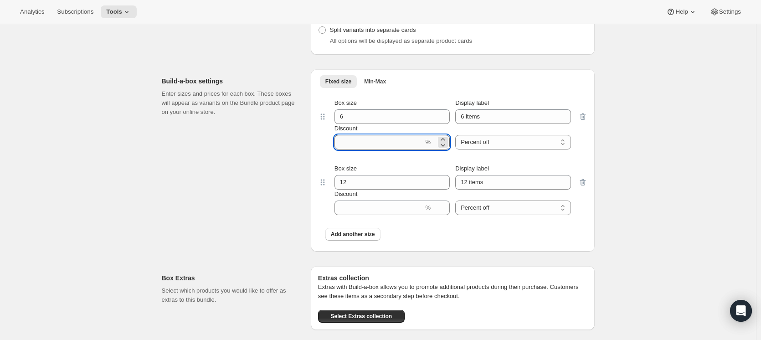
click at [381, 148] on input "Discount" at bounding box center [378, 142] width 89 height 15
click at [274, 162] on div "Build-a-box settings Enter sizes and prices for each box. These boxes will appe…" at bounding box center [233, 160] width 142 height 182
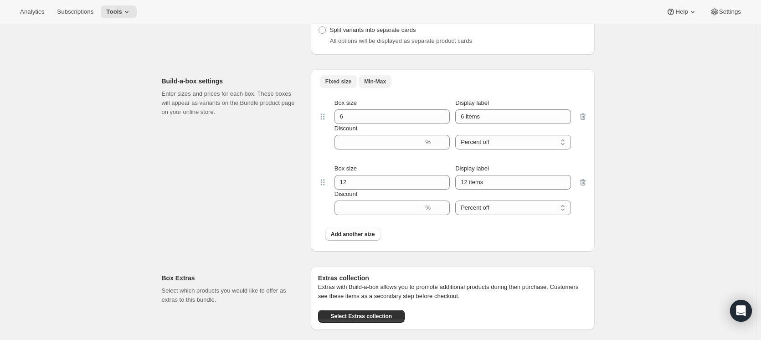
click at [362, 87] on button "Min-Max" at bounding box center [375, 81] width 33 height 13
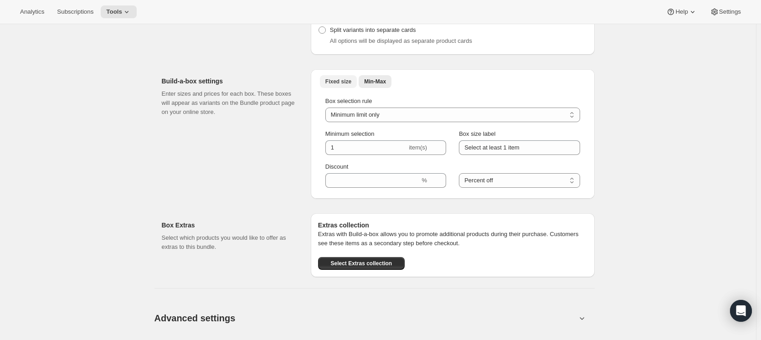
click at [345, 88] on button "Fixed size" at bounding box center [338, 81] width 37 height 13
